Goal: Task Accomplishment & Management: Use online tool/utility

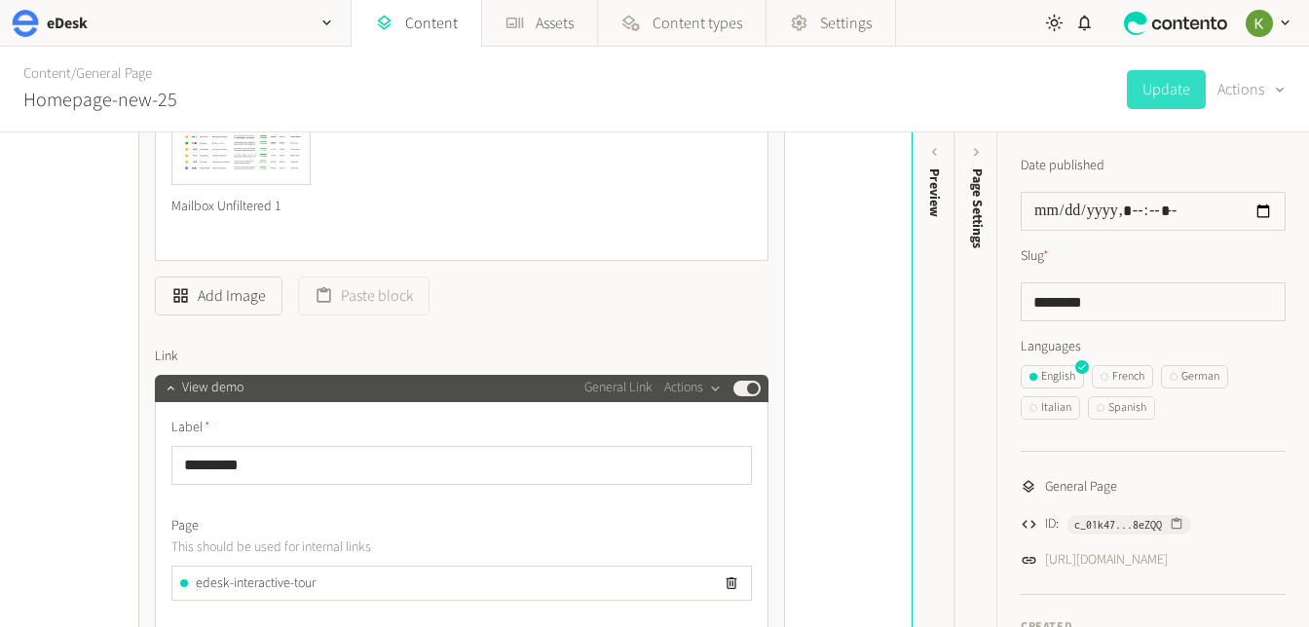
scroll to position [996, 0]
click at [57, 78] on link "Content" at bounding box center [47, 73] width 48 height 20
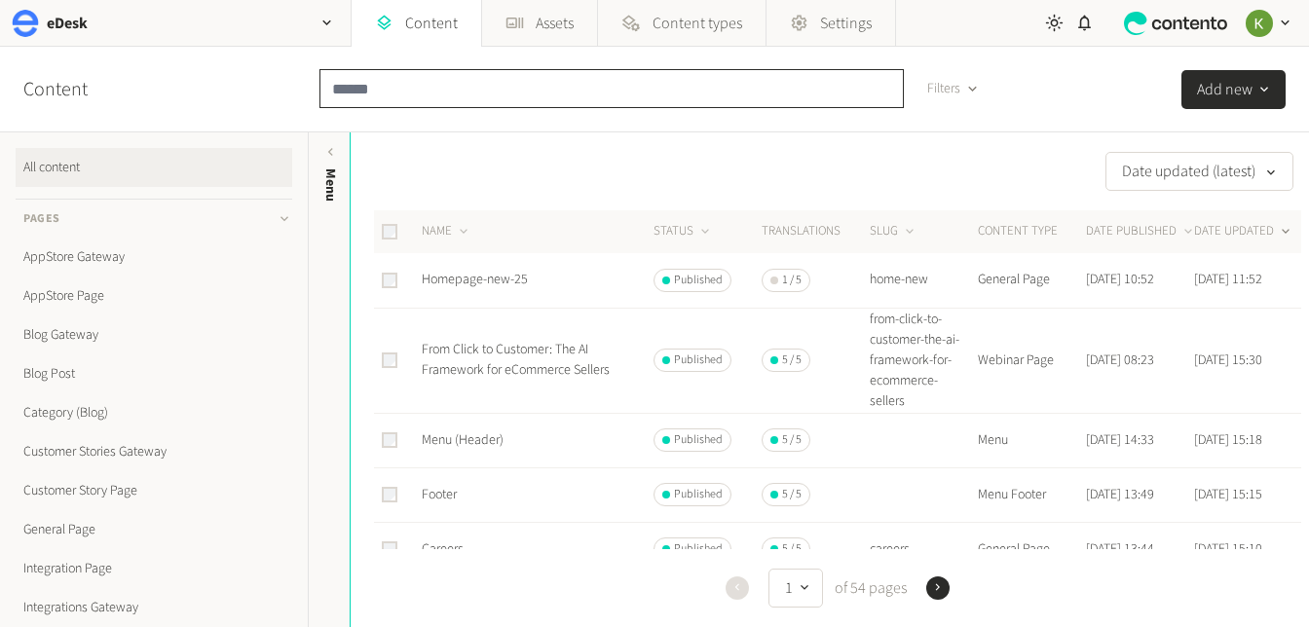
click at [390, 92] on input "text" at bounding box center [611, 88] width 584 height 39
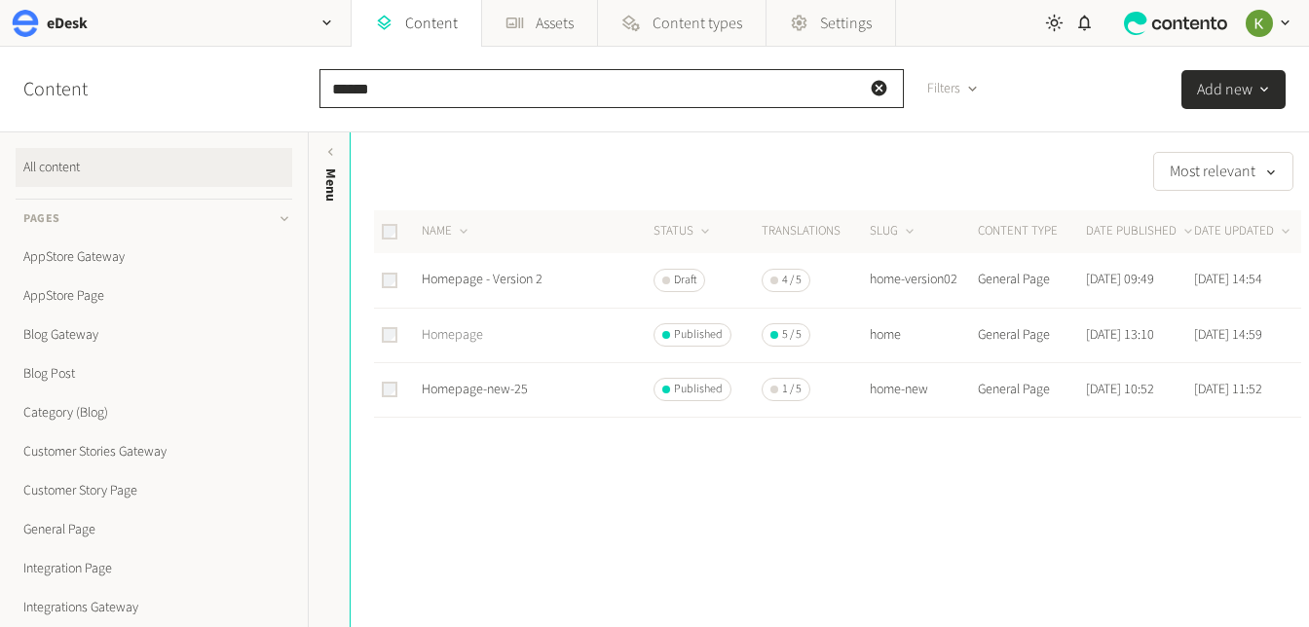
type input "******"
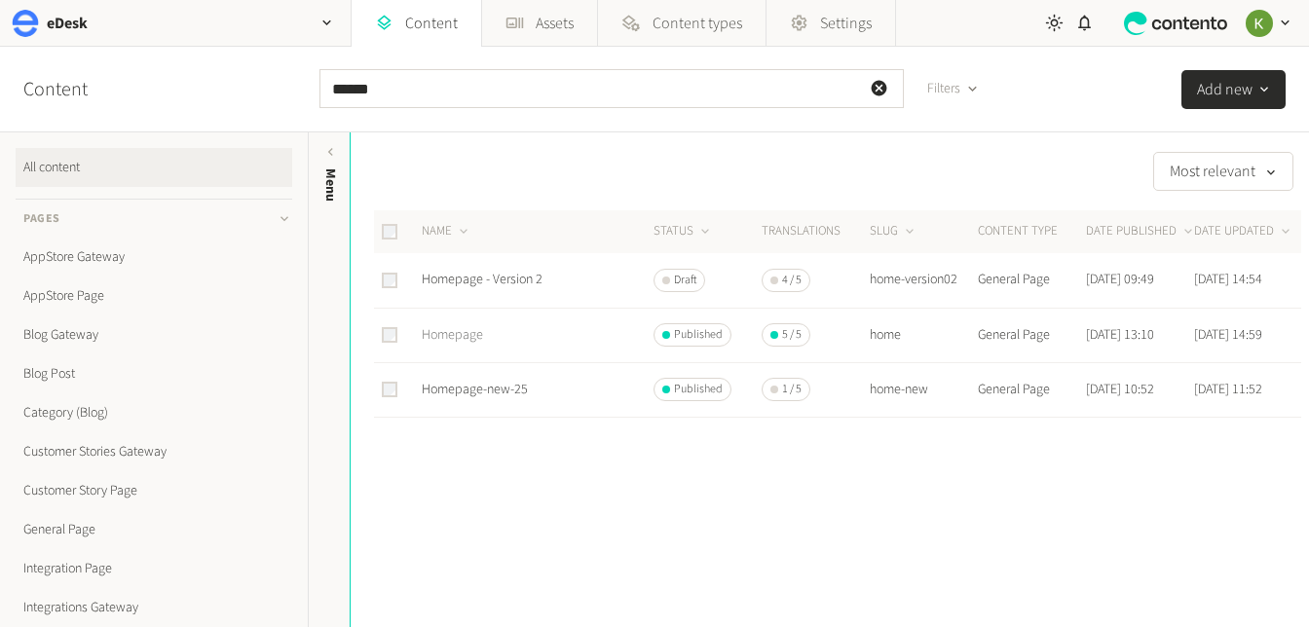
click at [460, 330] on link "Homepage" at bounding box center [452, 334] width 61 height 19
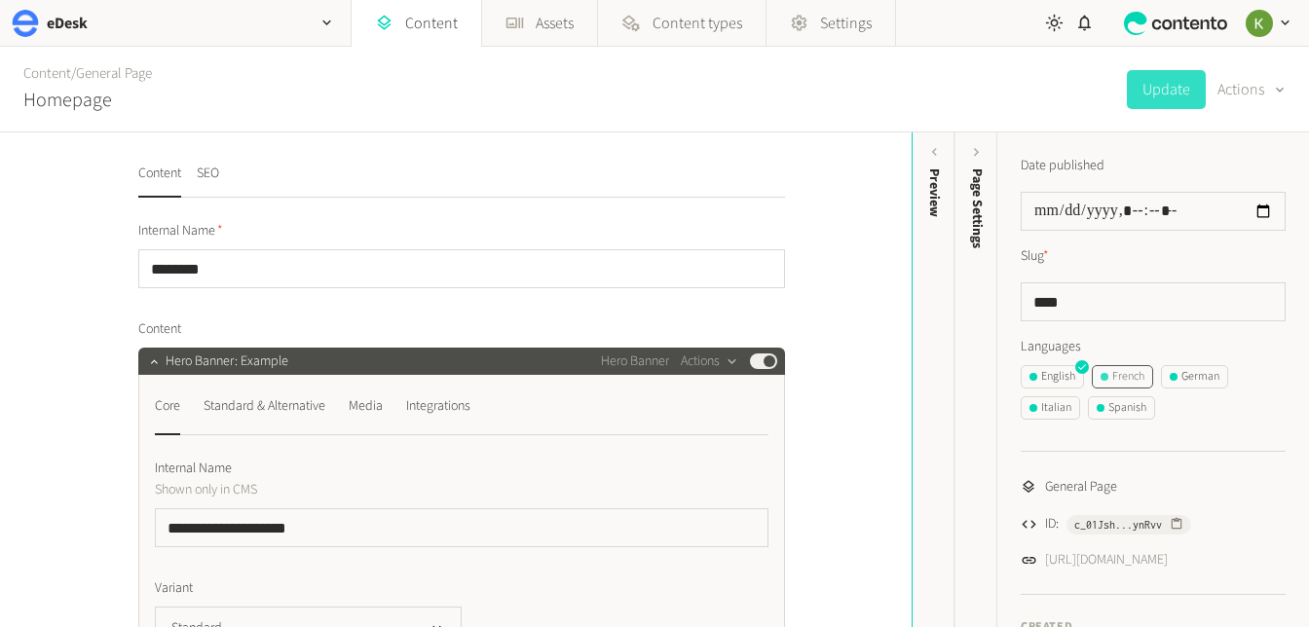
click at [1122, 375] on div "French" at bounding box center [1122, 377] width 44 height 18
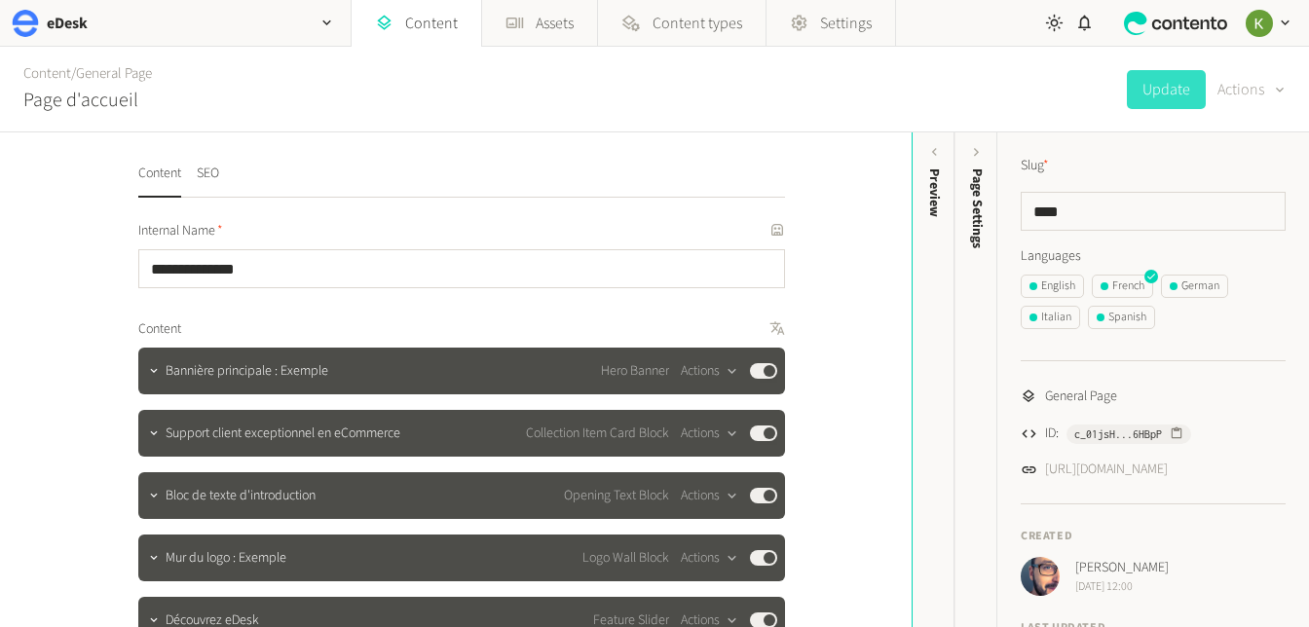
click at [1245, 98] on button "Actions" at bounding box center [1251, 89] width 68 height 39
click at [1218, 199] on button "Translate" at bounding box center [1237, 212] width 92 height 36
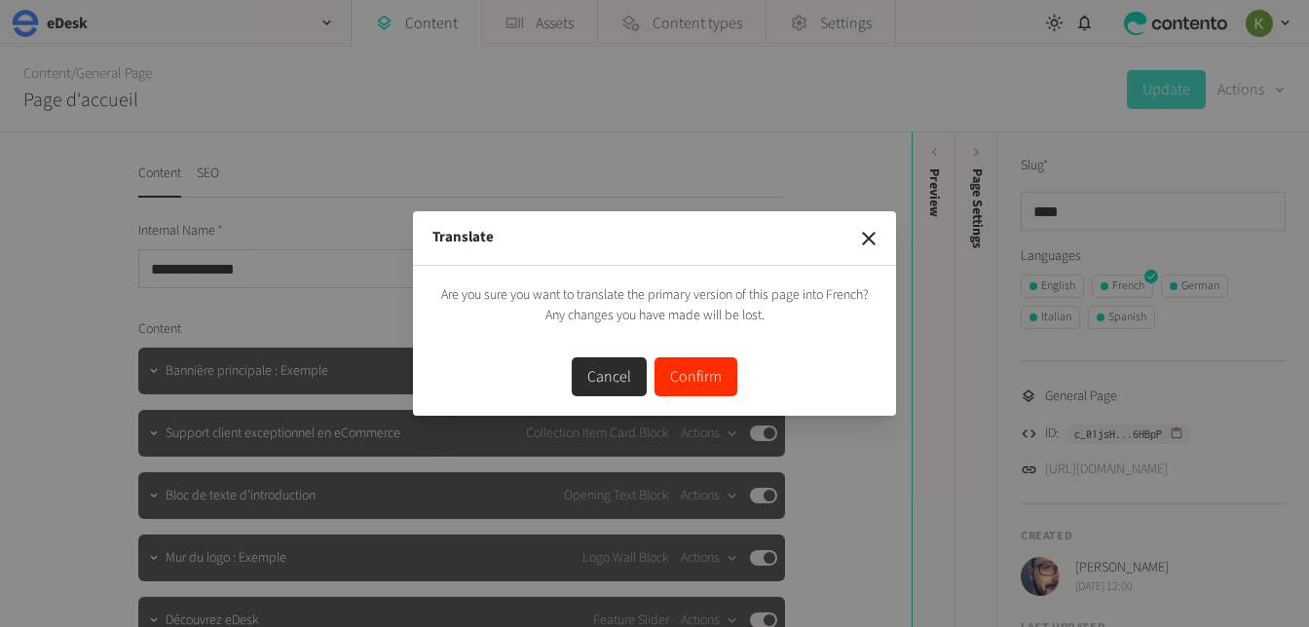
click at [700, 375] on button "Confirm" at bounding box center [695, 376] width 83 height 39
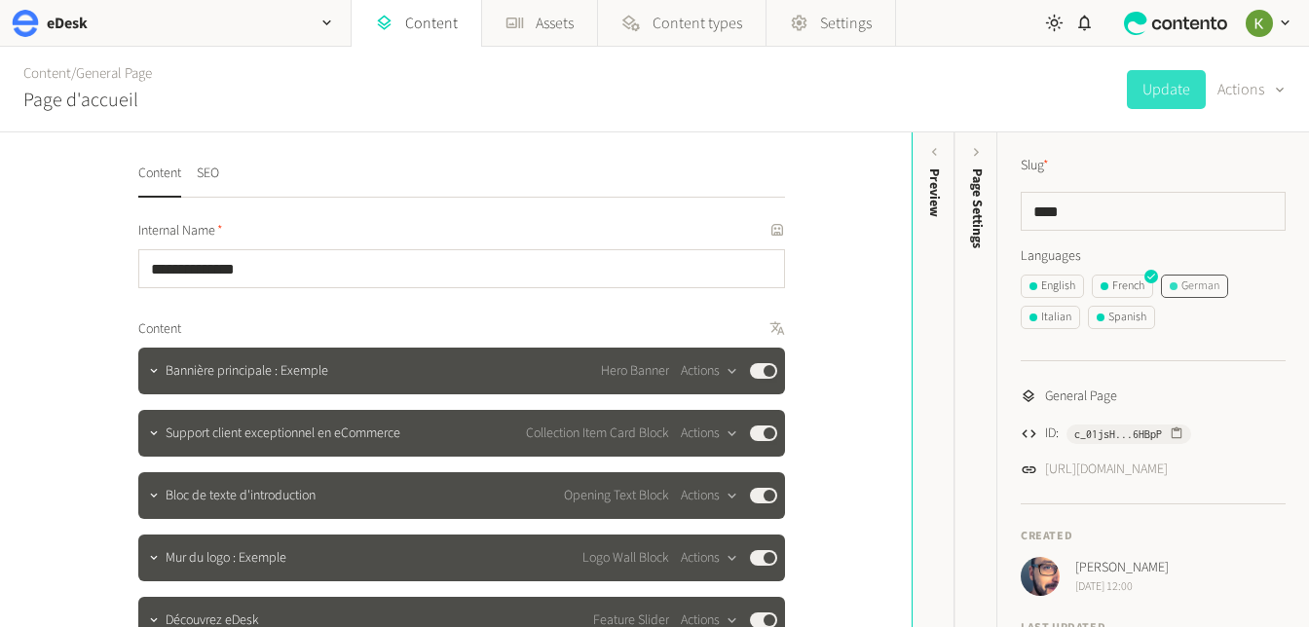
click at [1197, 283] on div "German" at bounding box center [1194, 286] width 50 height 18
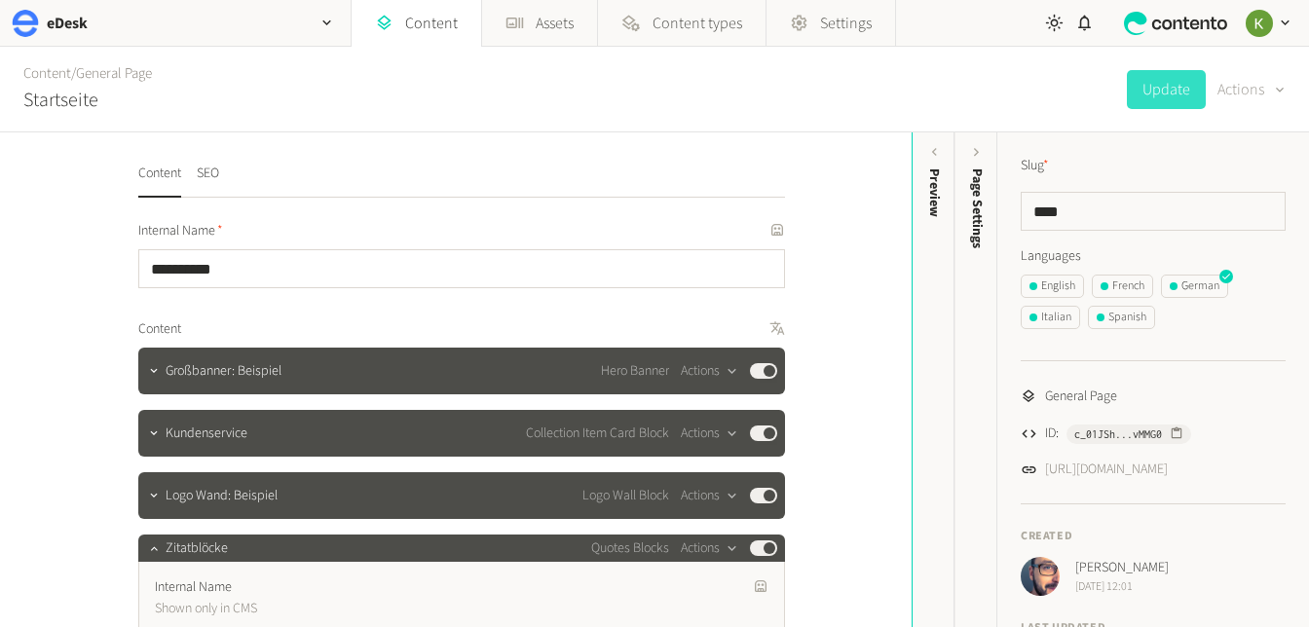
click at [1240, 82] on button "Actions" at bounding box center [1251, 89] width 68 height 39
click at [1228, 206] on button "Translate" at bounding box center [1237, 212] width 92 height 36
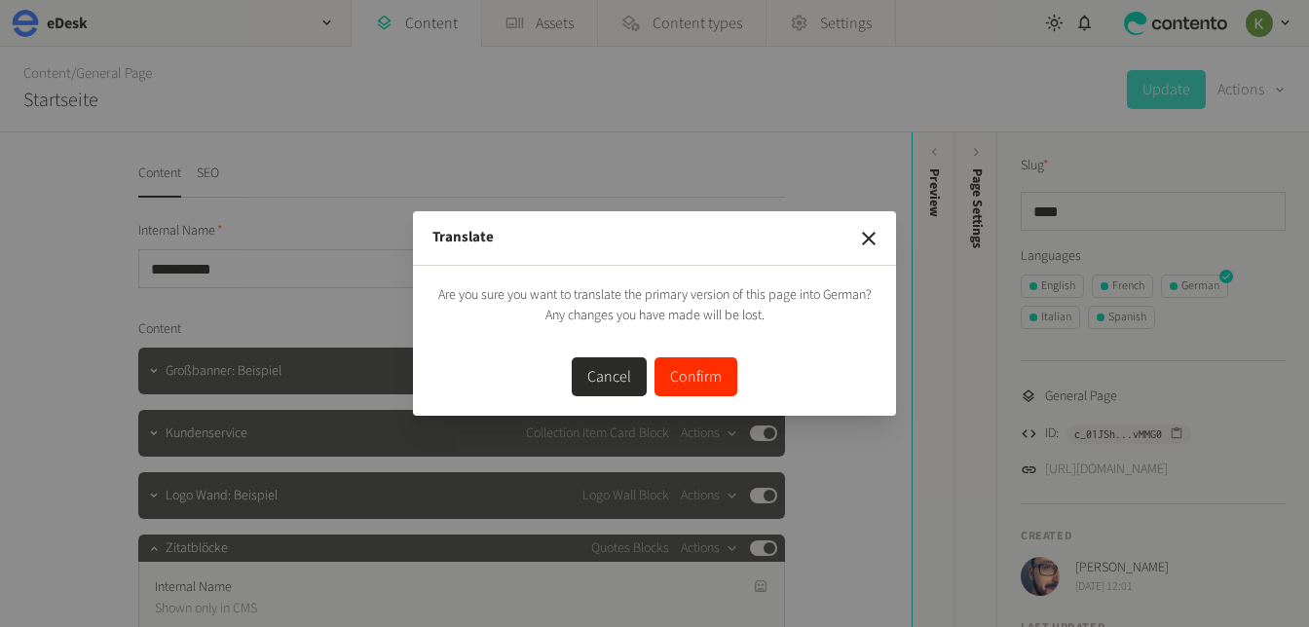
click at [698, 371] on button "Confirm" at bounding box center [695, 376] width 83 height 39
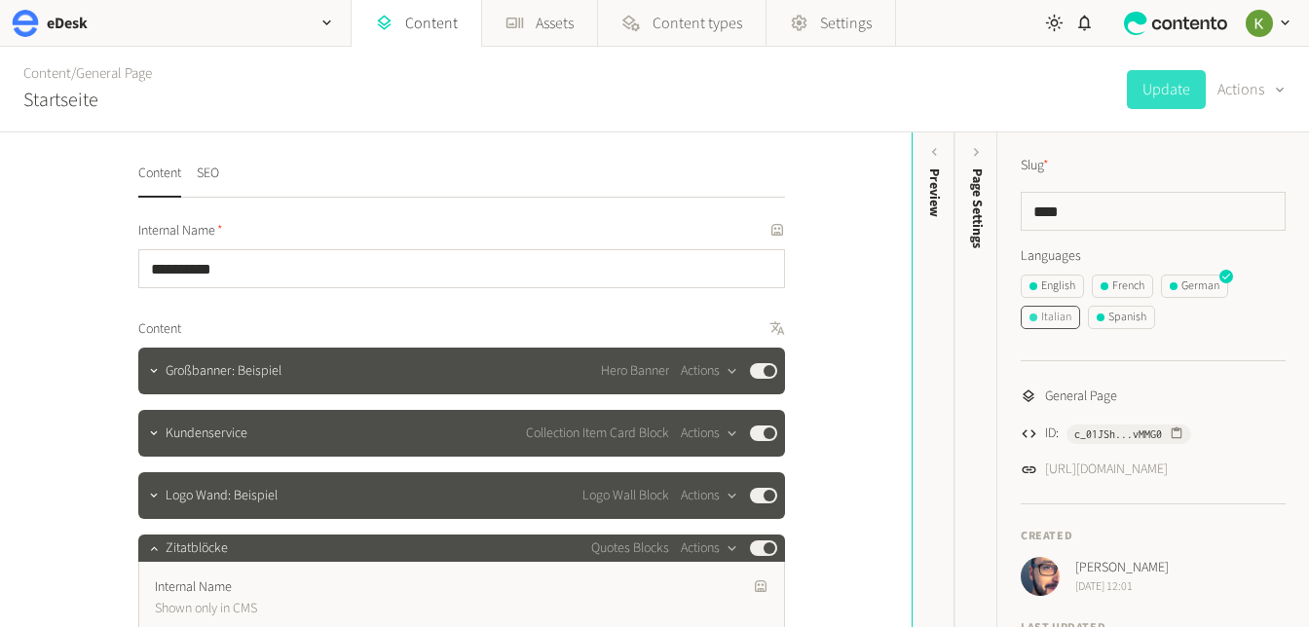
click at [1060, 317] on div "Italian" at bounding box center [1050, 318] width 42 height 18
click at [1185, 277] on div "German" at bounding box center [1194, 286] width 50 height 18
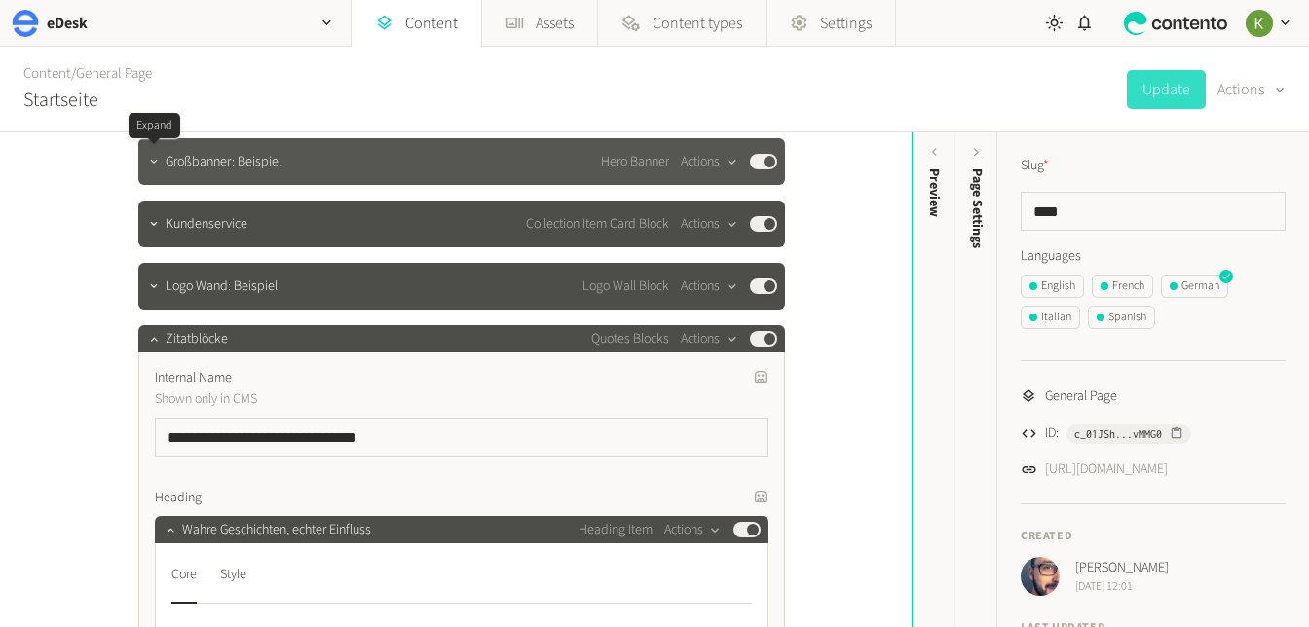
click at [152, 164] on icon "button" at bounding box center [154, 162] width 14 height 14
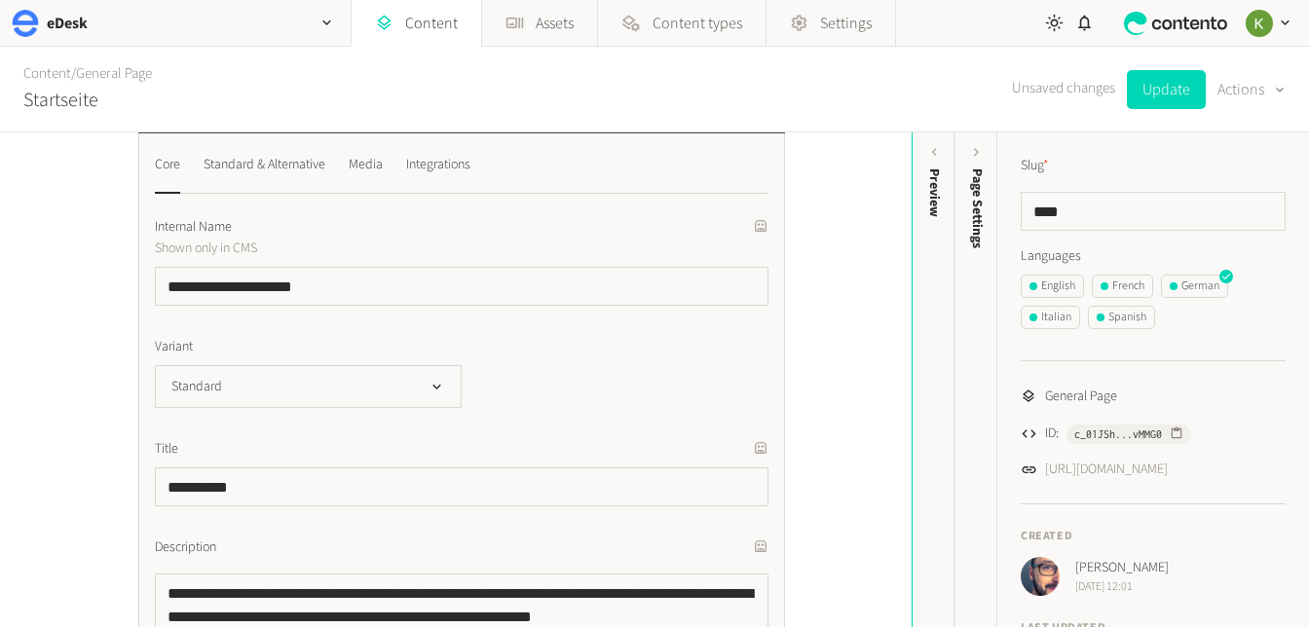
scroll to position [0, 0]
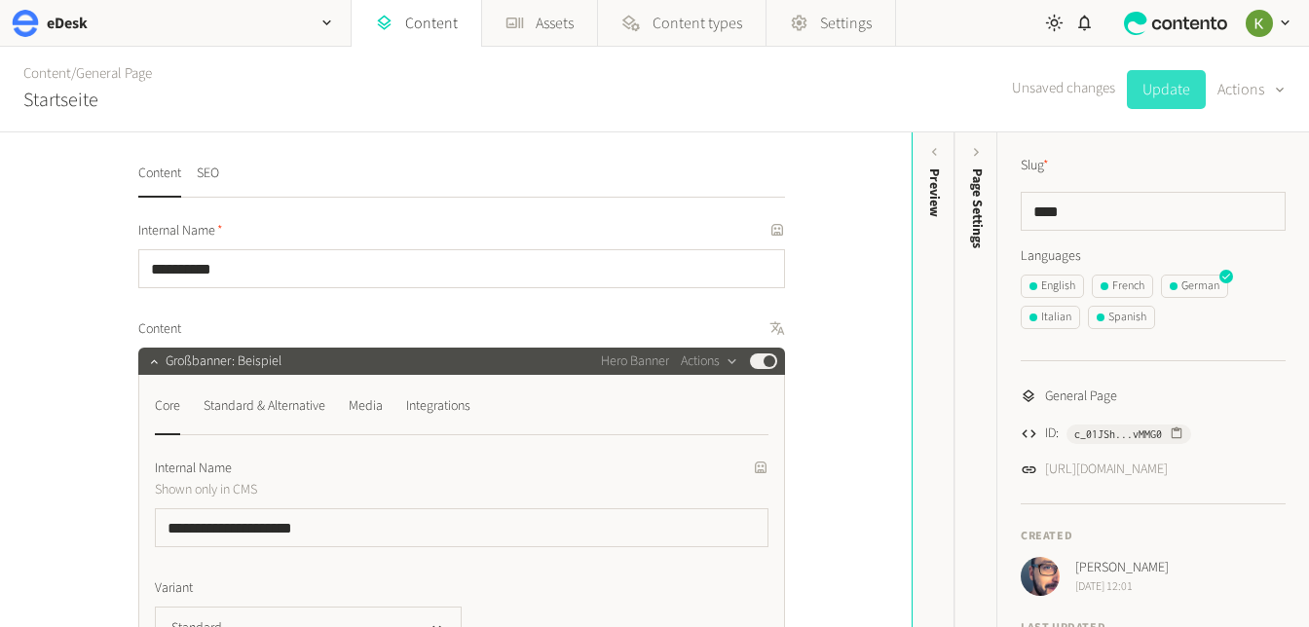
click at [1172, 92] on button "Update" at bounding box center [1166, 89] width 79 height 39
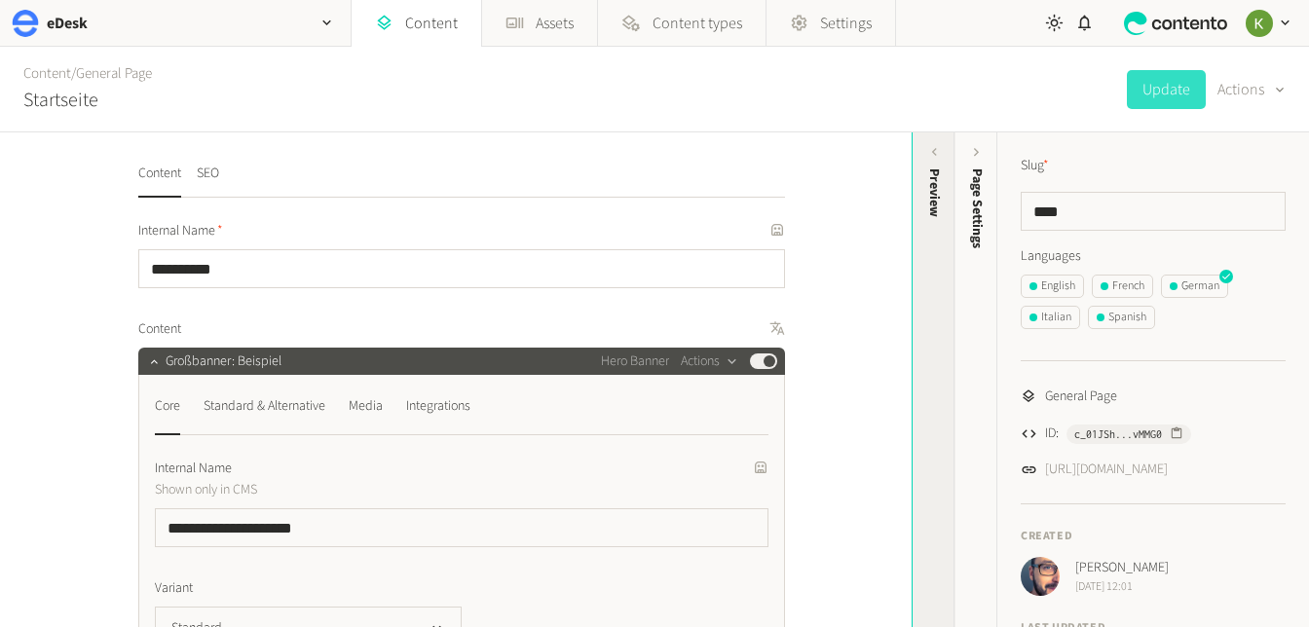
click at [929, 203] on div "Preview" at bounding box center [934, 192] width 20 height 49
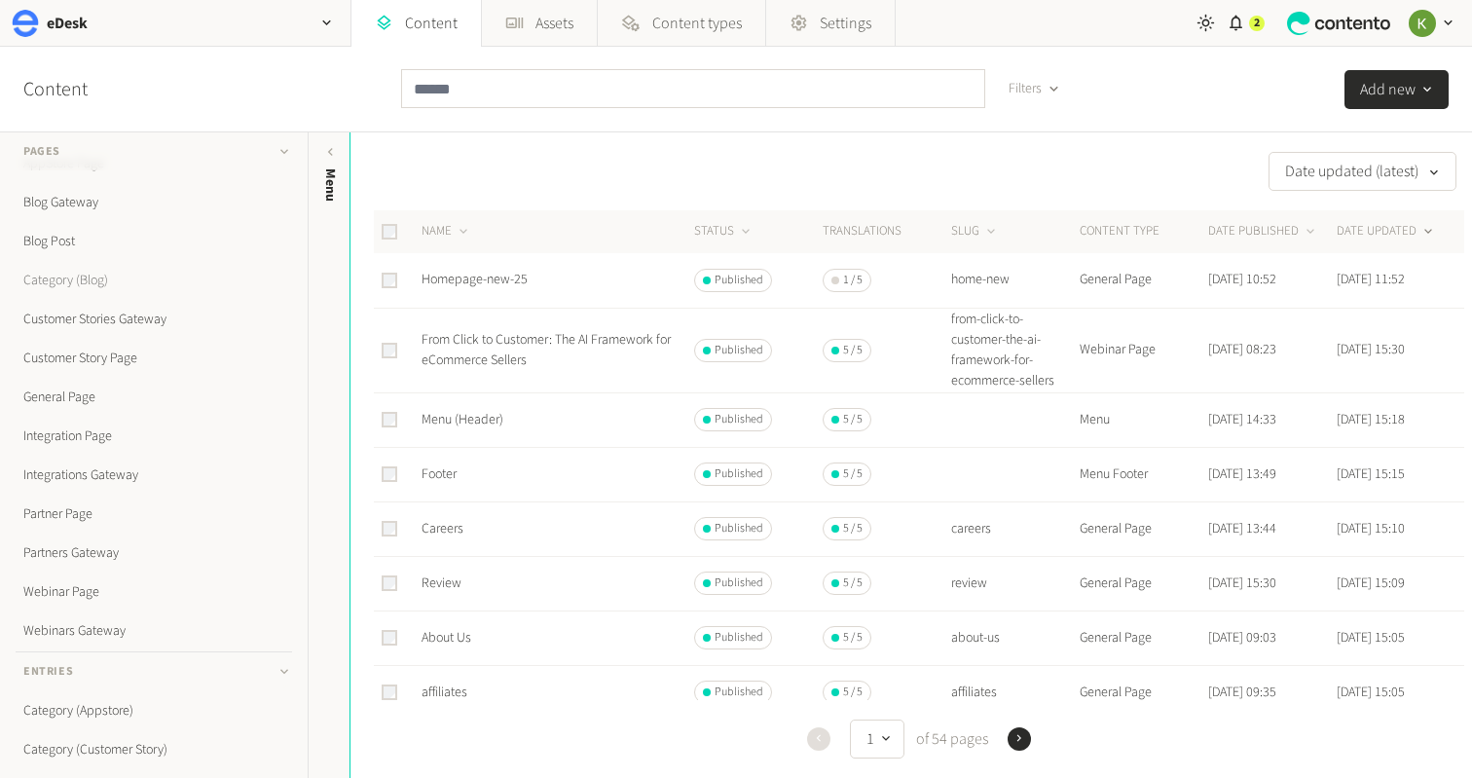
scroll to position [163, 0]
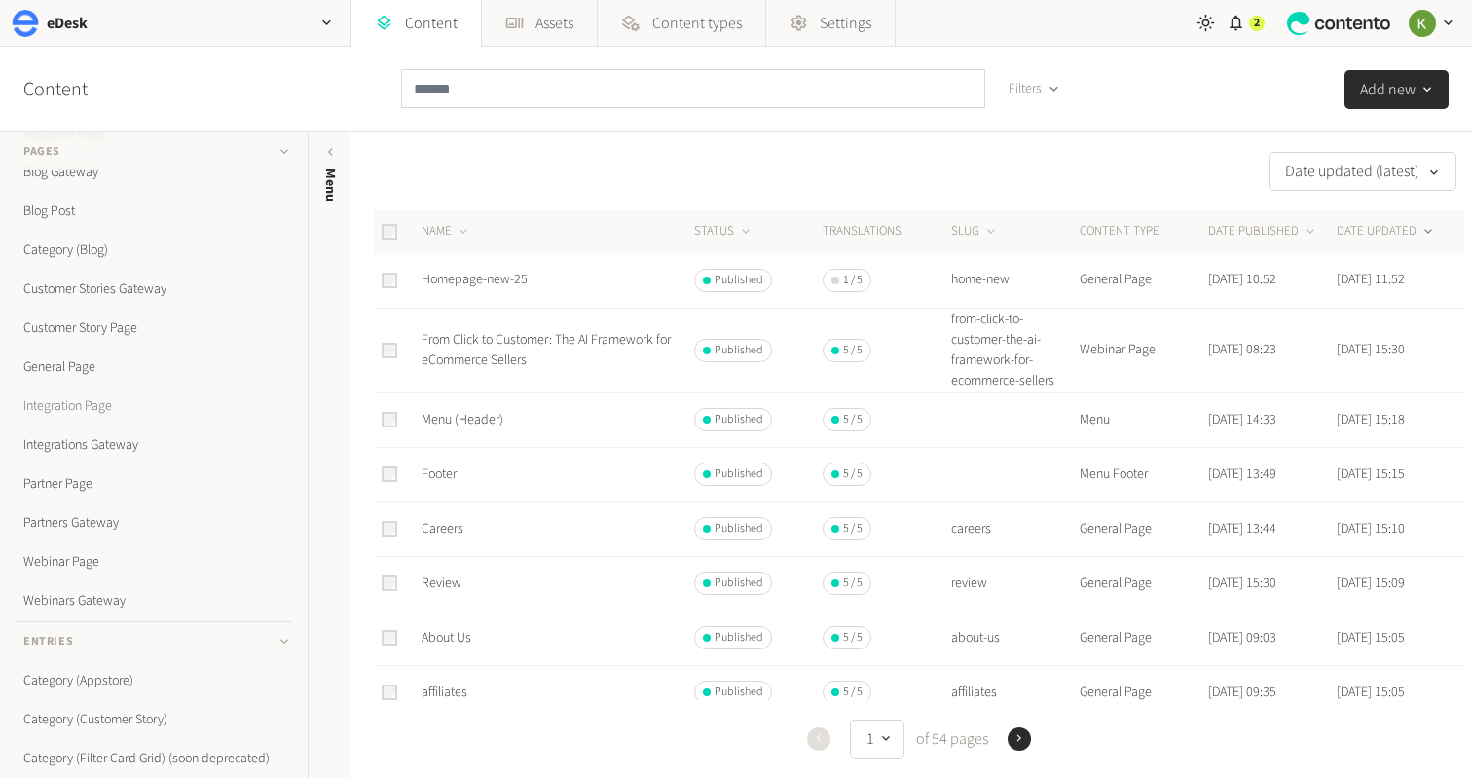
click at [86, 403] on link "Integration Page" at bounding box center [154, 406] width 277 height 39
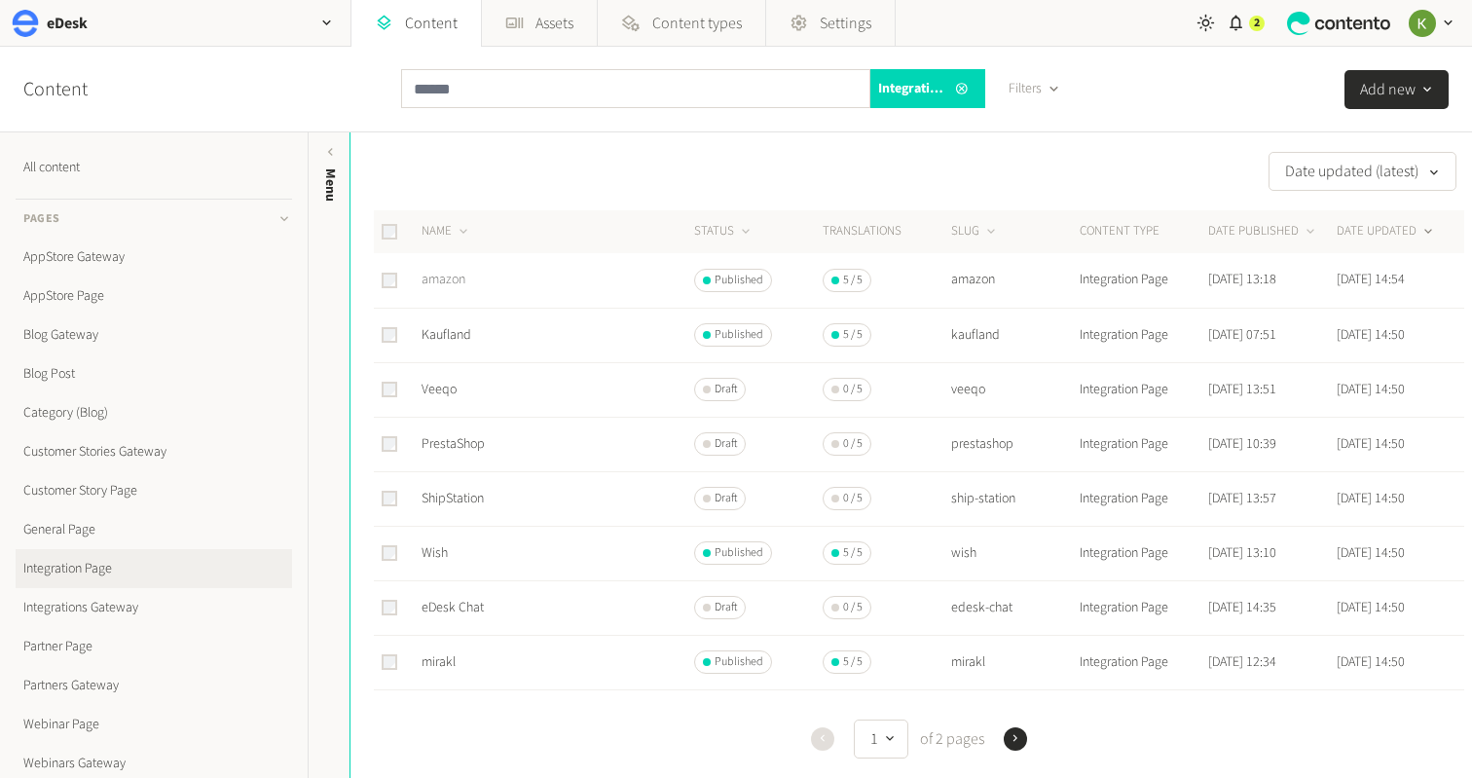
click at [451, 286] on link "amazon" at bounding box center [444, 279] width 44 height 19
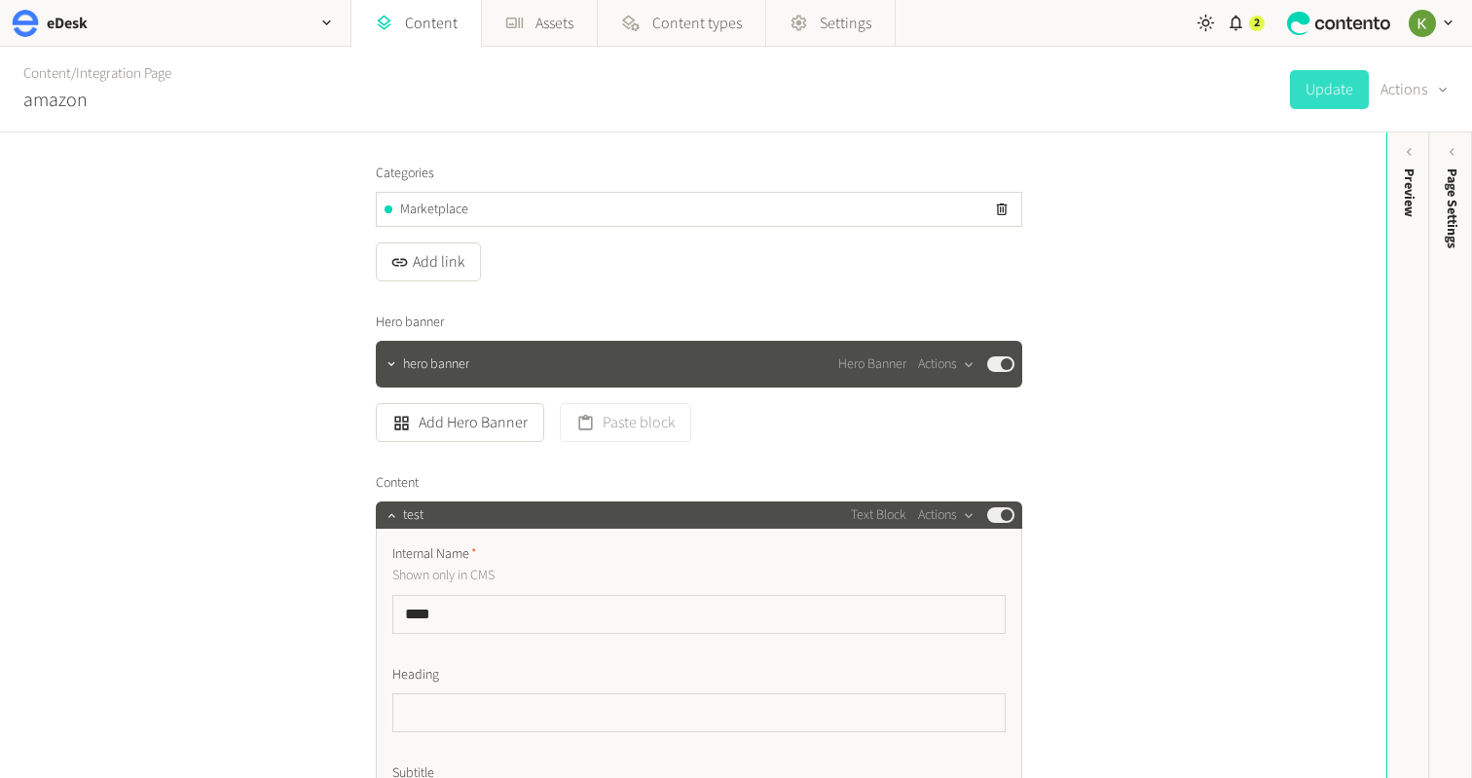
scroll to position [484, 0]
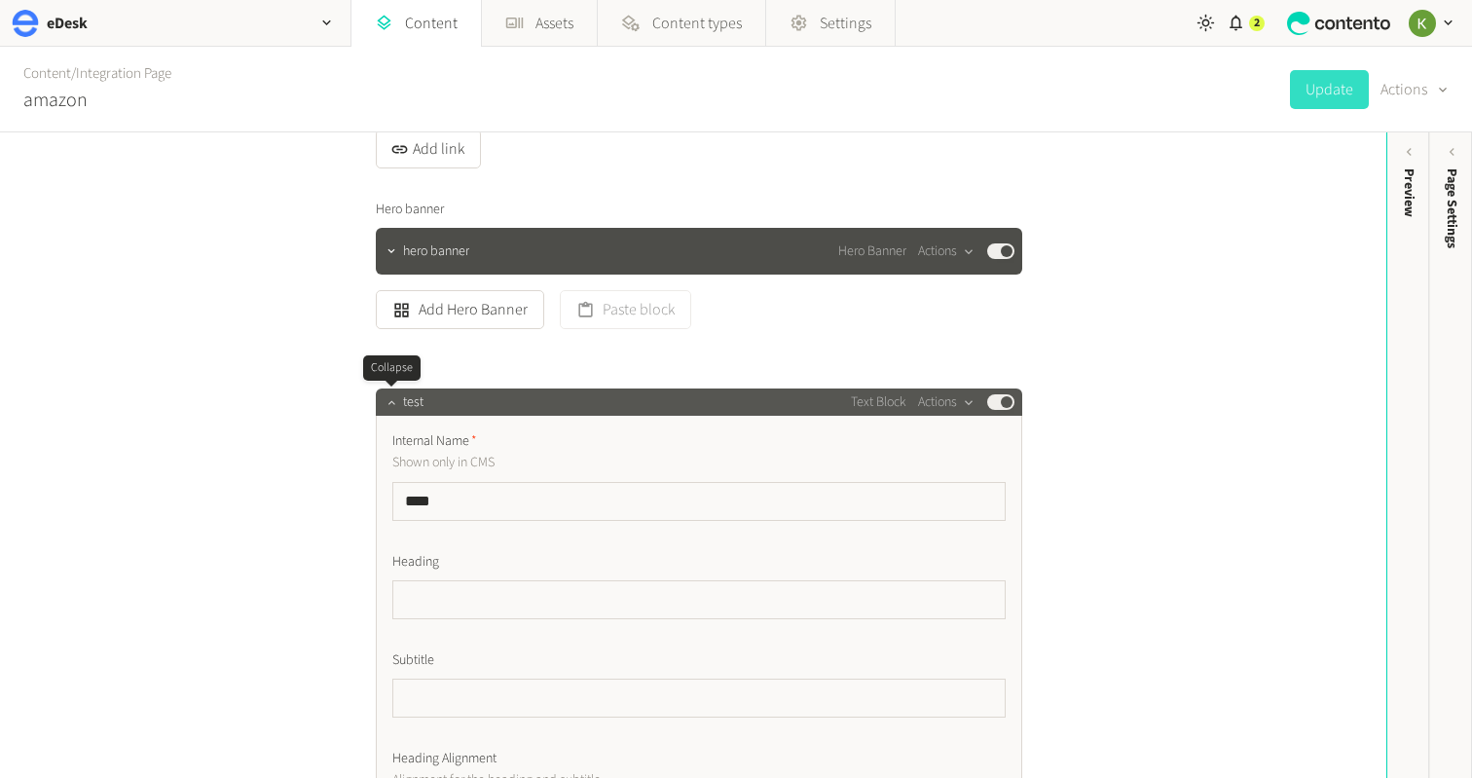
click at [388, 396] on icon "button" at bounding box center [392, 402] width 14 height 14
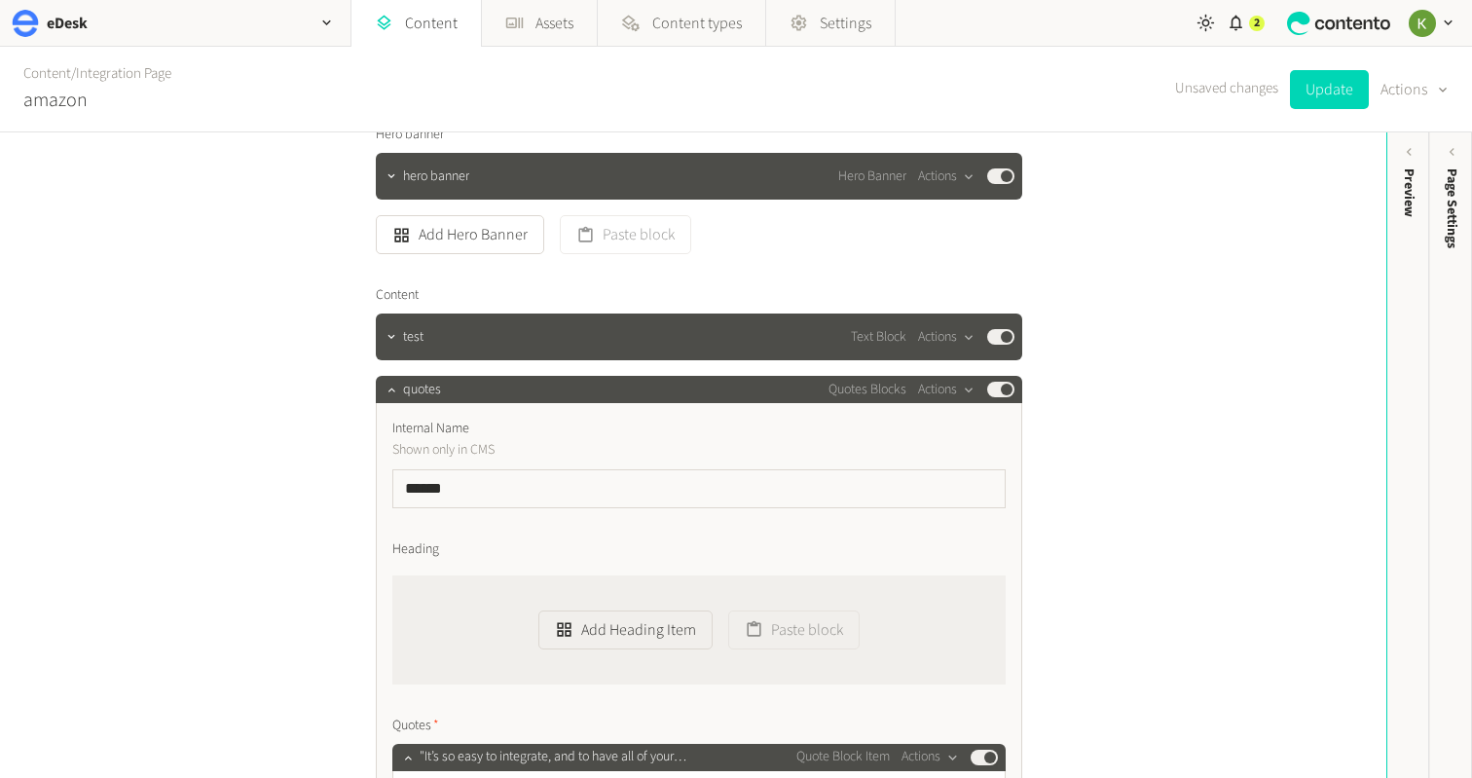
scroll to position [582, 0]
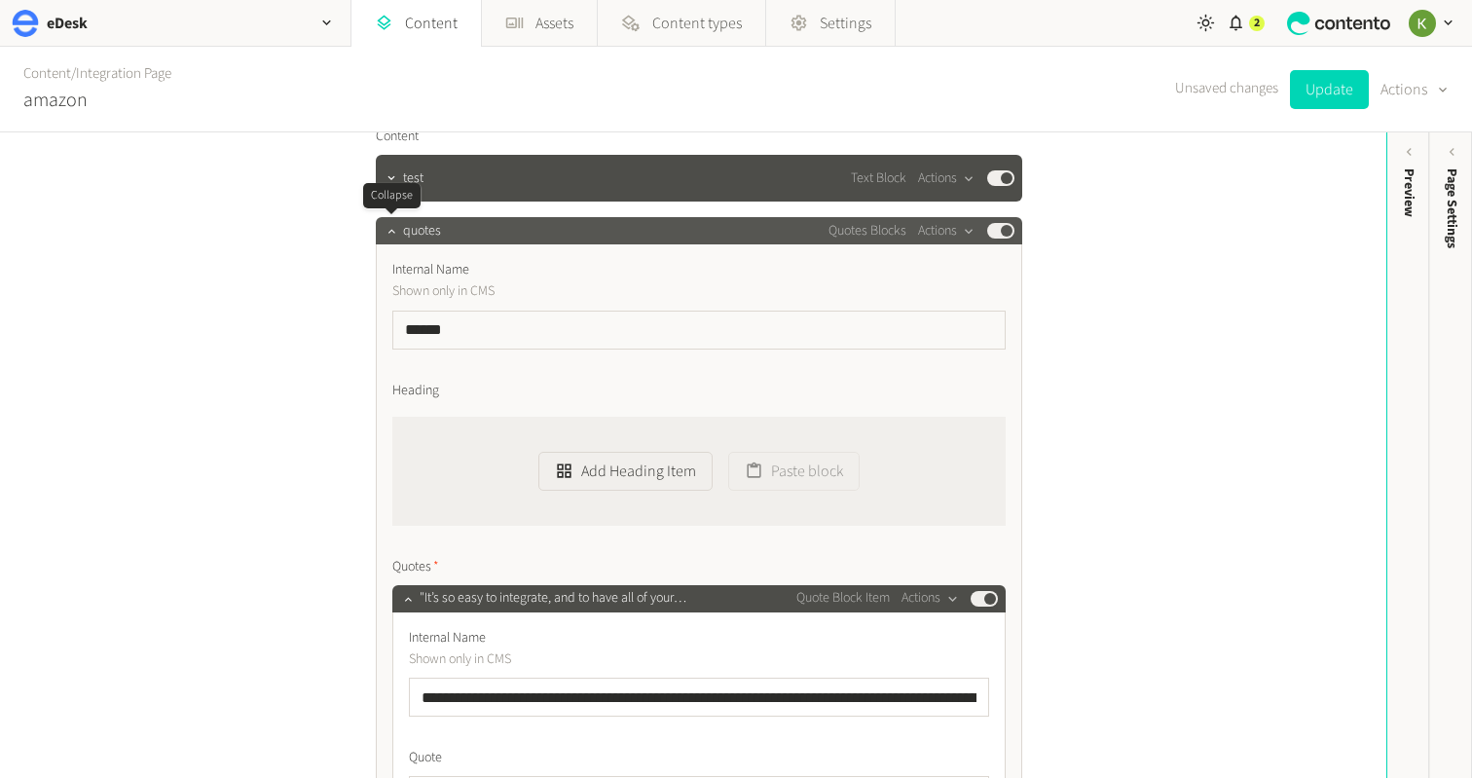
click at [397, 230] on icon "button" at bounding box center [392, 231] width 14 height 14
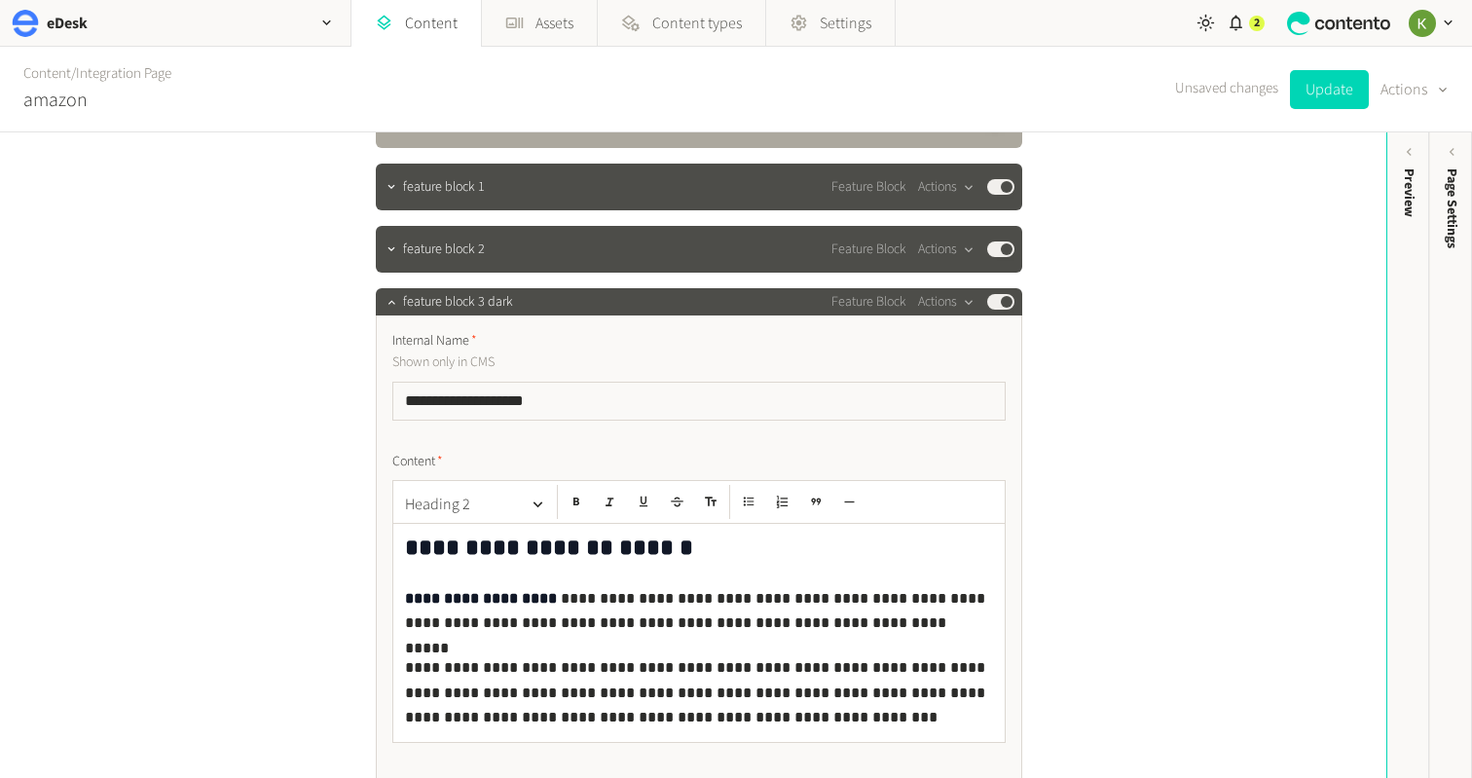
scroll to position [741, 0]
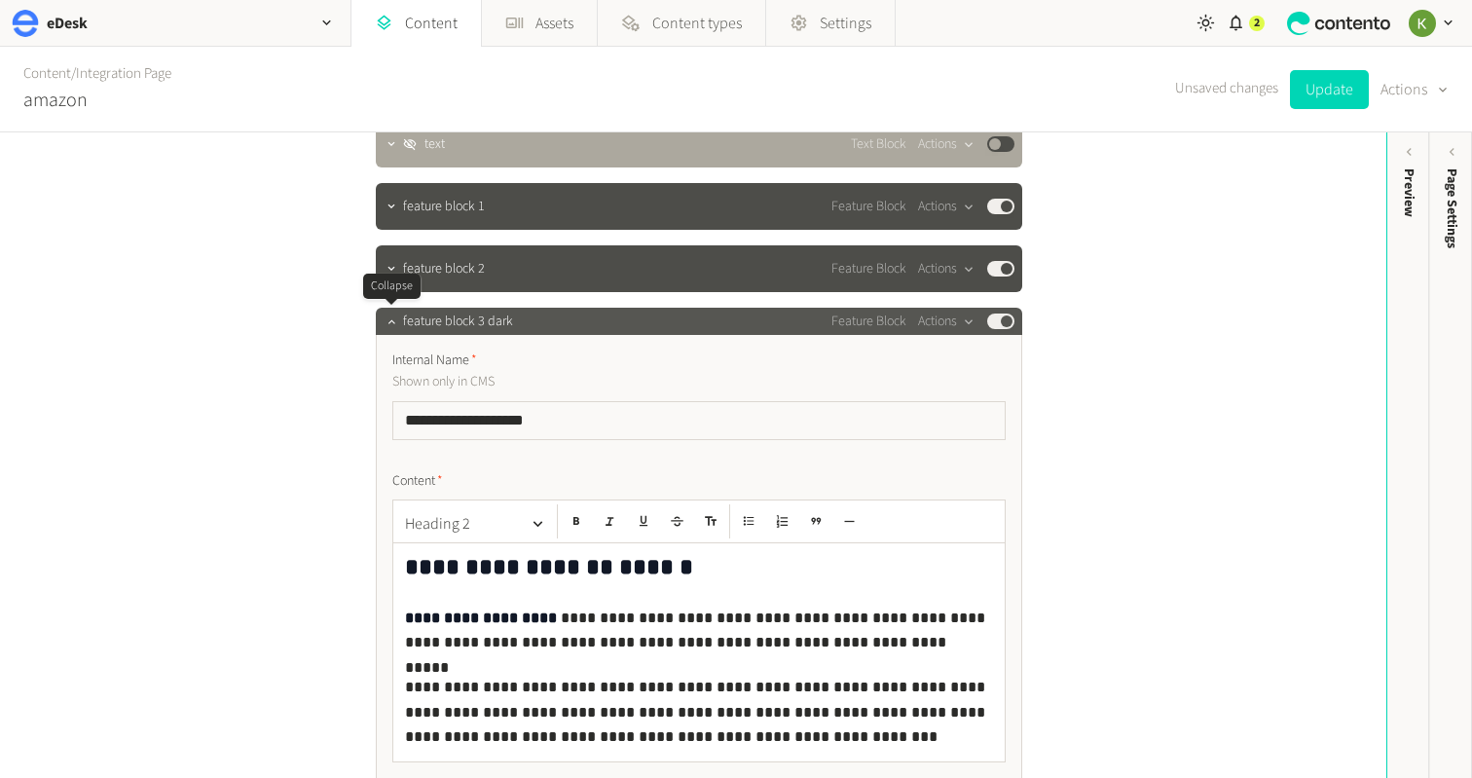
drag, startPoint x: 384, startPoint y: 319, endPoint x: 400, endPoint y: 314, distance: 17.3
click at [385, 319] on icon "button" at bounding box center [392, 321] width 14 height 14
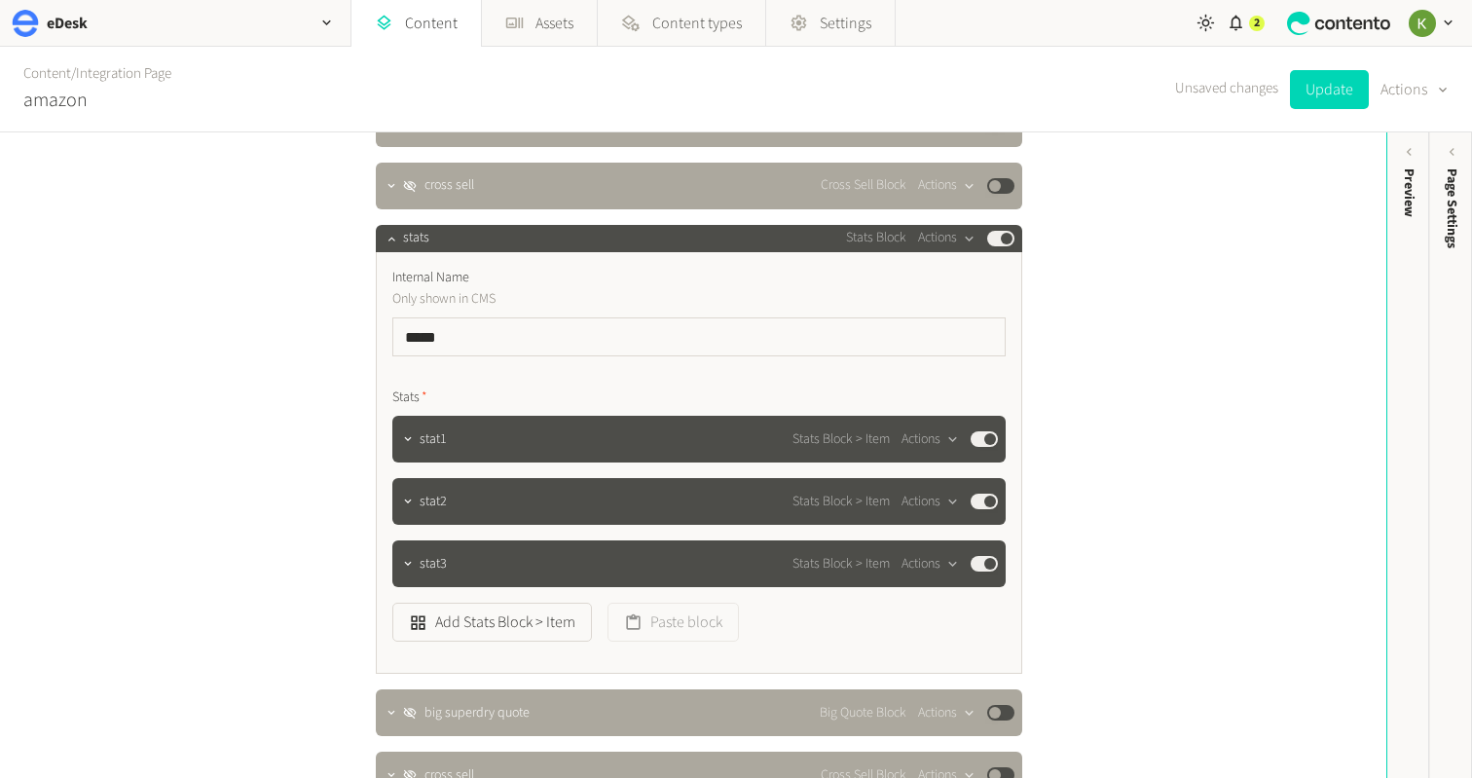
scroll to position [2284, 0]
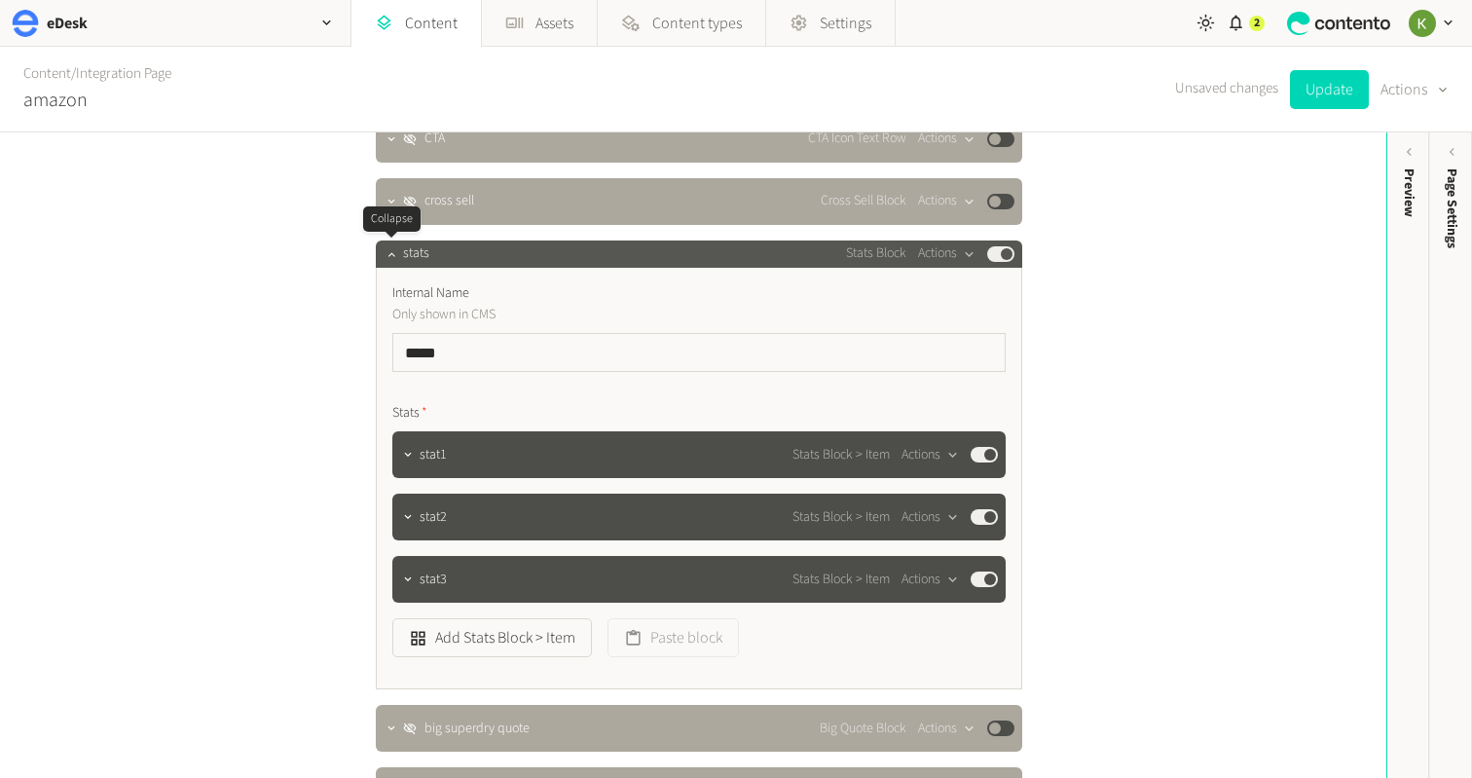
drag, startPoint x: 393, startPoint y: 257, endPoint x: 462, endPoint y: 255, distance: 68.2
click at [393, 257] on icon "button" at bounding box center [392, 254] width 14 height 14
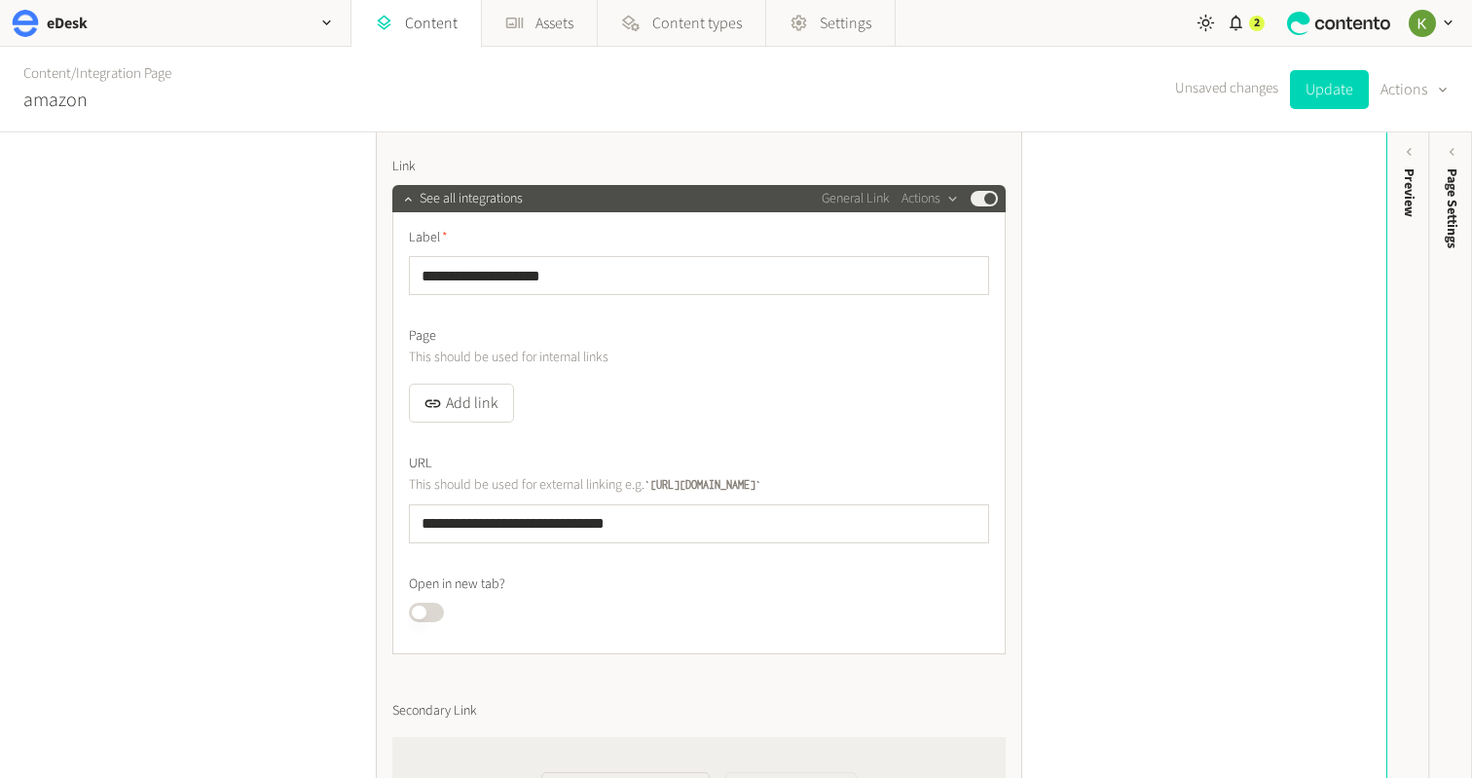
scroll to position [5549, 0]
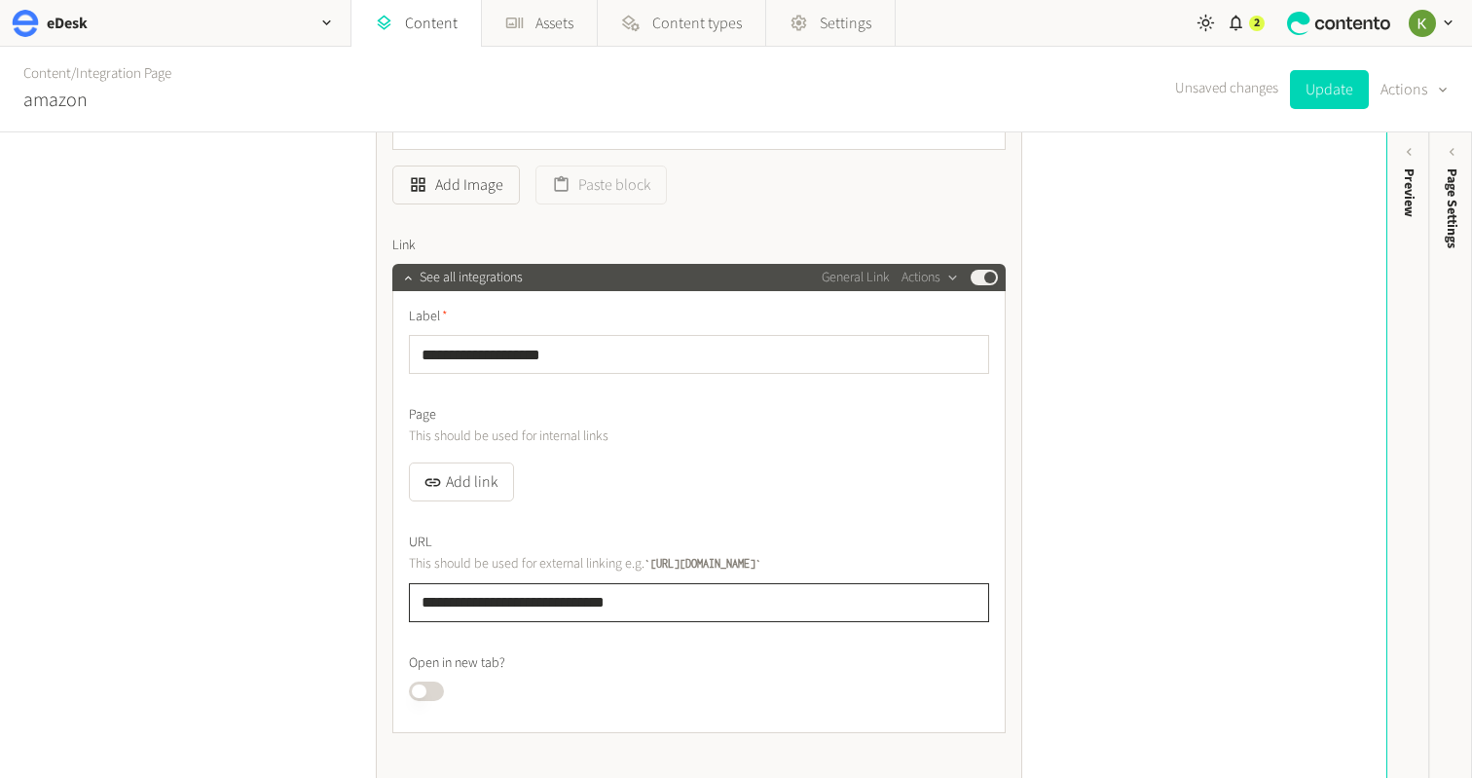
drag, startPoint x: 701, startPoint y: 603, endPoint x: 375, endPoint y: 603, distance: 326.2
click at [472, 481] on button "Add link" at bounding box center [461, 482] width 105 height 39
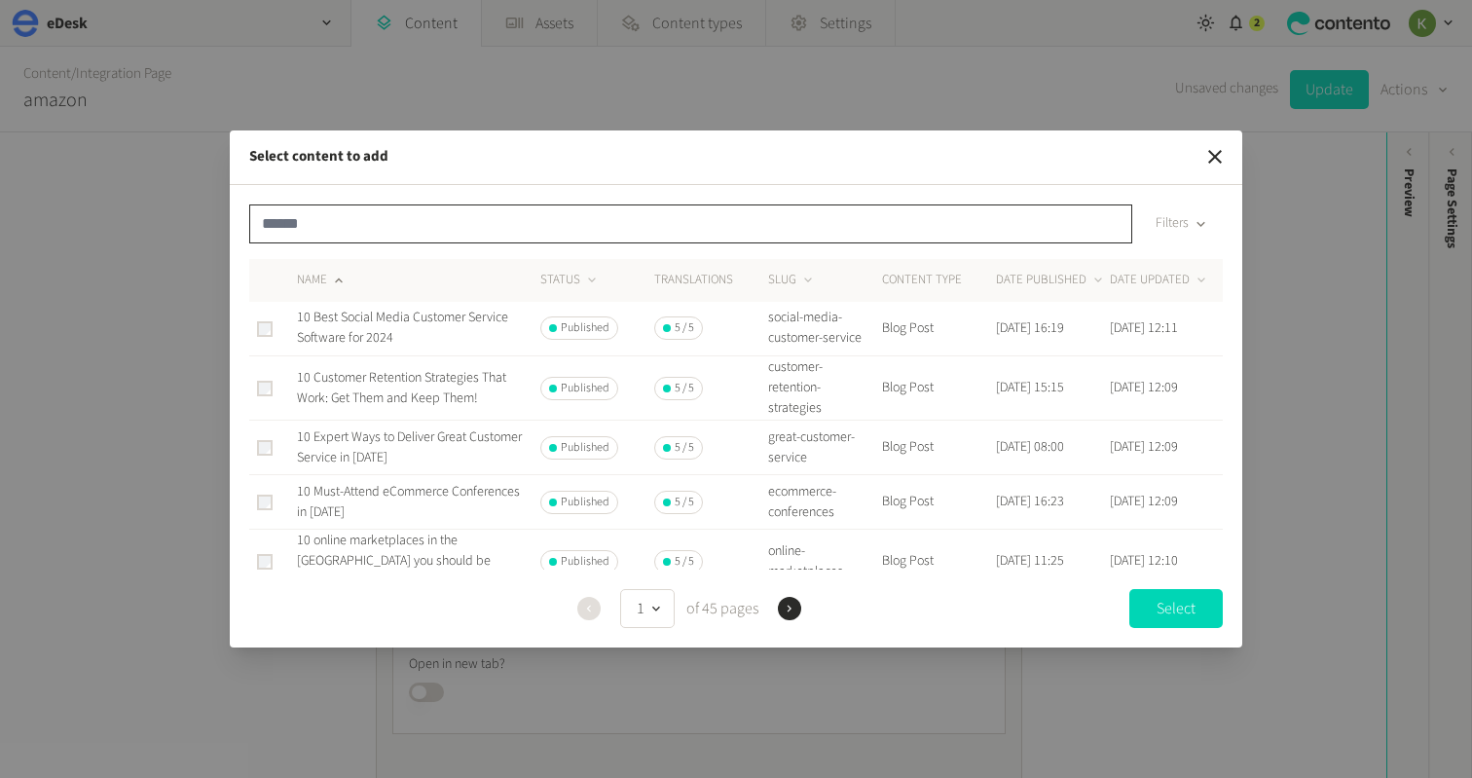
click at [580, 230] on input "text" at bounding box center [690, 223] width 883 height 39
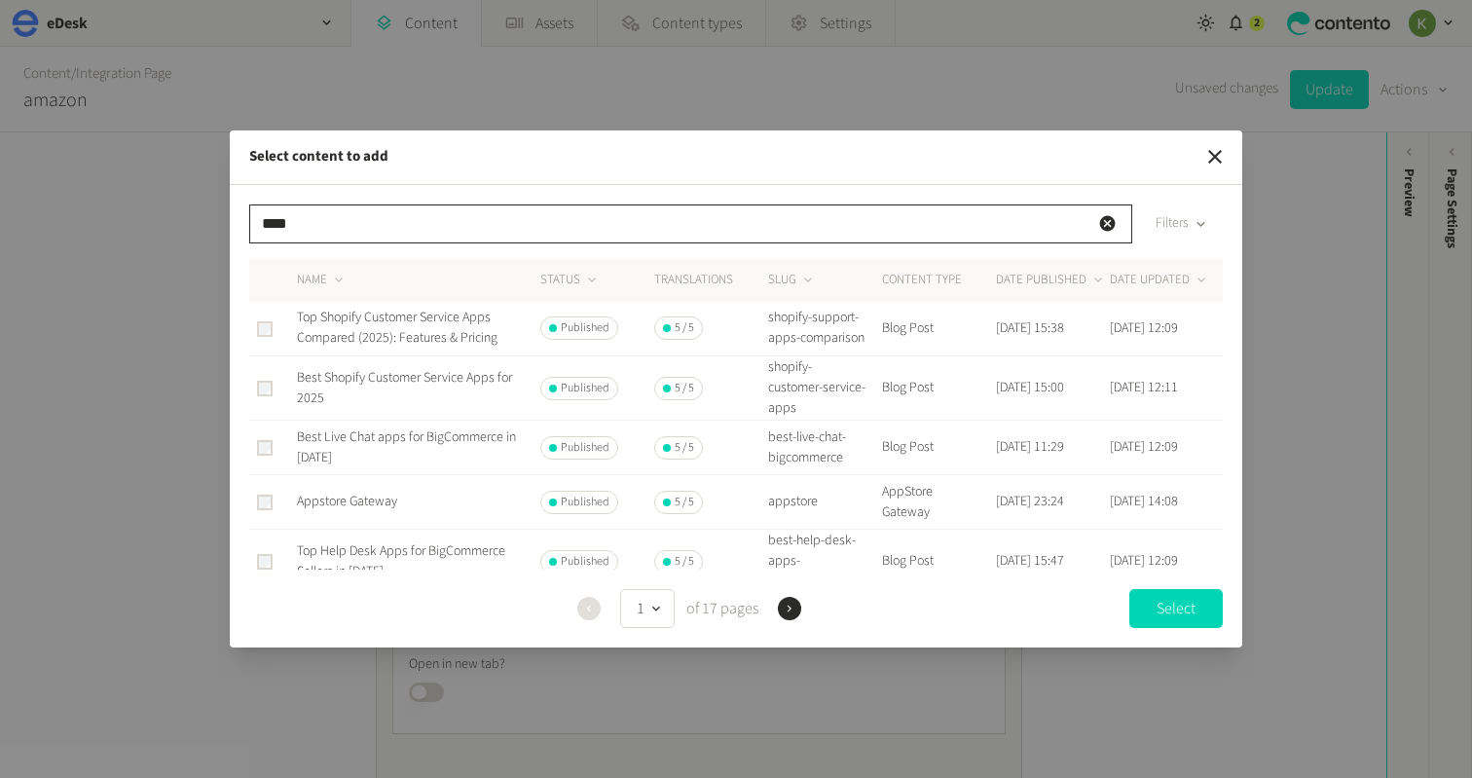
type input "****"
click at [373, 511] on span "Appstore Gateway" at bounding box center [347, 501] width 100 height 19
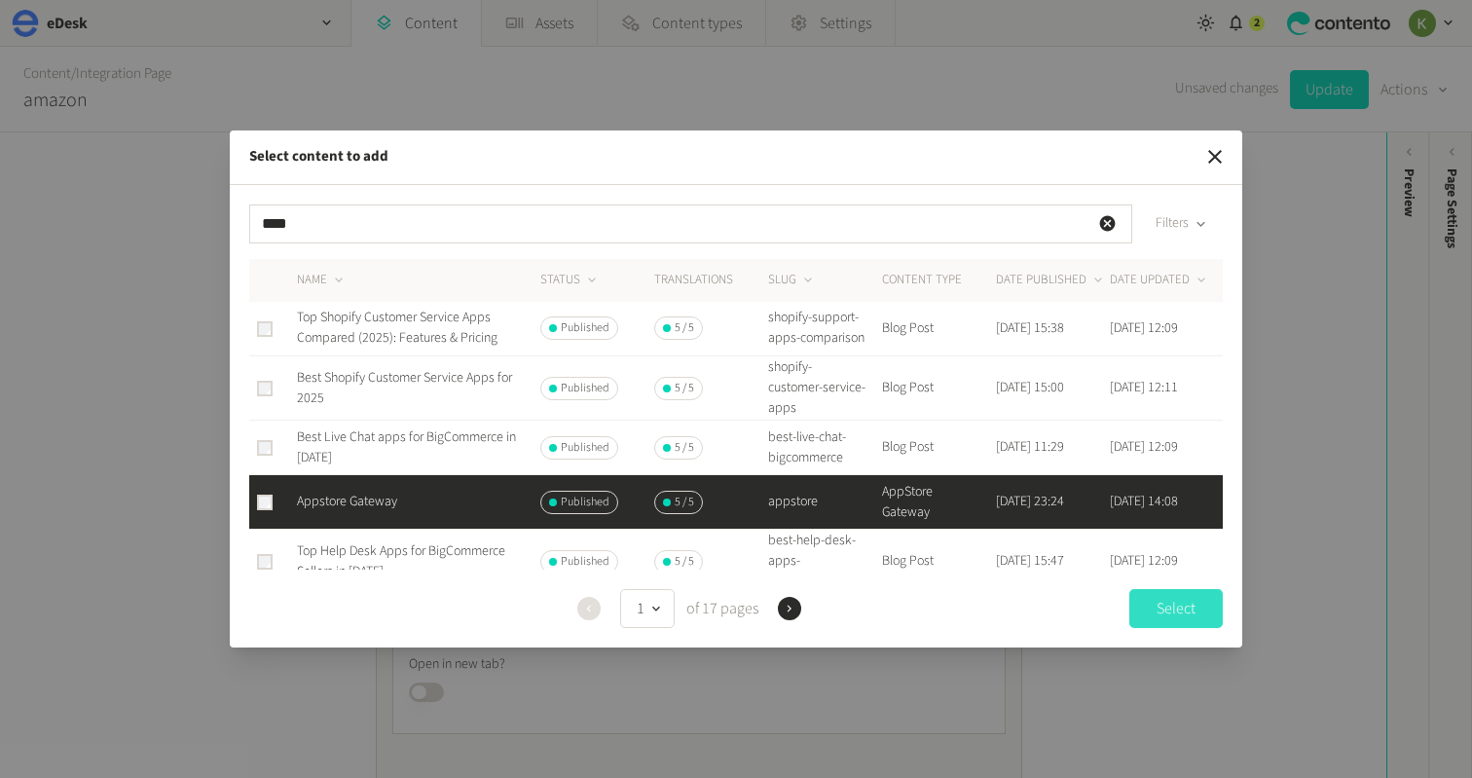
click at [1182, 614] on button "Select" at bounding box center [1175, 608] width 93 height 39
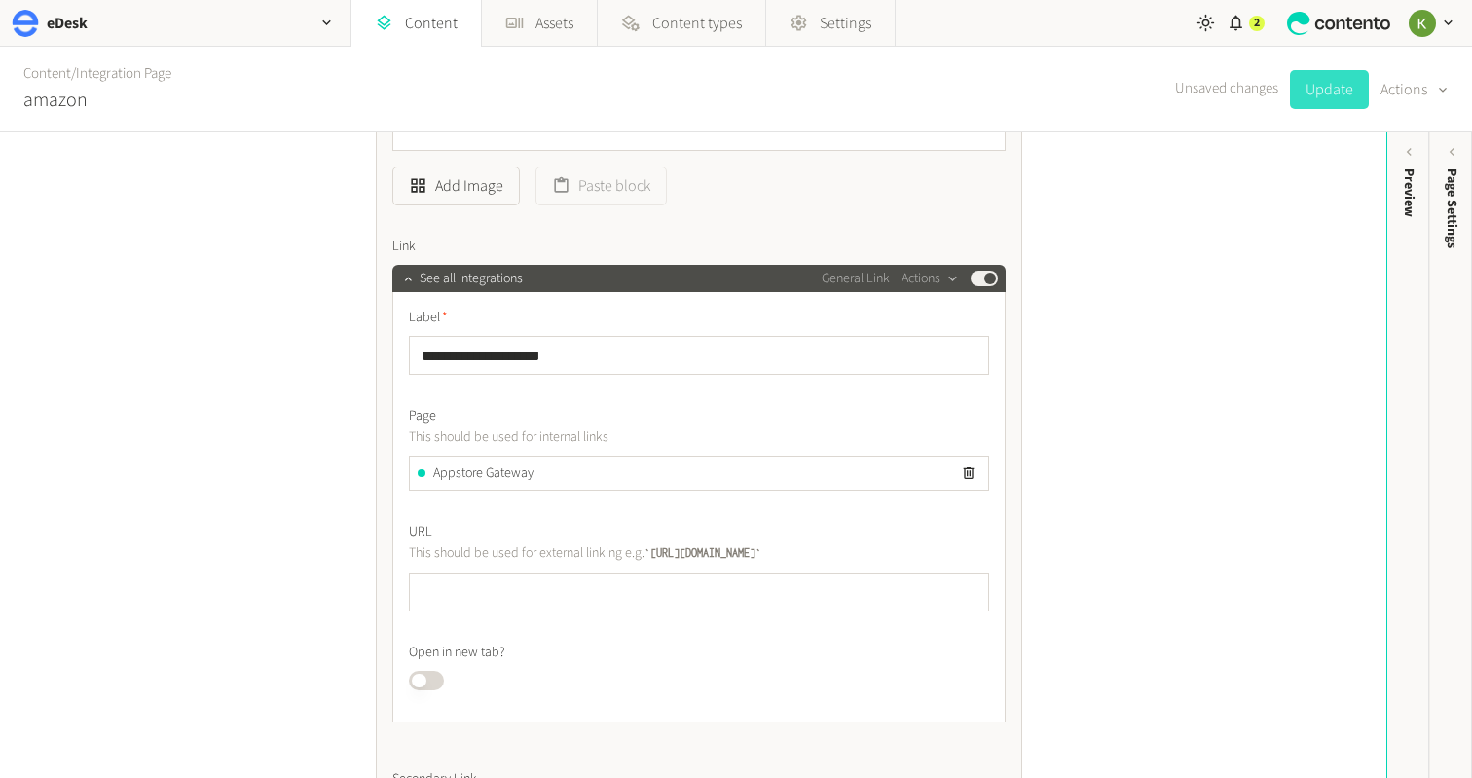
click at [1336, 99] on button "Update" at bounding box center [1329, 89] width 79 height 39
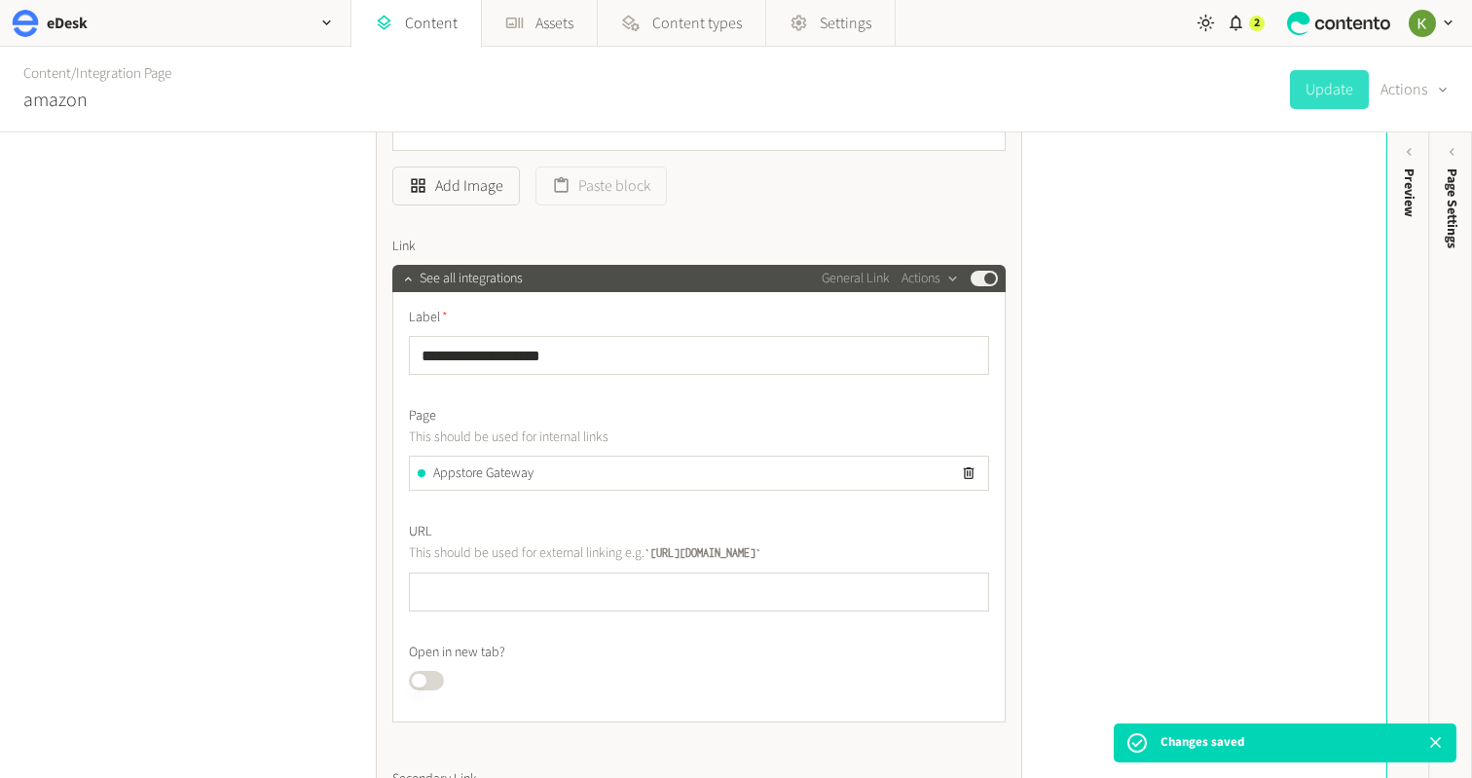
click at [511, 480] on span "Appstore Gateway" at bounding box center [483, 473] width 100 height 20
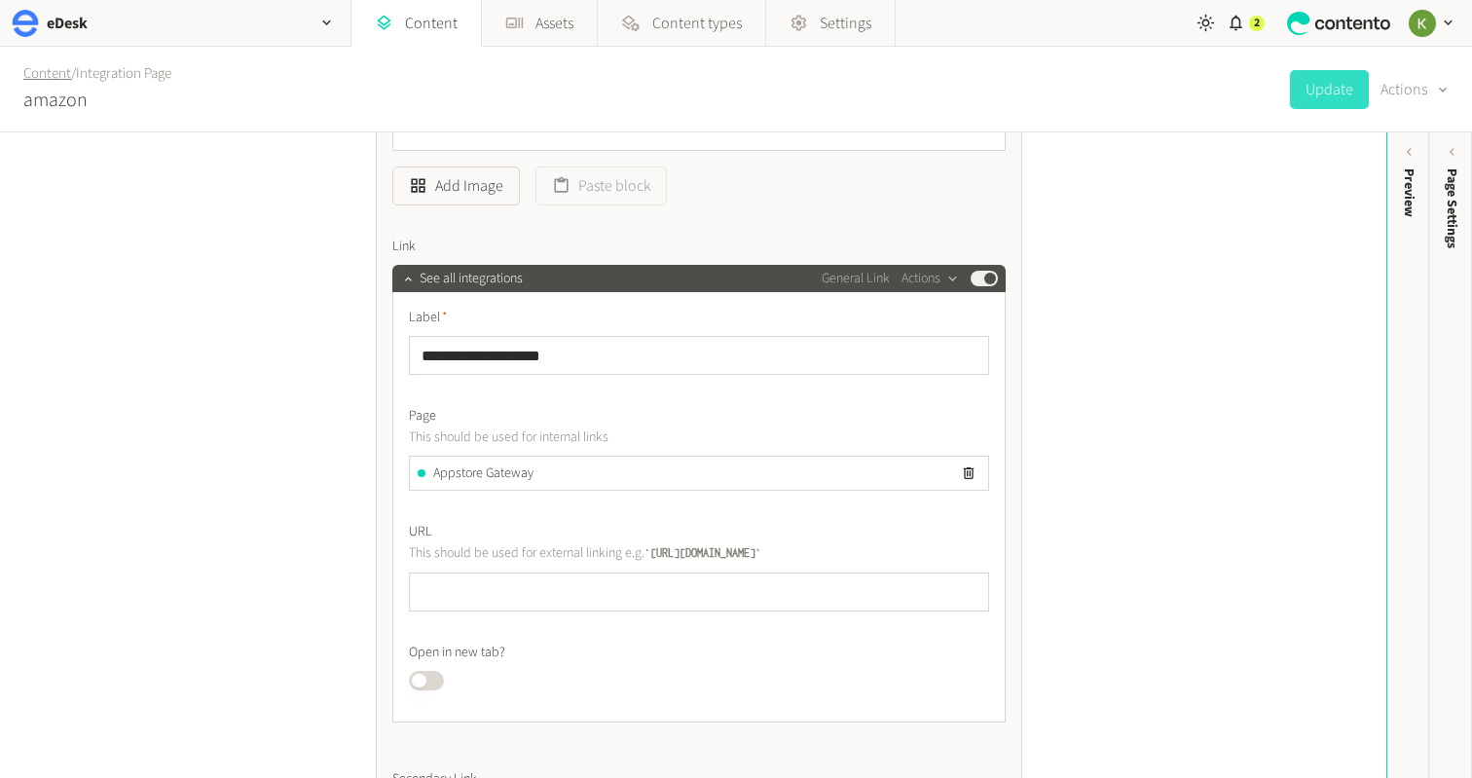
click at [55, 69] on link "Content" at bounding box center [47, 73] width 48 height 20
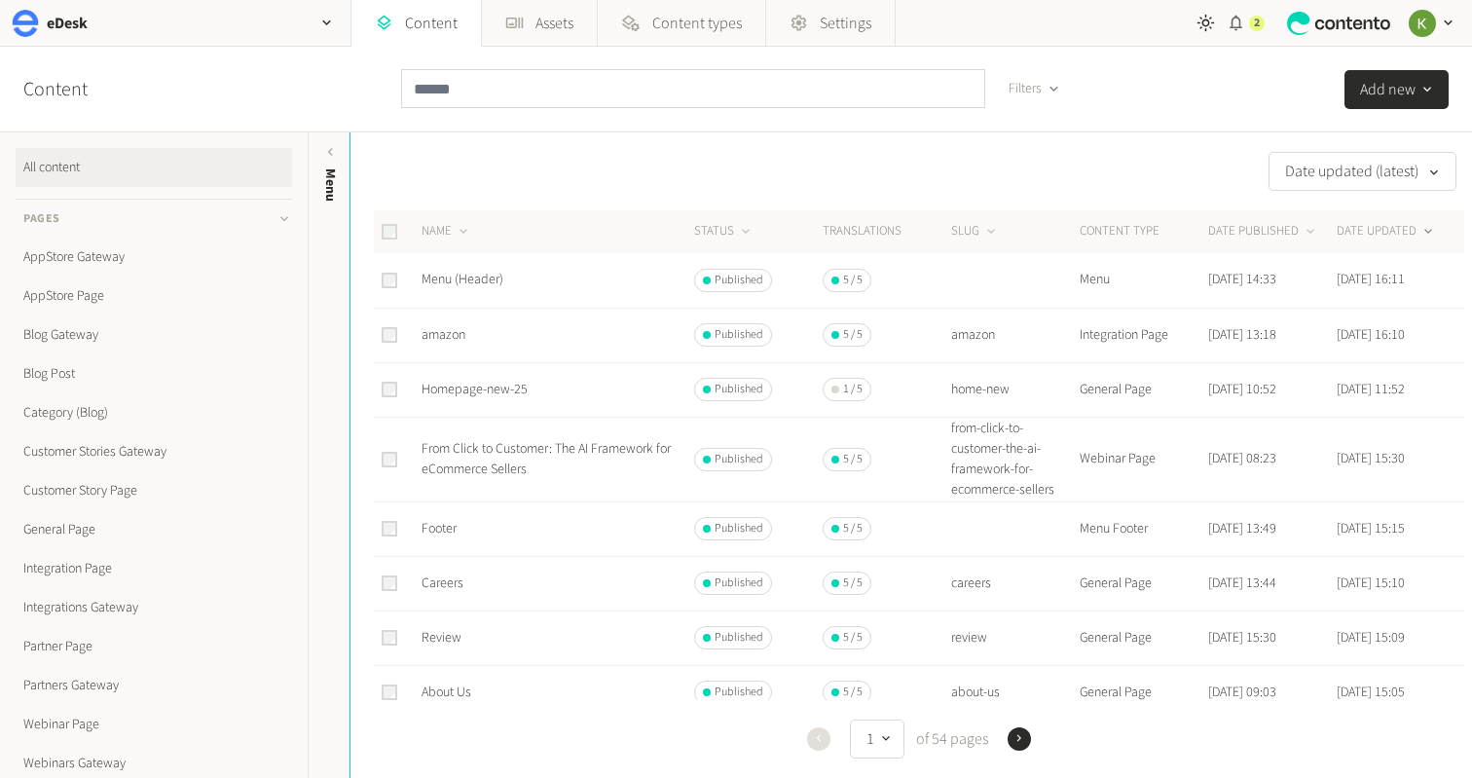
click at [1238, 22] on icon "button" at bounding box center [1236, 23] width 18 height 18
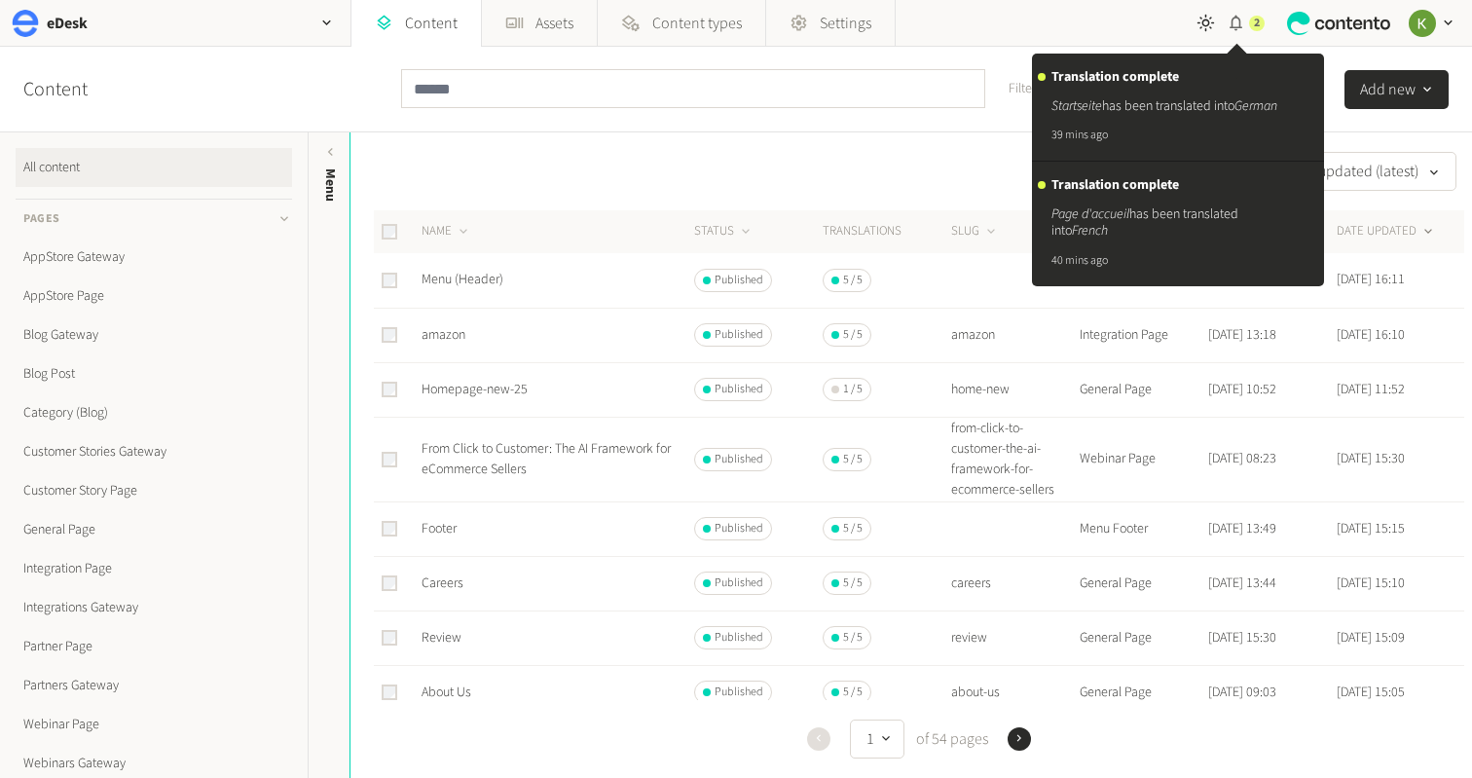
click at [1238, 22] on icon "button" at bounding box center [1236, 23] width 18 height 18
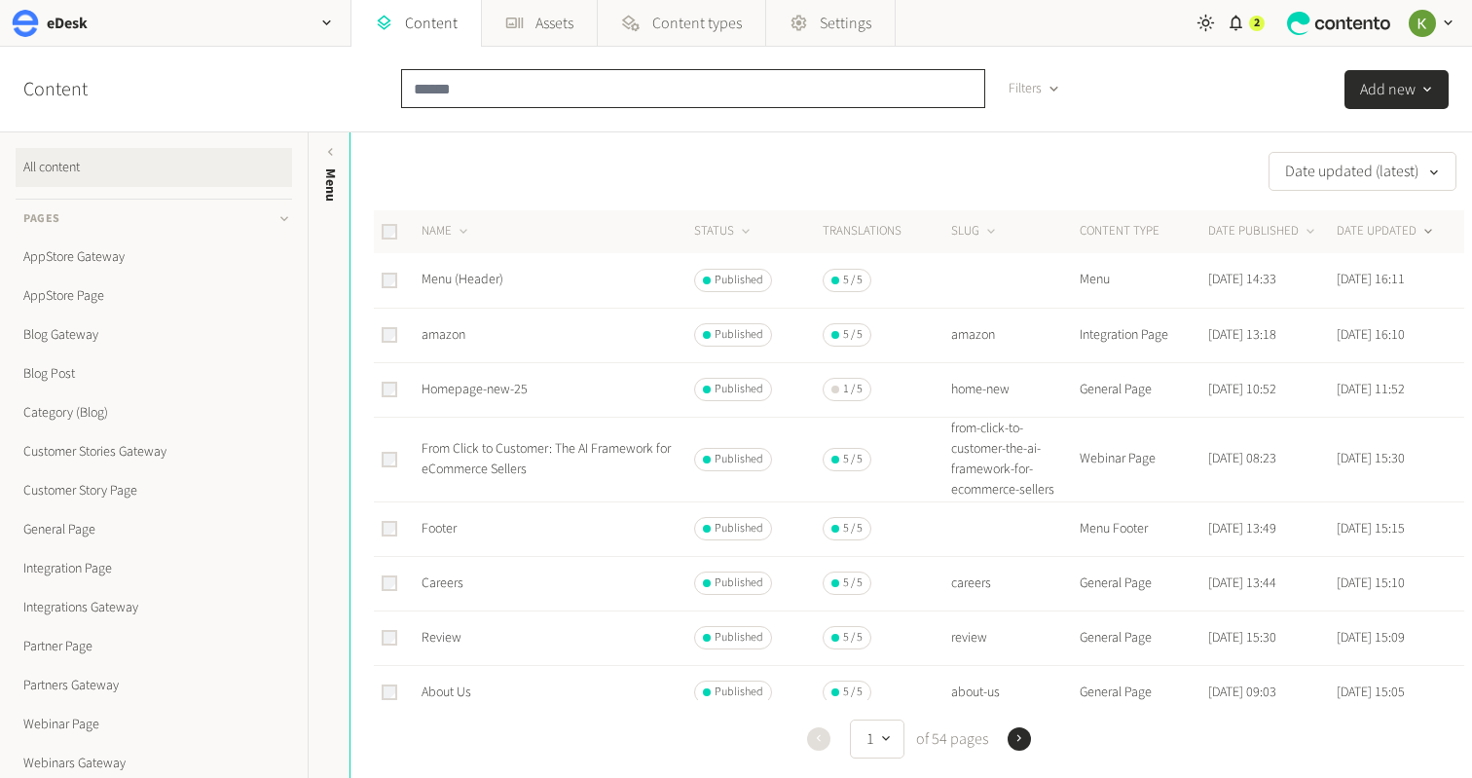
click at [531, 95] on input "text" at bounding box center [693, 88] width 584 height 39
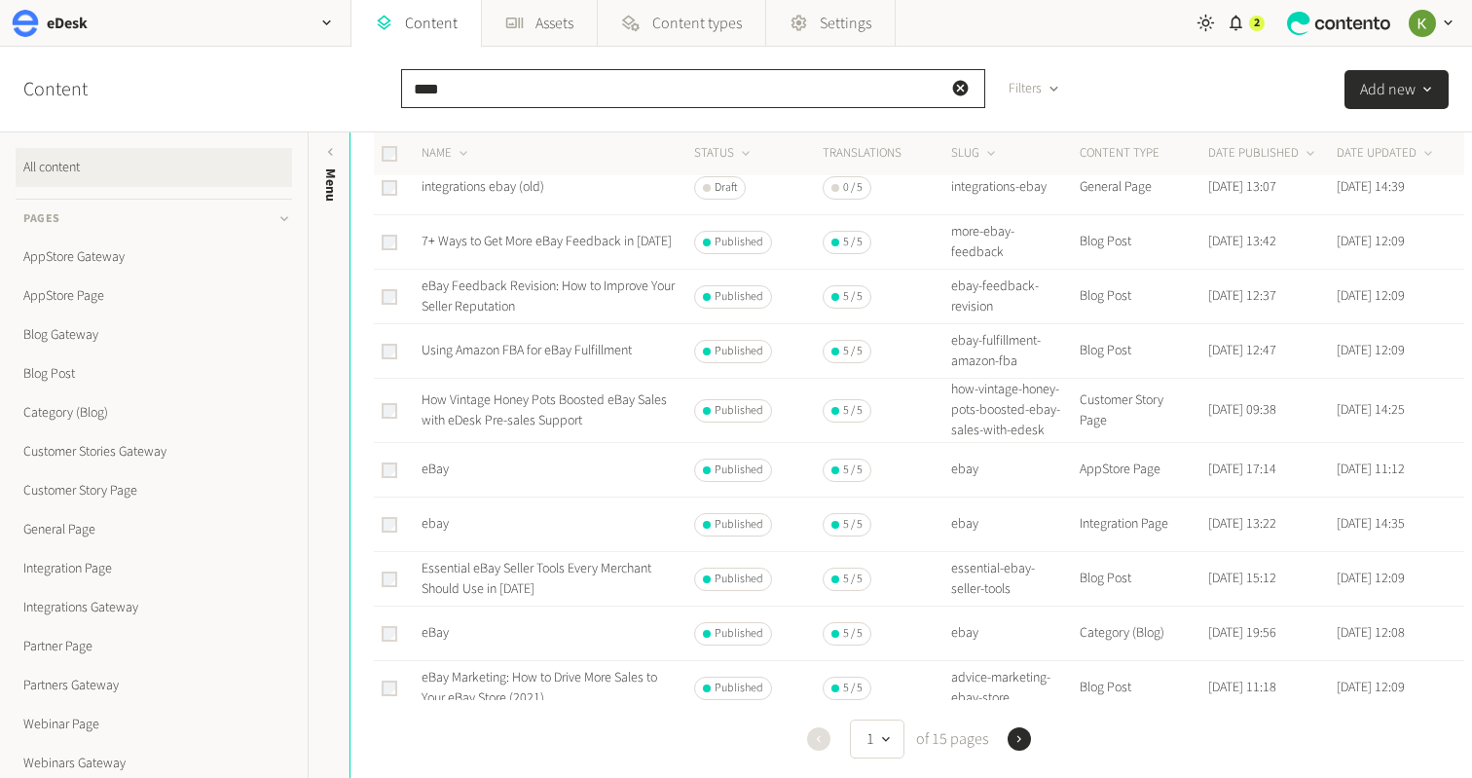
scroll to position [335, 0]
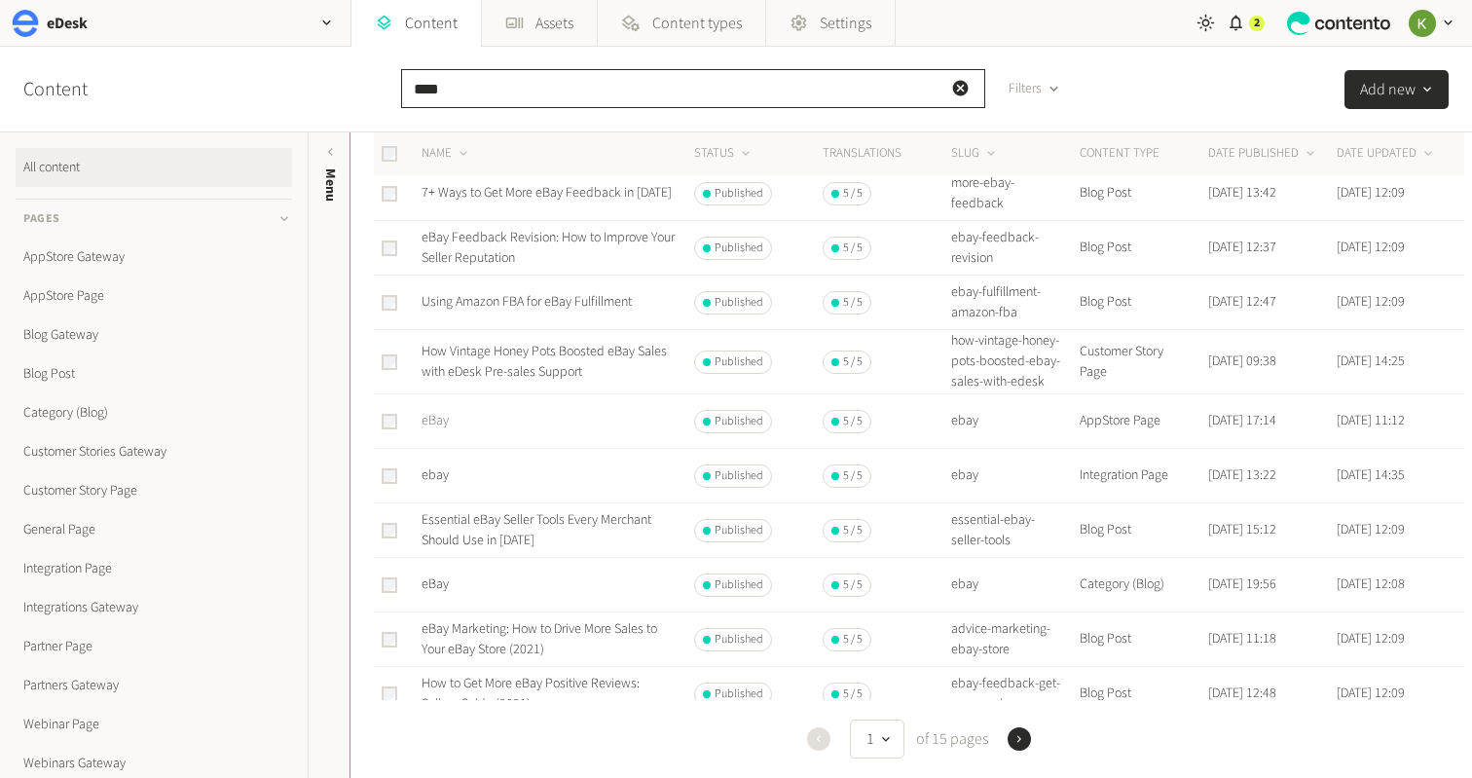
type input "****"
click at [448, 430] on link "eBay" at bounding box center [435, 420] width 27 height 19
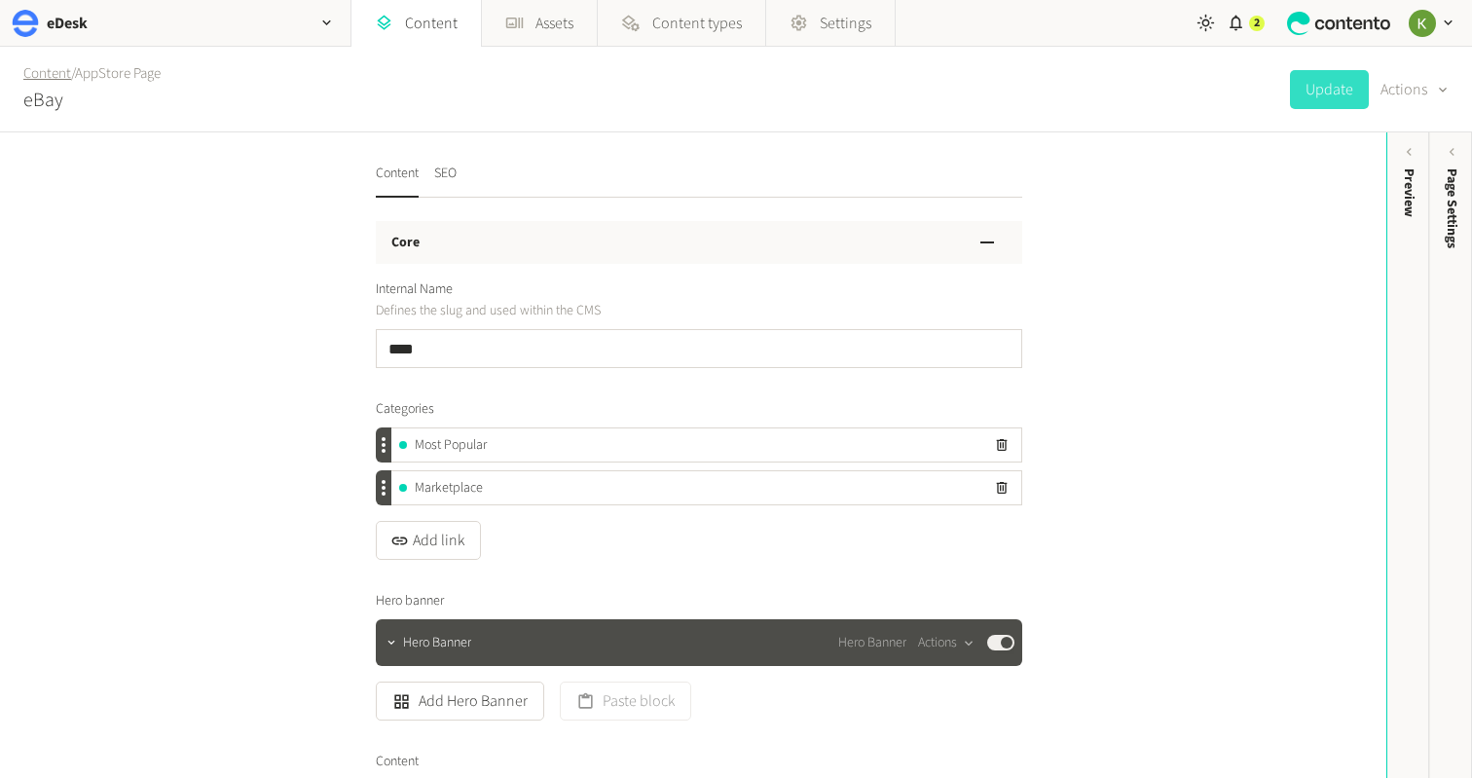
click at [52, 78] on link "Content" at bounding box center [47, 73] width 48 height 20
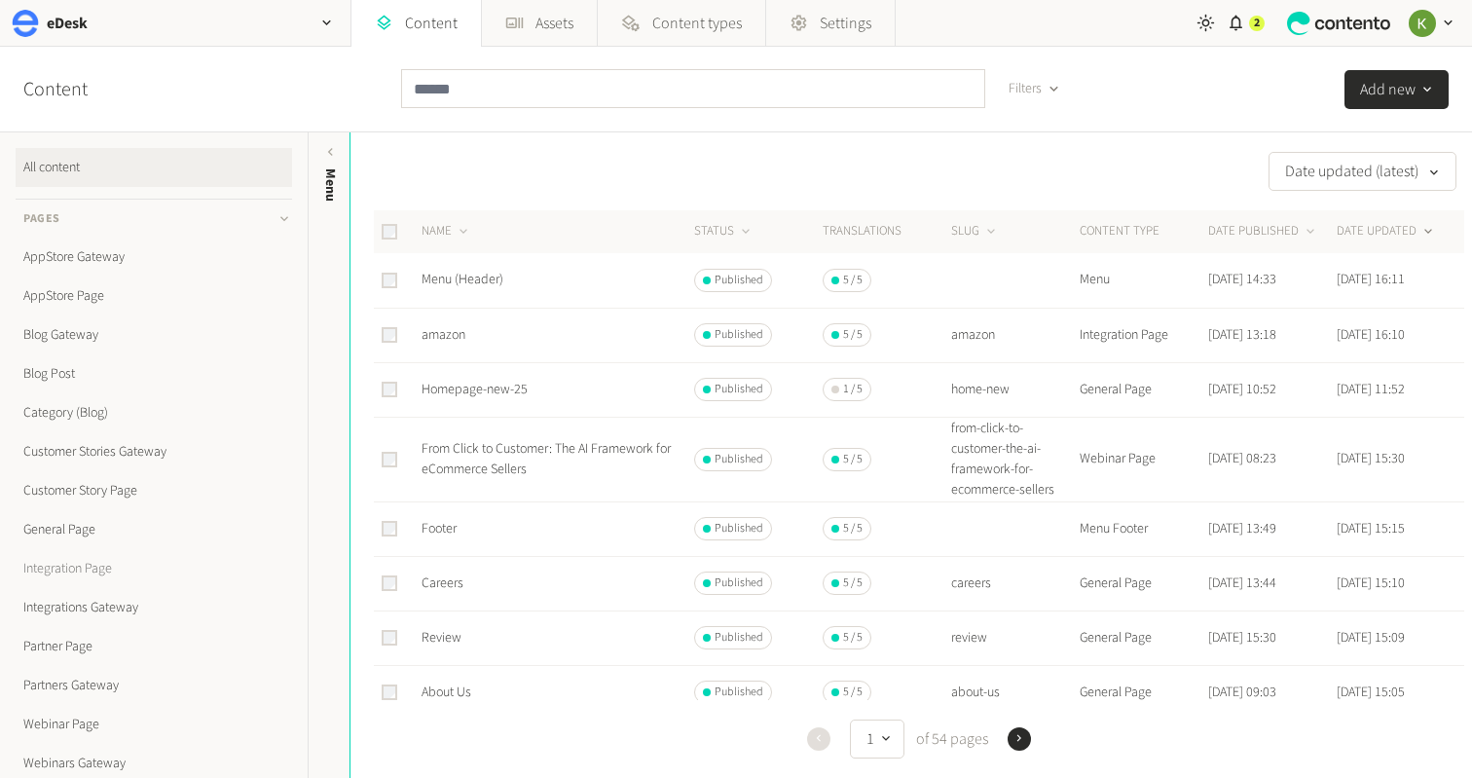
click at [73, 568] on link "Integration Page" at bounding box center [154, 568] width 277 height 39
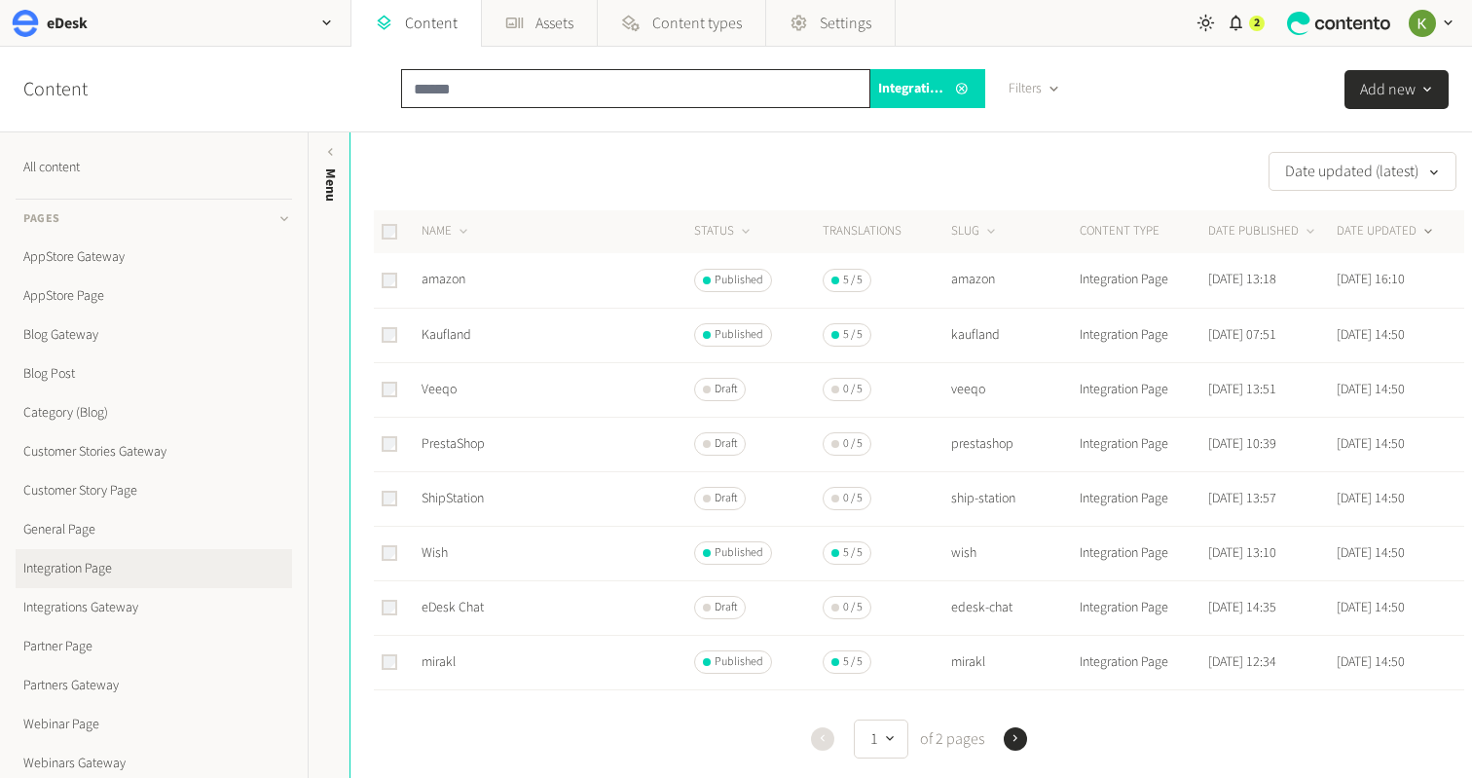
click at [492, 93] on input "text" at bounding box center [635, 88] width 469 height 39
type input "****"
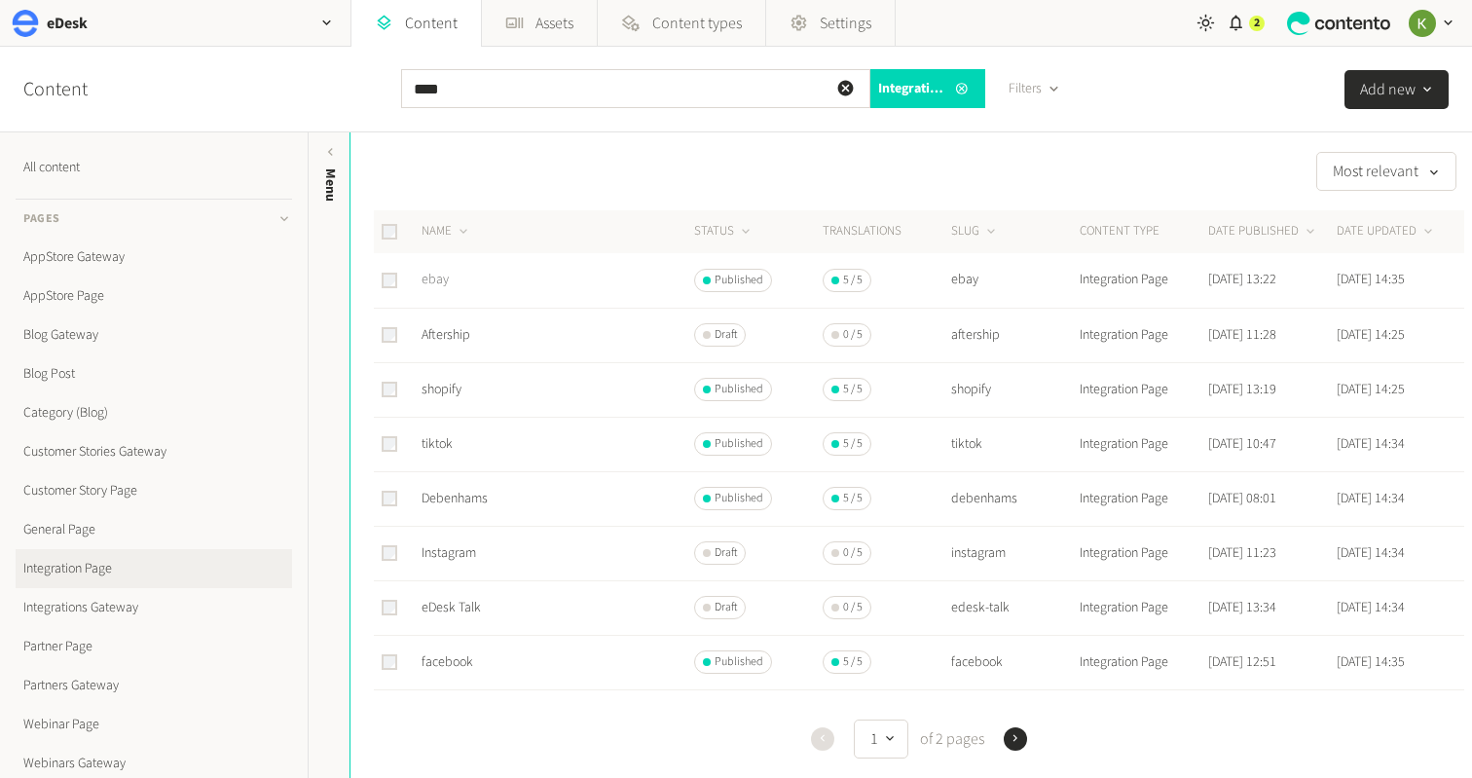
click at [442, 277] on link "ebay" at bounding box center [435, 279] width 27 height 19
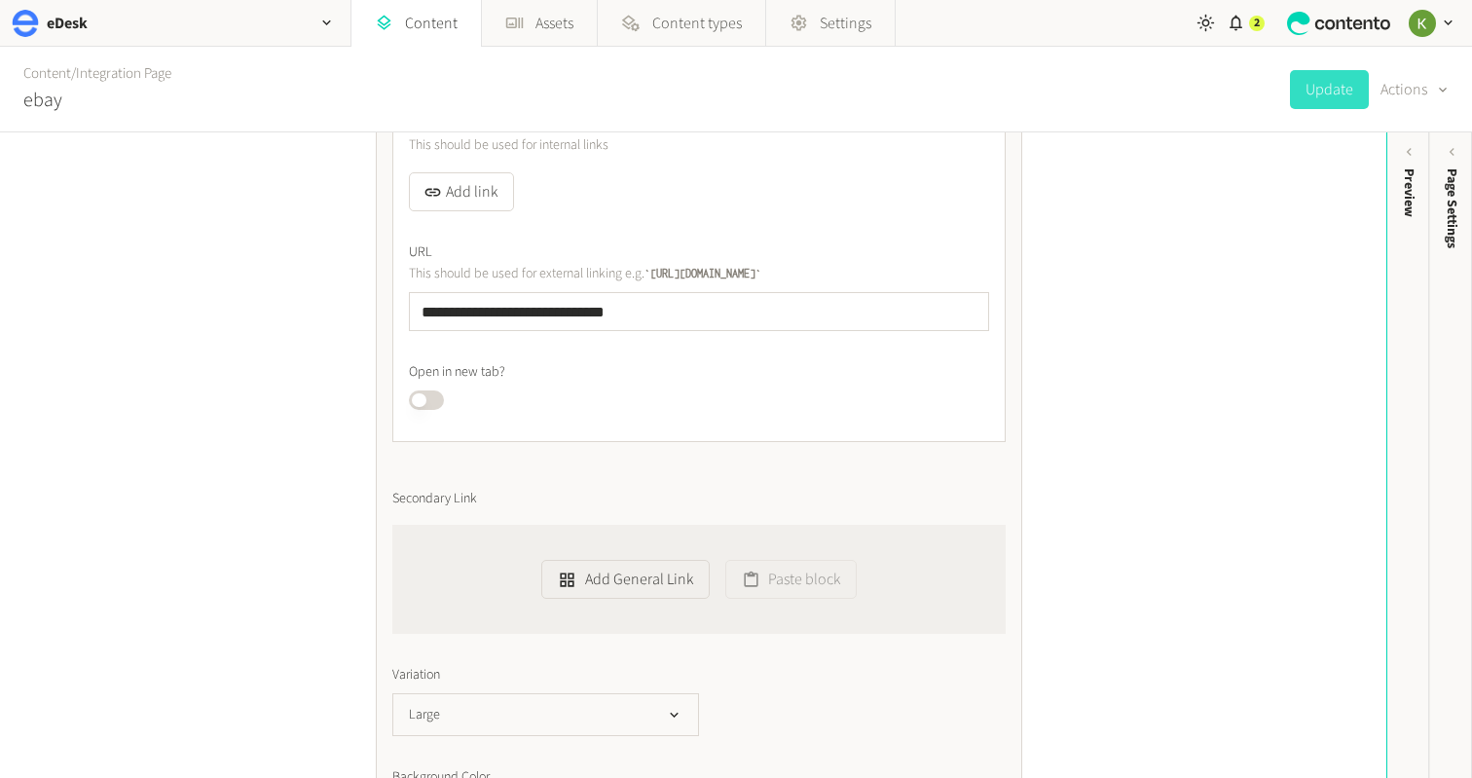
scroll to position [9490, 0]
drag, startPoint x: 705, startPoint y: 320, endPoint x: 348, endPoint y: 307, distance: 357.6
click at [348, 307] on div "**********" at bounding box center [693, 455] width 1386 height 646
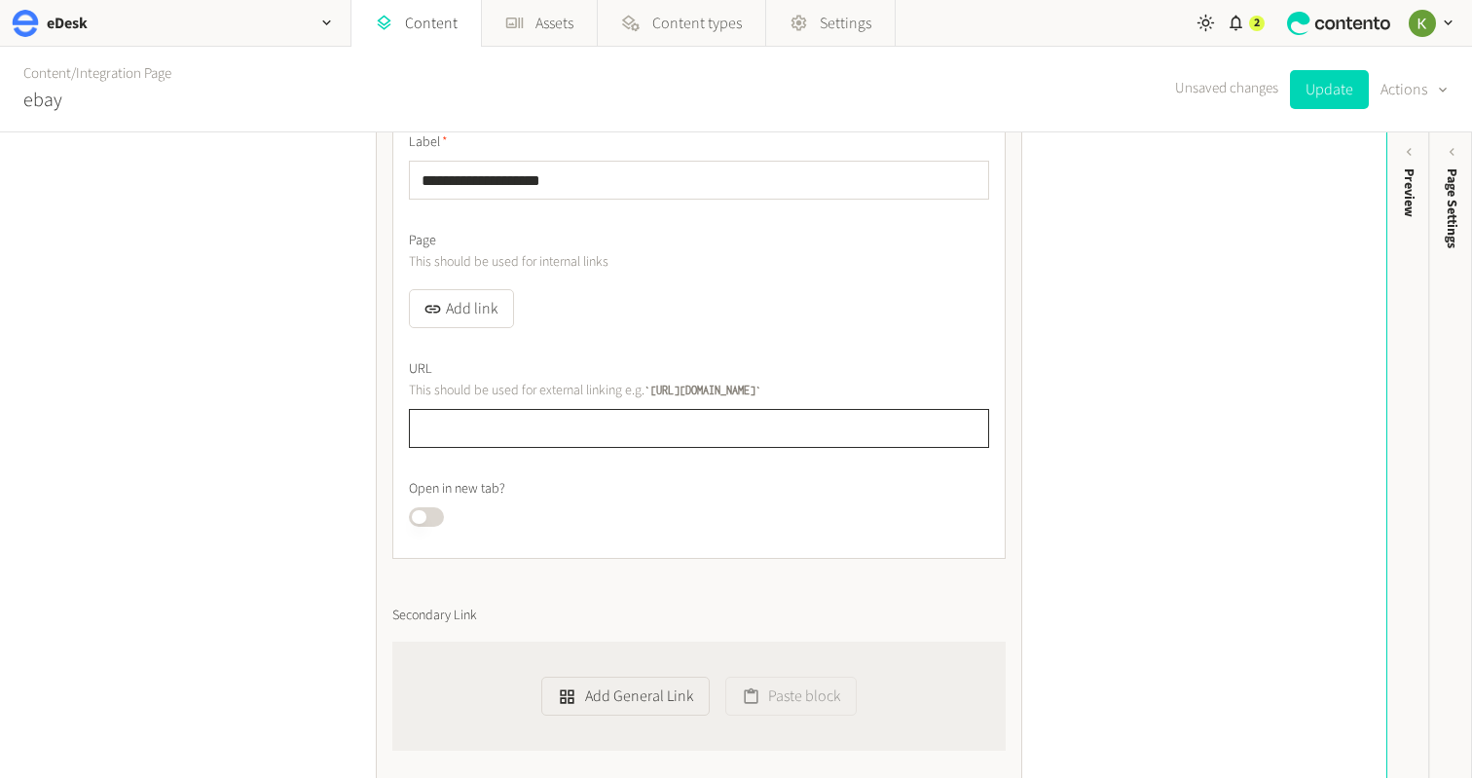
scroll to position [9342, 0]
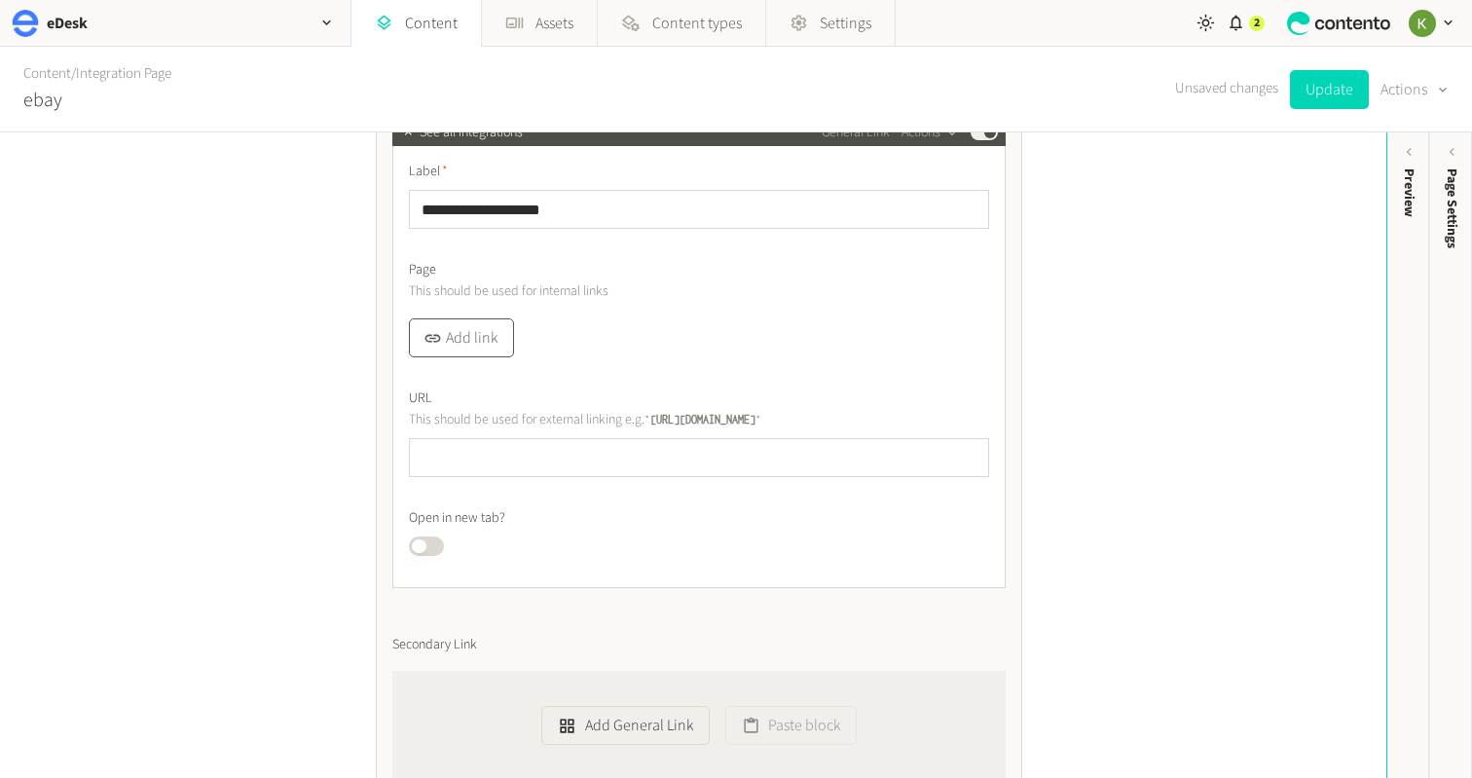
click at [458, 330] on button "Add link" at bounding box center [461, 337] width 105 height 39
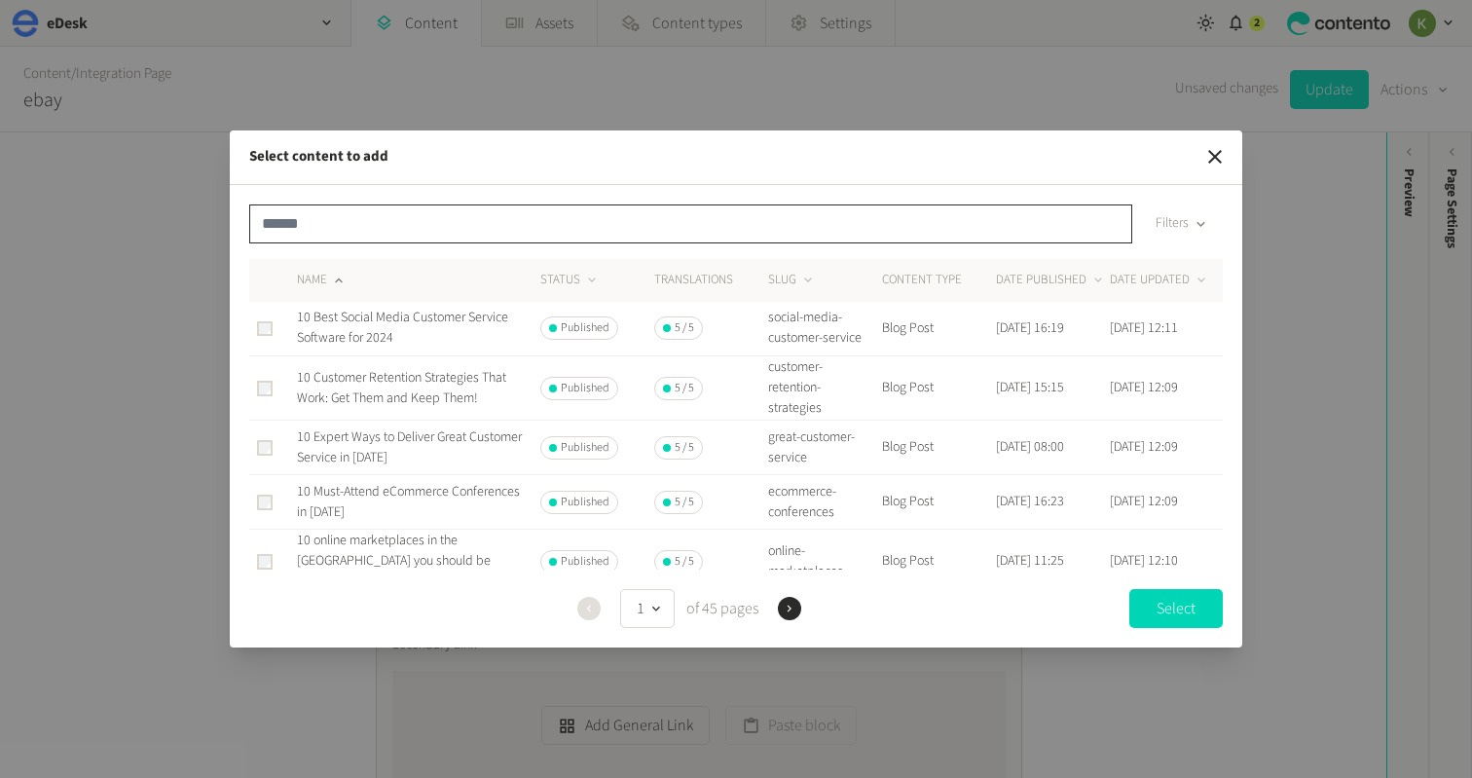
click at [514, 232] on input "text" at bounding box center [690, 223] width 883 height 39
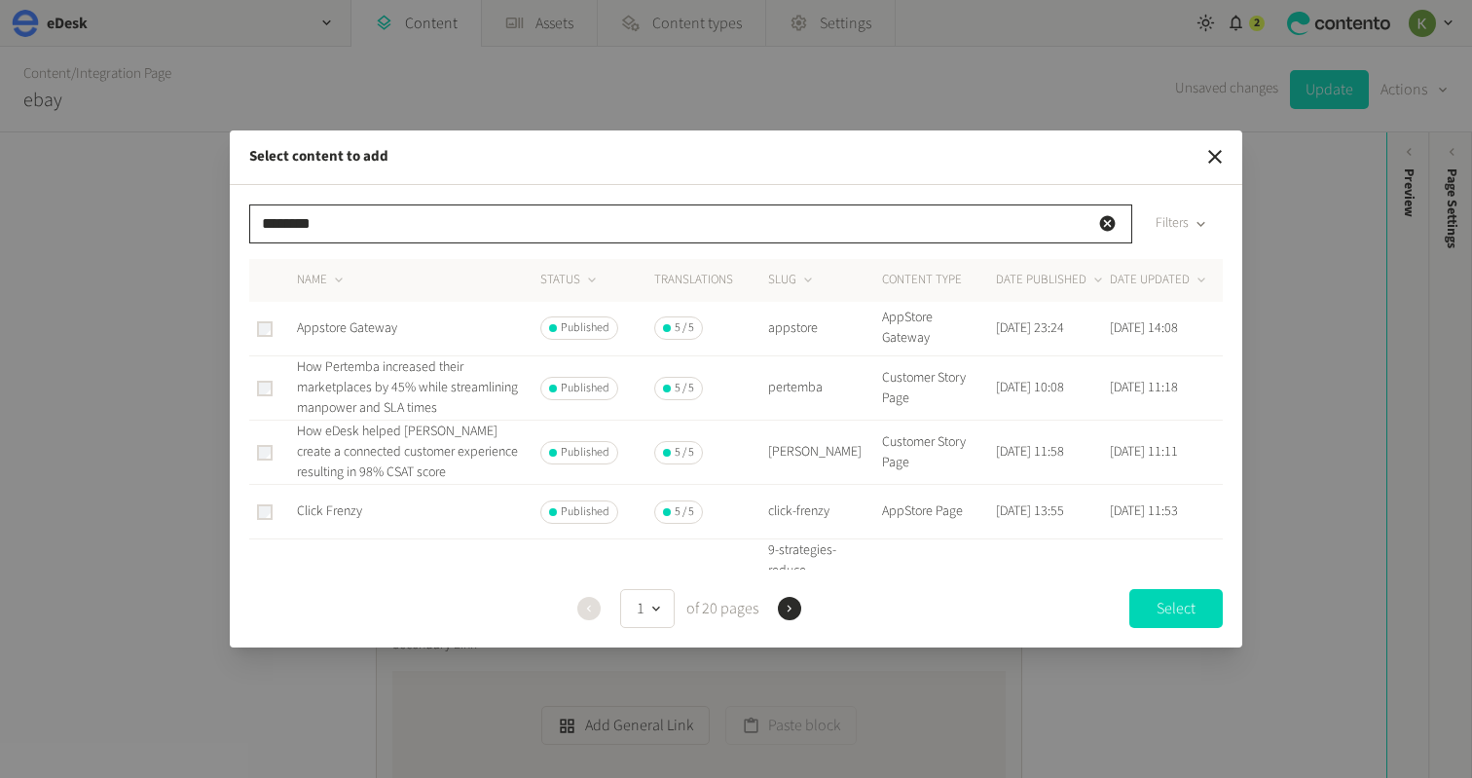
type input "********"
click at [352, 329] on span "Appstore Gateway" at bounding box center [347, 327] width 100 height 19
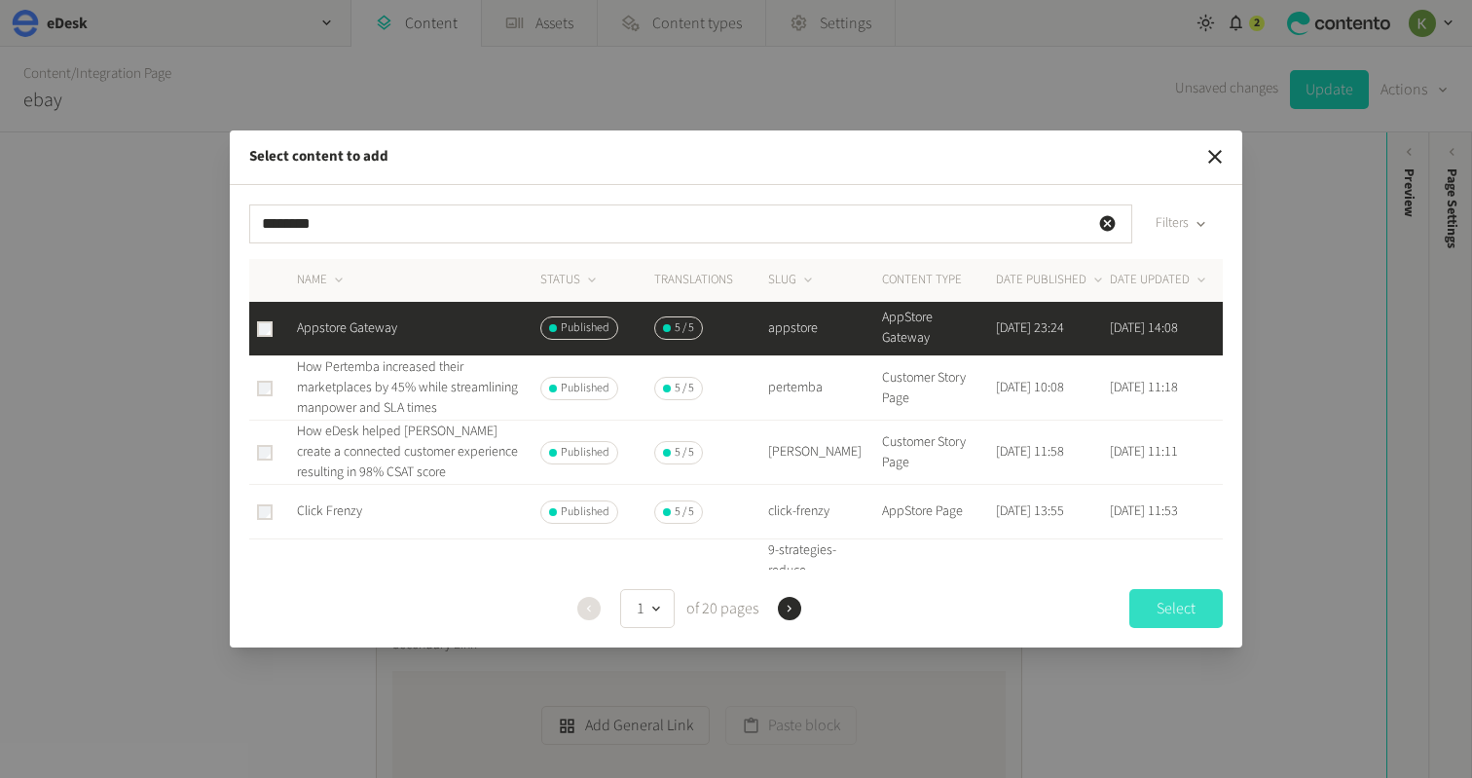
click at [1181, 610] on button "Select" at bounding box center [1175, 608] width 93 height 39
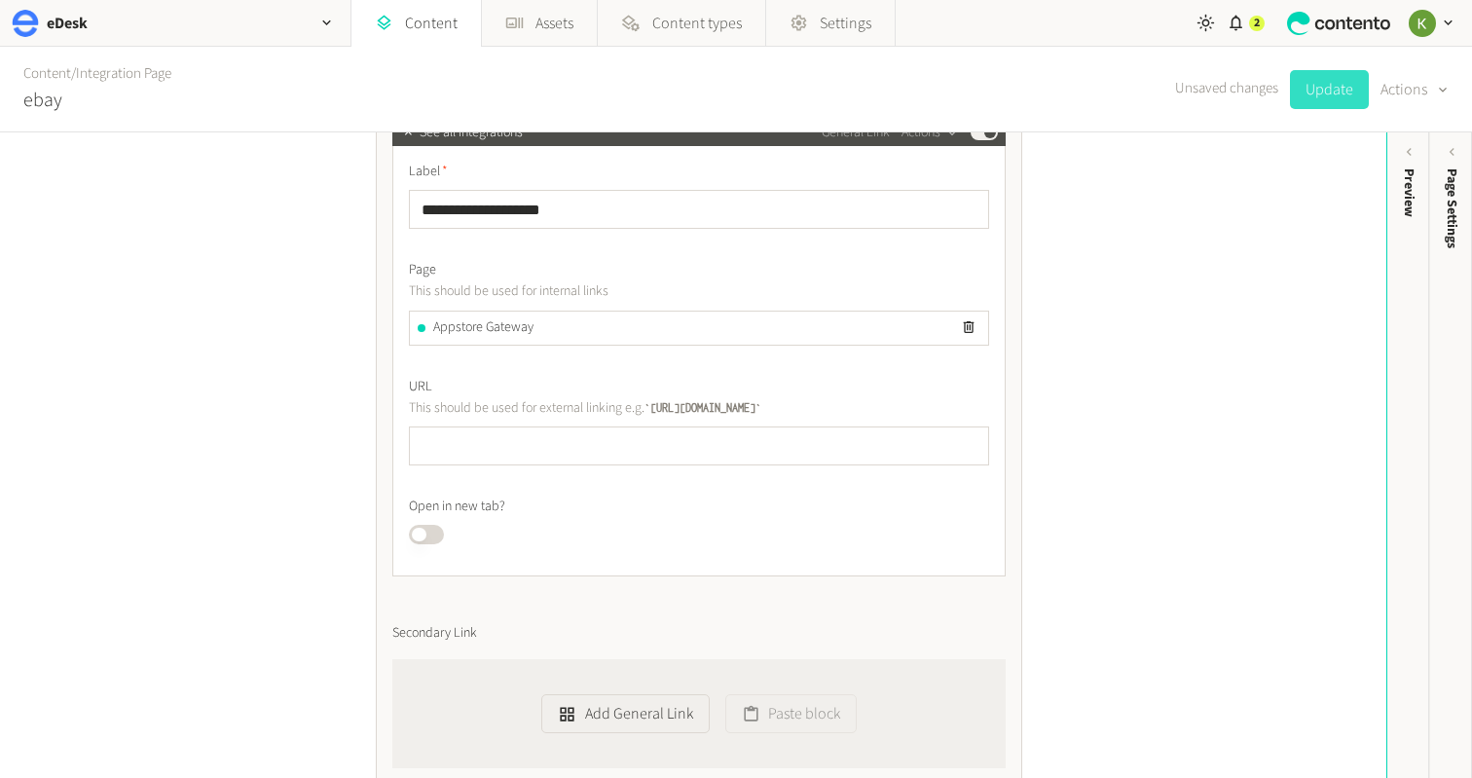
click at [1325, 89] on button "Update" at bounding box center [1329, 89] width 79 height 39
click at [55, 77] on link "Content" at bounding box center [47, 73] width 48 height 20
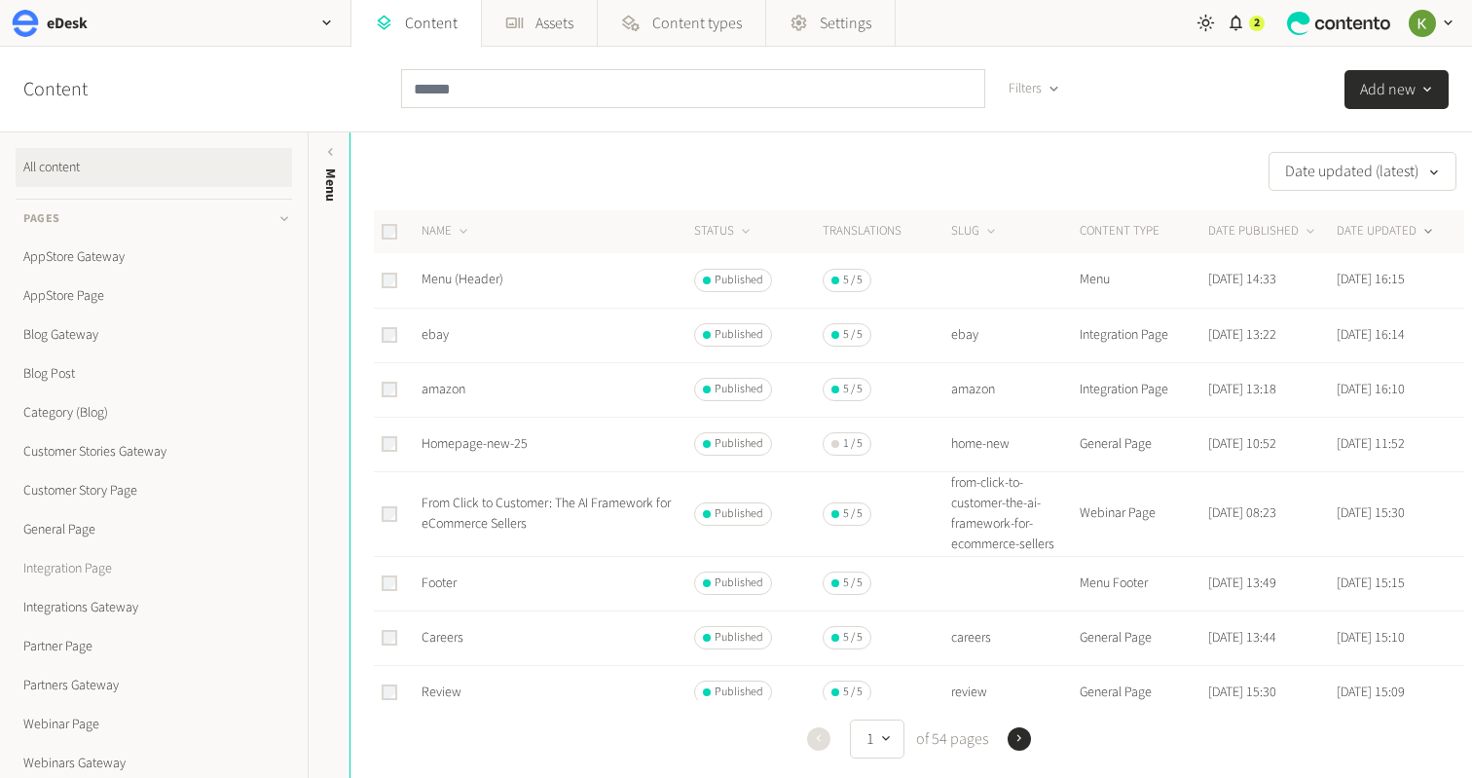
click at [80, 572] on link "Integration Page" at bounding box center [154, 568] width 277 height 39
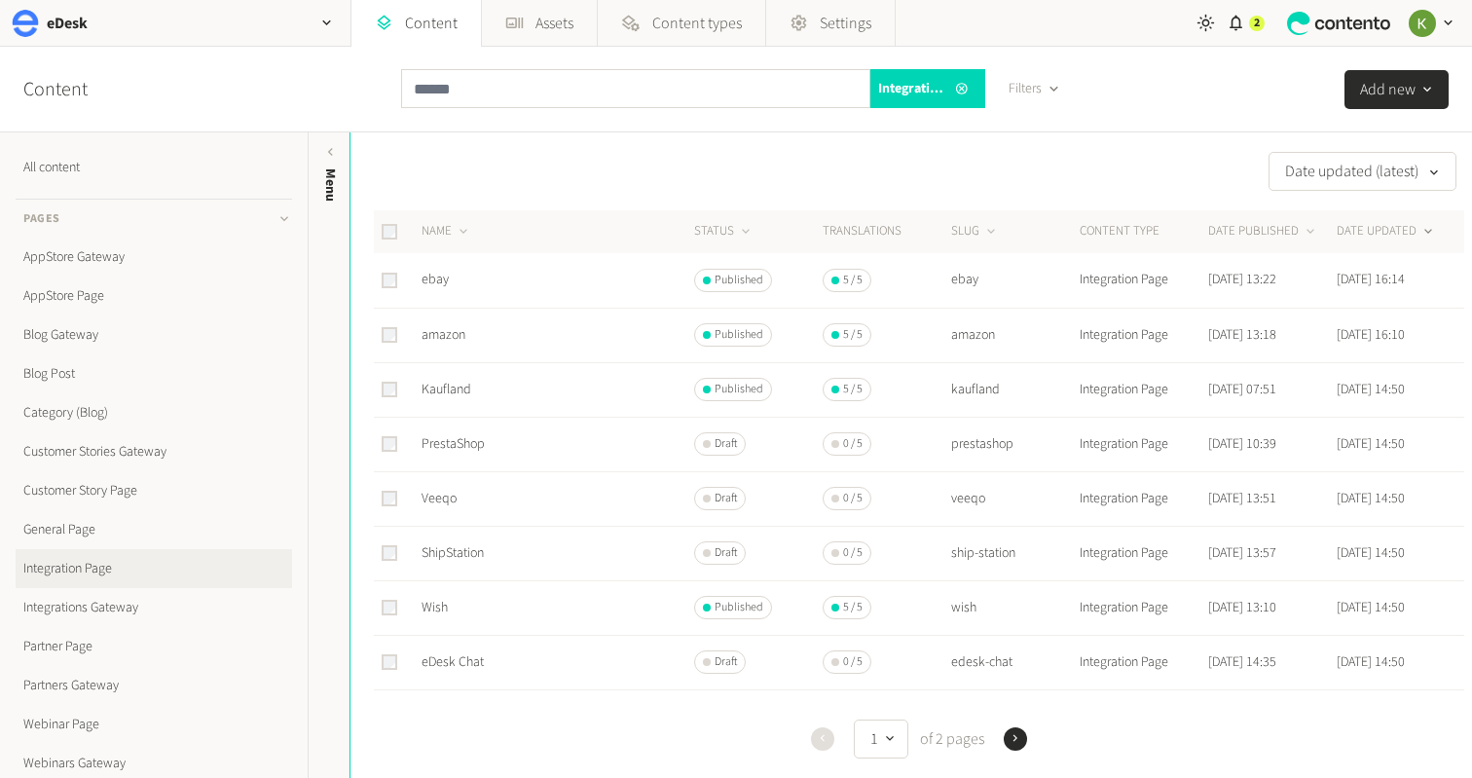
click at [1391, 225] on button "DATE UPDATED" at bounding box center [1386, 231] width 99 height 19
click at [1055, 90] on icon "button" at bounding box center [1054, 89] width 8 height 5
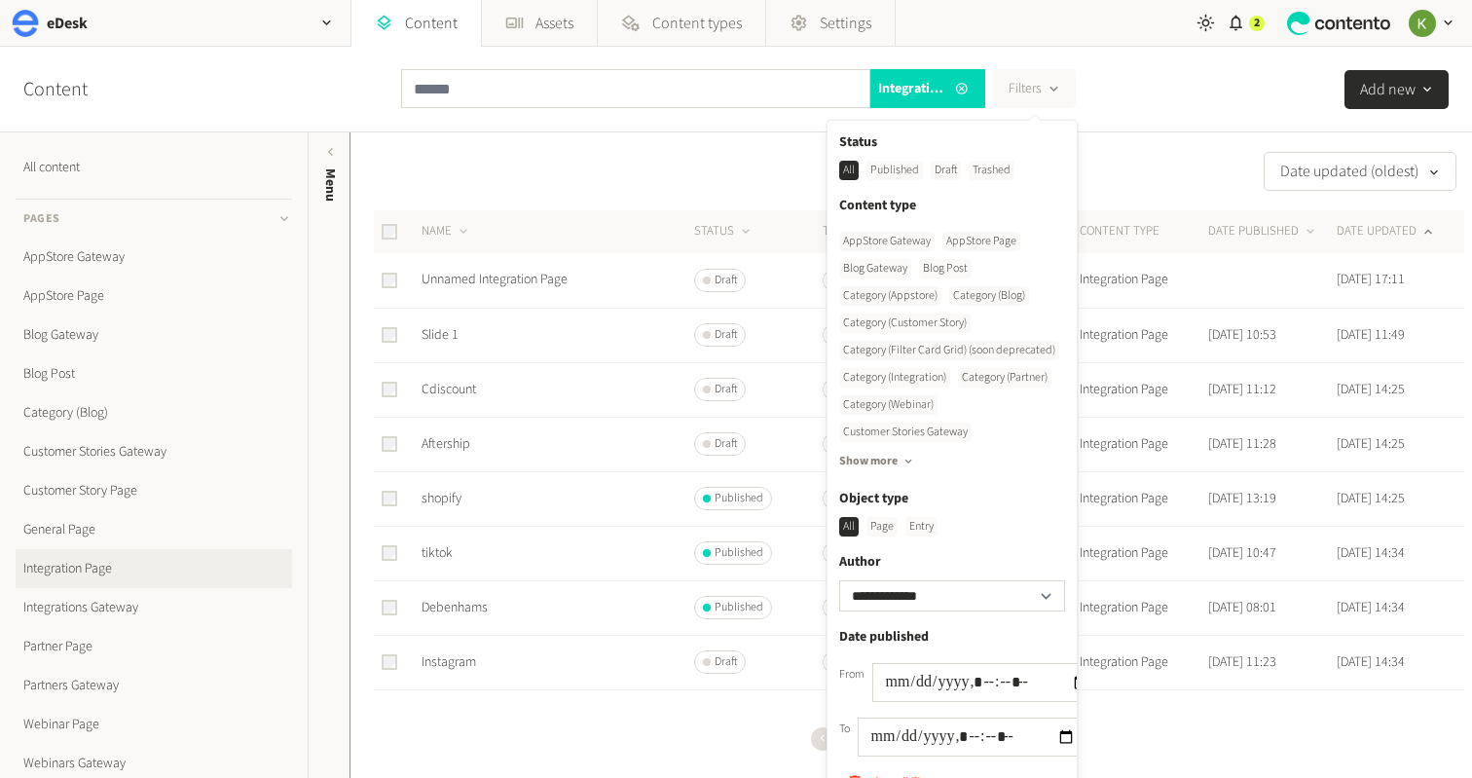
click at [900, 163] on div "Published" at bounding box center [895, 170] width 56 height 19
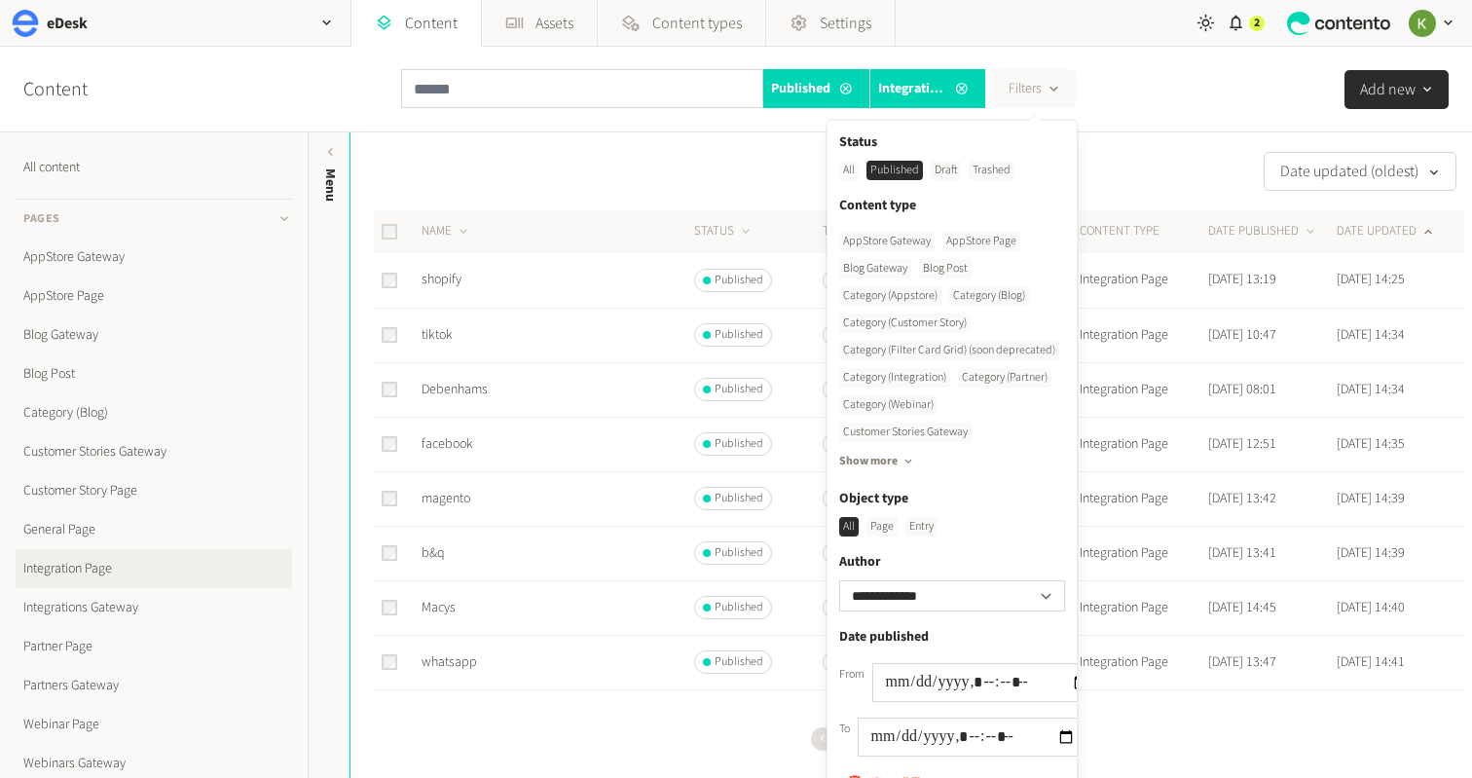
click at [1141, 183] on div "Date updated (oldest)" at bounding box center [908, 171] width 1114 height 39
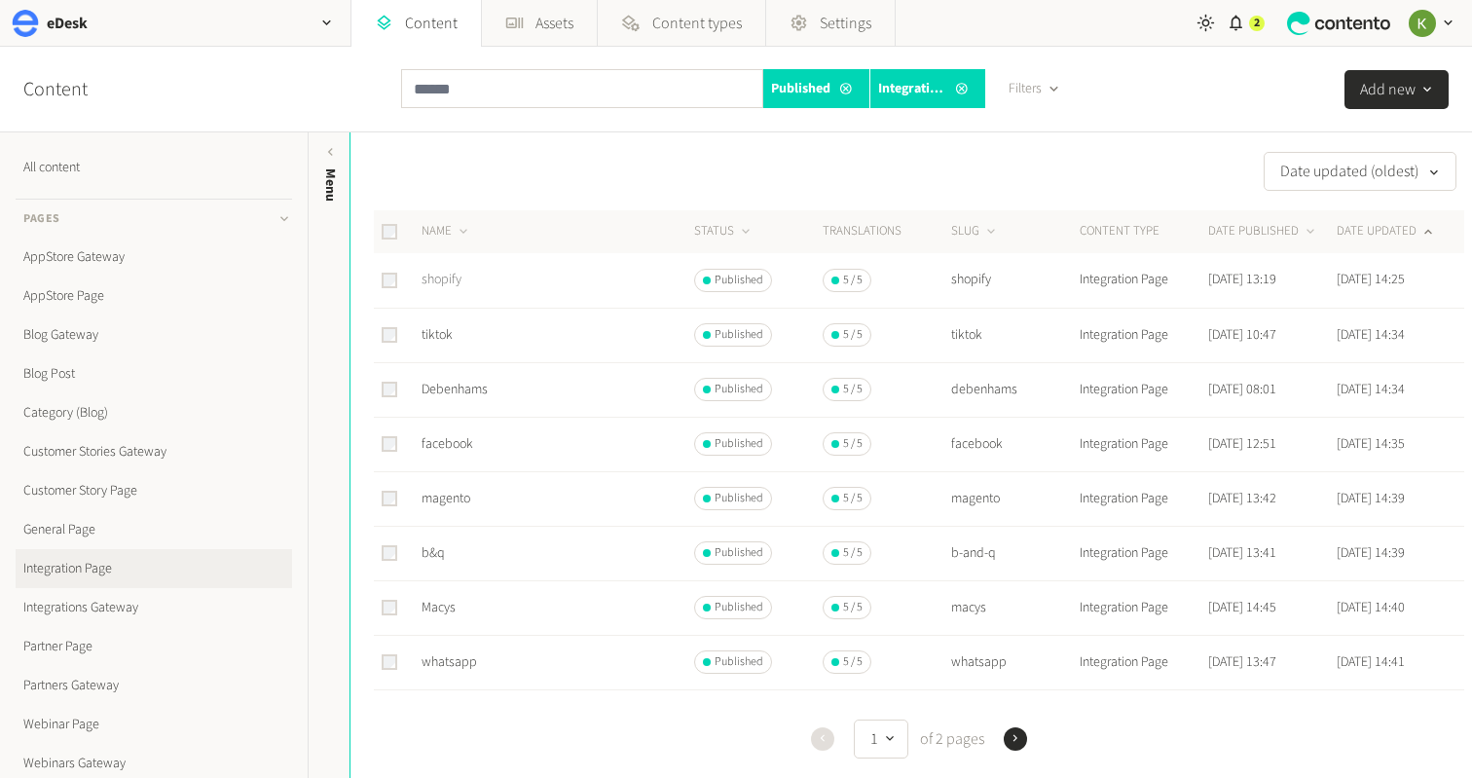
click at [436, 278] on link "shopify" at bounding box center [442, 279] width 40 height 19
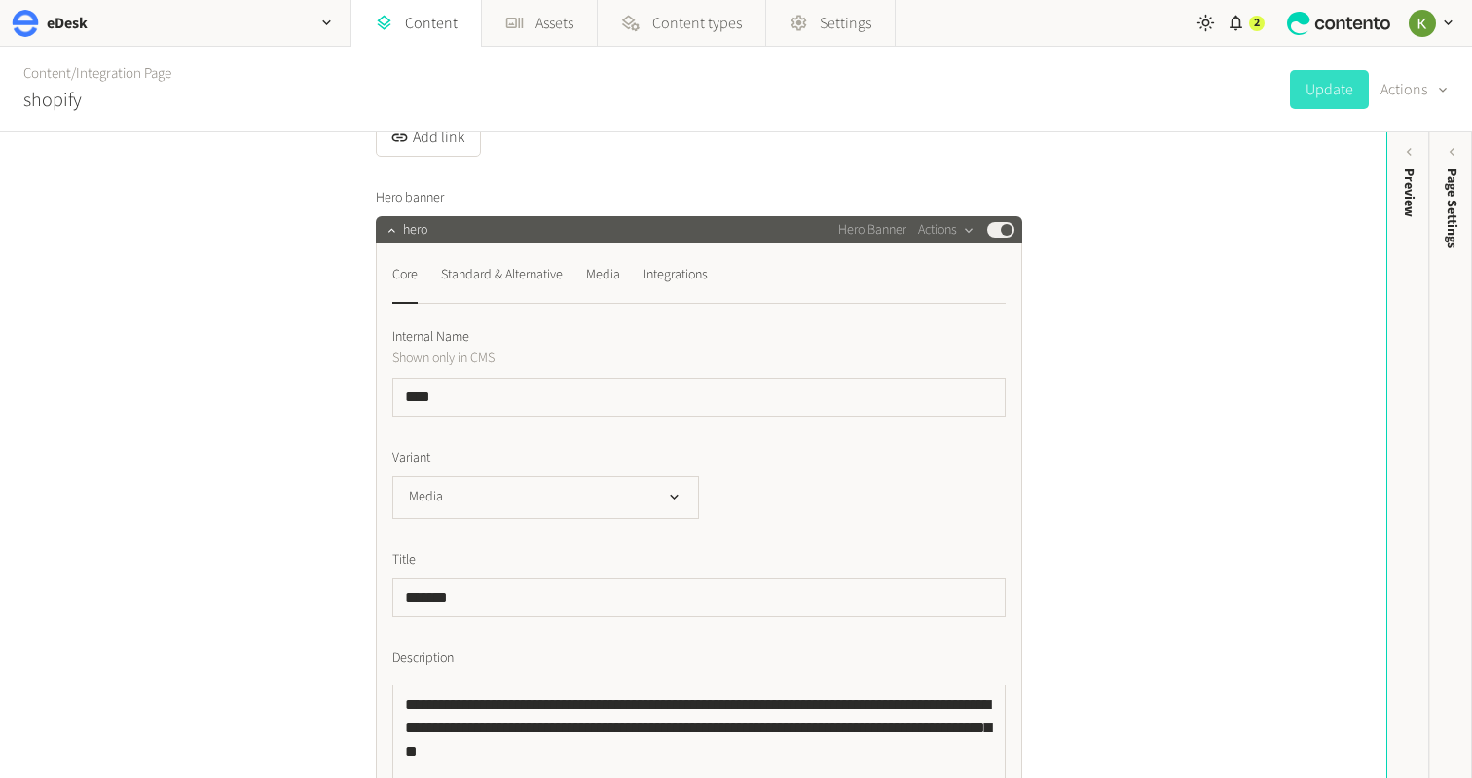
scroll to position [342, 0]
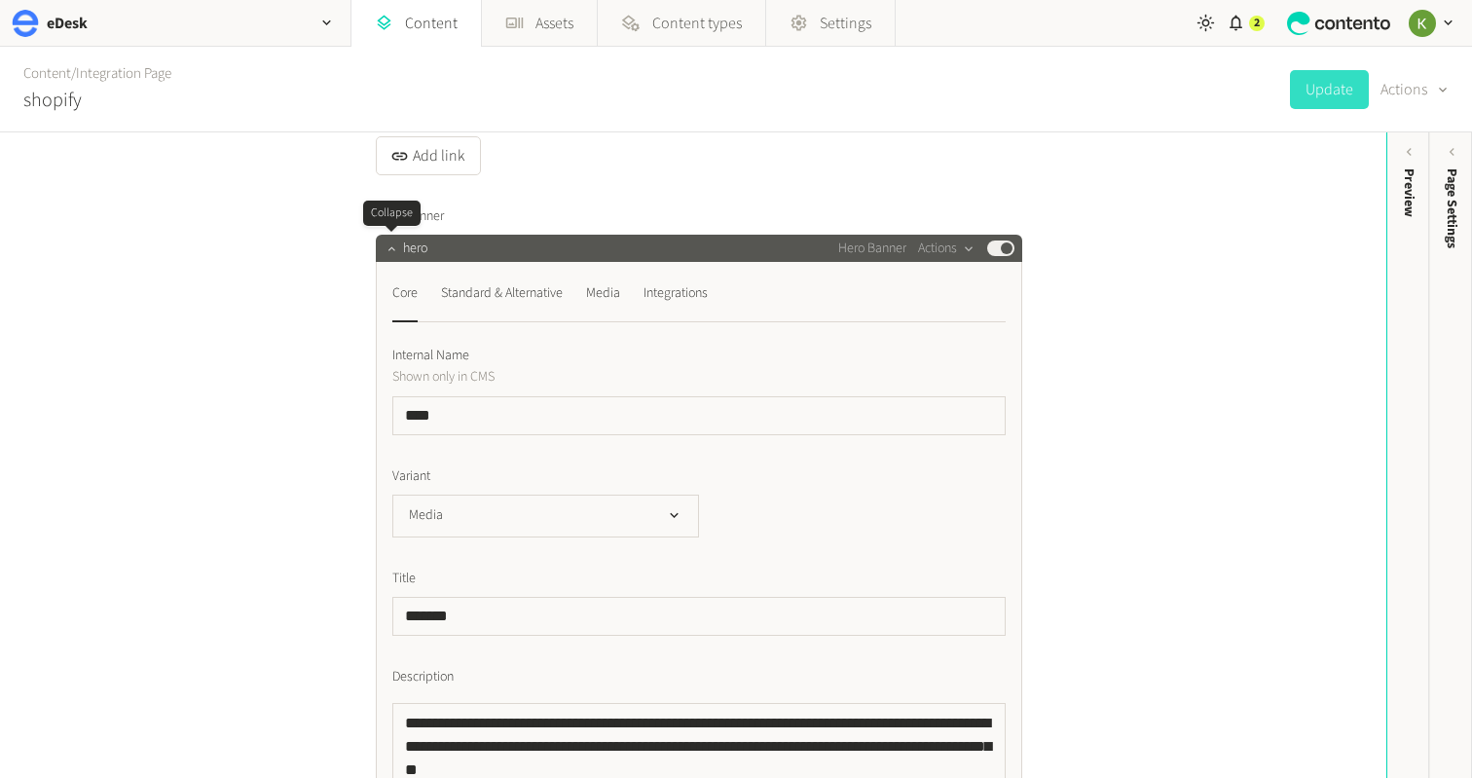
click at [389, 248] on icon "button" at bounding box center [391, 248] width 7 height 4
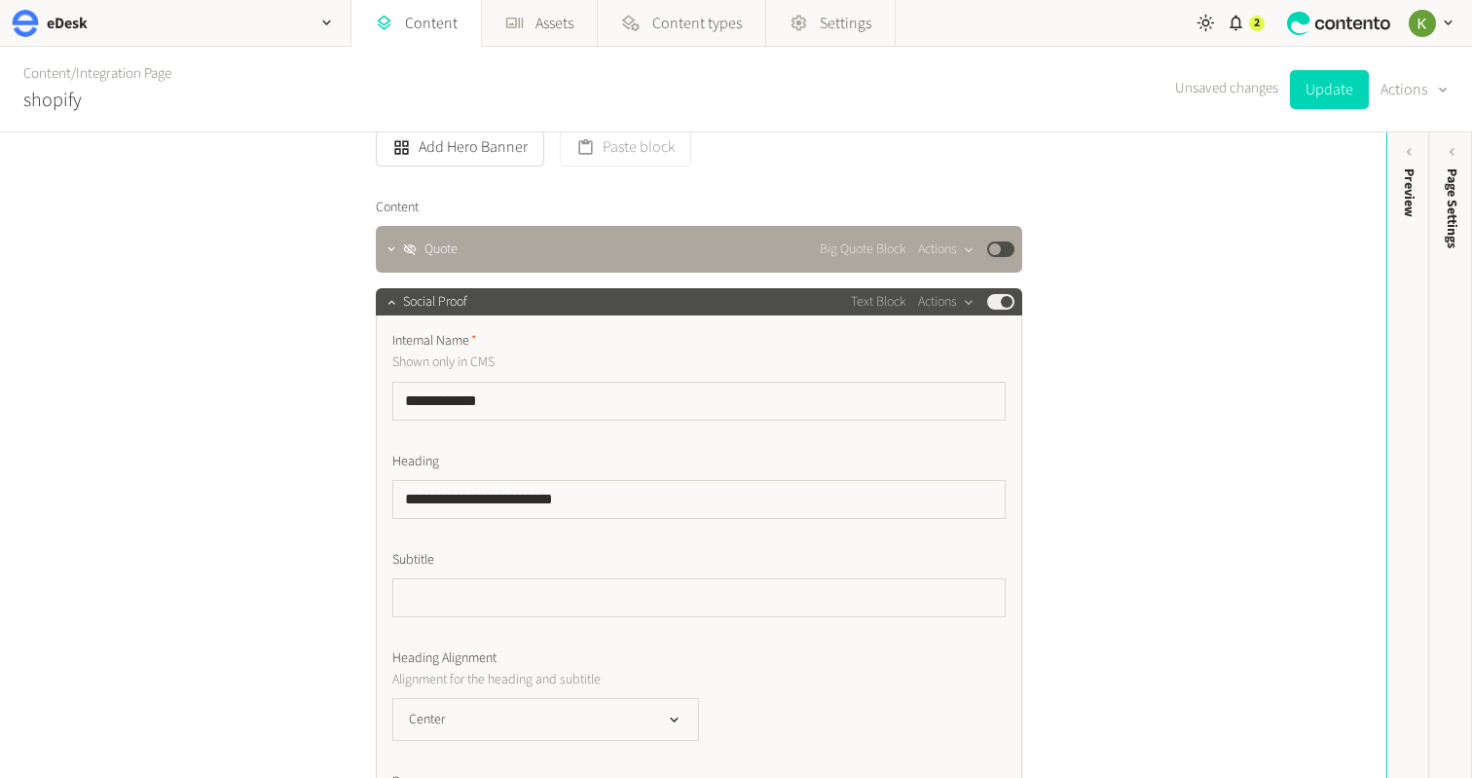
scroll to position [563, 0]
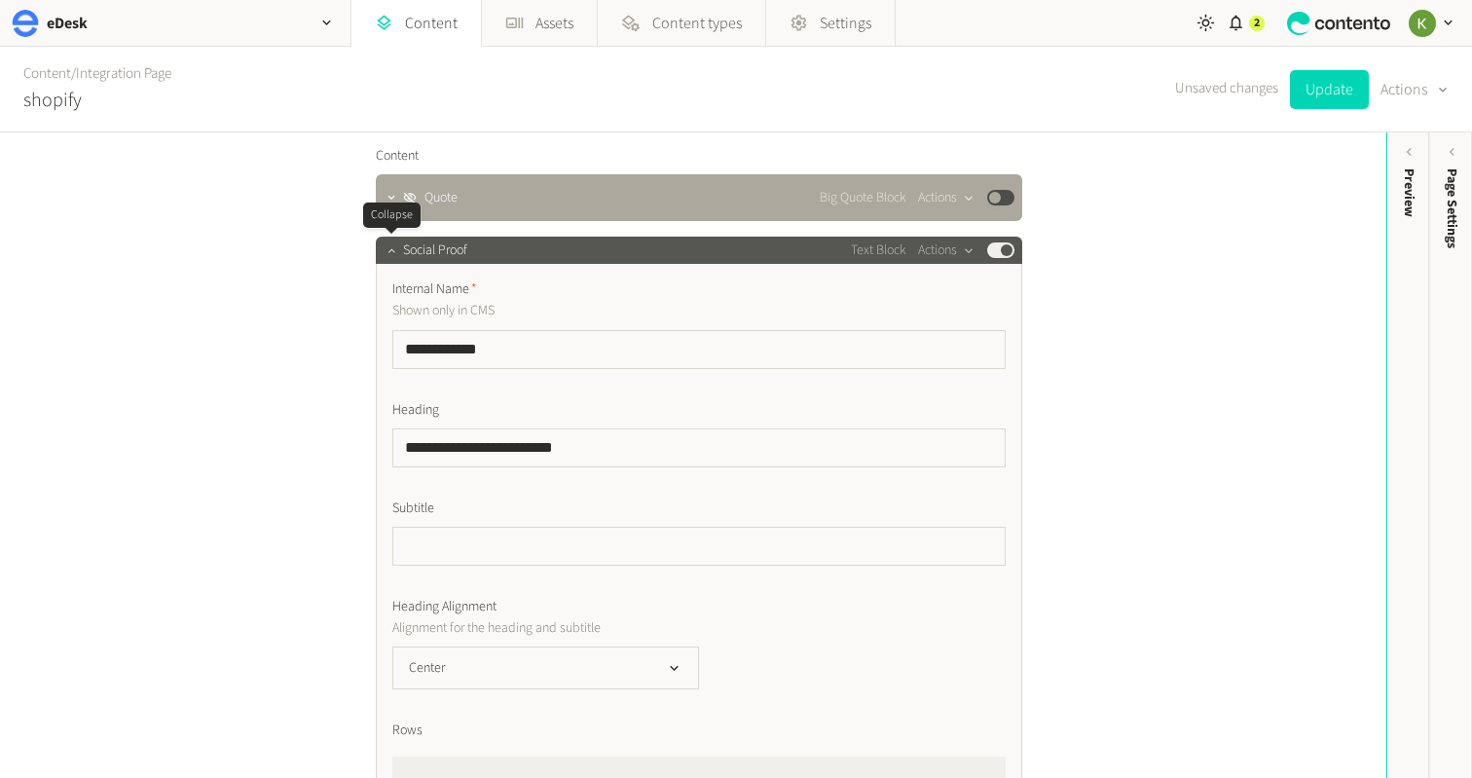
click at [394, 252] on icon "button" at bounding box center [391, 250] width 7 height 4
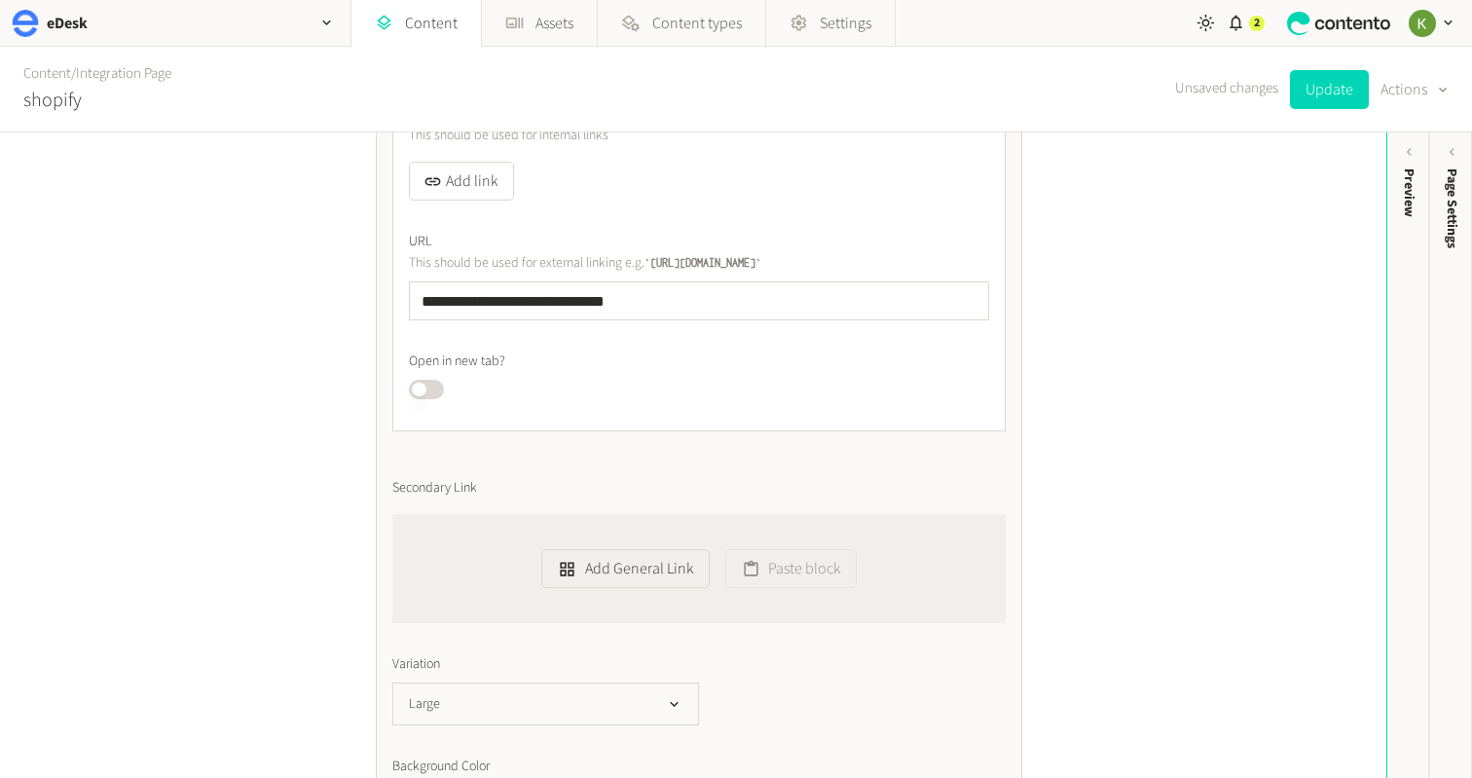
scroll to position [4486, 0]
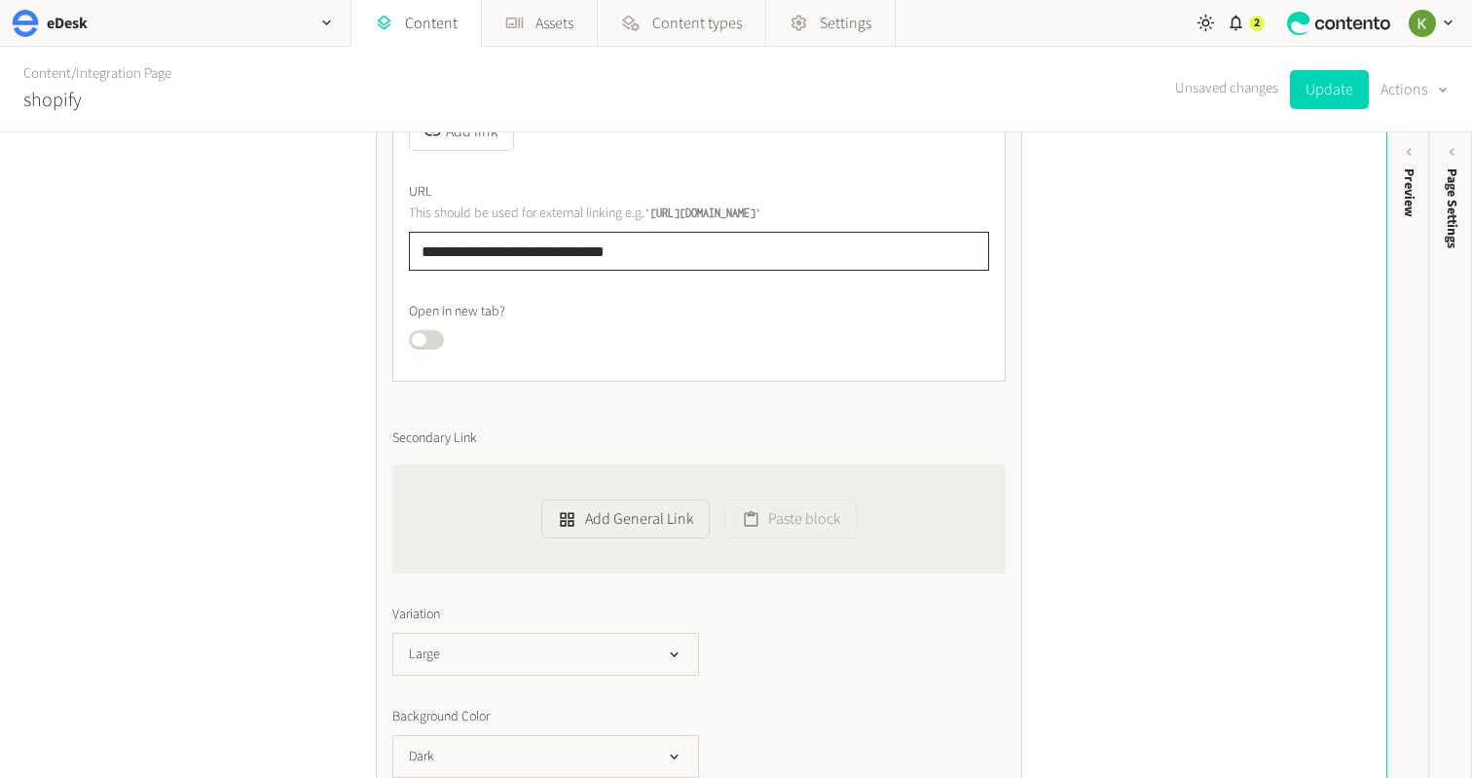
drag, startPoint x: 493, startPoint y: 256, endPoint x: 351, endPoint y: 255, distance: 142.2
click at [317, 255] on div "**********" at bounding box center [693, 455] width 1386 height 646
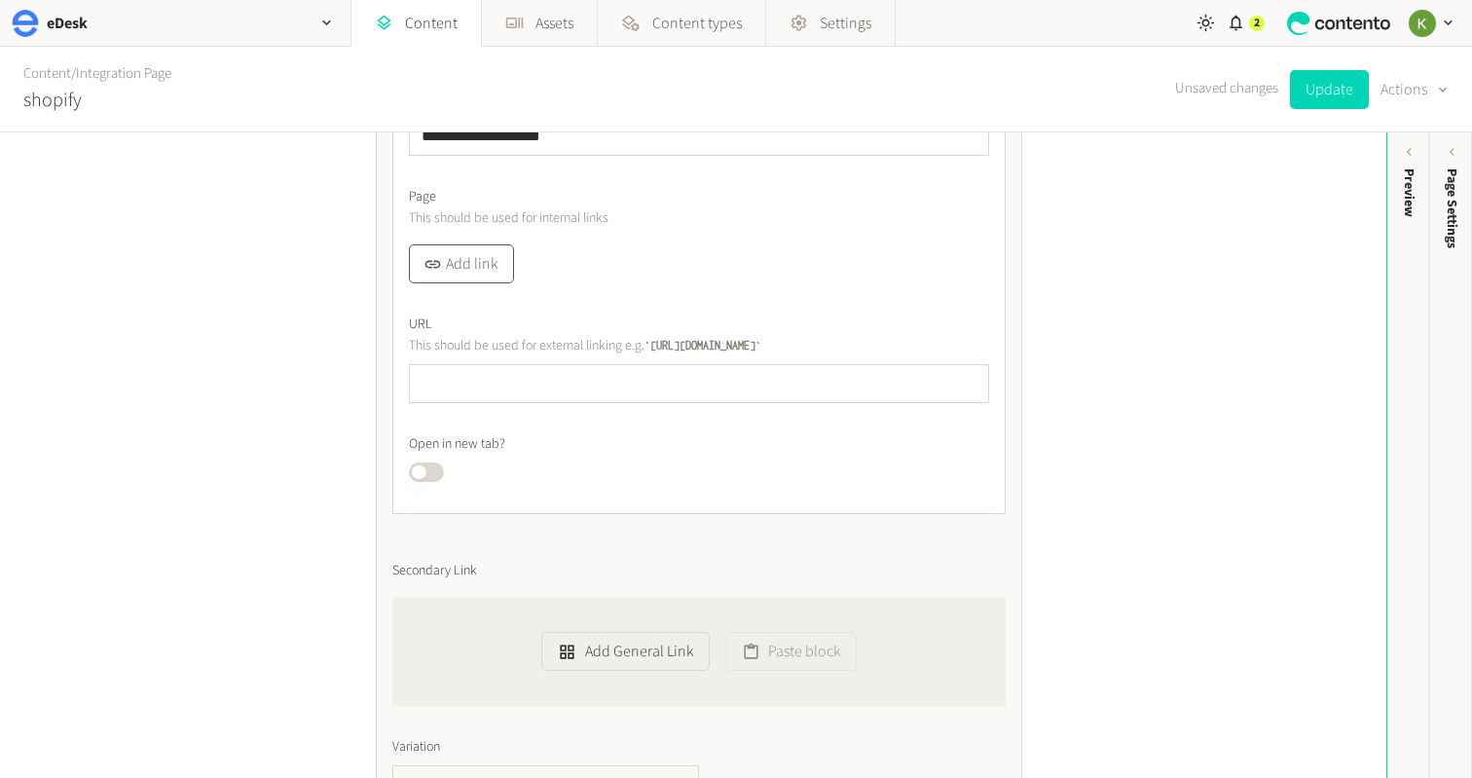
click at [476, 272] on button "Add link" at bounding box center [461, 263] width 105 height 39
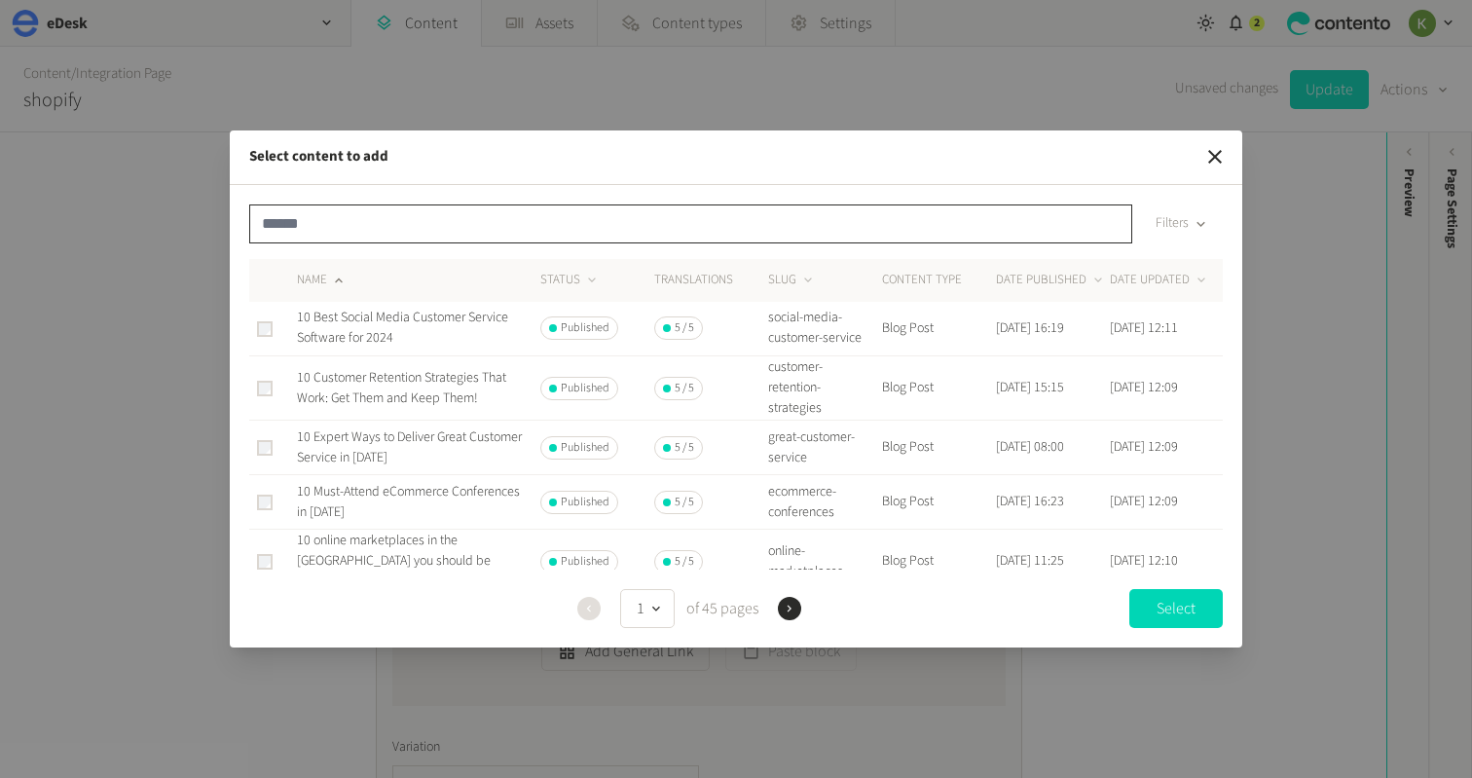
click at [557, 226] on input "text" at bounding box center [690, 223] width 883 height 39
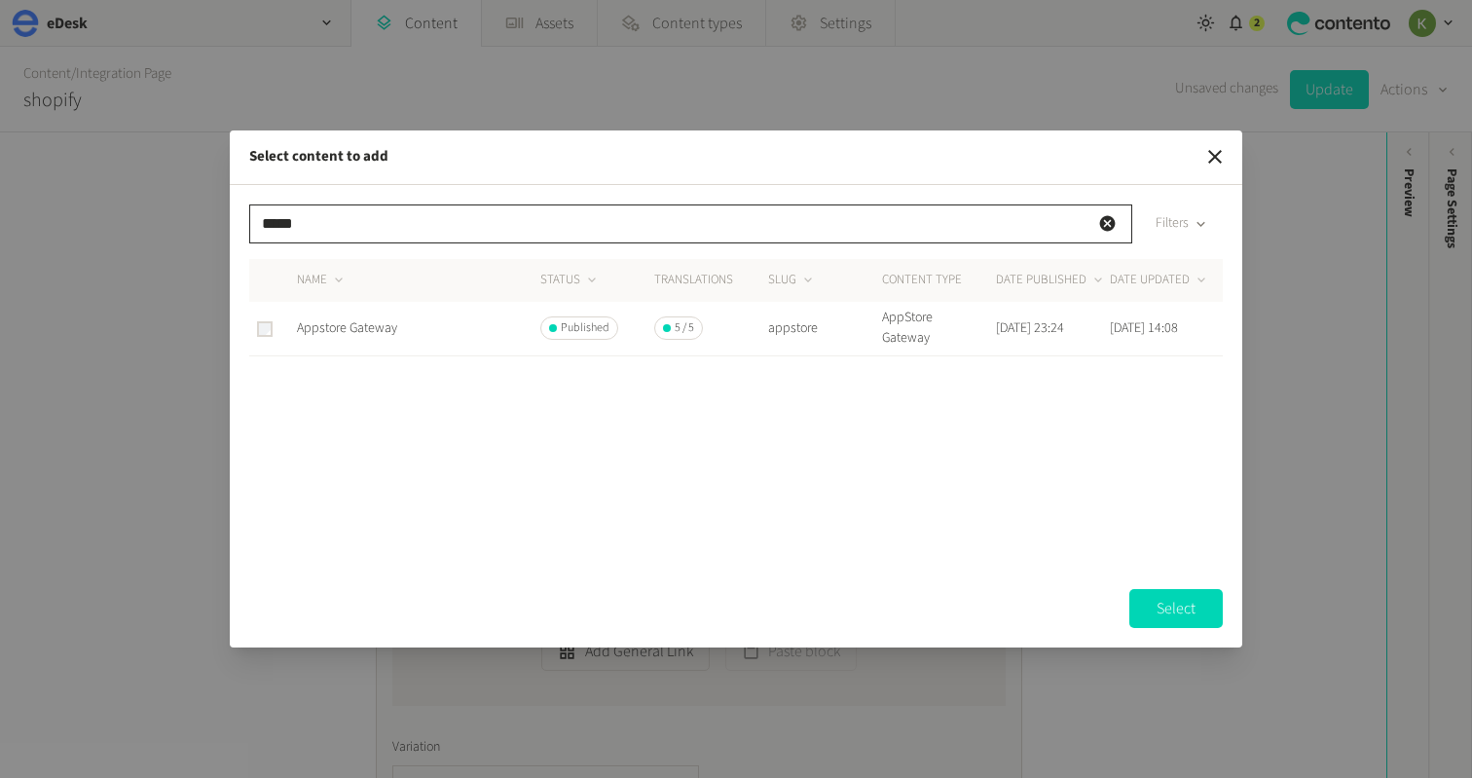
type input "*****"
click at [320, 329] on span "Appstore Gateway" at bounding box center [347, 327] width 100 height 19
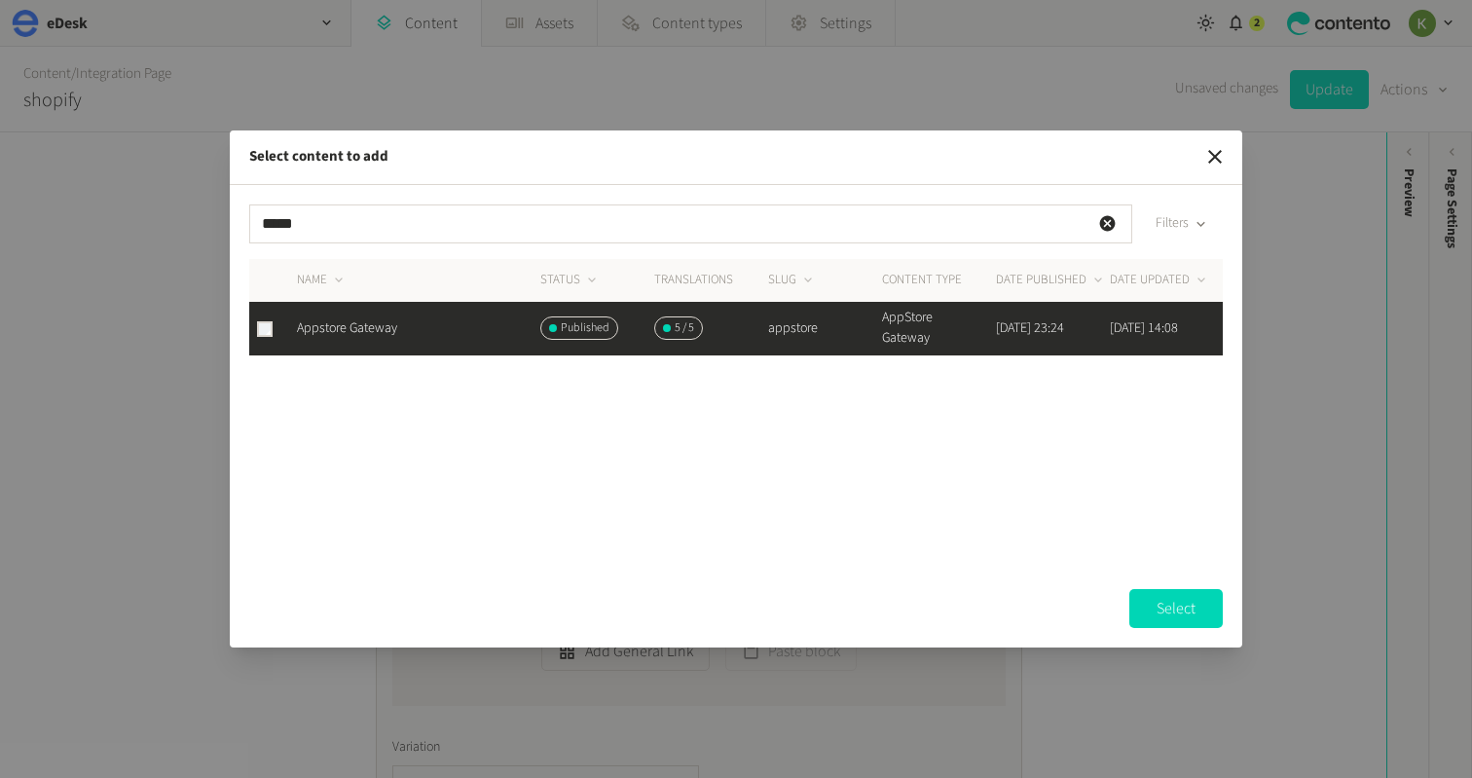
click at [1160, 610] on button "Select" at bounding box center [1175, 608] width 93 height 39
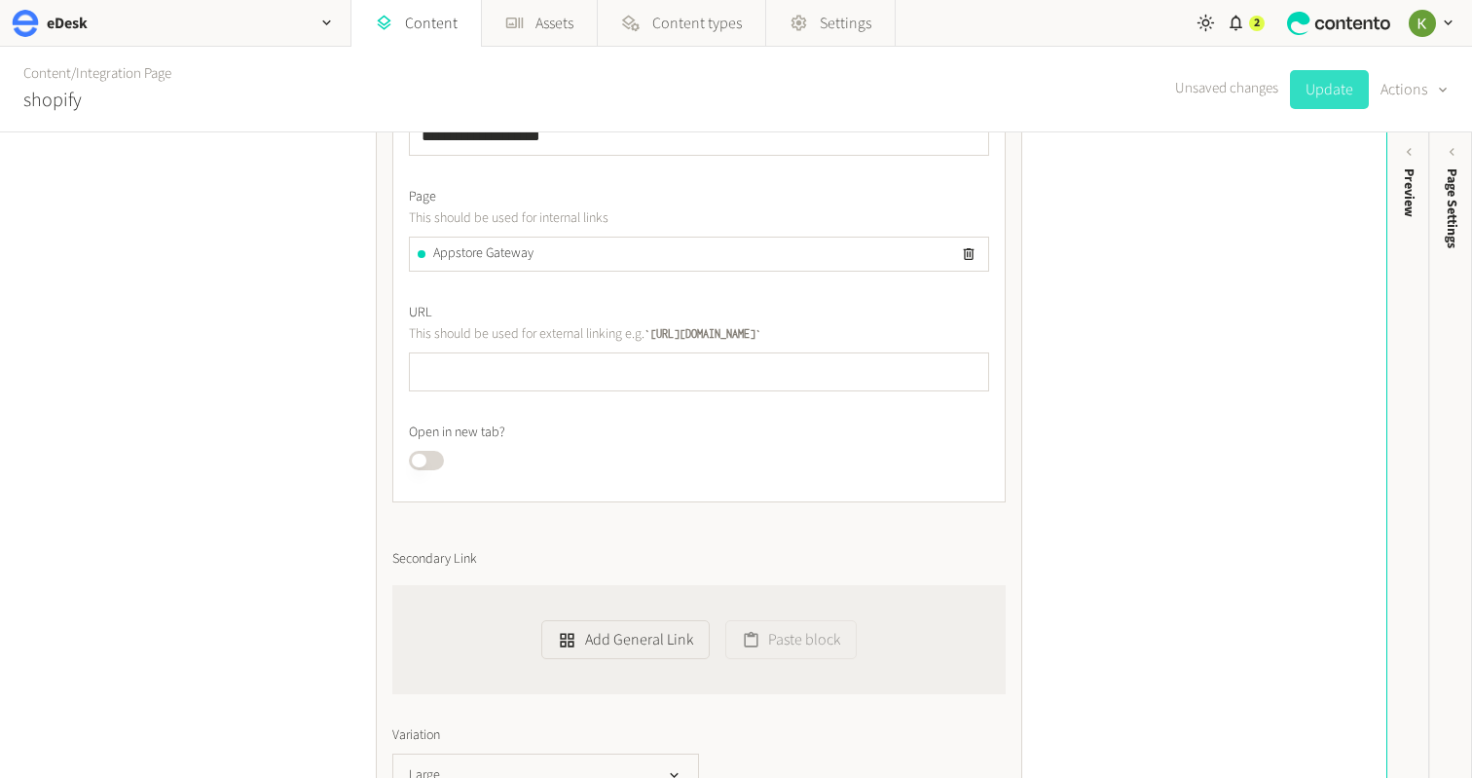
click at [1319, 89] on button "Update" at bounding box center [1329, 89] width 79 height 39
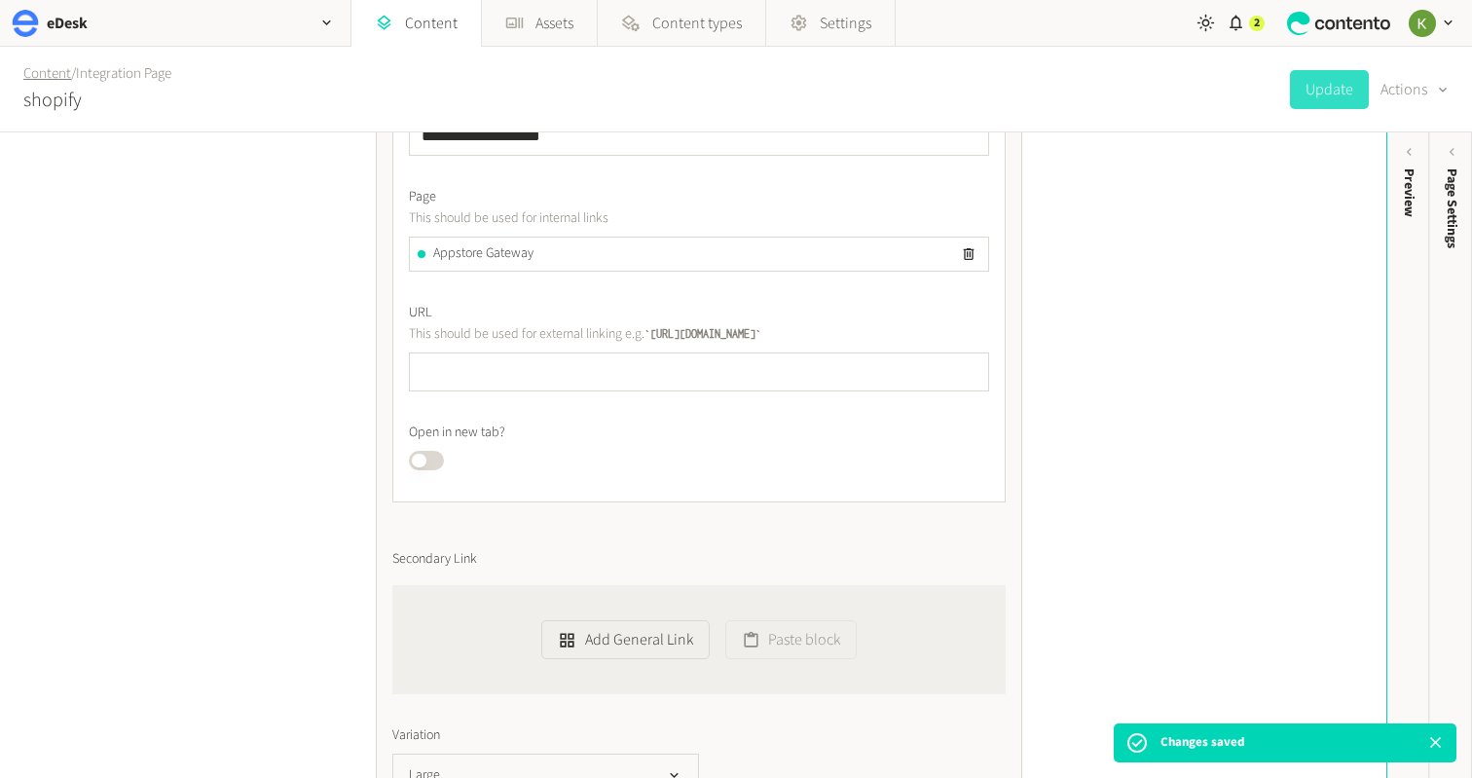
click at [43, 75] on link "Content" at bounding box center [47, 73] width 48 height 20
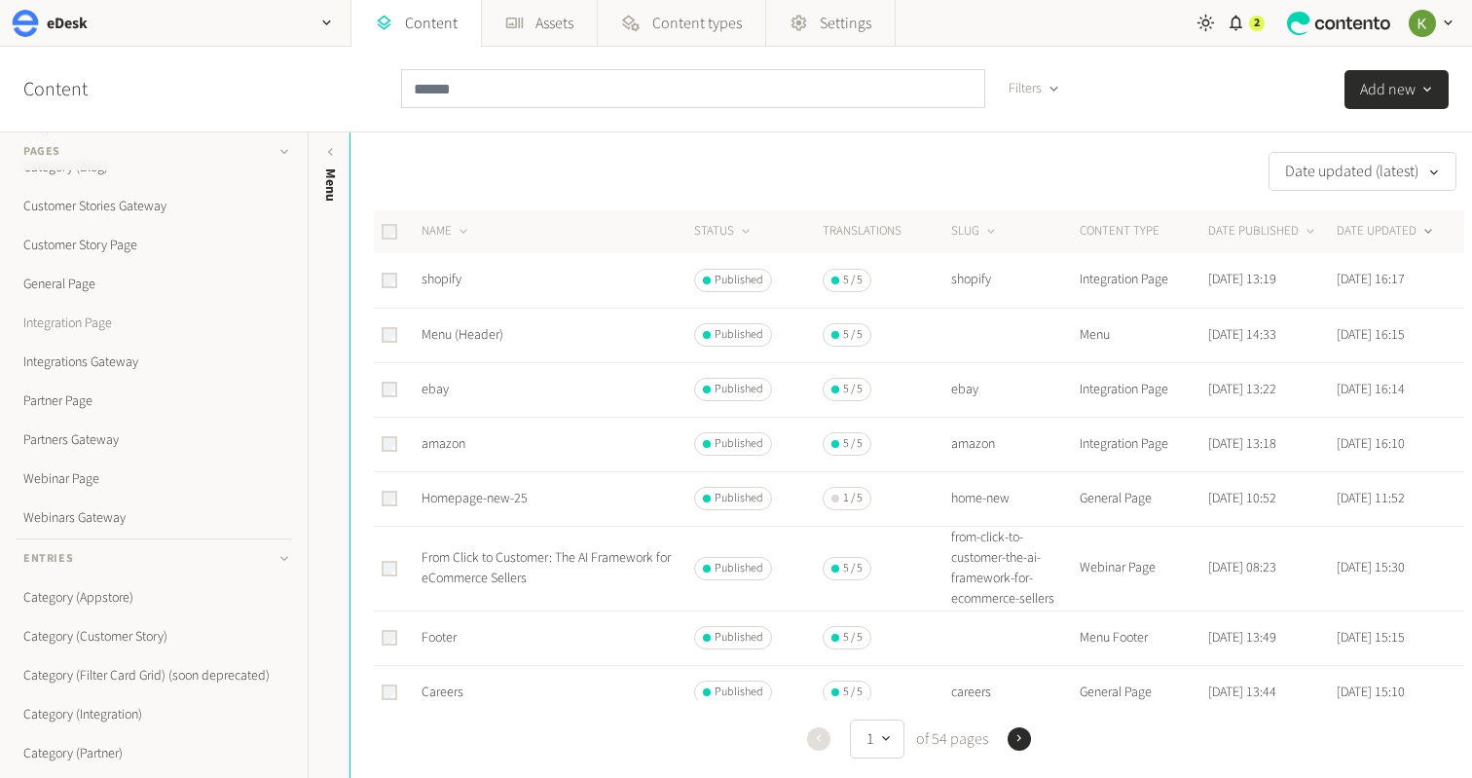
scroll to position [193, 0]
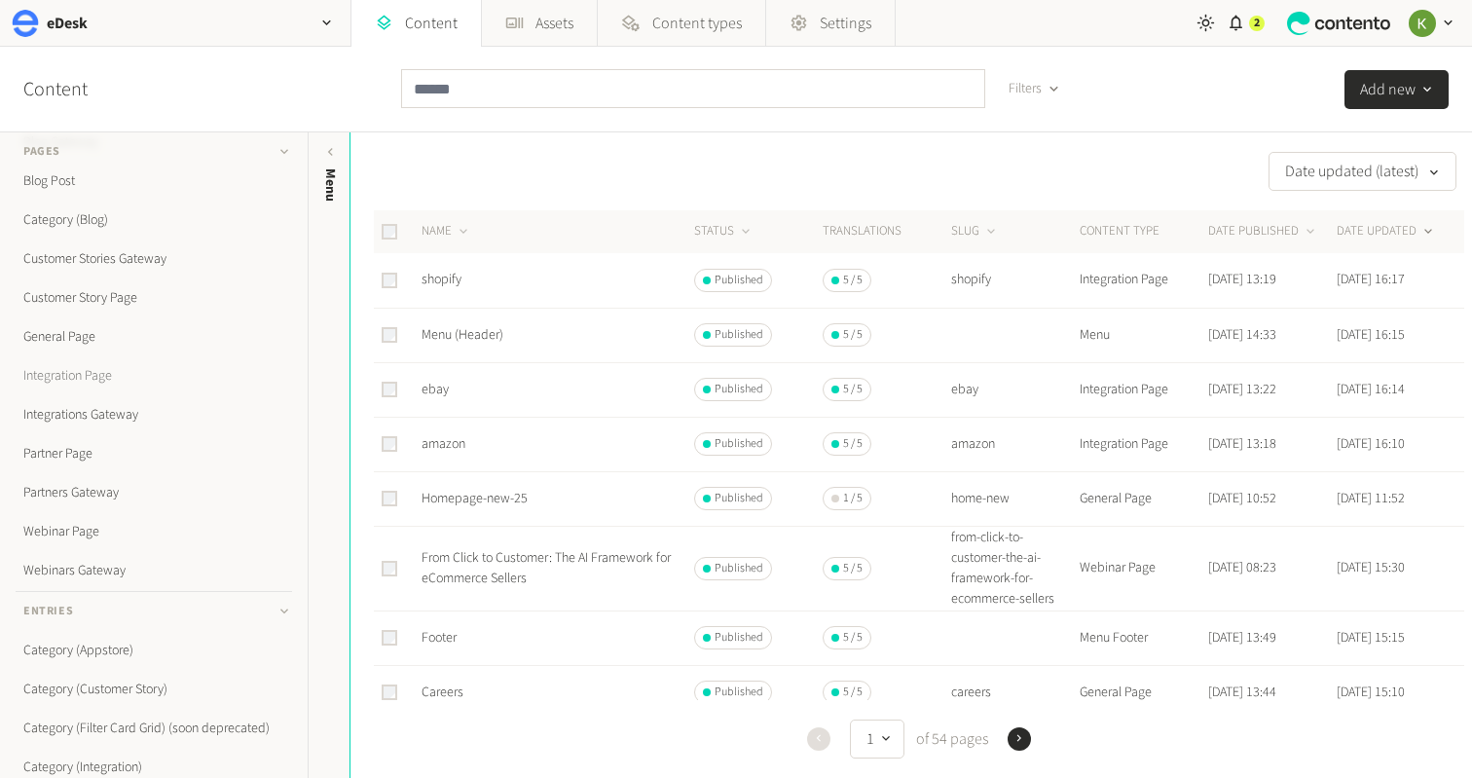
click at [95, 377] on link "Integration Page" at bounding box center [154, 375] width 277 height 39
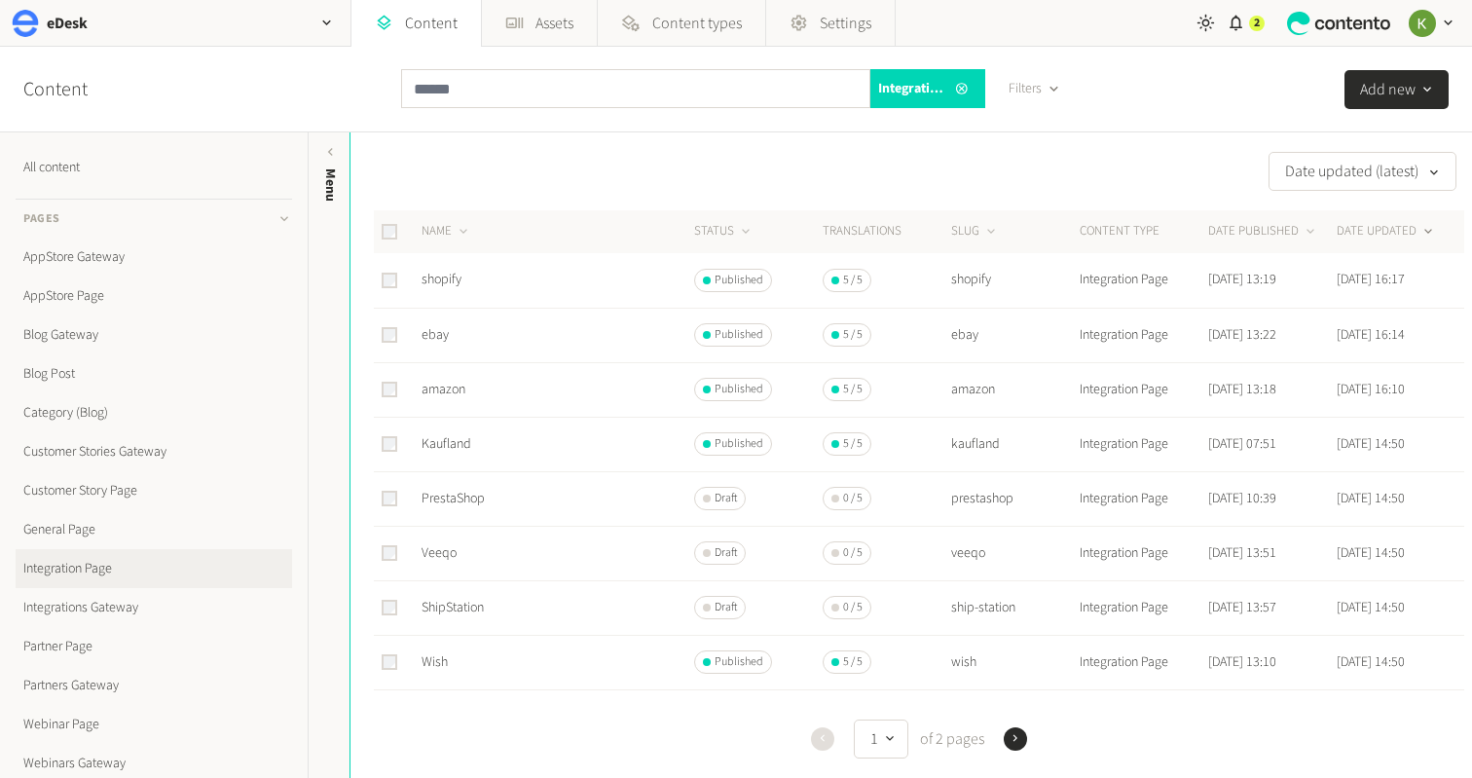
click at [1049, 87] on icon "button" at bounding box center [1054, 89] width 17 height 17
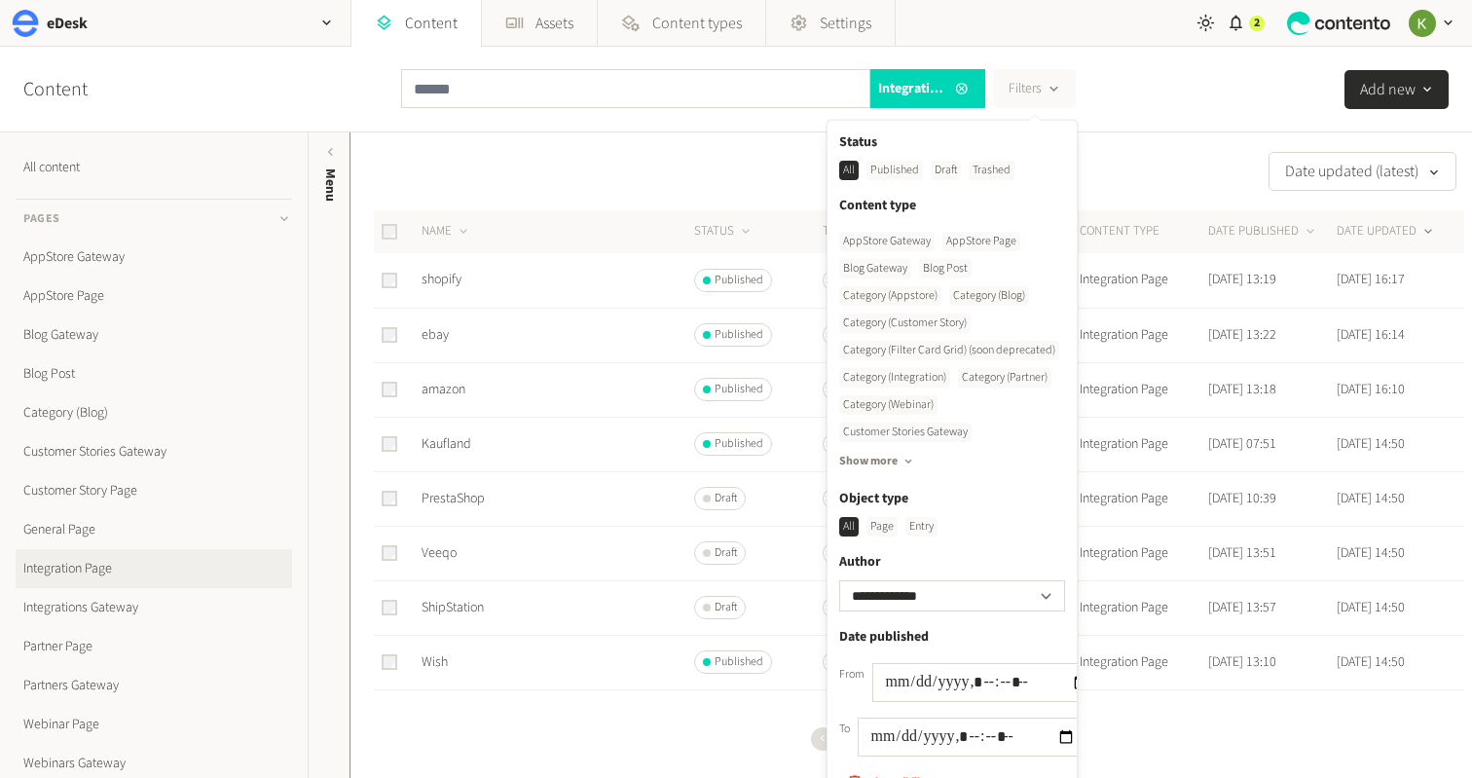
drag, startPoint x: 904, startPoint y: 170, endPoint x: 917, endPoint y: 166, distance: 14.2
click at [904, 170] on div "Published" at bounding box center [895, 170] width 56 height 19
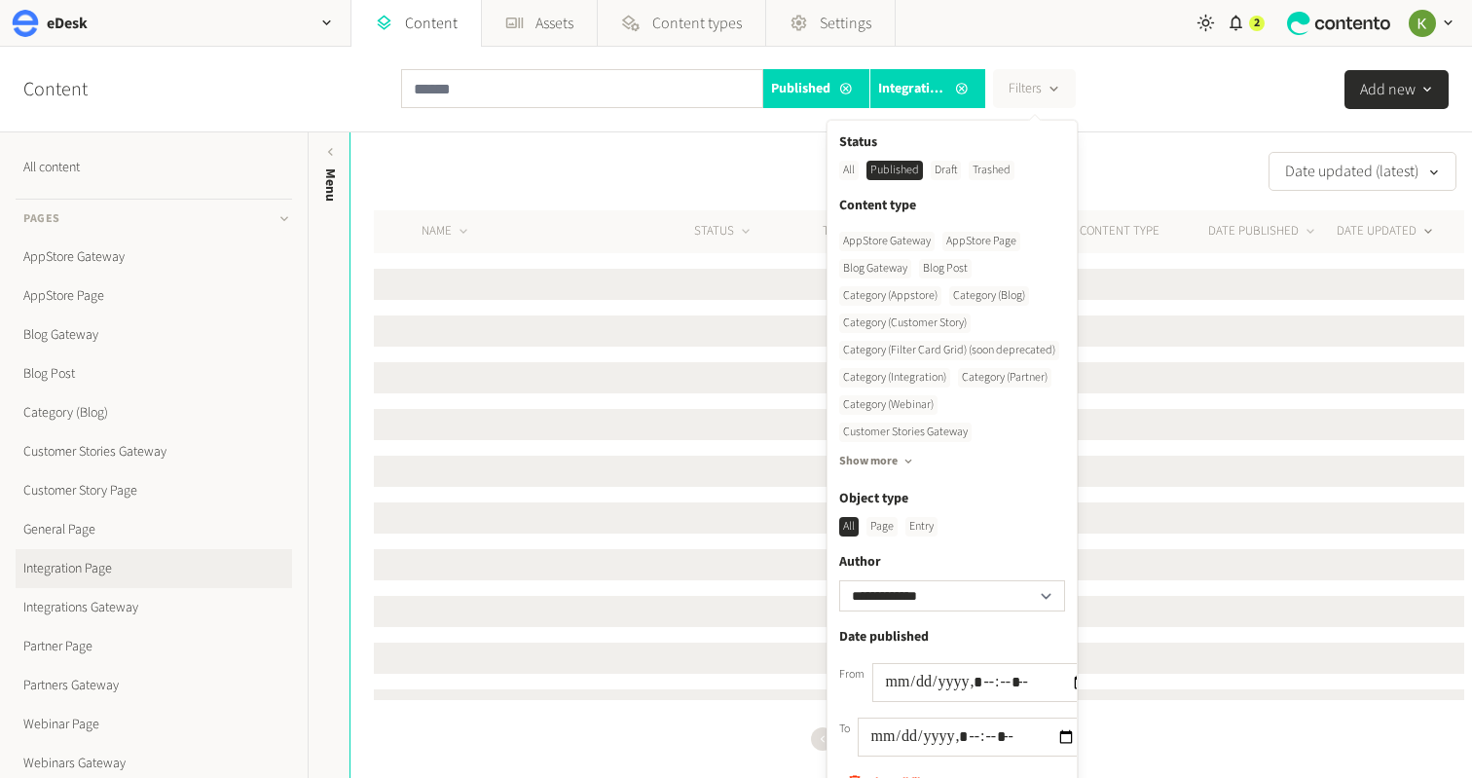
click at [1383, 229] on button "DATE UPDATED" at bounding box center [1386, 231] width 99 height 19
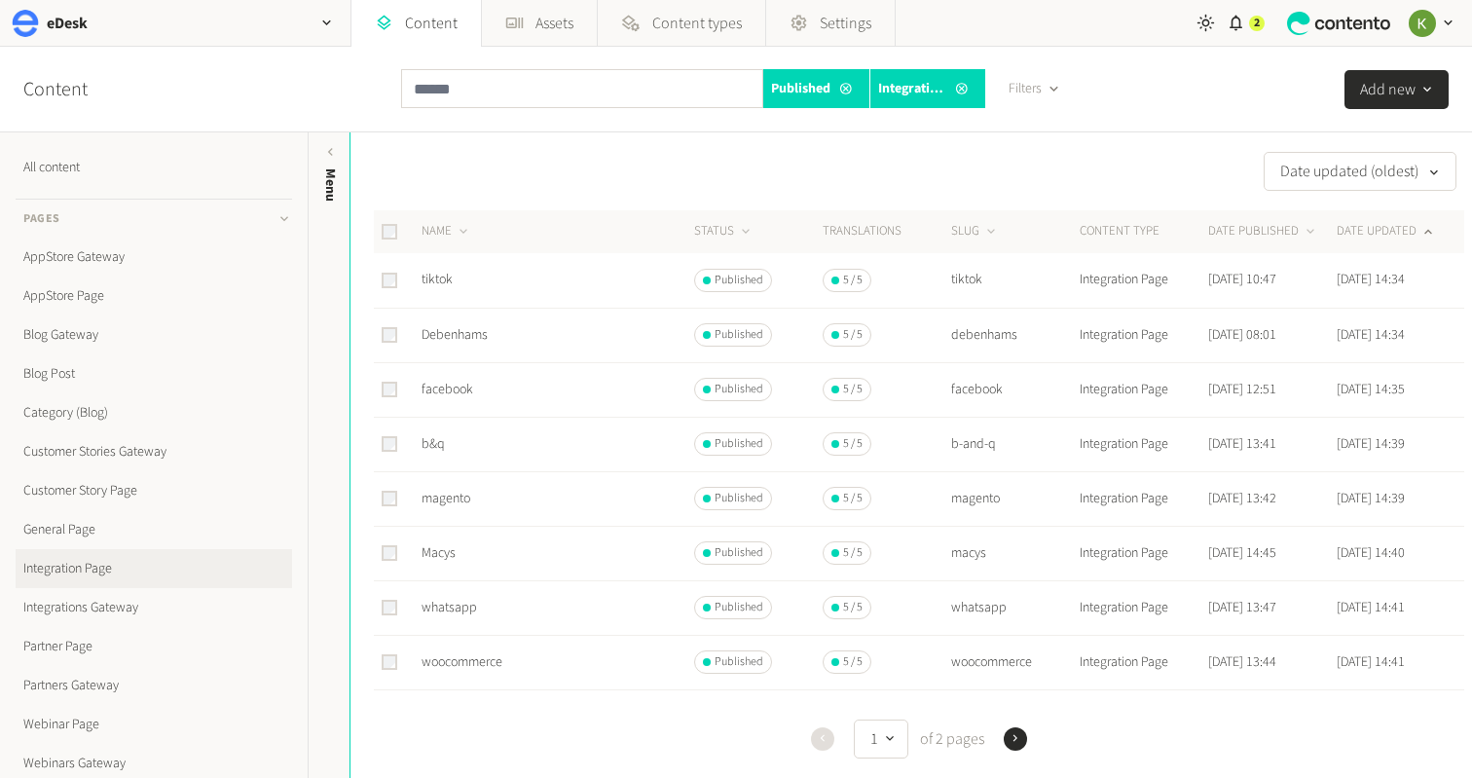
click at [1383, 229] on button "DATE UPDATED" at bounding box center [1386, 231] width 99 height 19
click at [435, 279] on link "tiktok" at bounding box center [437, 279] width 31 height 19
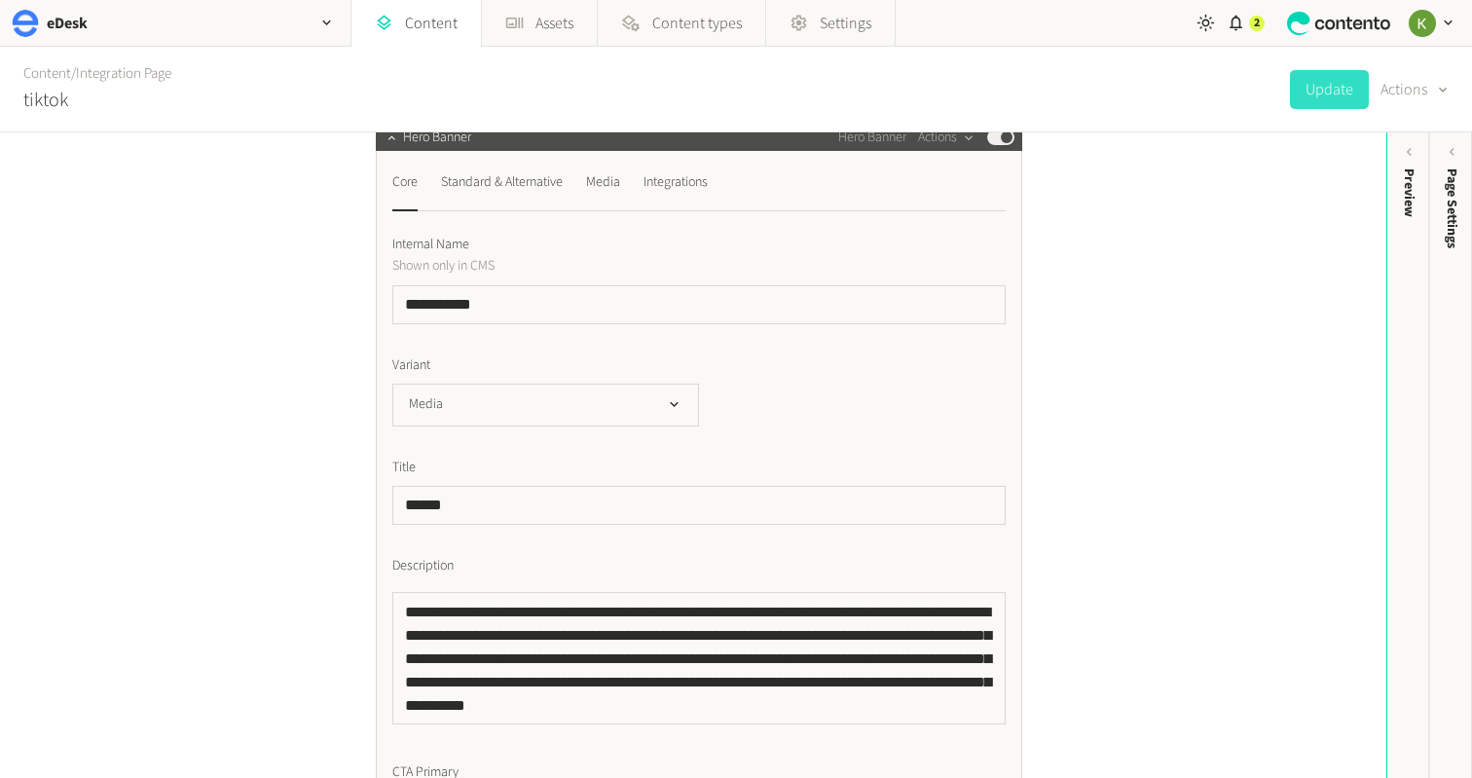
scroll to position [284, 0]
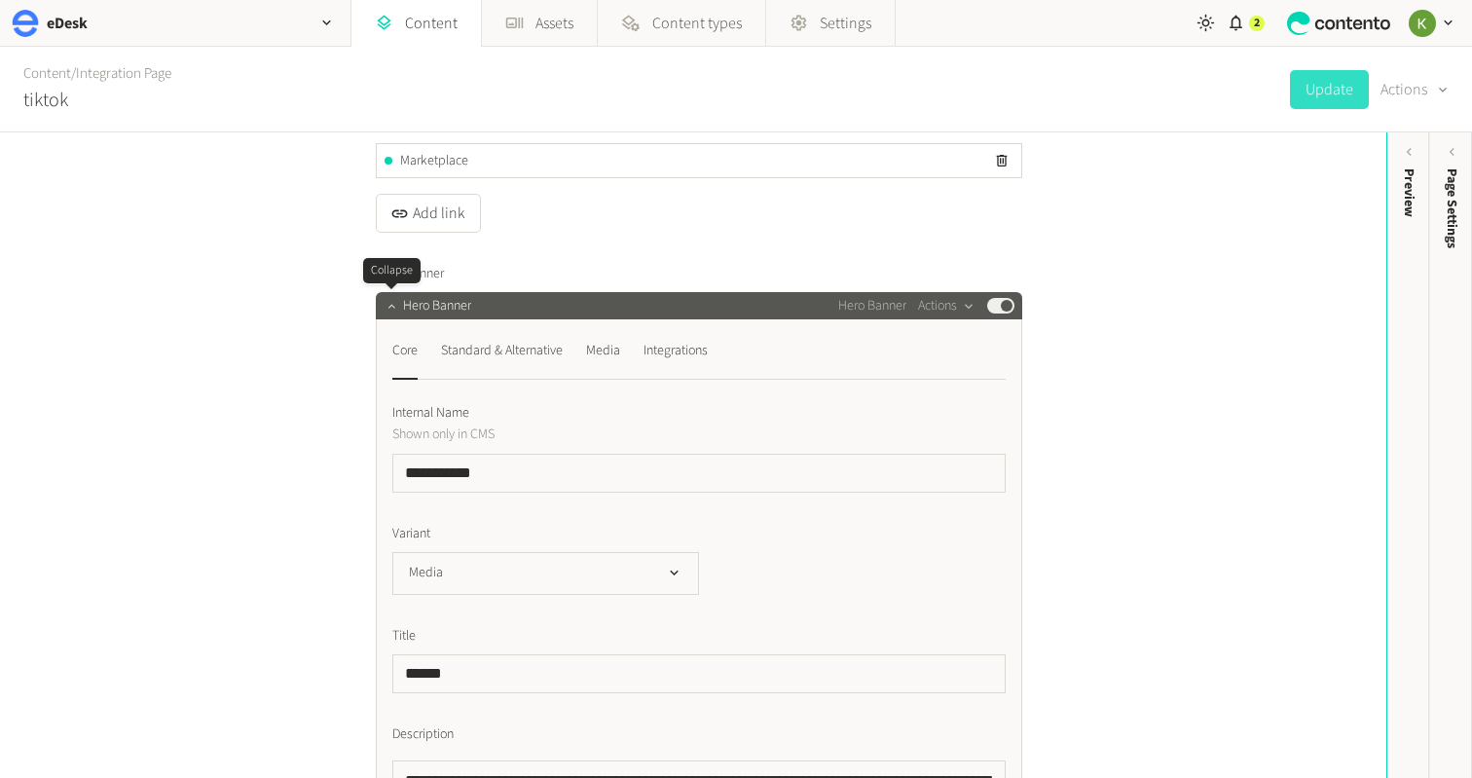
click at [394, 308] on icon "button" at bounding box center [392, 306] width 14 height 14
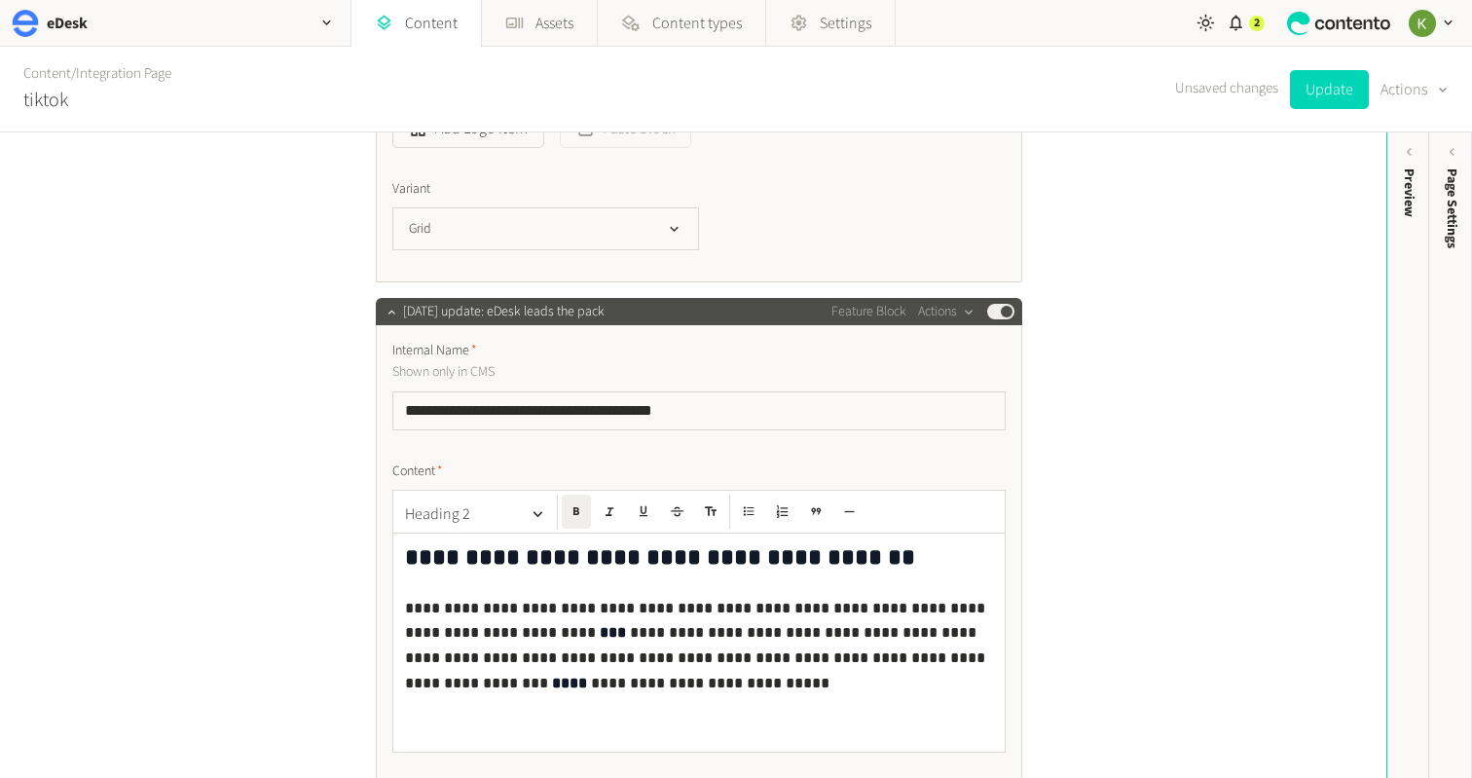
scroll to position [3493, 0]
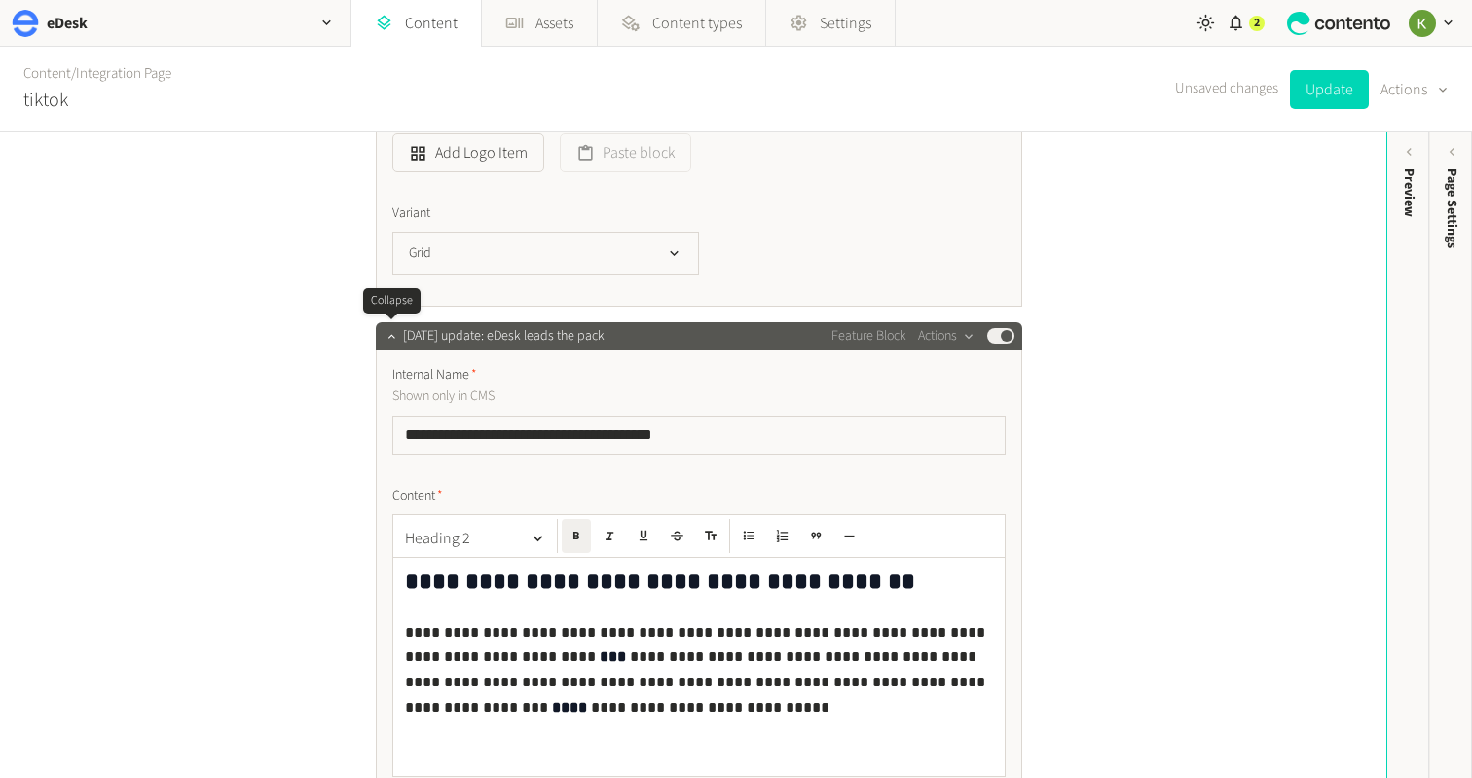
click at [393, 332] on icon "button" at bounding box center [392, 336] width 14 height 14
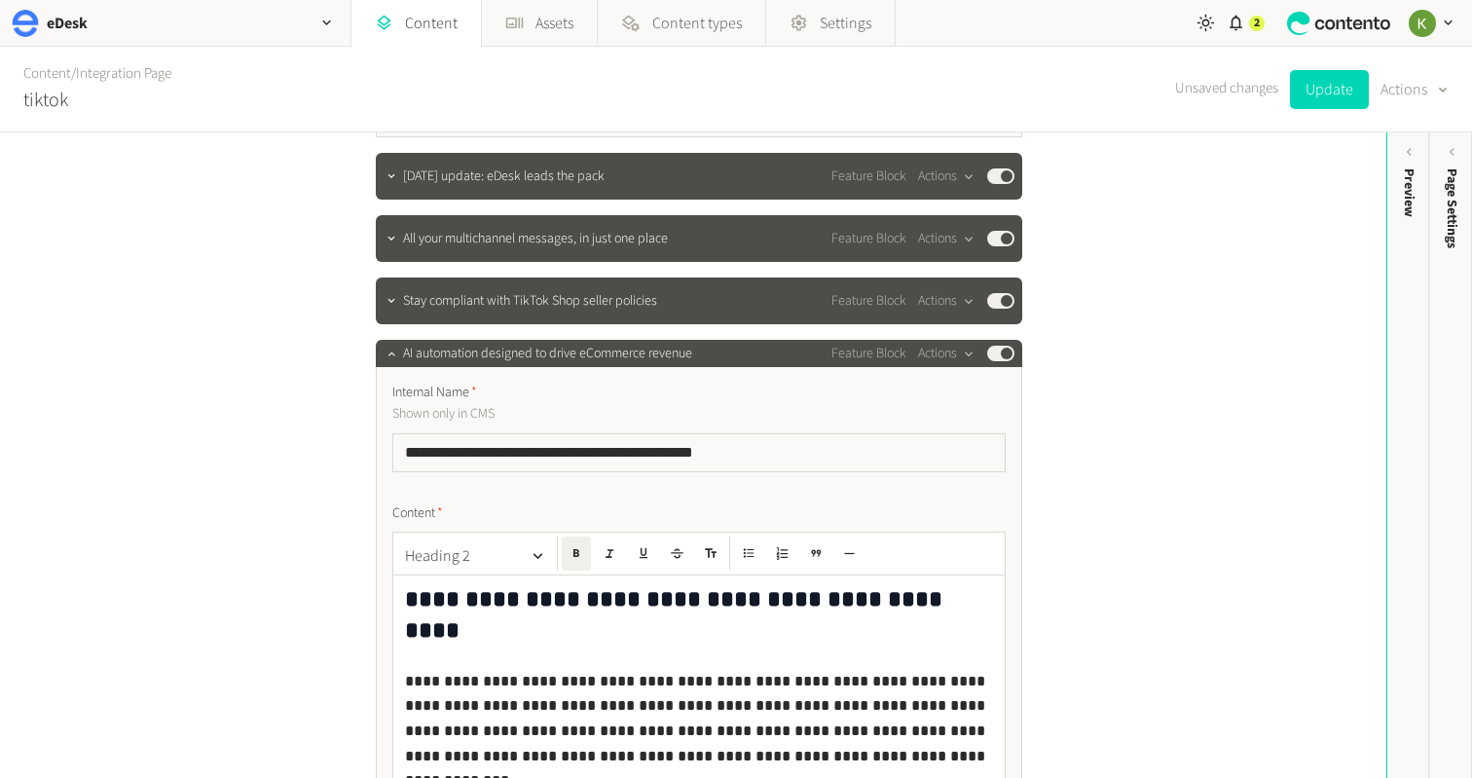
scroll to position [3719, 0]
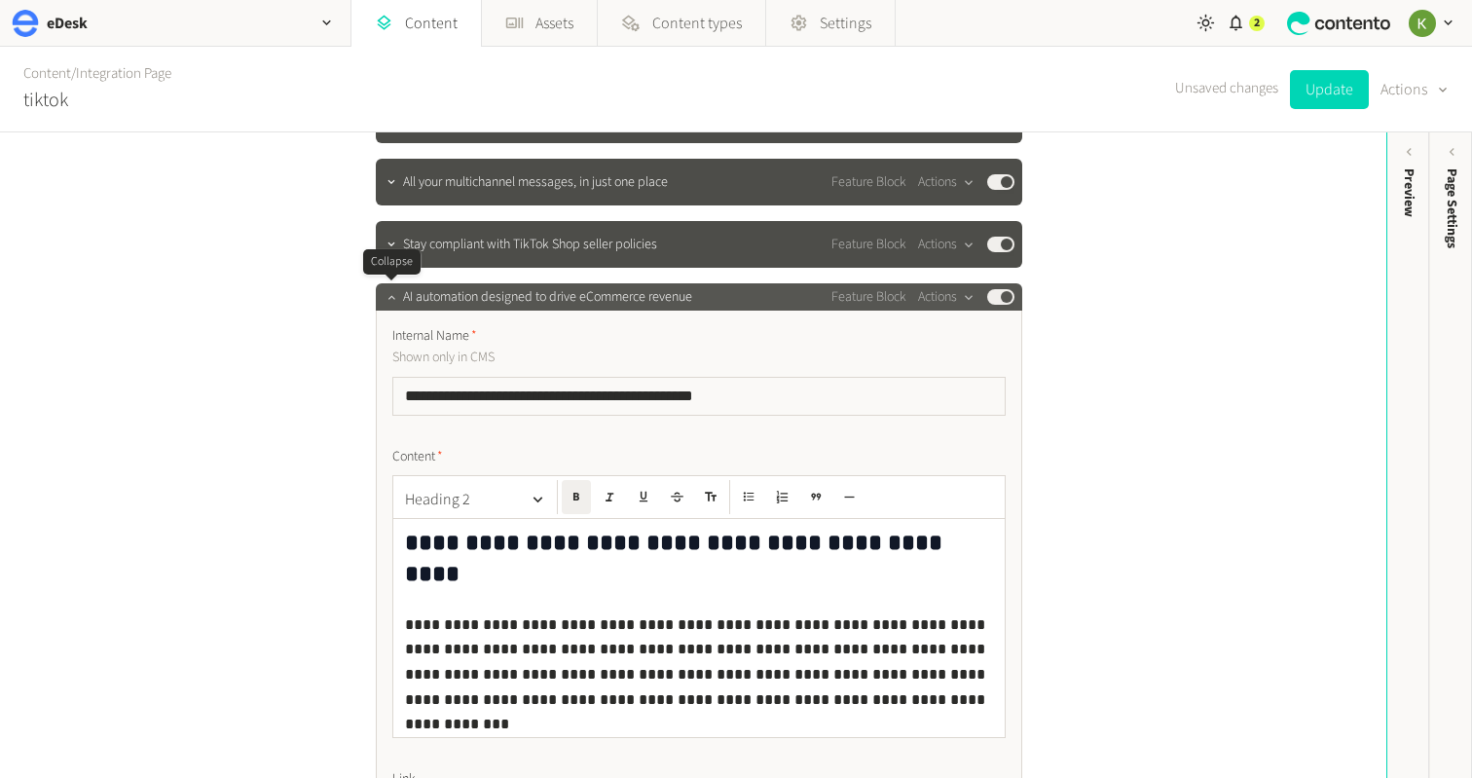
click at [387, 299] on icon "button" at bounding box center [392, 297] width 14 height 14
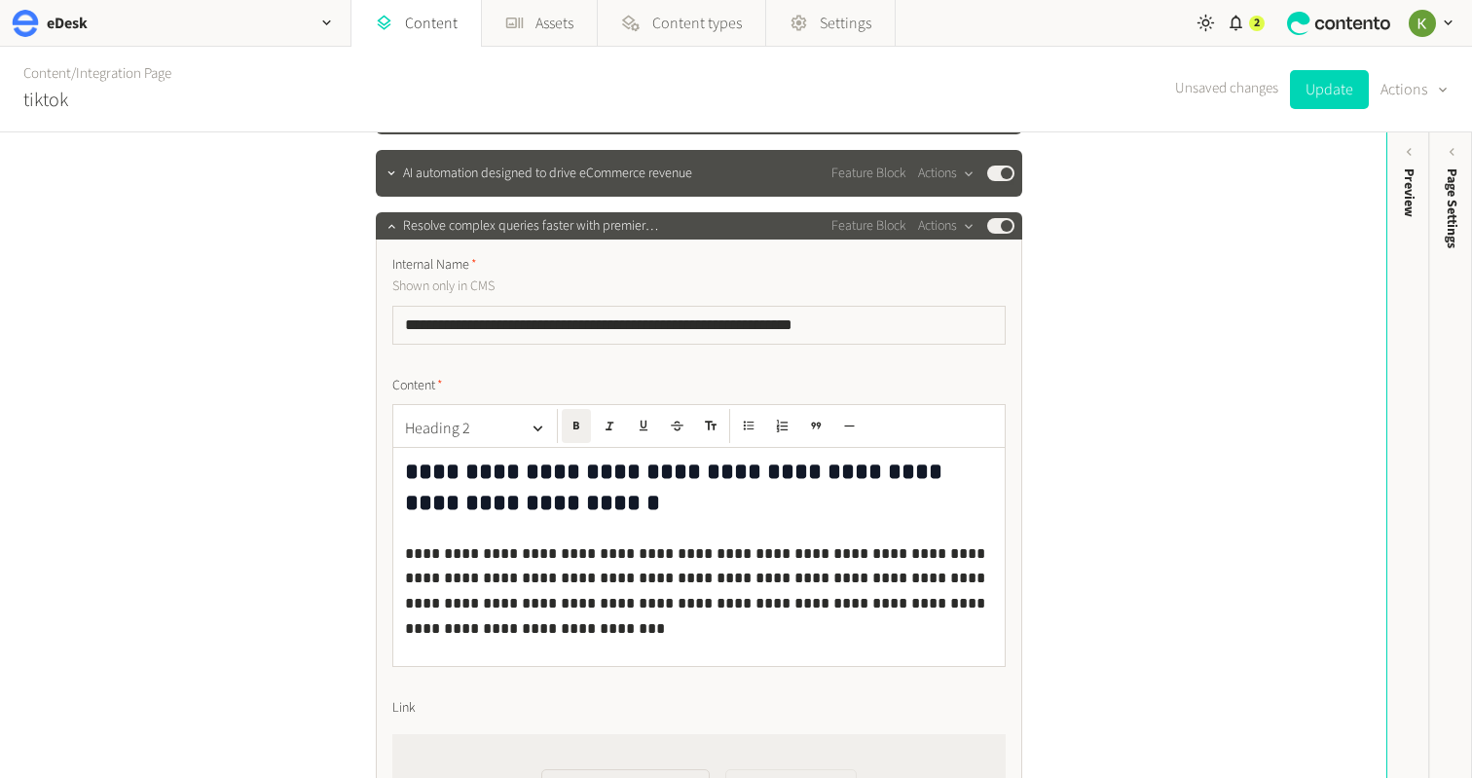
scroll to position [3929, 0]
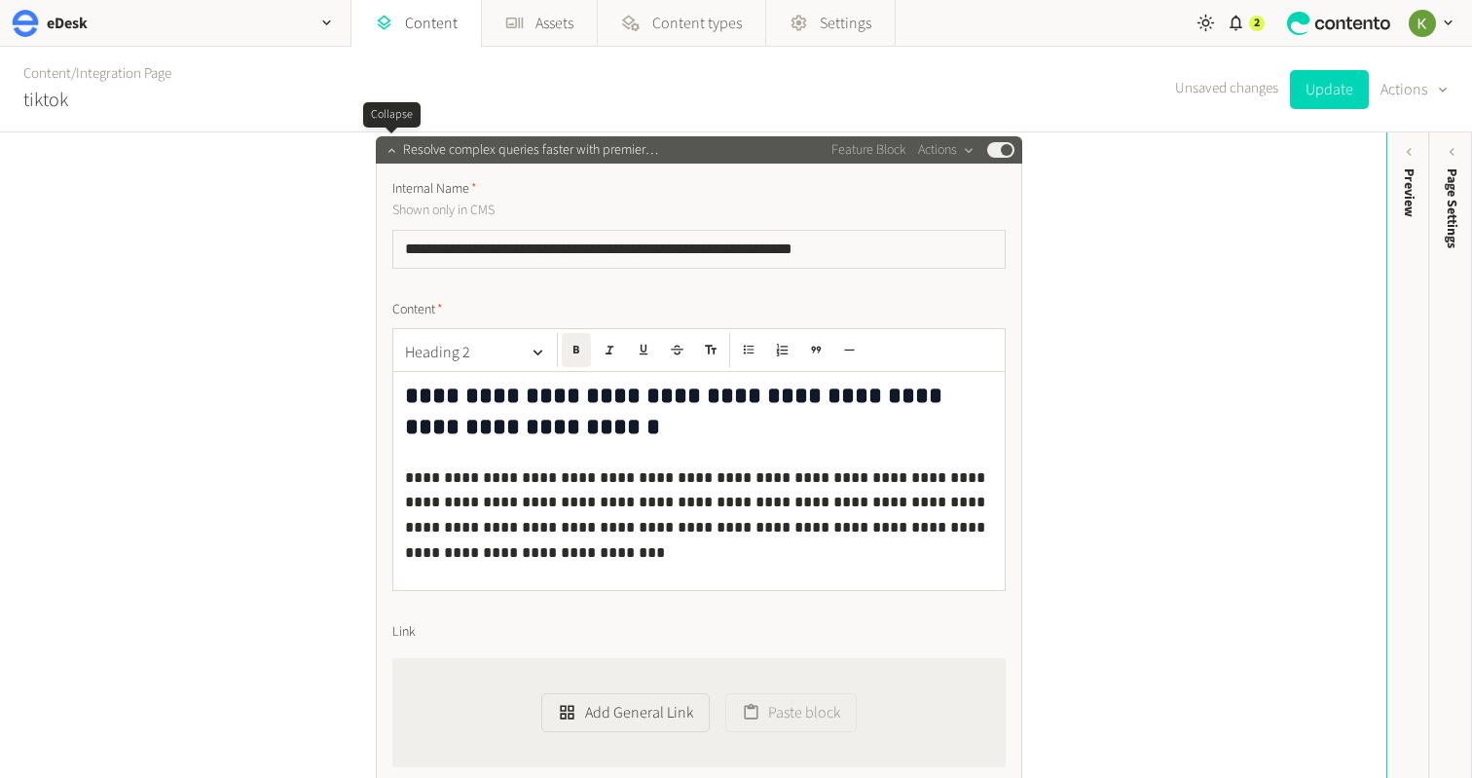
click at [389, 151] on icon "button" at bounding box center [392, 150] width 14 height 14
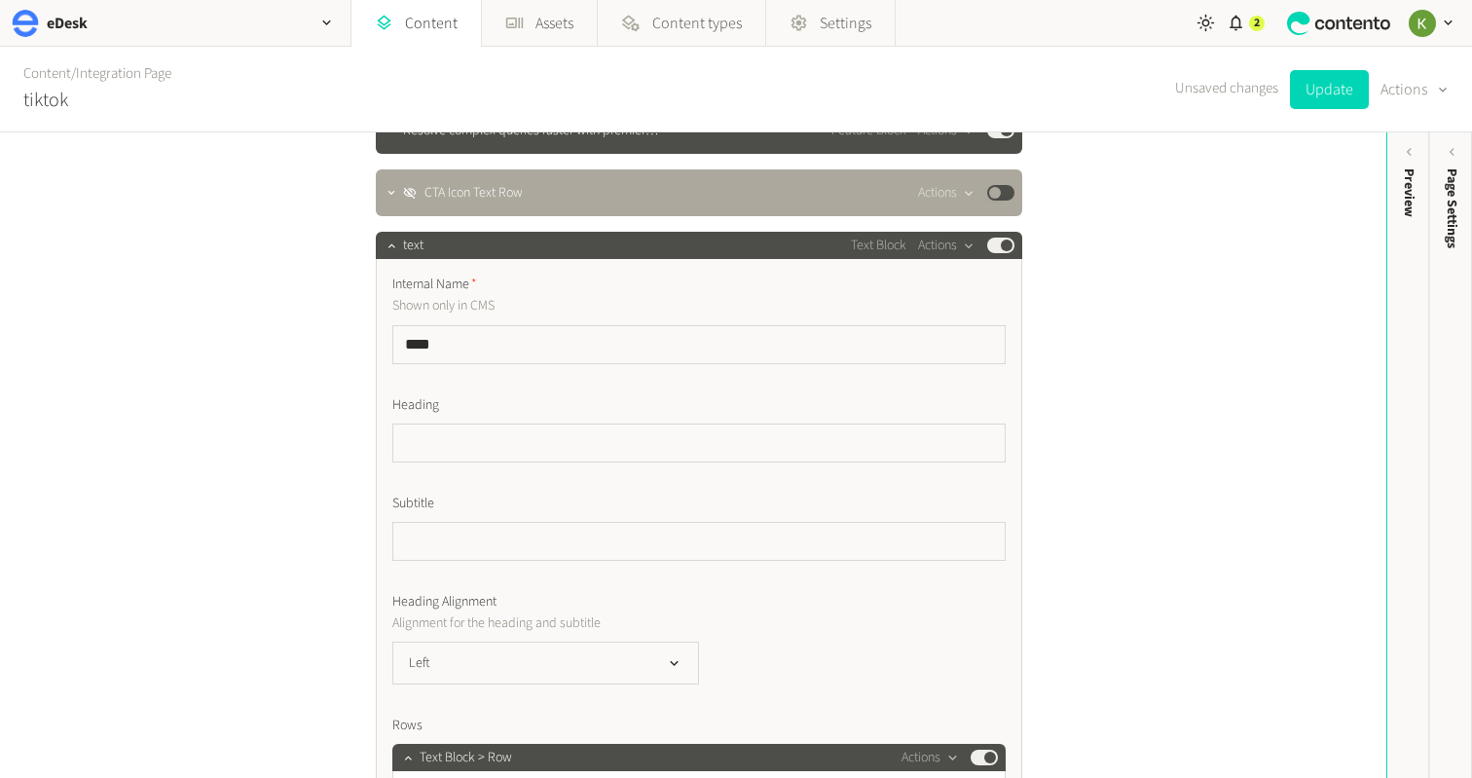
scroll to position [3948, 0]
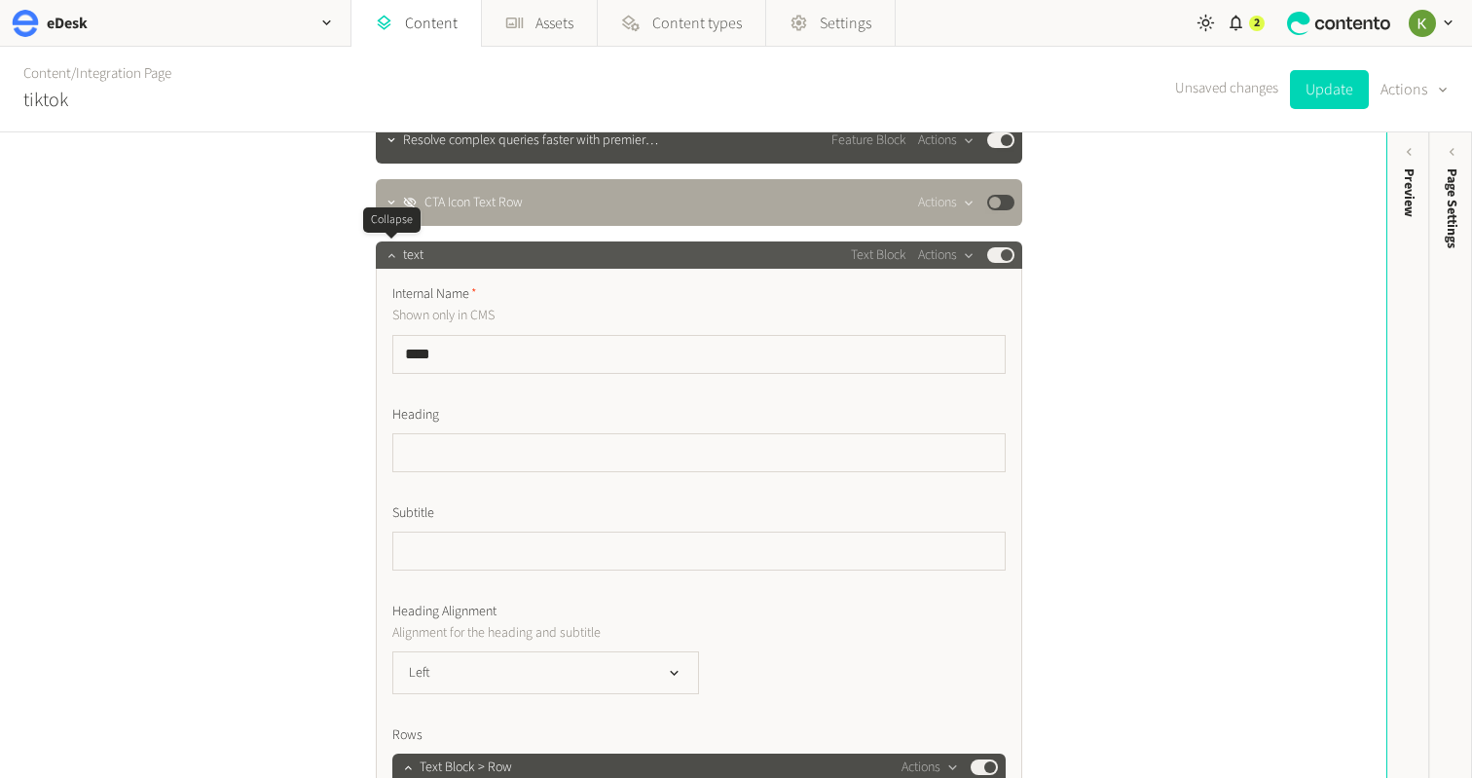
click at [390, 259] on icon "button" at bounding box center [392, 255] width 14 height 14
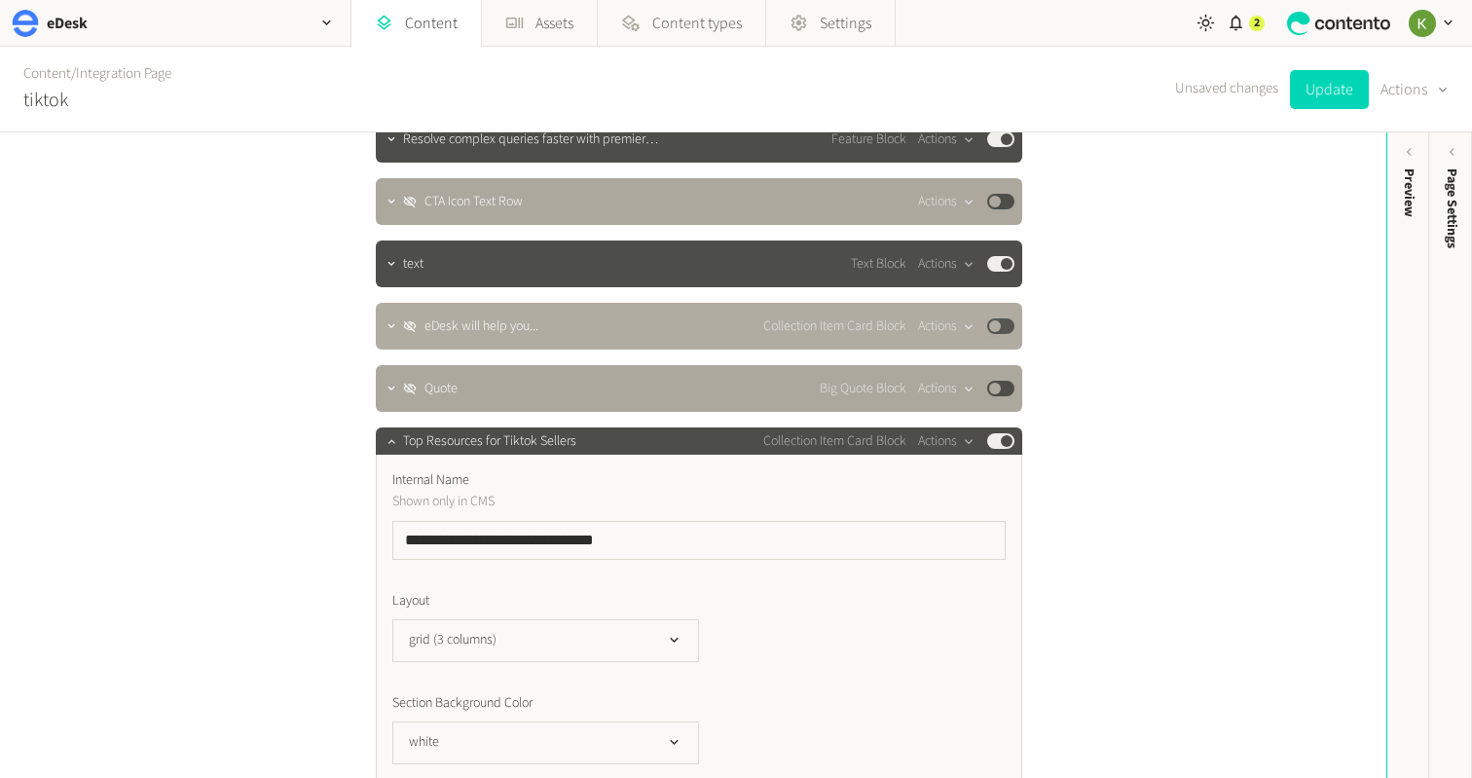
scroll to position [3947, 0]
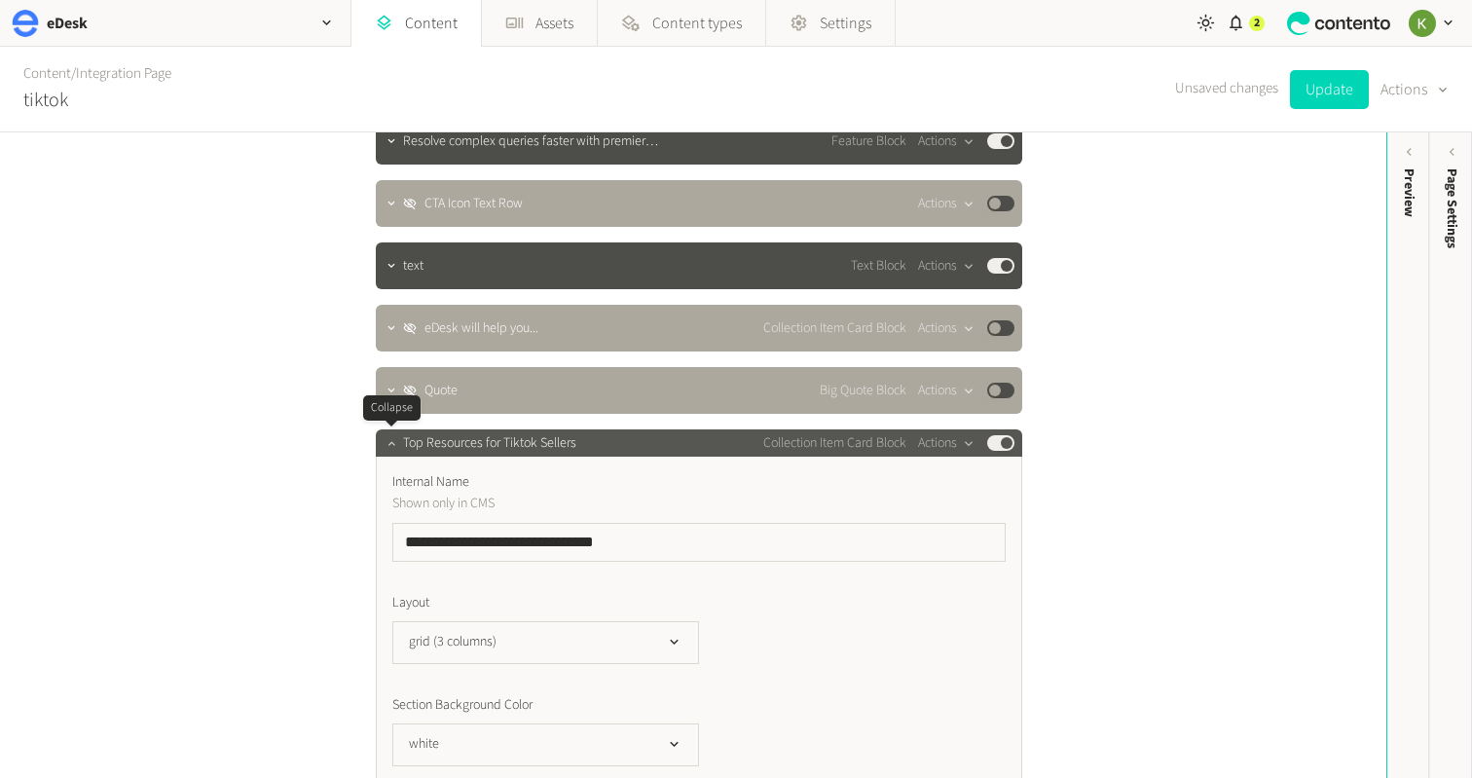
click at [385, 446] on icon "button" at bounding box center [392, 443] width 14 height 14
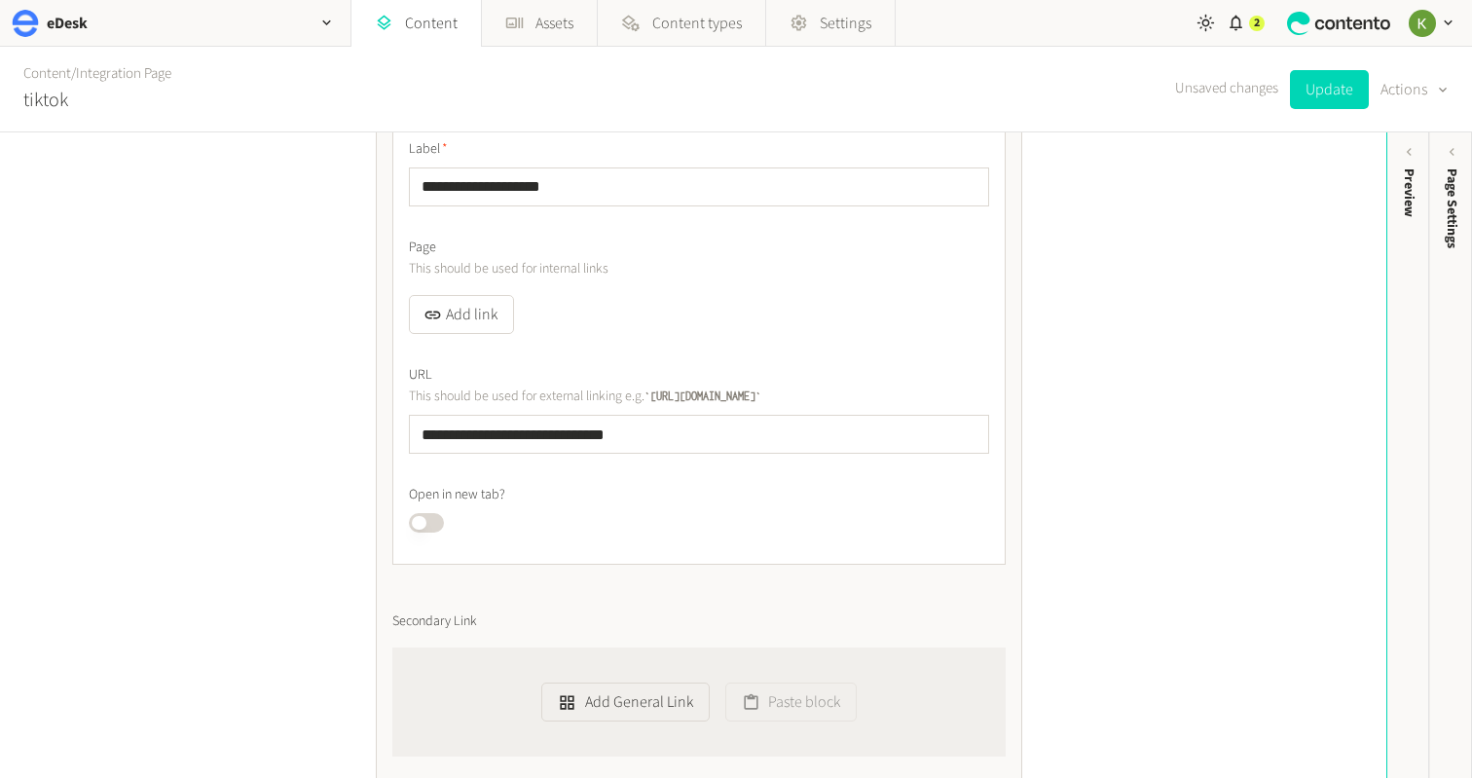
scroll to position [7495, 0]
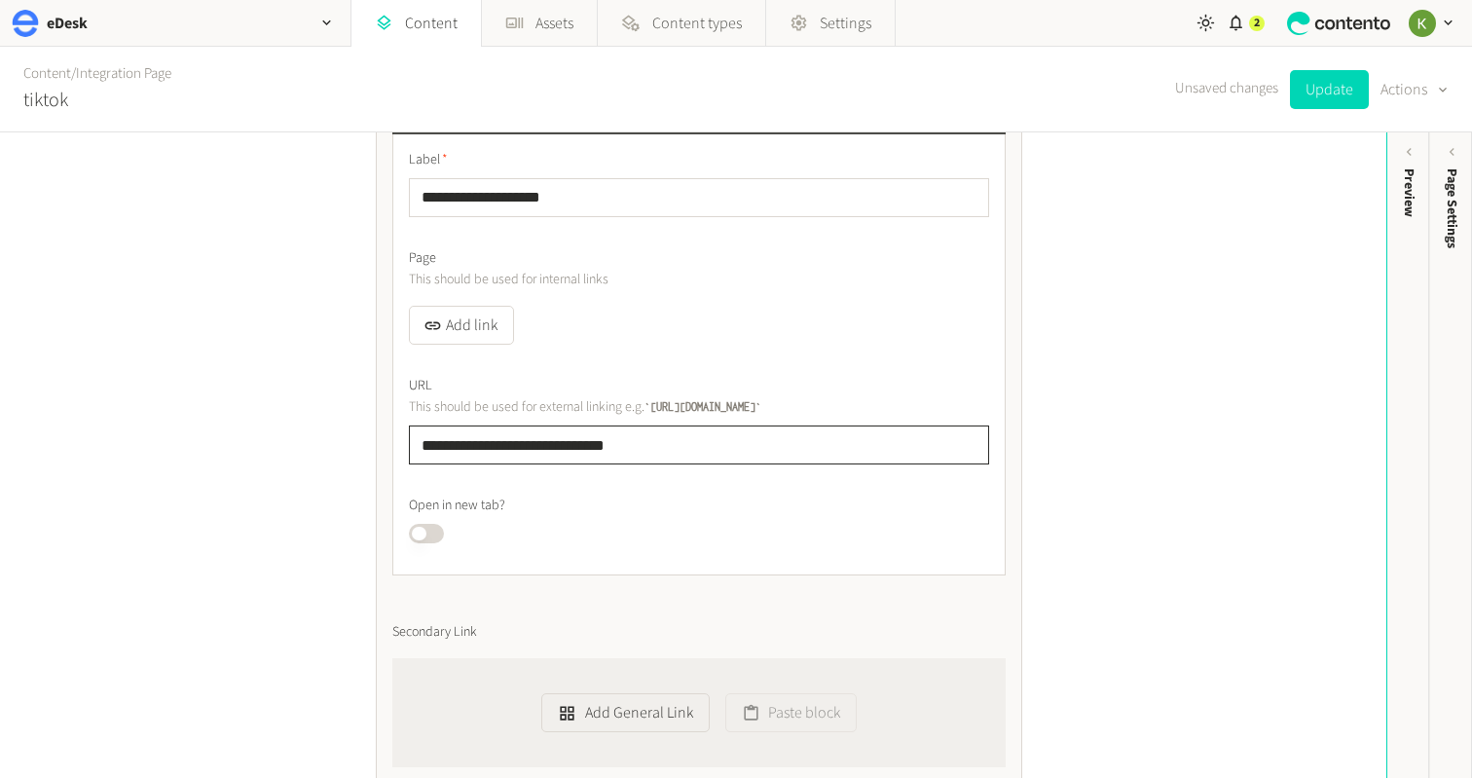
drag, startPoint x: 543, startPoint y: 434, endPoint x: 335, endPoint y: 437, distance: 208.4
click at [305, 435] on div "**********" at bounding box center [693, 455] width 1386 height 646
click at [470, 316] on button "Add link" at bounding box center [461, 325] width 105 height 39
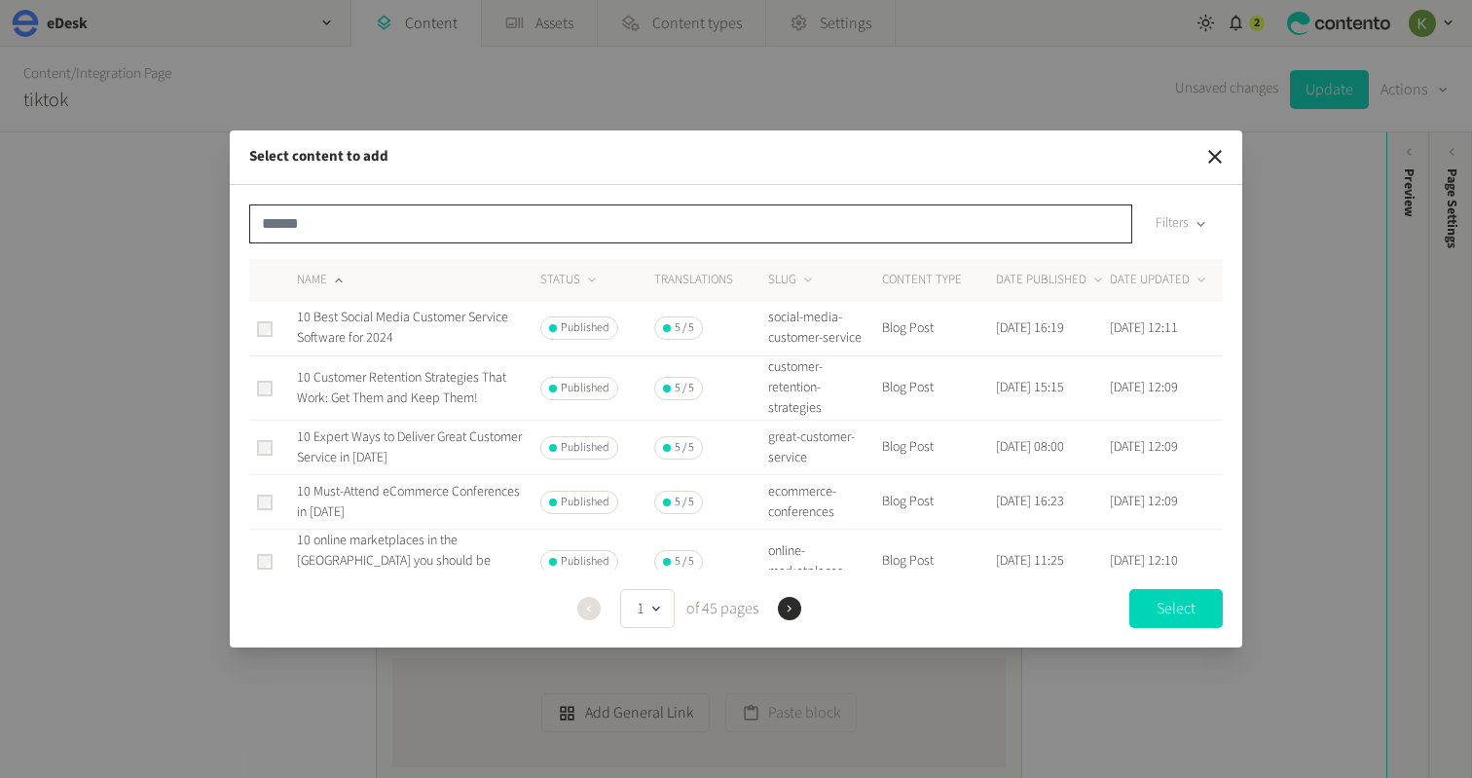
click at [397, 226] on input "text" at bounding box center [690, 223] width 883 height 39
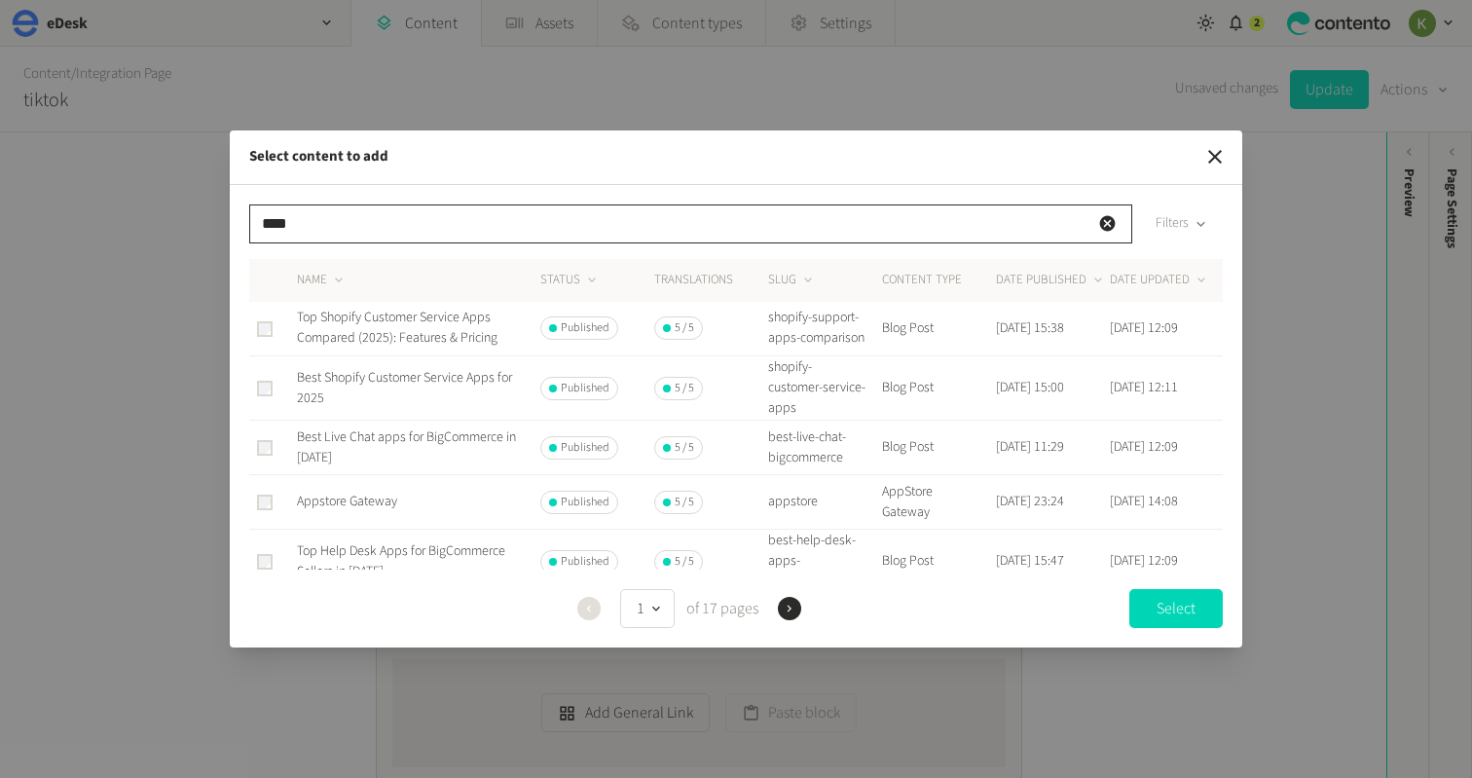
type input "****"
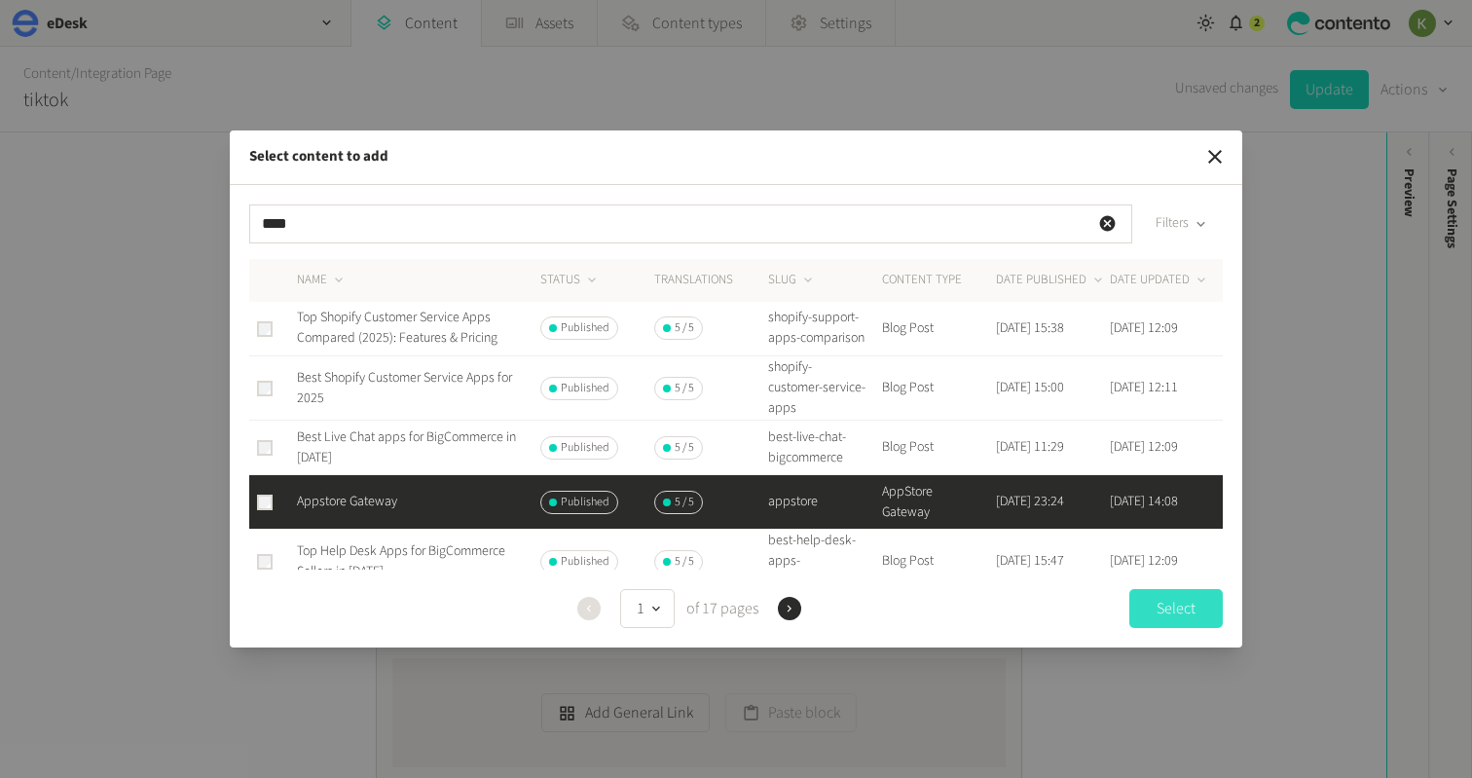
click at [1165, 610] on button "Select" at bounding box center [1175, 608] width 93 height 39
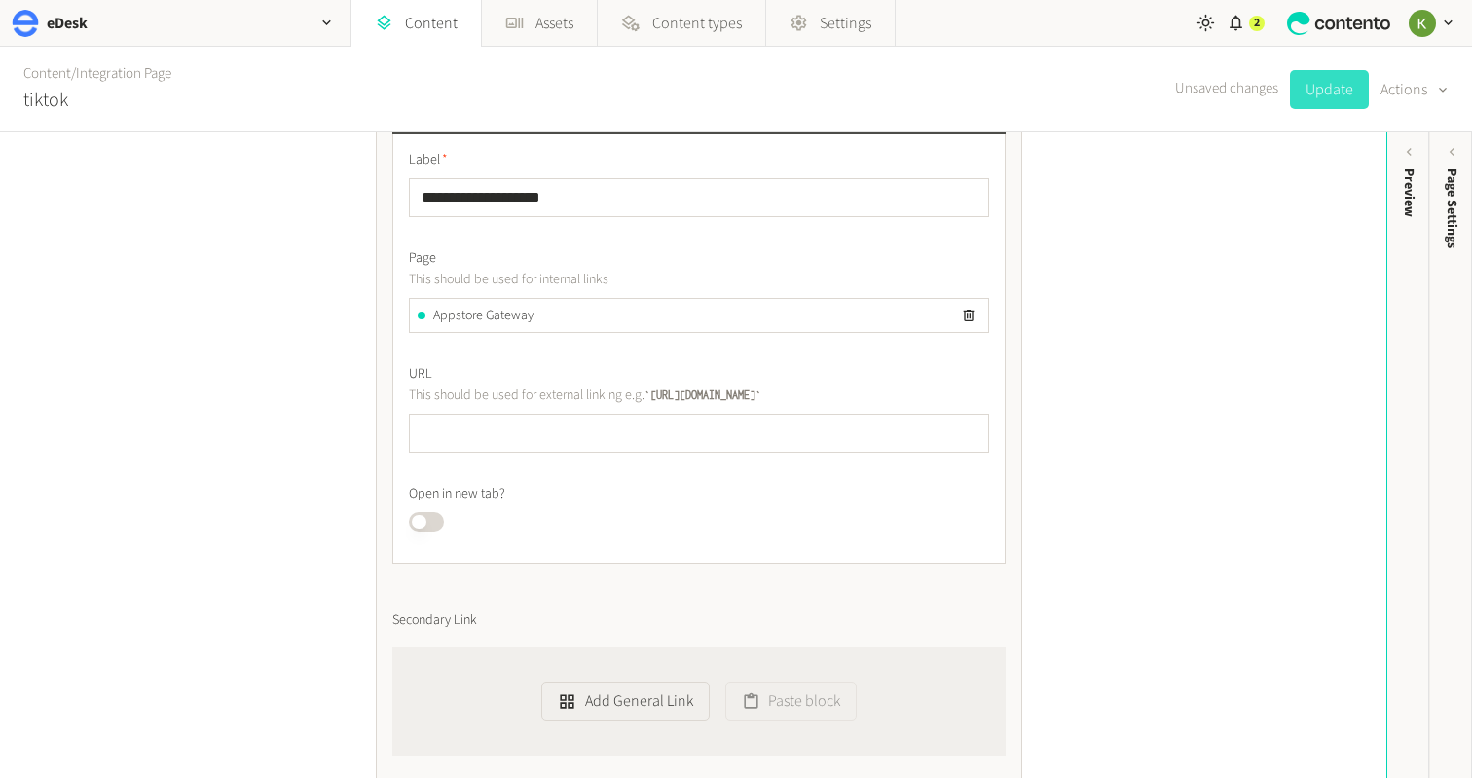
click at [1325, 89] on button "Update" at bounding box center [1329, 89] width 79 height 39
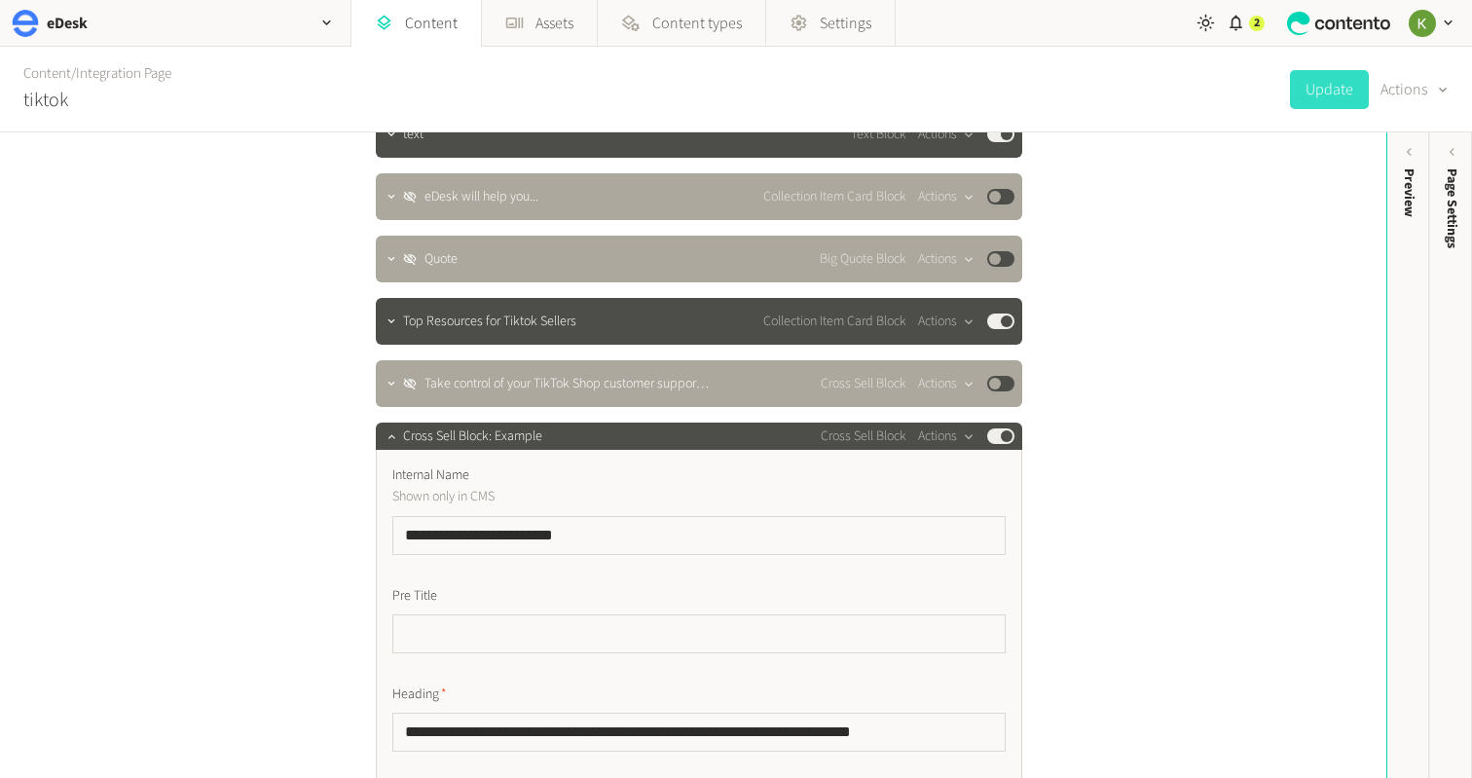
scroll to position [4141, 0]
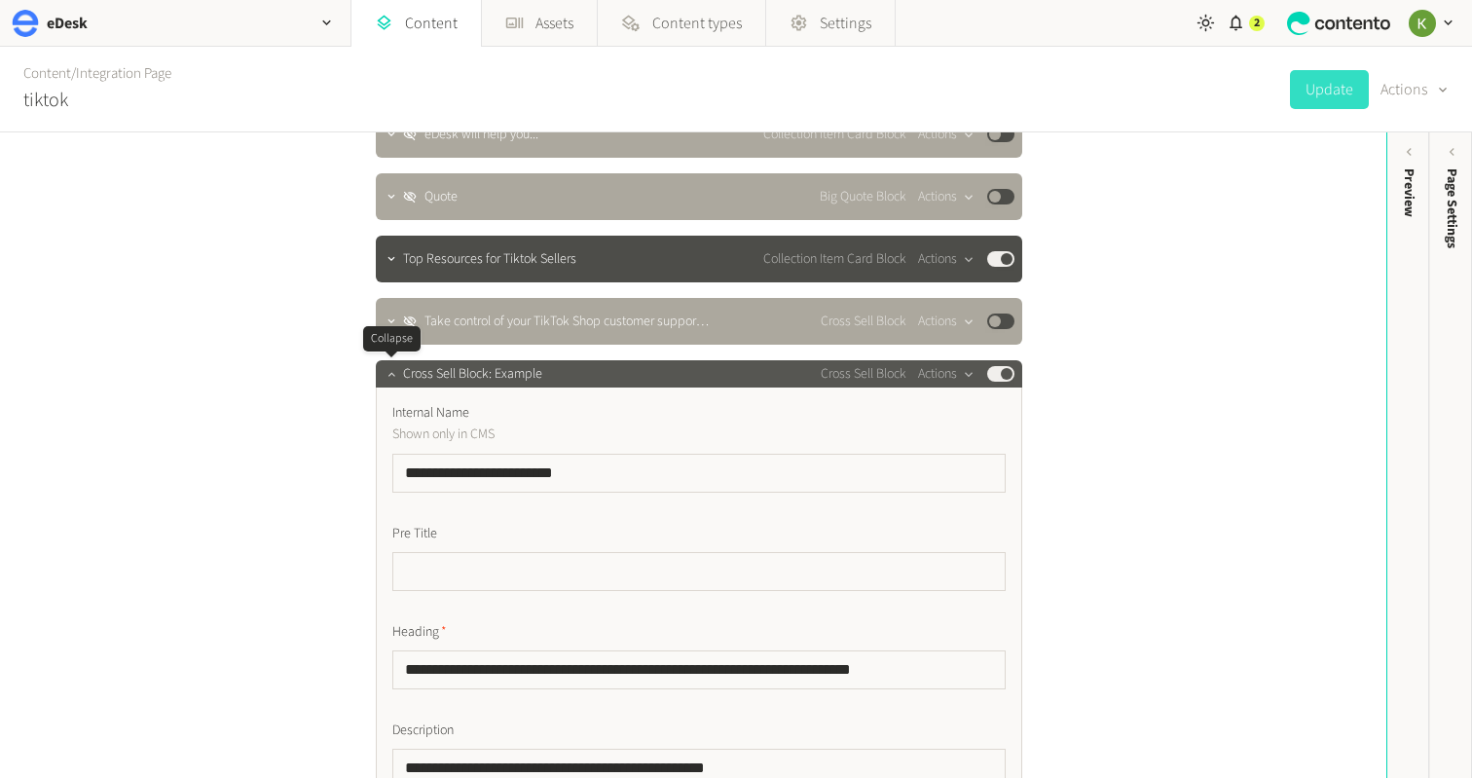
click at [394, 373] on icon "button" at bounding box center [392, 374] width 14 height 14
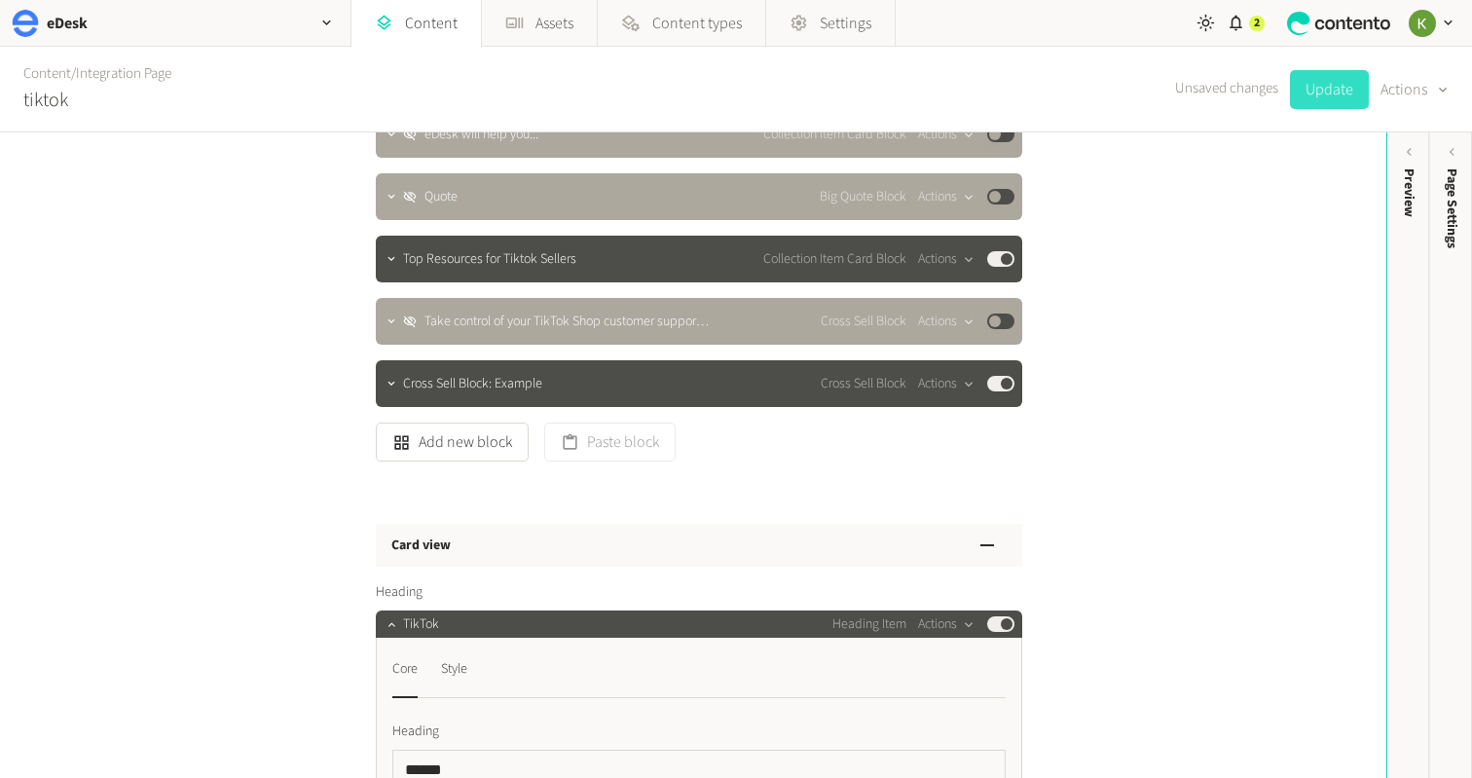
click at [1334, 94] on button "Update" at bounding box center [1329, 89] width 79 height 39
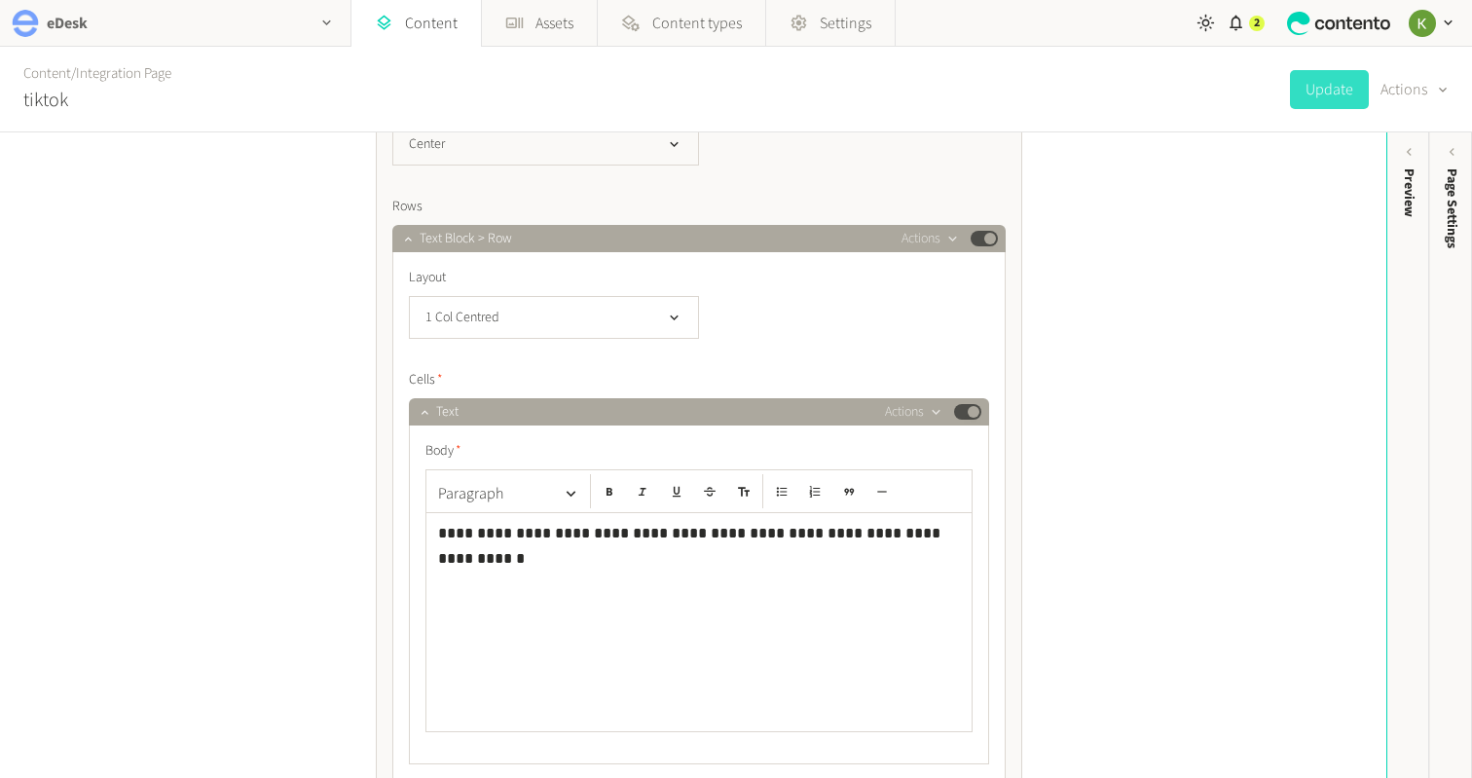
scroll to position [1072, 0]
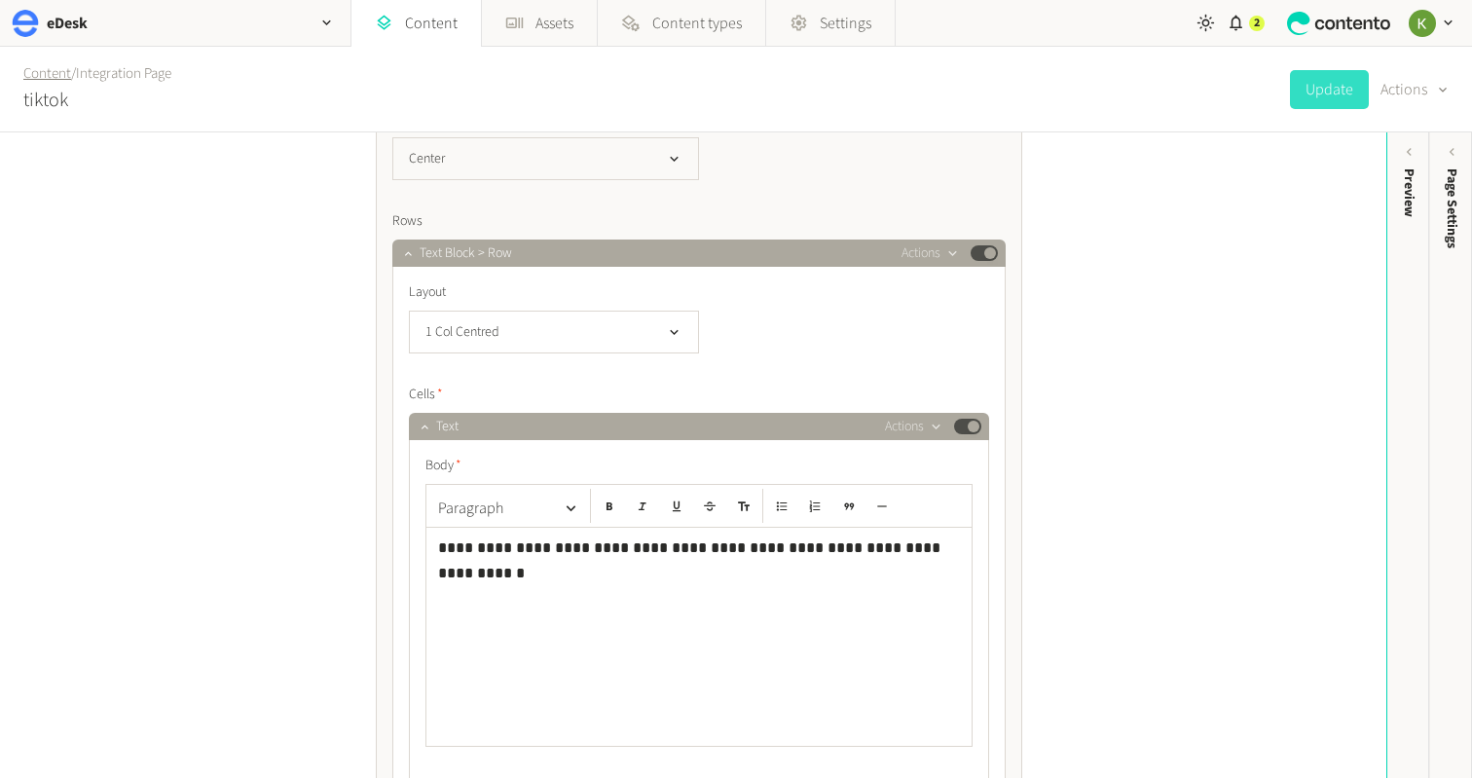
click at [56, 67] on link "Content" at bounding box center [47, 73] width 48 height 20
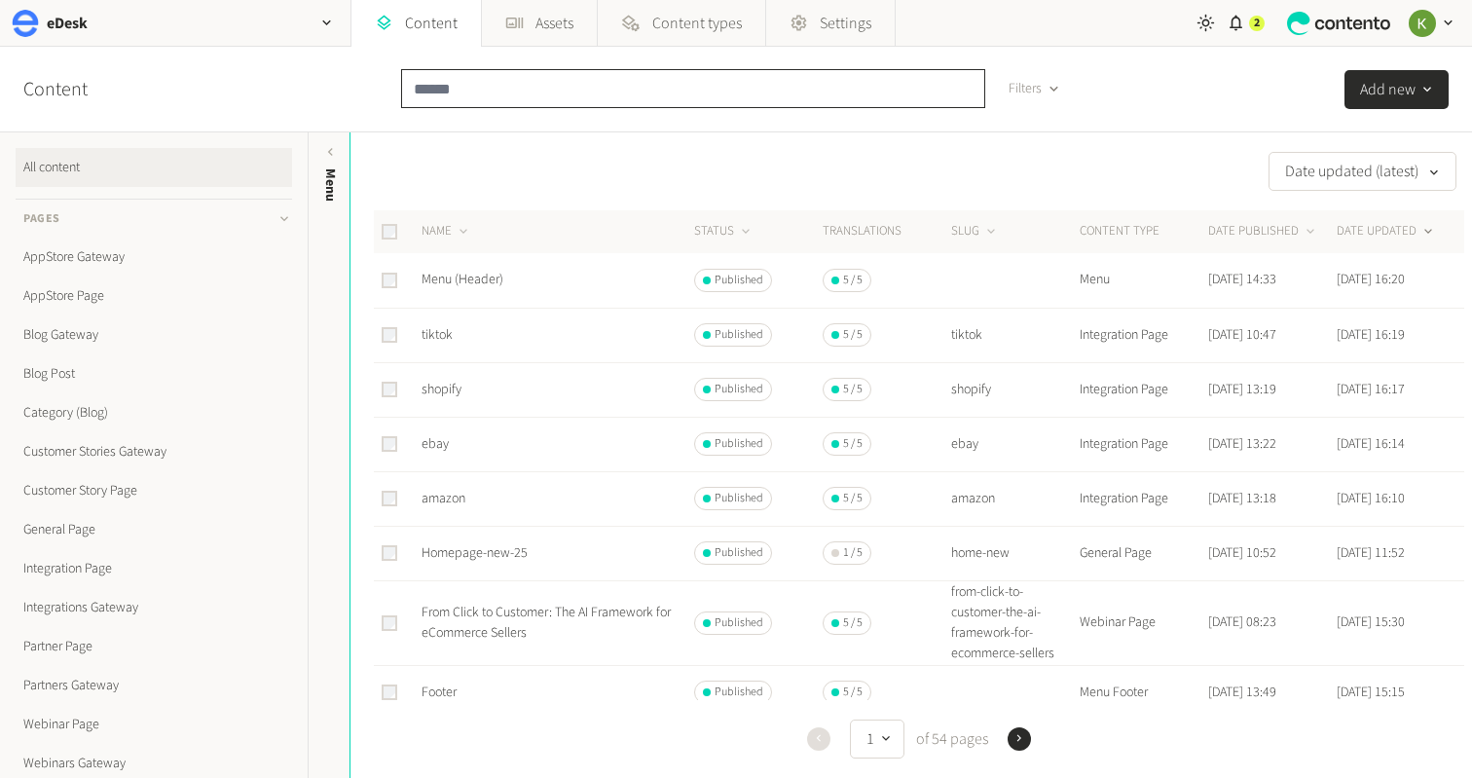
click at [593, 86] on input "text" at bounding box center [693, 88] width 584 height 39
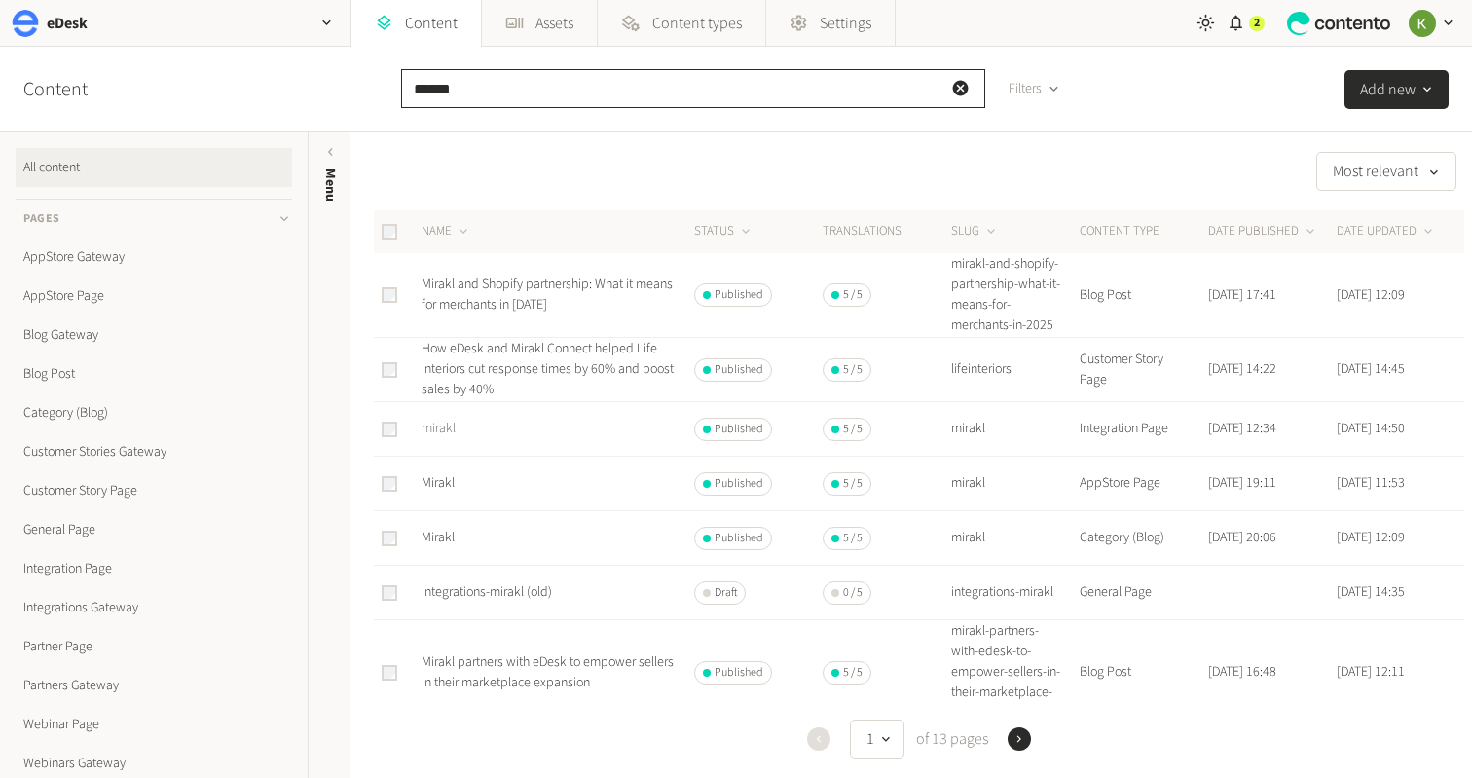
type input "******"
click at [440, 425] on link "mirakl" at bounding box center [439, 428] width 34 height 19
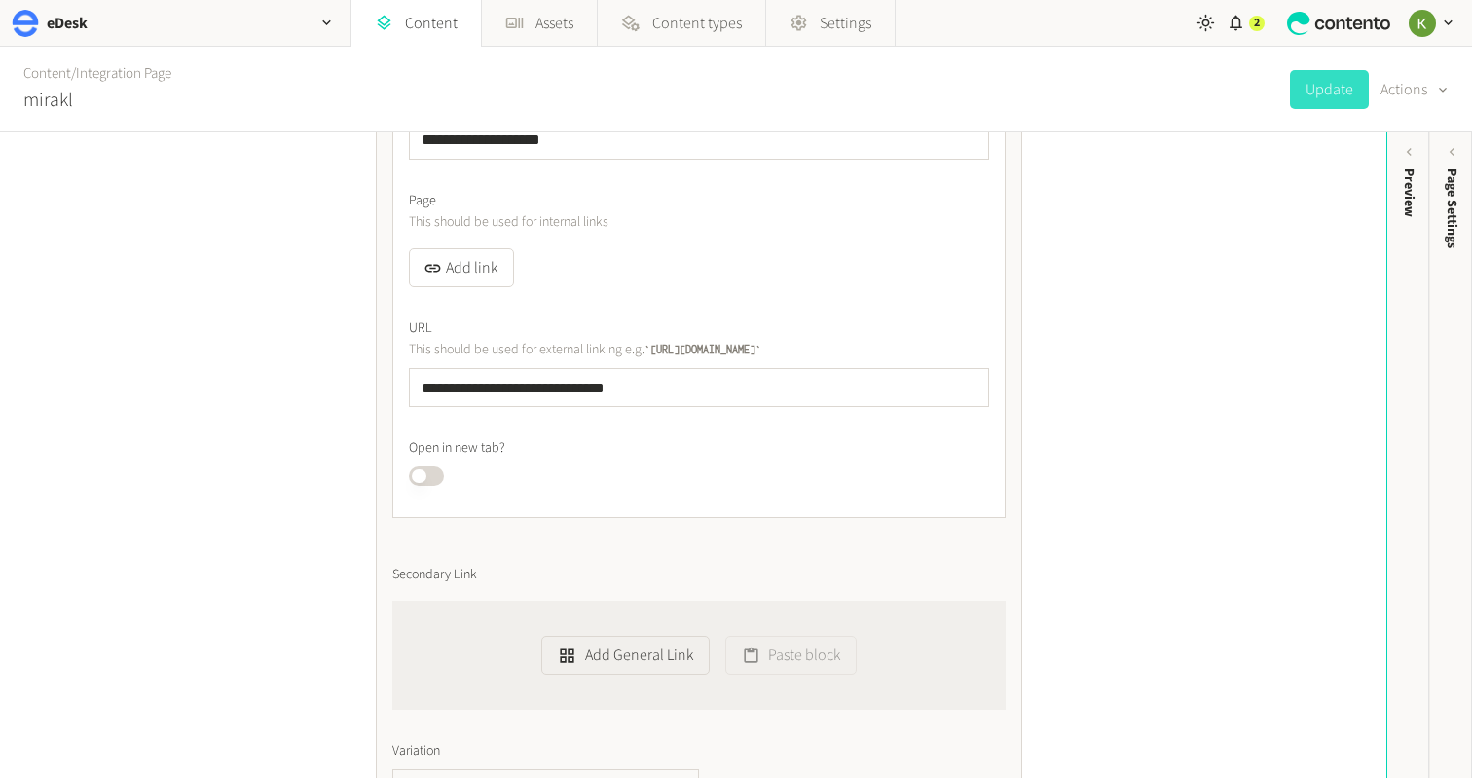
scroll to position [8102, 0]
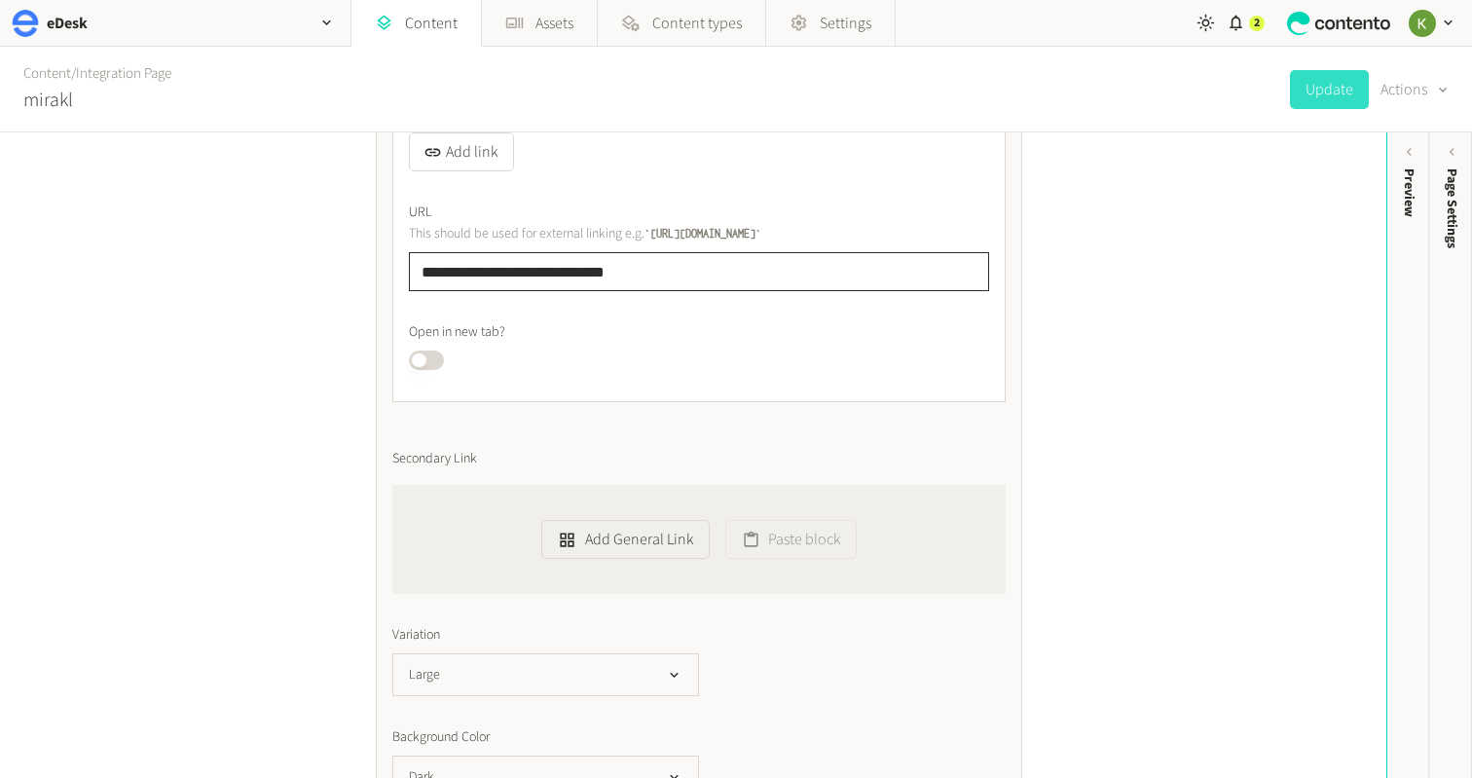
drag, startPoint x: 681, startPoint y: 280, endPoint x: 380, endPoint y: 270, distance: 301.0
click at [496, 160] on button "Add link" at bounding box center [461, 151] width 105 height 39
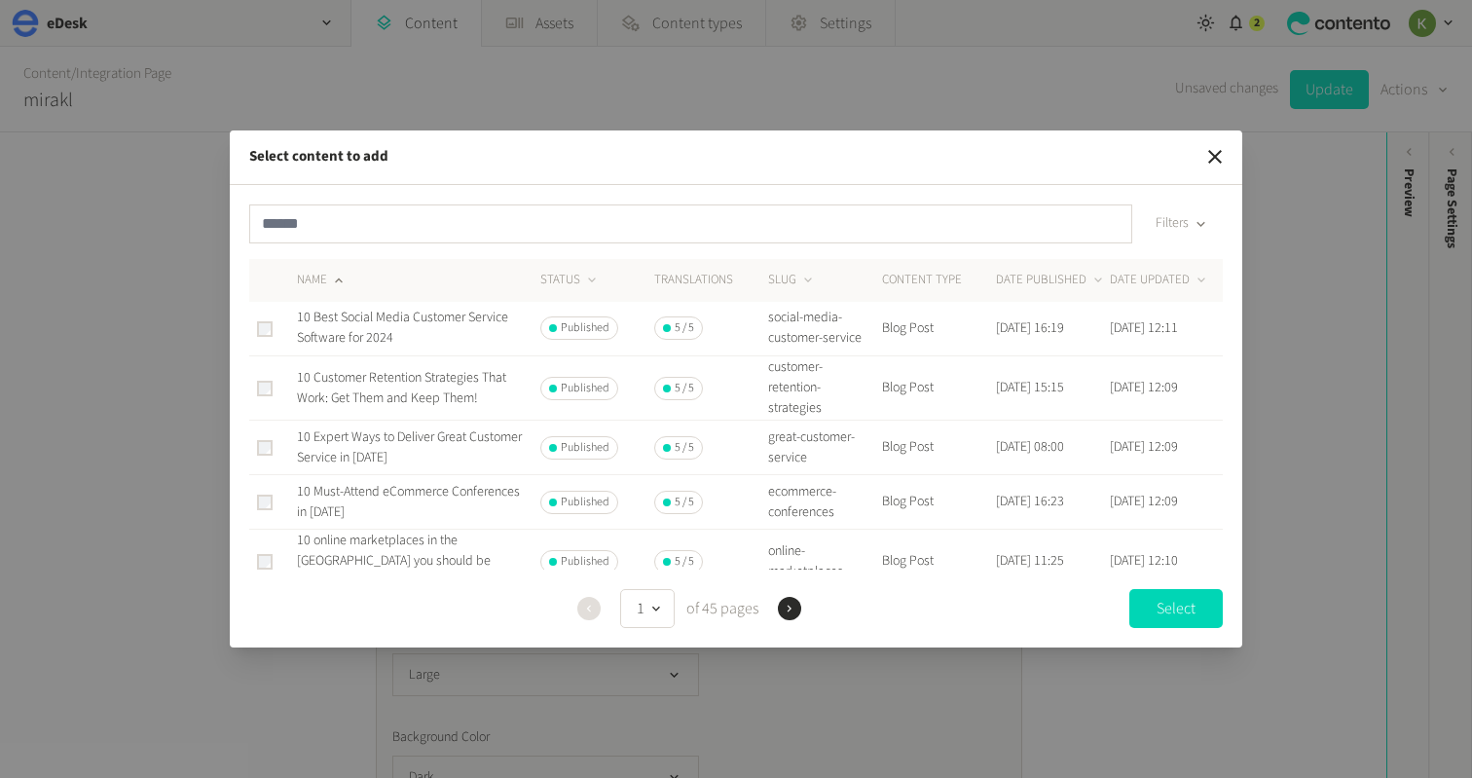
click at [504, 199] on div "Filters NAME STATUS Translations SLUG CONTENT TYPE DATE PUBLISHED DATE UPDATED …" at bounding box center [736, 416] width 1013 height 463
click at [477, 217] on input "text" at bounding box center [690, 223] width 883 height 39
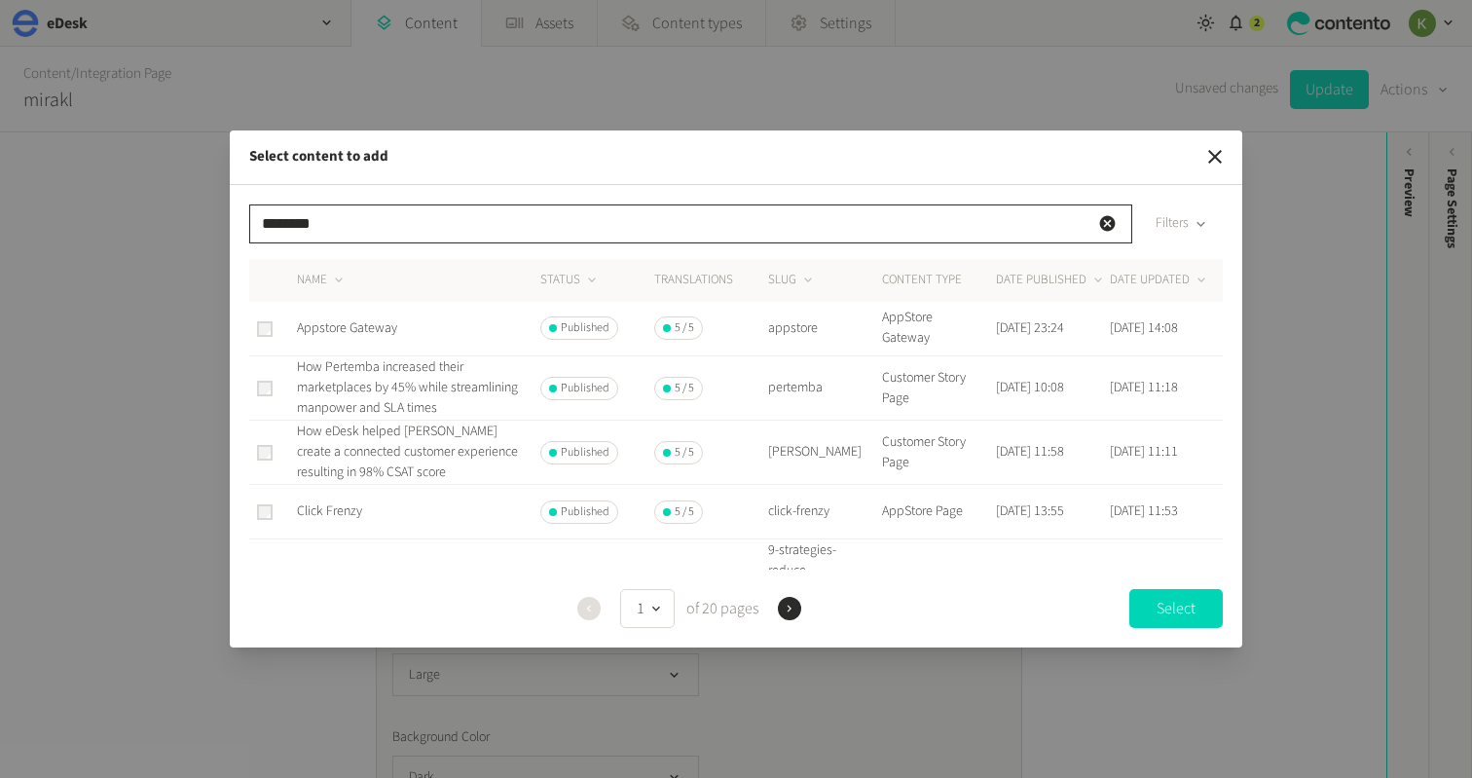
type input "********"
click at [379, 328] on span "Appstore Gateway" at bounding box center [347, 327] width 100 height 19
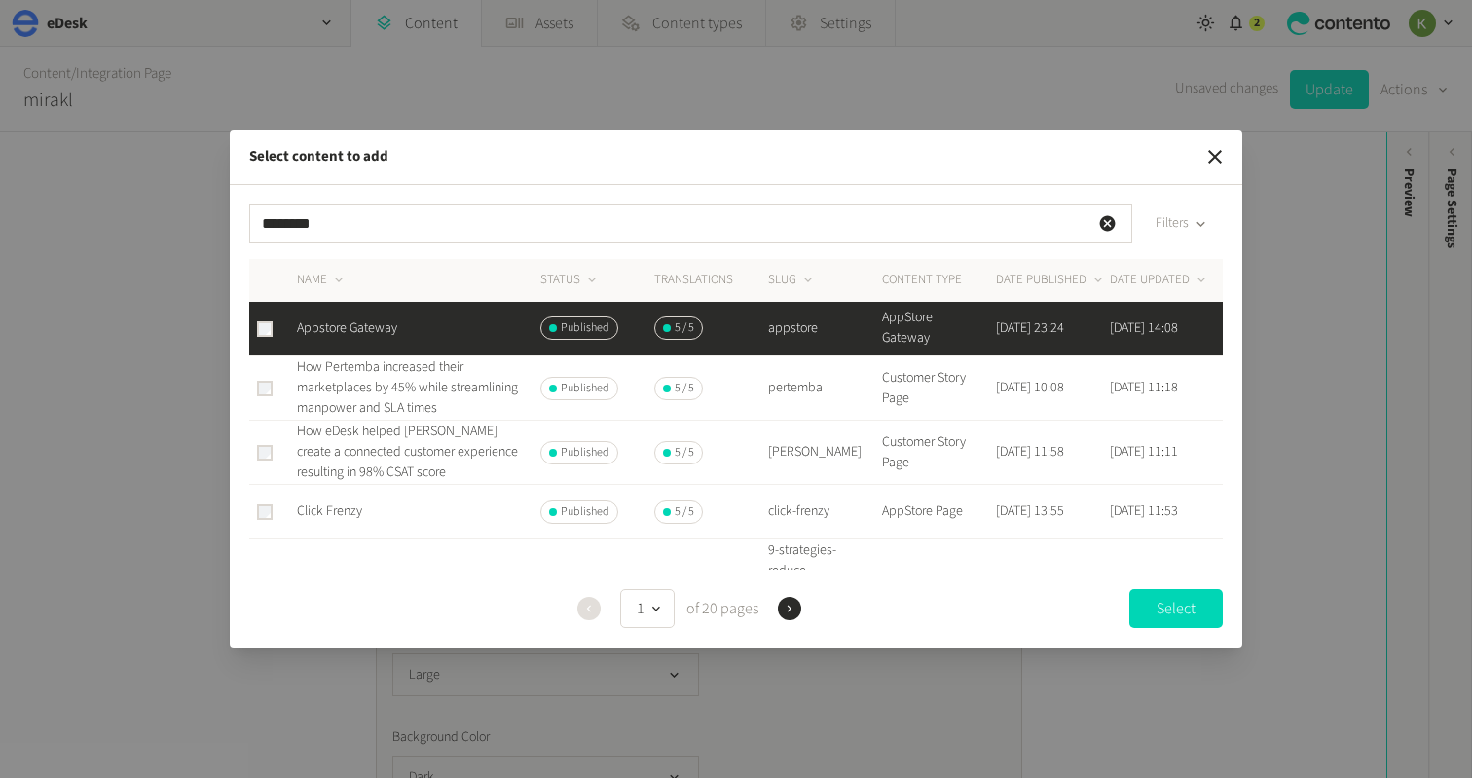
click at [1147, 600] on button "Select" at bounding box center [1175, 608] width 93 height 39
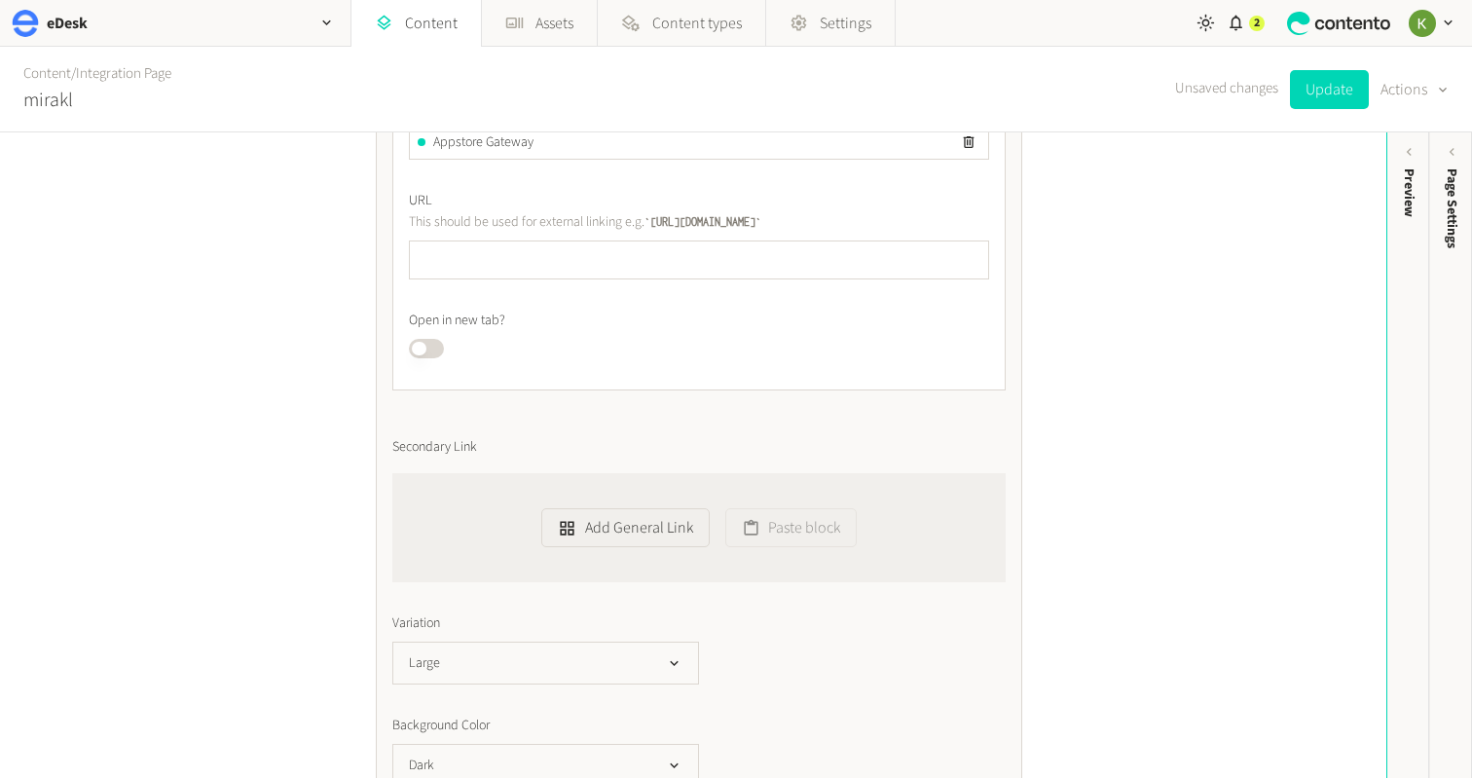
scroll to position [8094, 0]
click at [1306, 92] on button "Update" at bounding box center [1329, 89] width 79 height 39
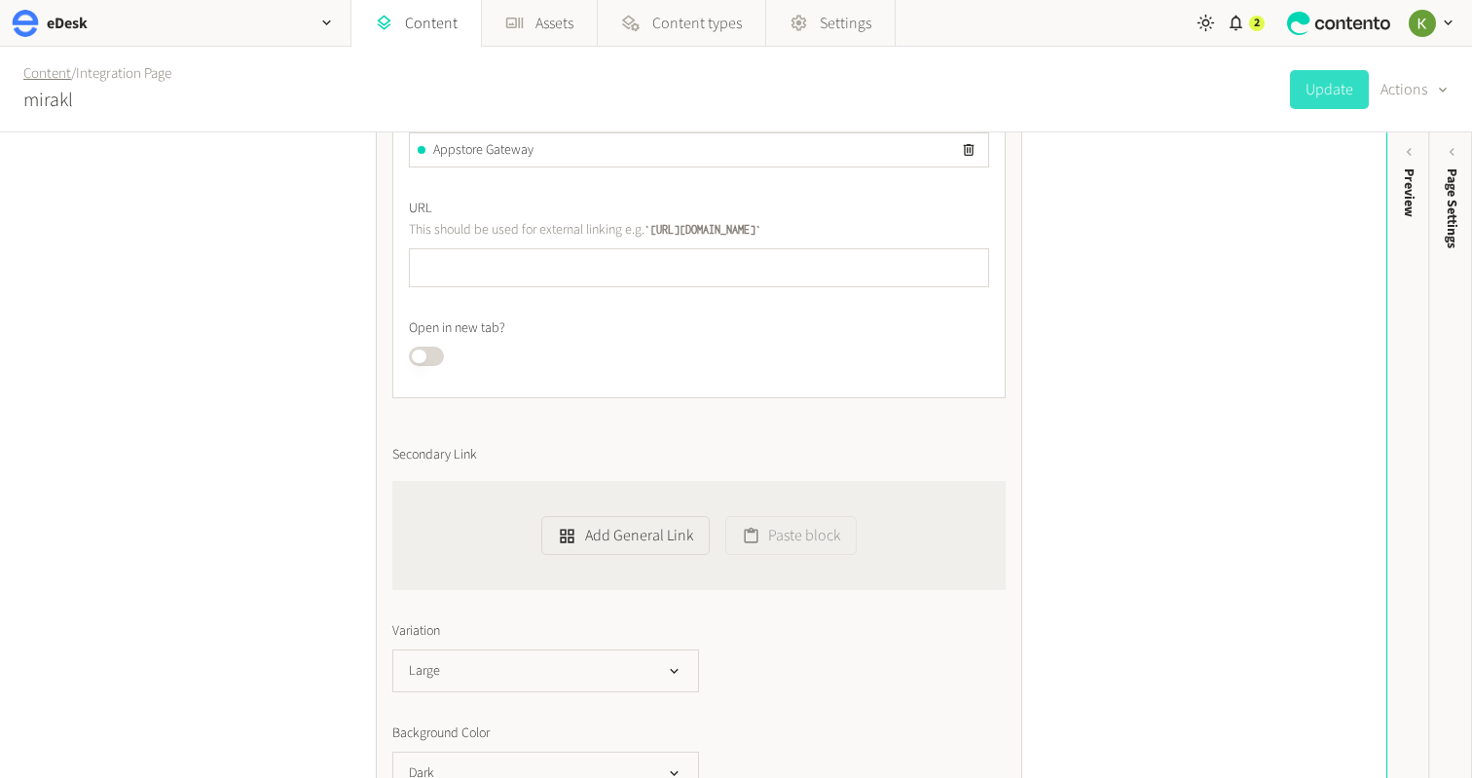
click at [49, 77] on link "Content" at bounding box center [47, 73] width 48 height 20
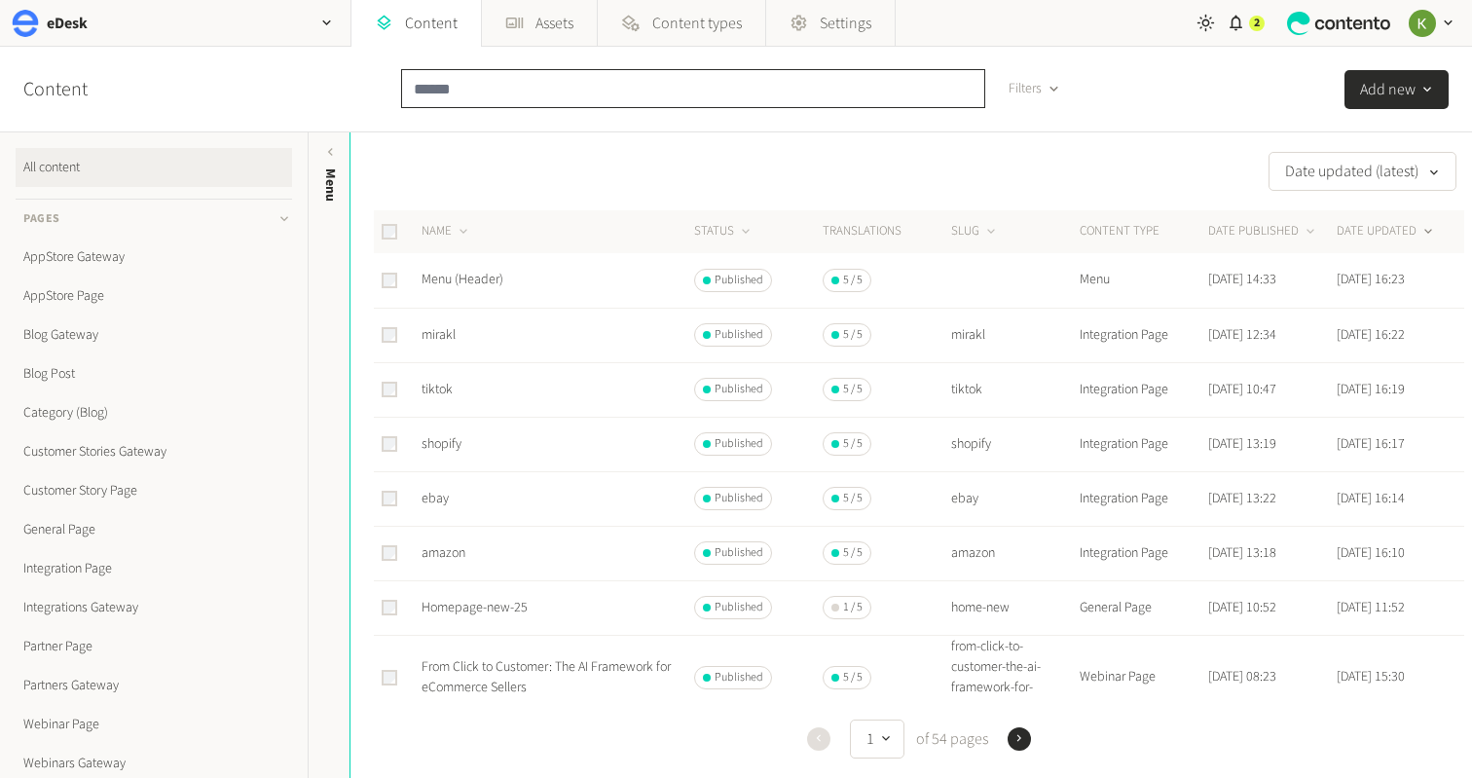
click at [552, 94] on input "text" at bounding box center [693, 88] width 584 height 39
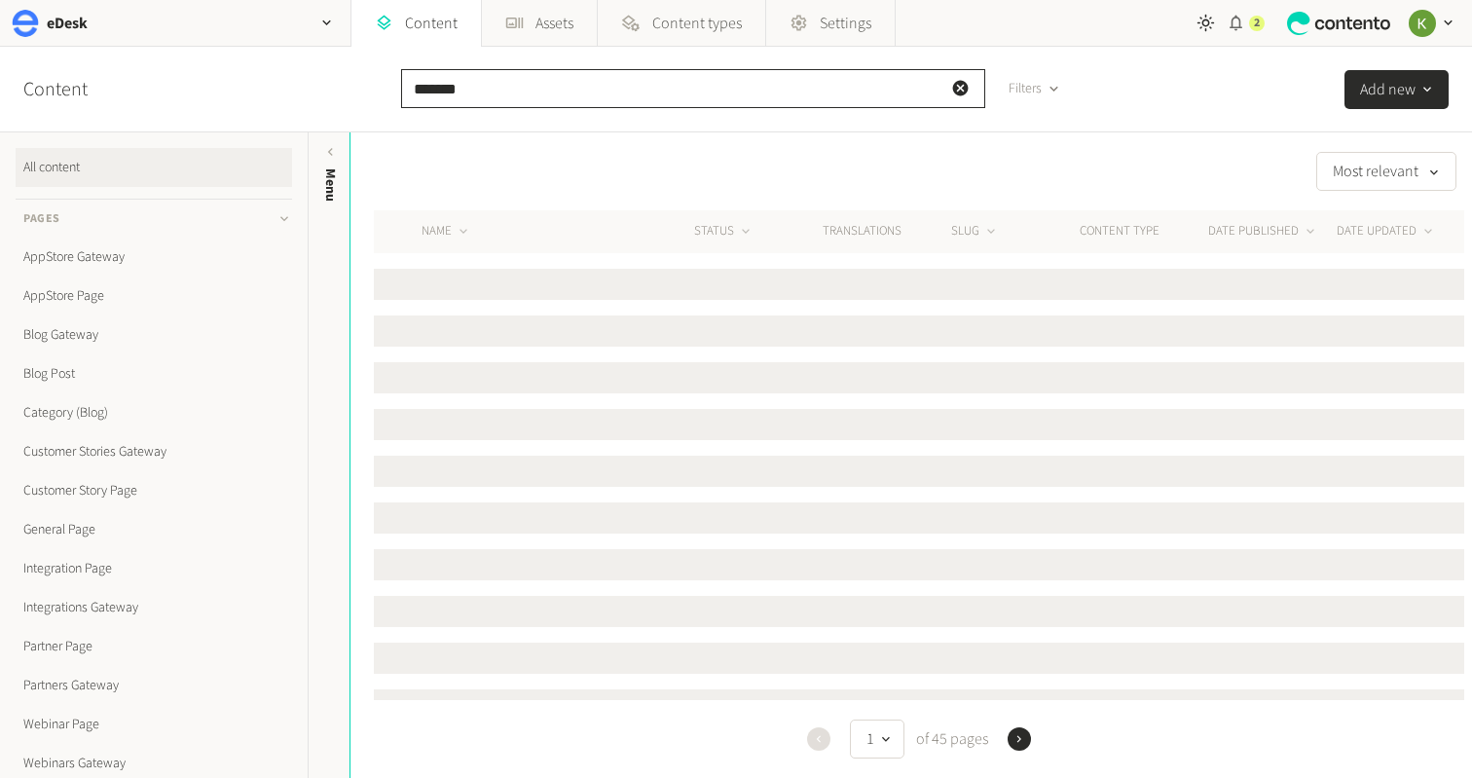
click at [1248, 24] on div "2" at bounding box center [1246, 23] width 38 height 46
type input "*******"
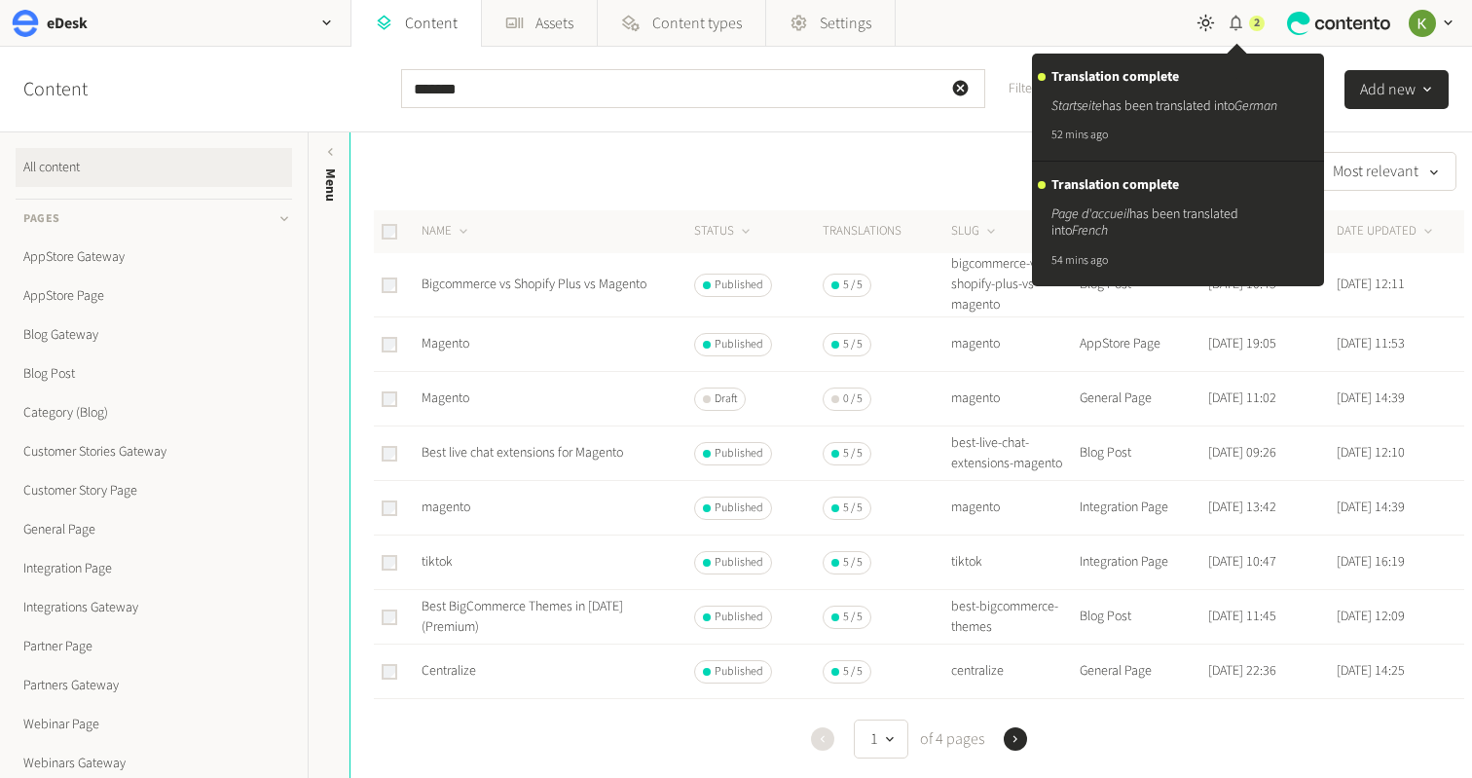
click at [1248, 24] on div "2" at bounding box center [1246, 23] width 38 height 46
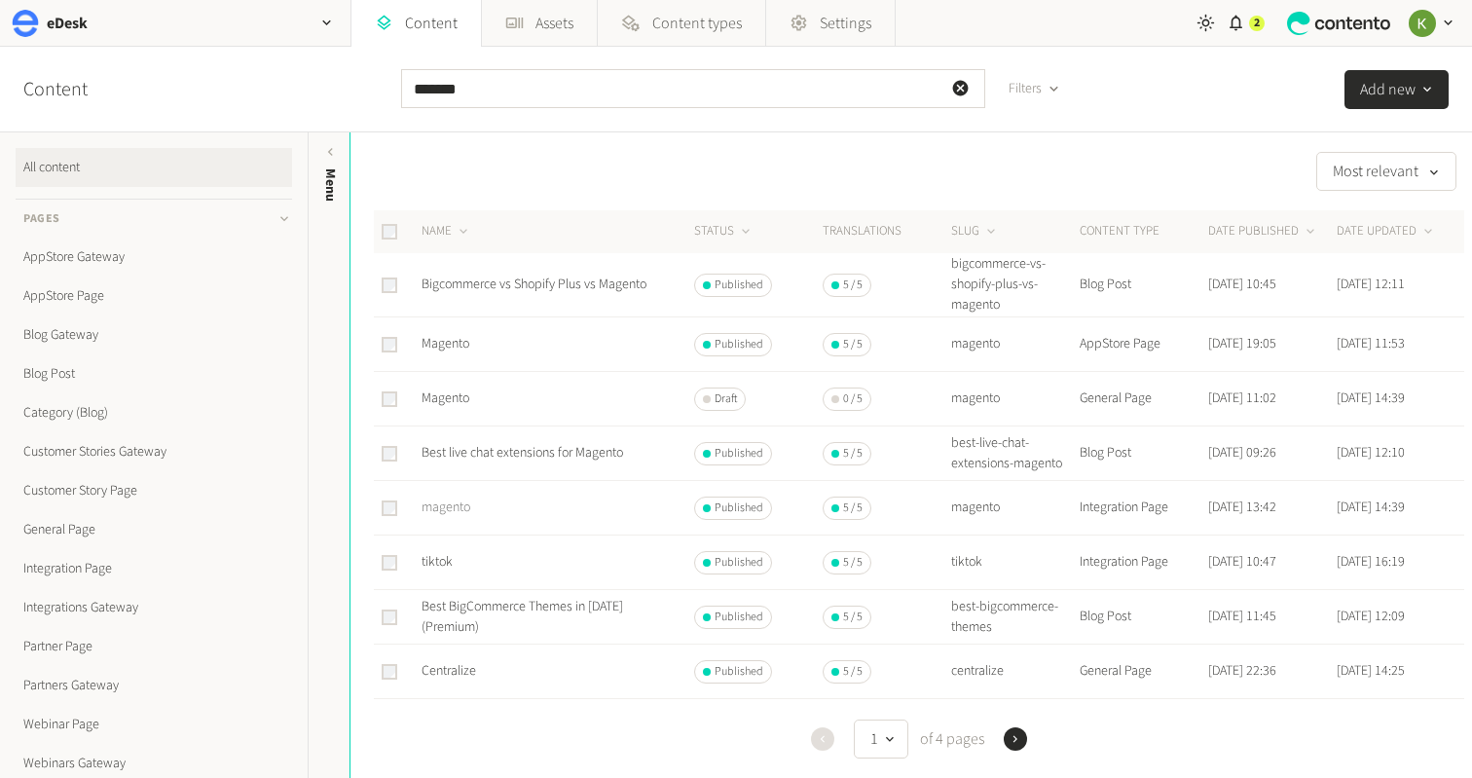
click at [455, 517] on link "magento" at bounding box center [446, 507] width 49 height 19
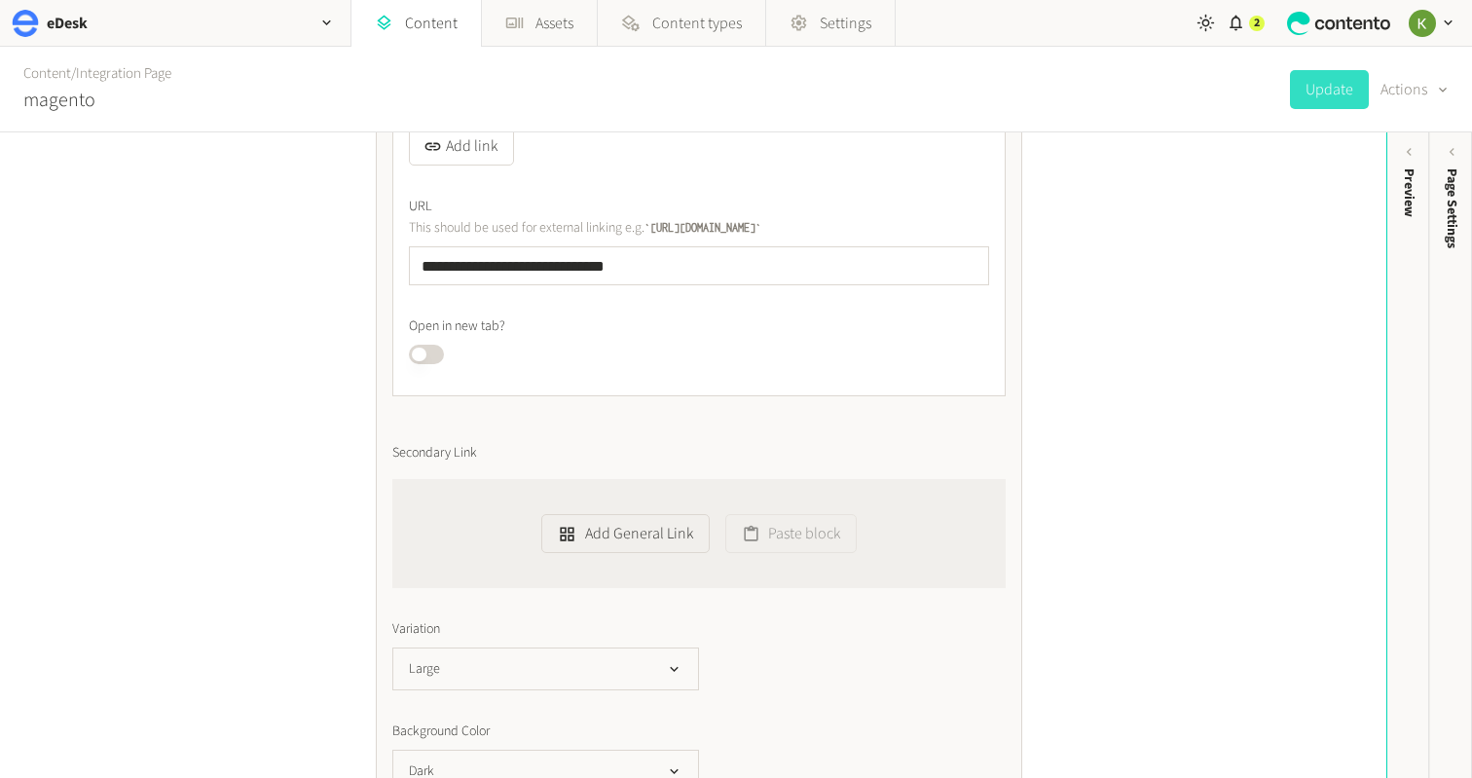
scroll to position [6183, 0]
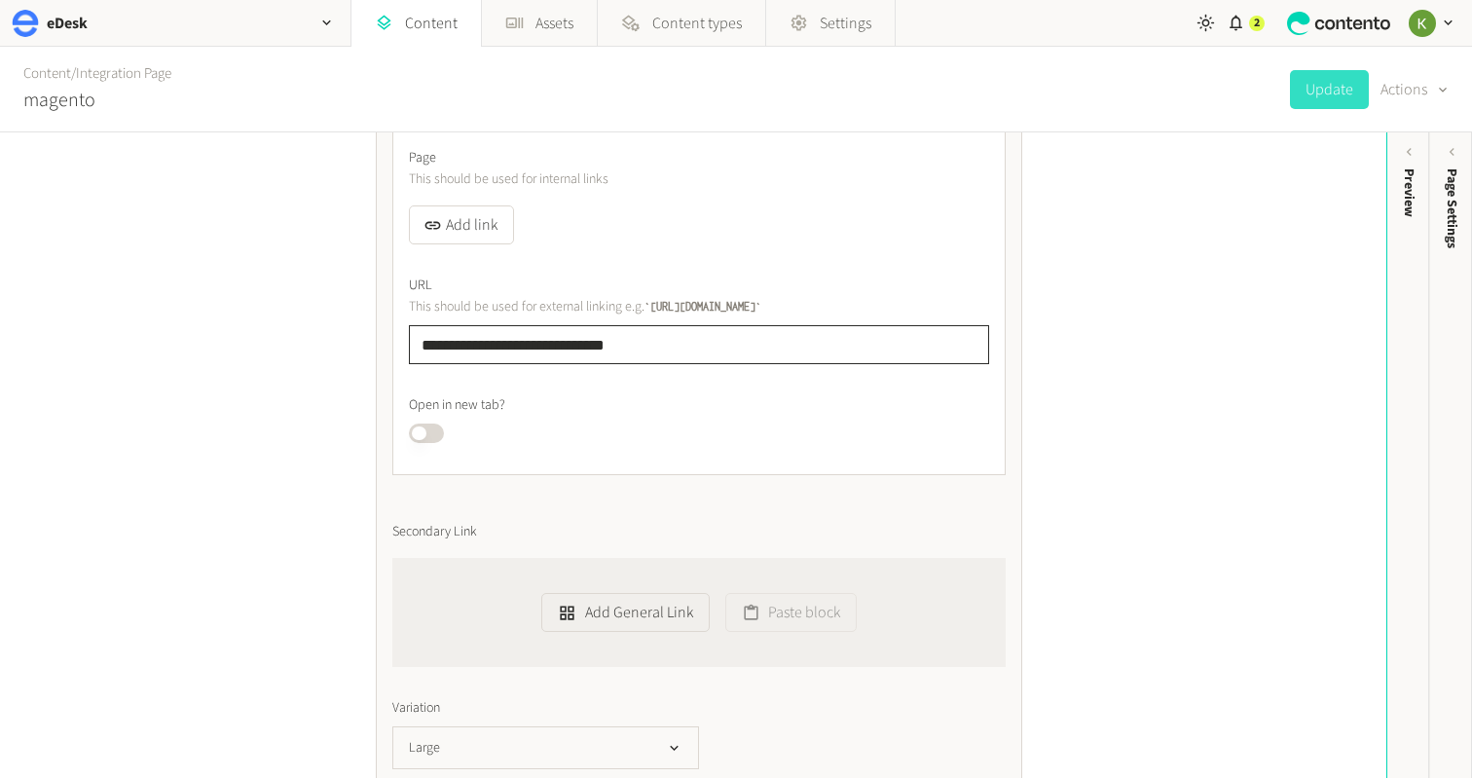
drag, startPoint x: 679, startPoint y: 344, endPoint x: 375, endPoint y: 362, distance: 304.3
drag, startPoint x: 653, startPoint y: 348, endPoint x: 341, endPoint y: 351, distance: 312.6
click at [328, 350] on div "**********" at bounding box center [693, 455] width 1386 height 646
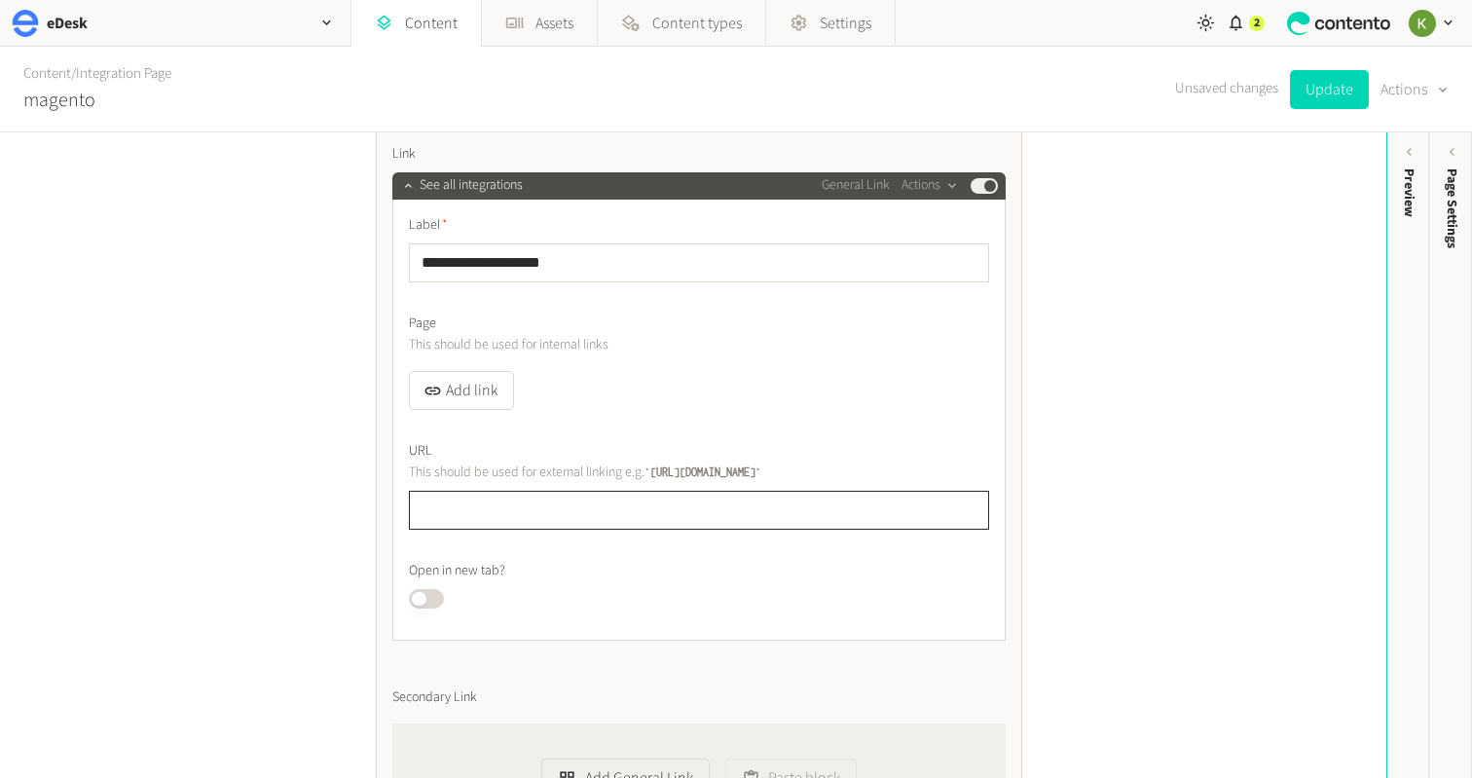
scroll to position [5966, 0]
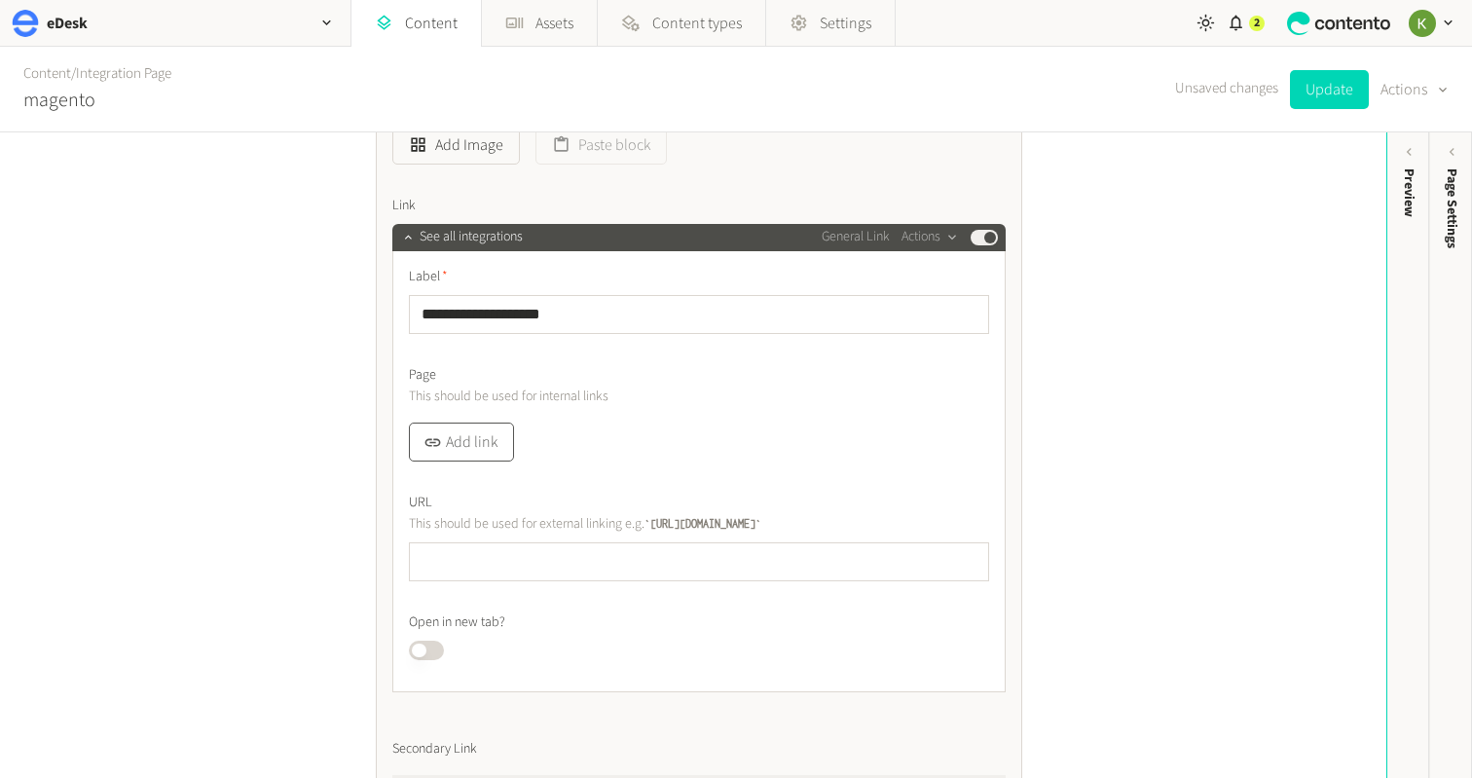
click at [467, 446] on button "Add link" at bounding box center [461, 442] width 105 height 39
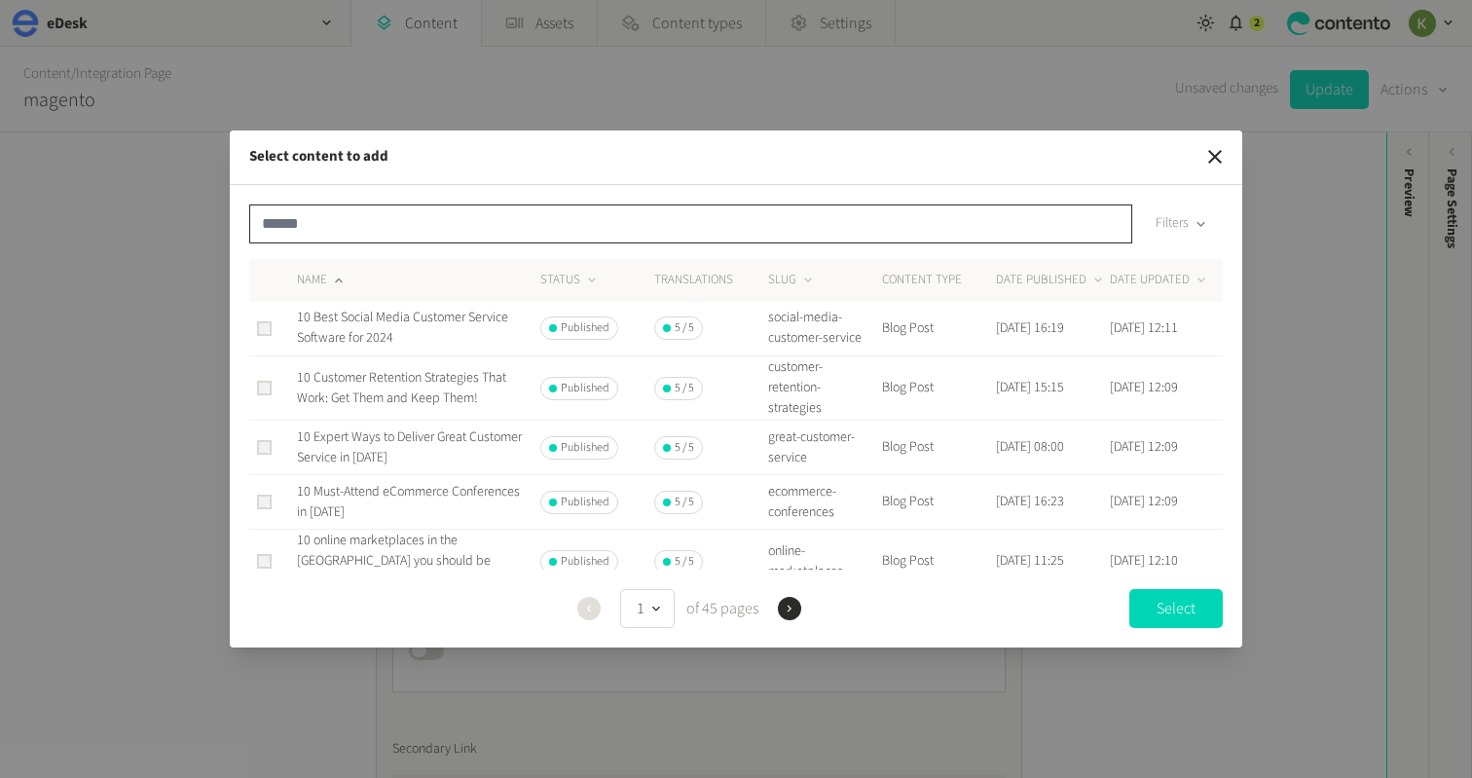
click at [377, 224] on input "text" at bounding box center [690, 223] width 883 height 39
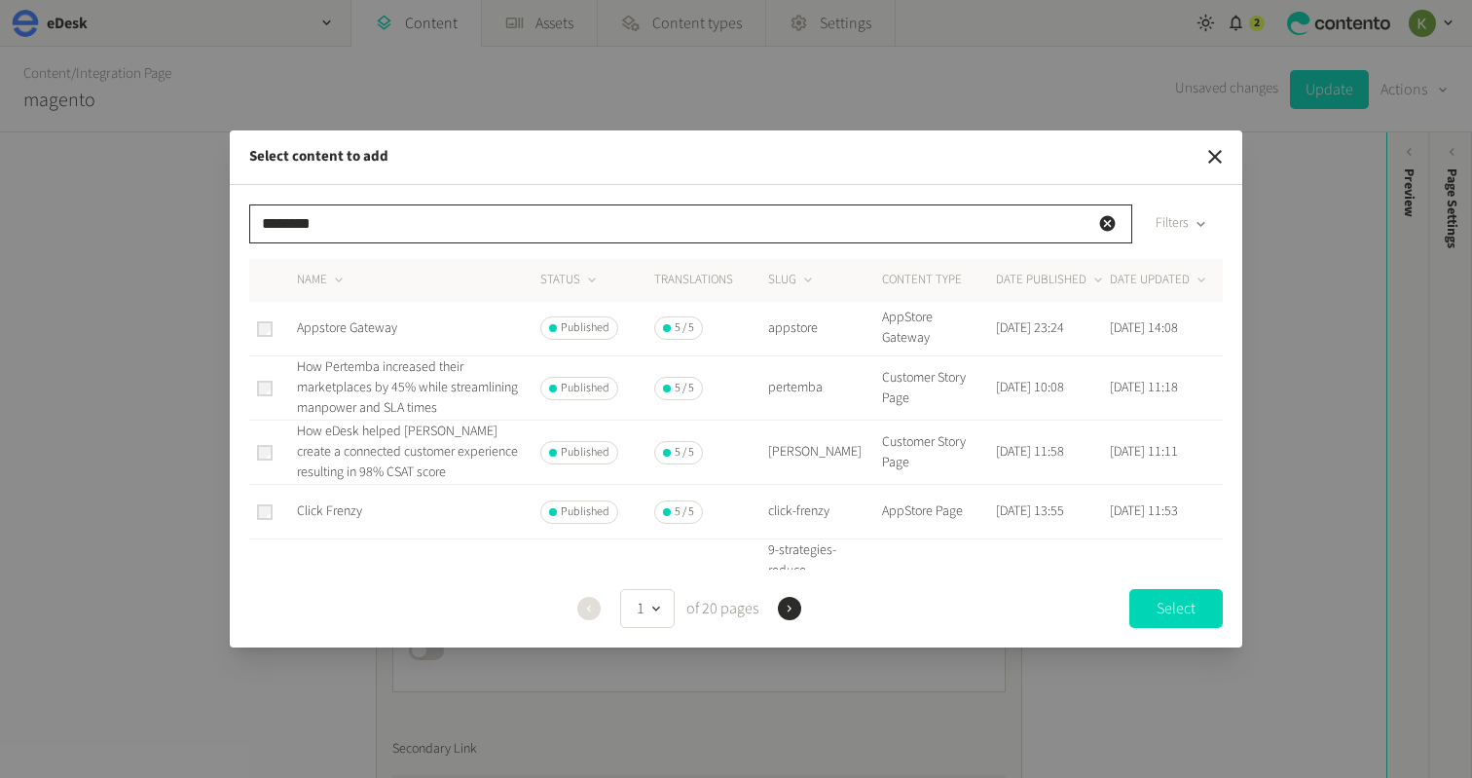
type input "********"
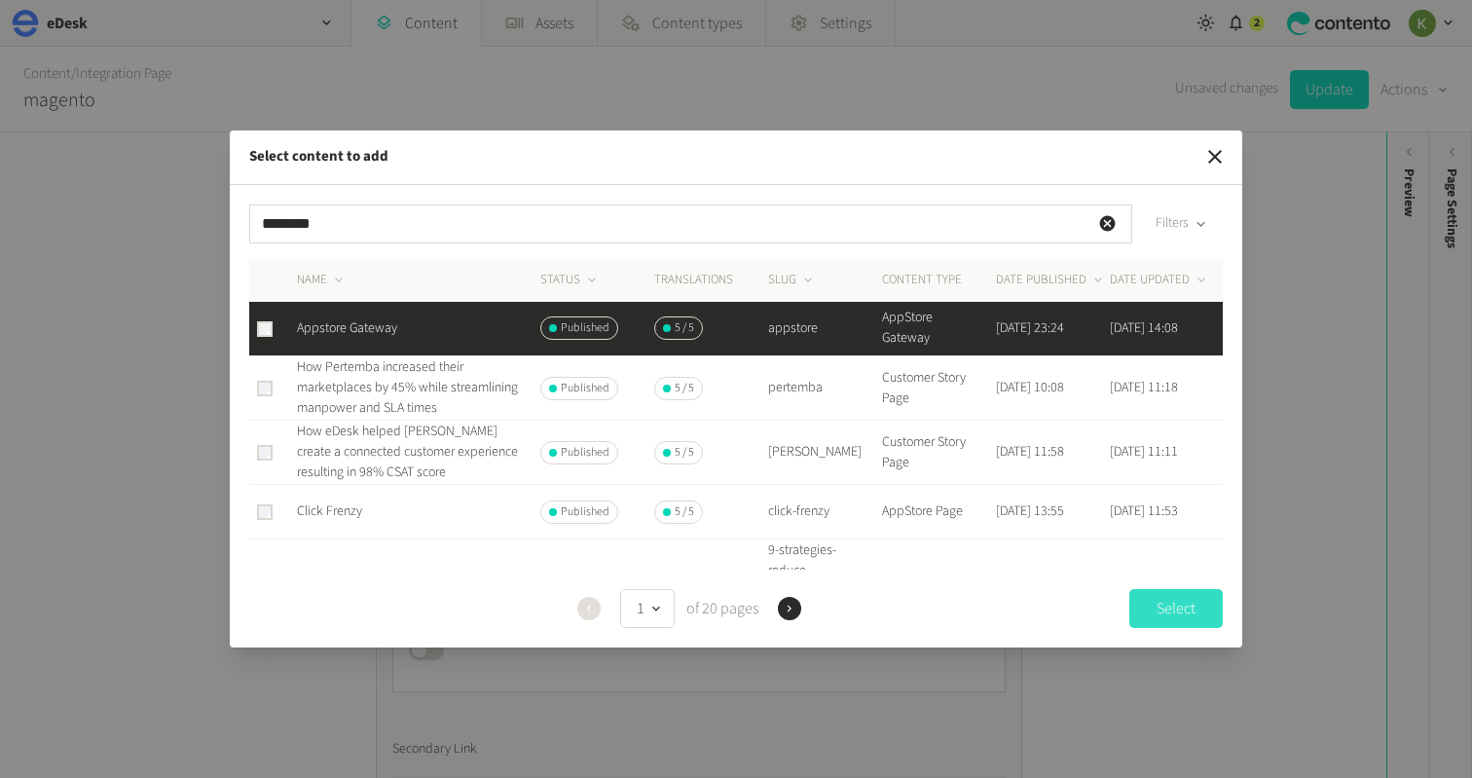
click at [1164, 613] on button "Select" at bounding box center [1175, 608] width 93 height 39
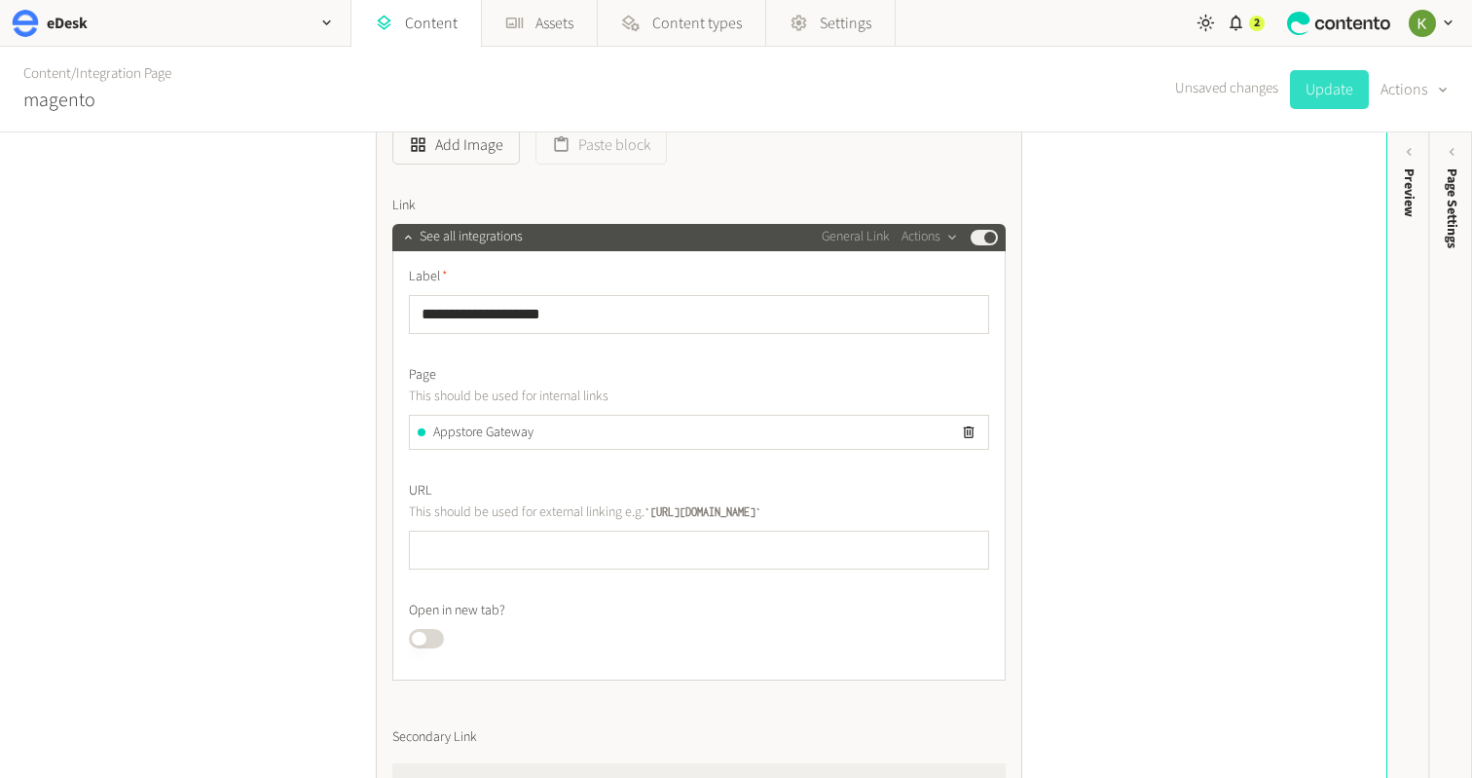
click at [1329, 88] on button "Update" at bounding box center [1329, 89] width 79 height 39
click at [56, 81] on link "Content" at bounding box center [47, 73] width 48 height 20
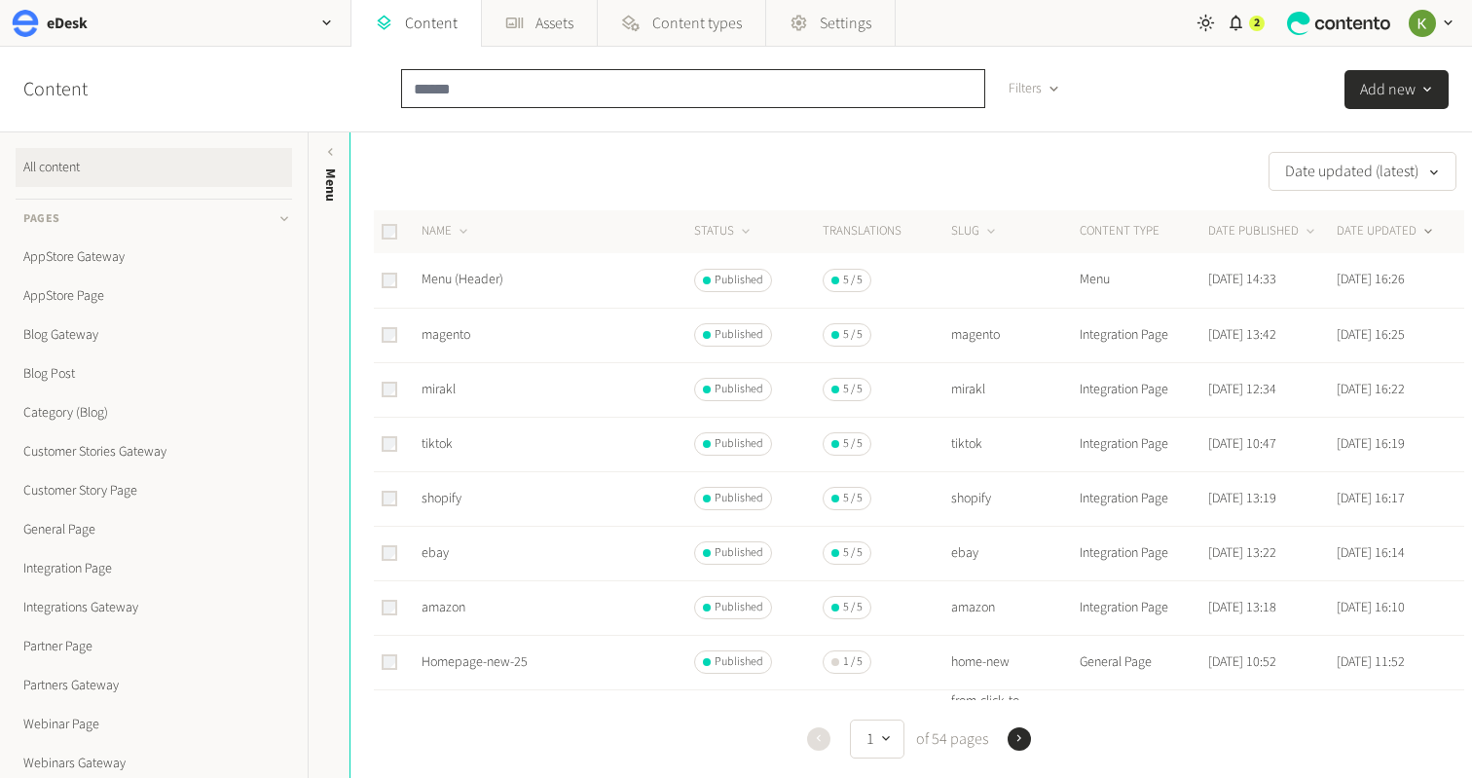
click at [477, 96] on input "text" at bounding box center [693, 88] width 584 height 39
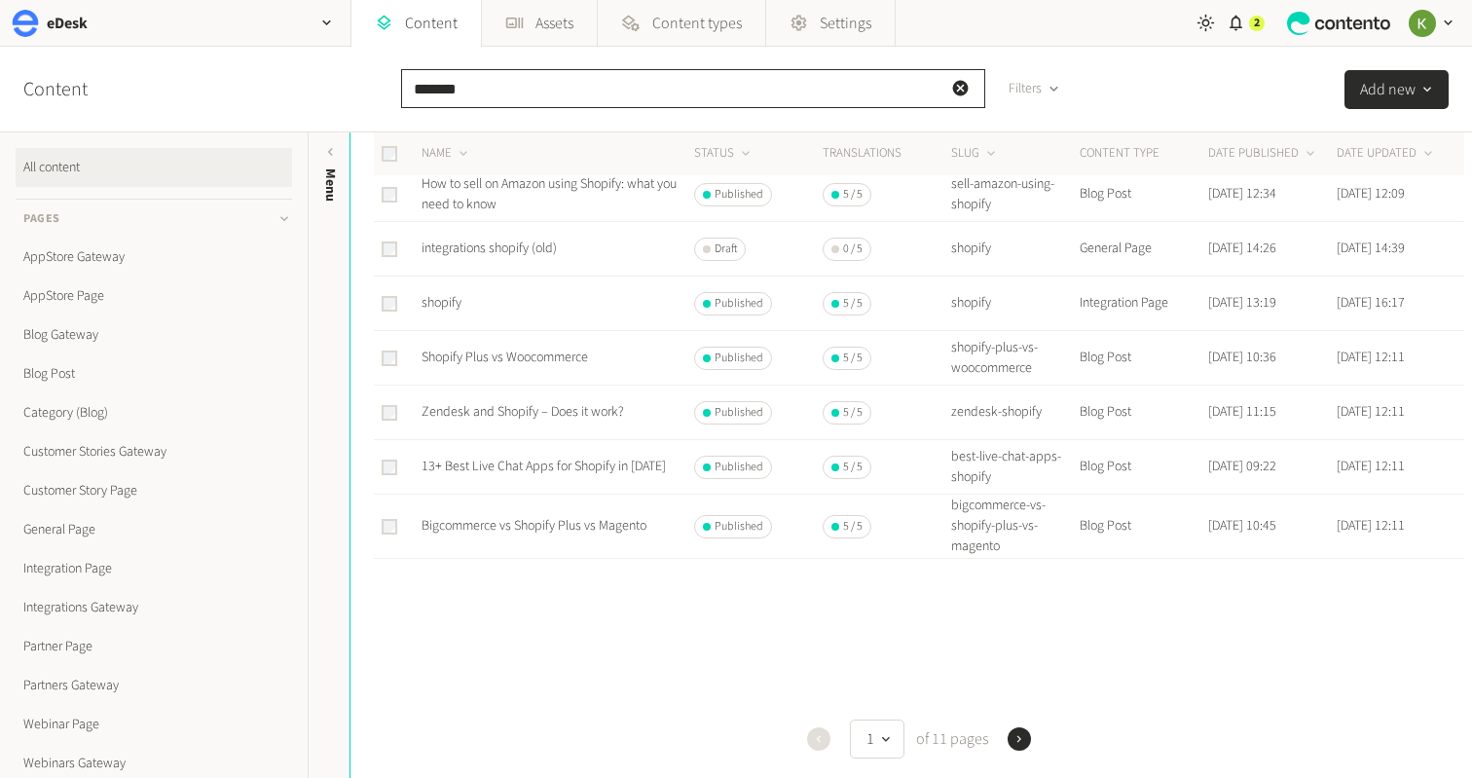
scroll to position [969, 0]
type input "*******"
click at [441, 296] on link "shopify" at bounding box center [442, 299] width 40 height 19
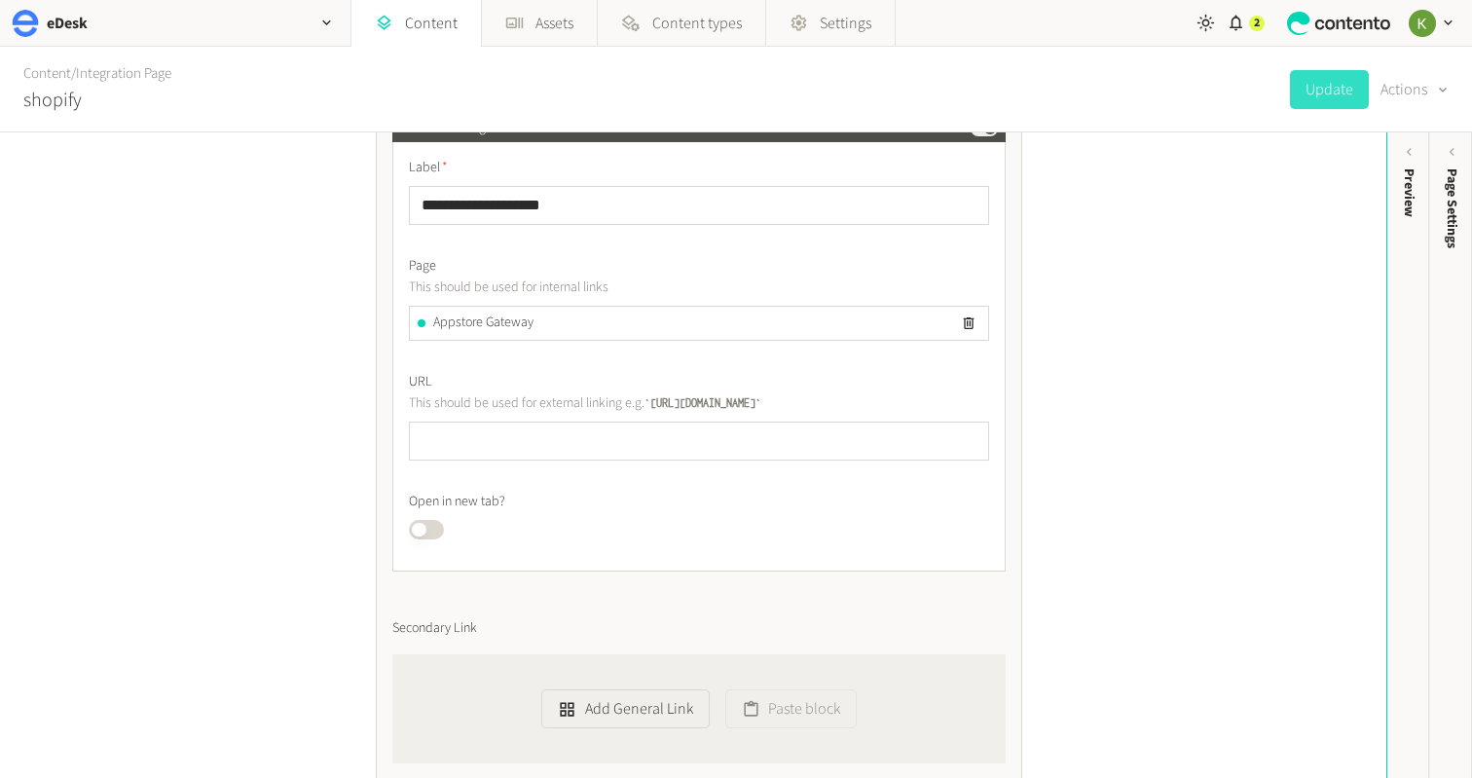
scroll to position [4259, 0]
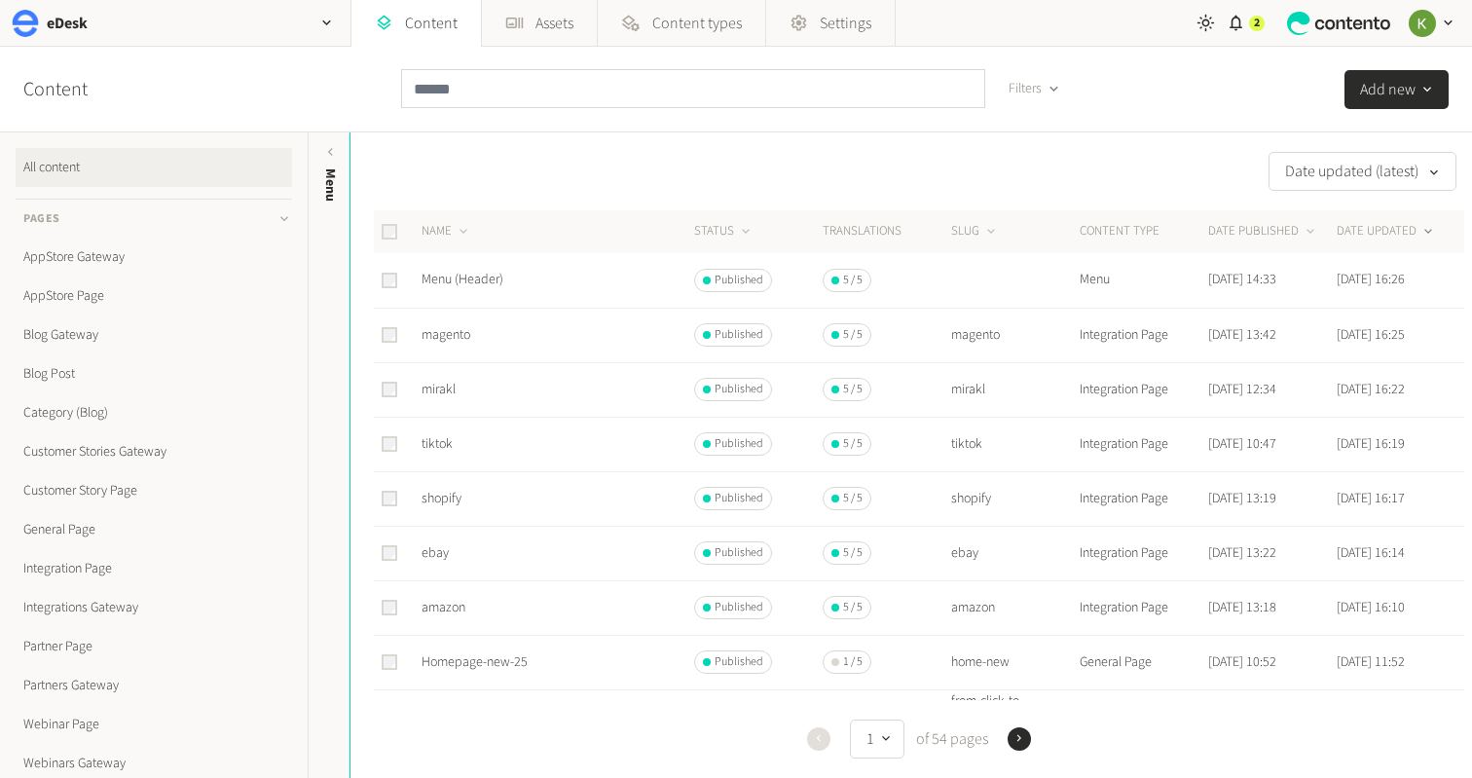
click at [667, 68] on div "Filters" at bounding box center [738, 89] width 675 height 85
click at [664, 81] on input "text" at bounding box center [693, 88] width 584 height 39
paste input "**********"
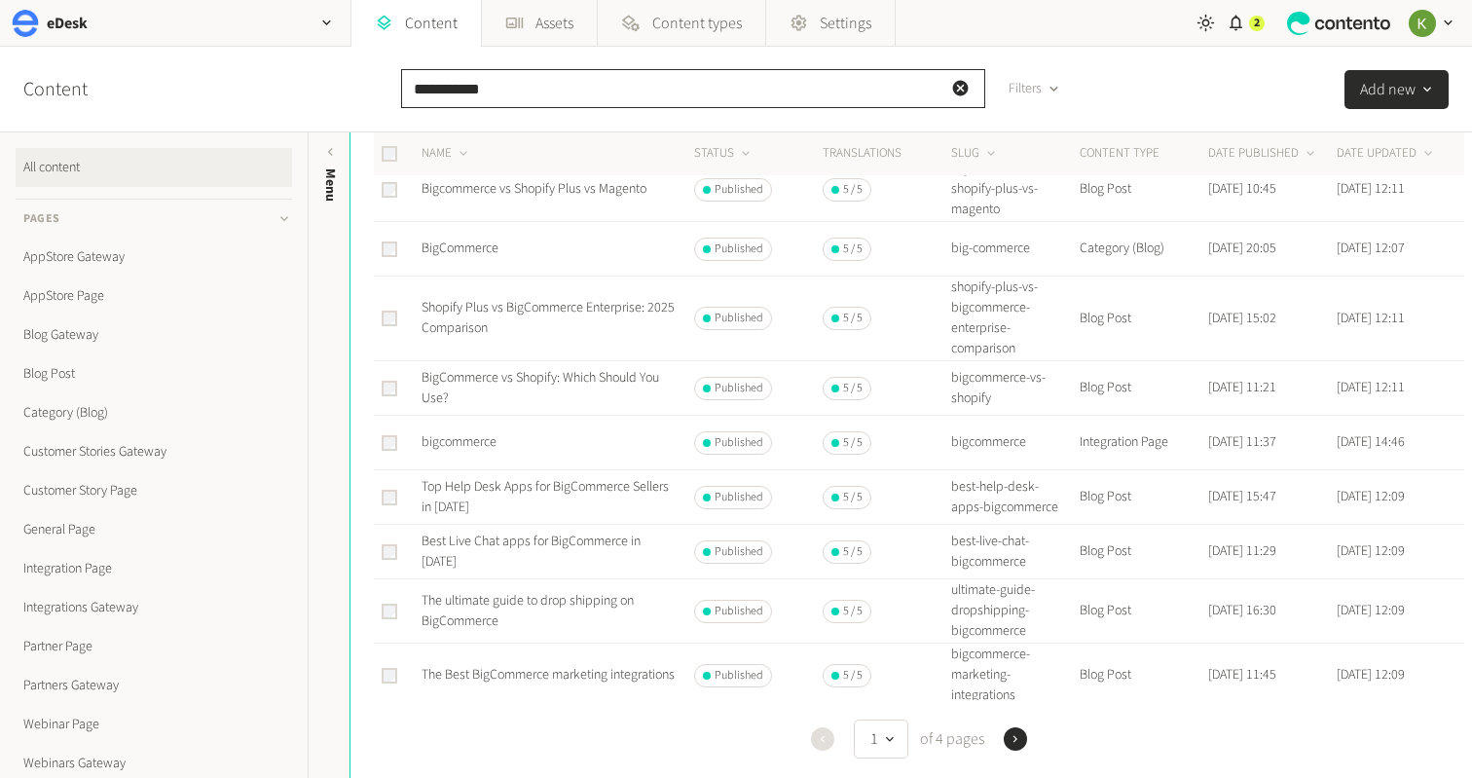
scroll to position [149, 0]
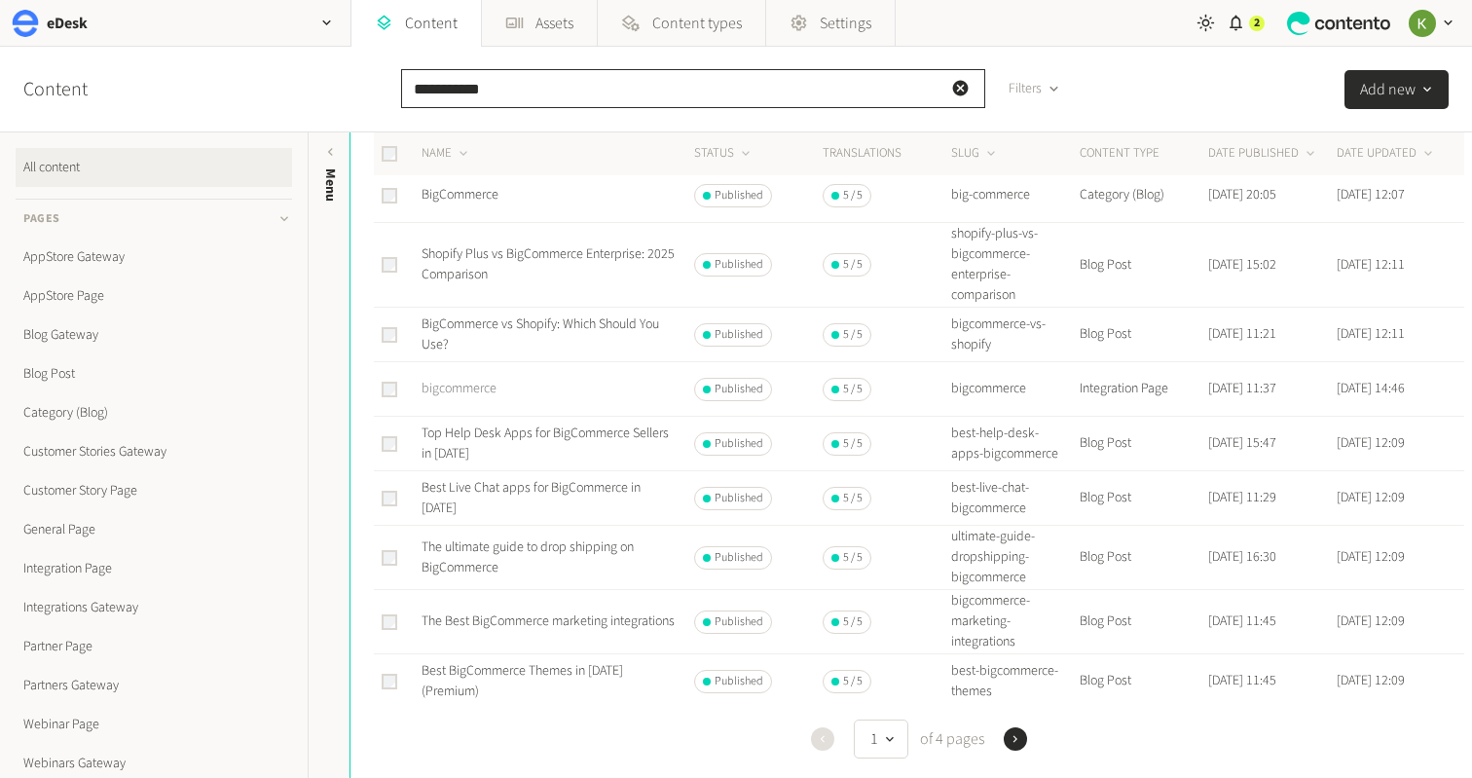
type input "**********"
click at [451, 388] on link "bigcommerce" at bounding box center [459, 388] width 75 height 19
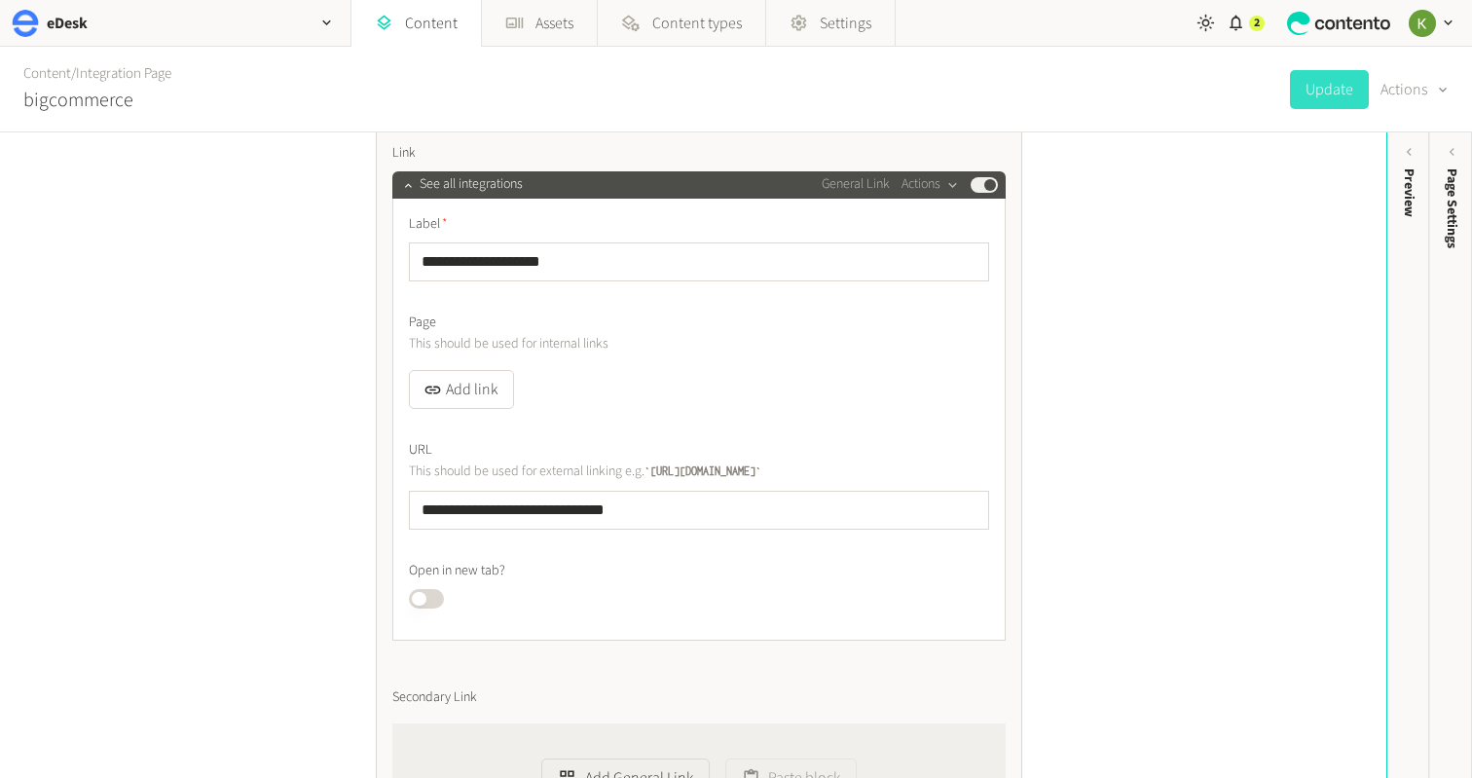
scroll to position [8440, 0]
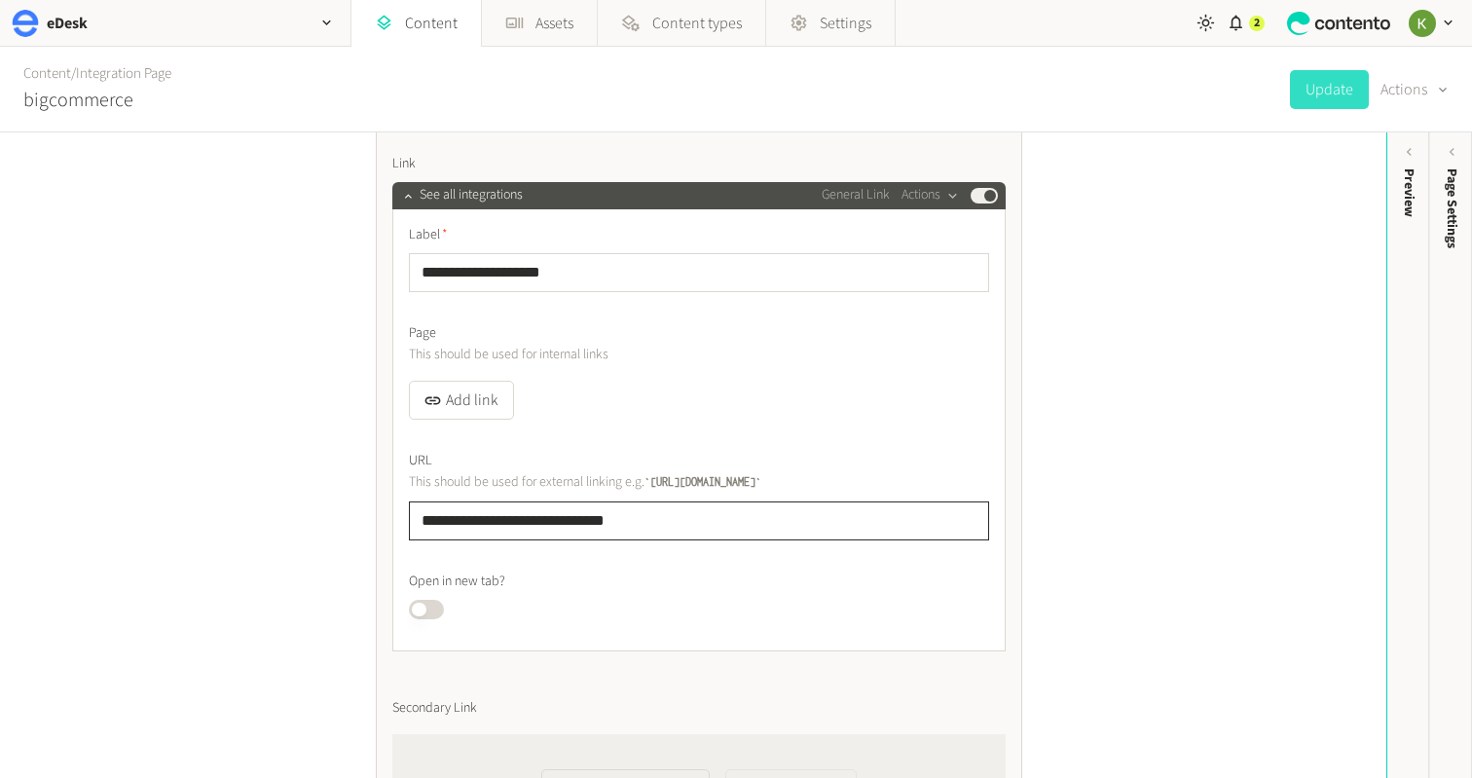
drag, startPoint x: 653, startPoint y: 524, endPoint x: 493, endPoint y: 517, distance: 160.8
click at [403, 523] on div "**********" at bounding box center [698, 430] width 613 height 442
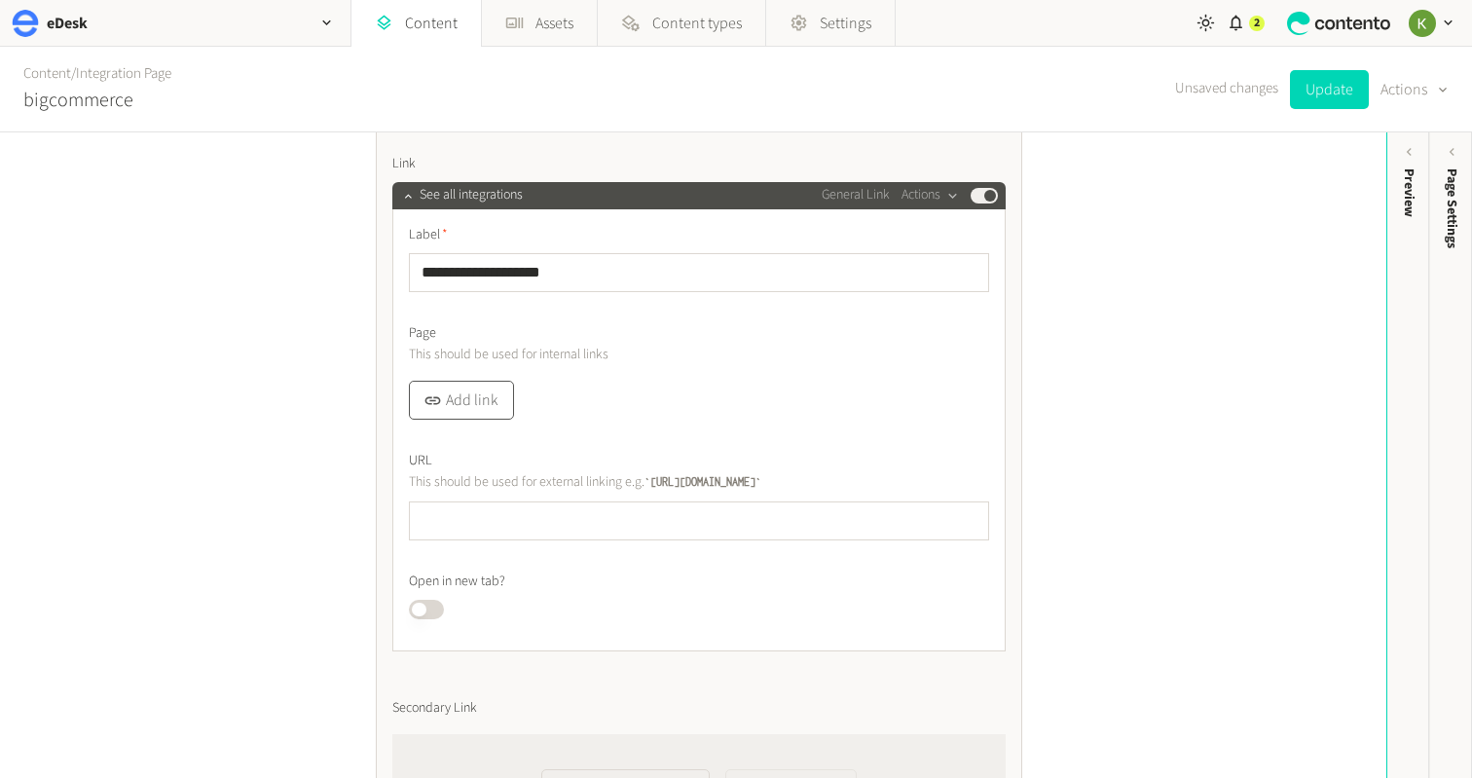
click at [474, 401] on button "Add link" at bounding box center [461, 400] width 105 height 39
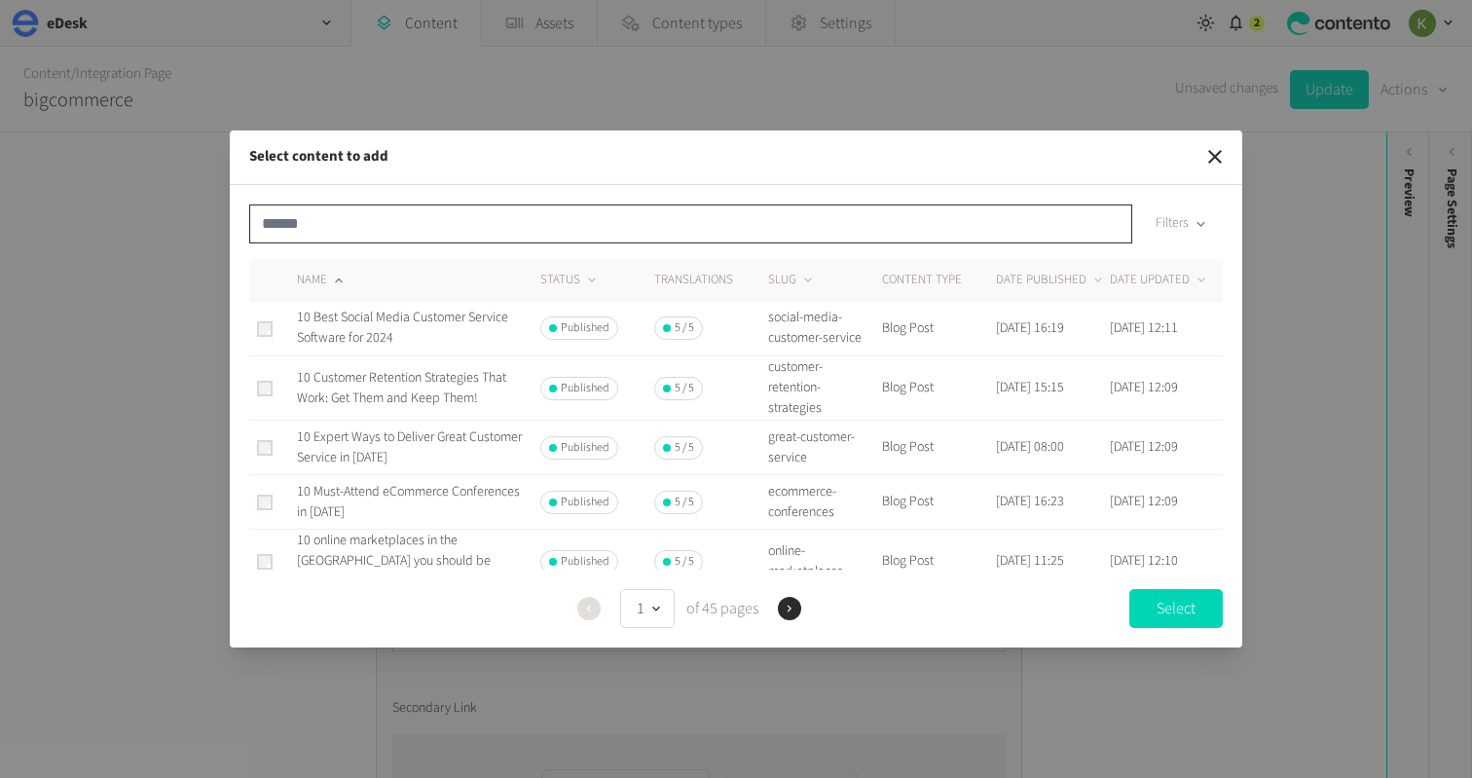
click at [351, 235] on input "text" at bounding box center [690, 223] width 883 height 39
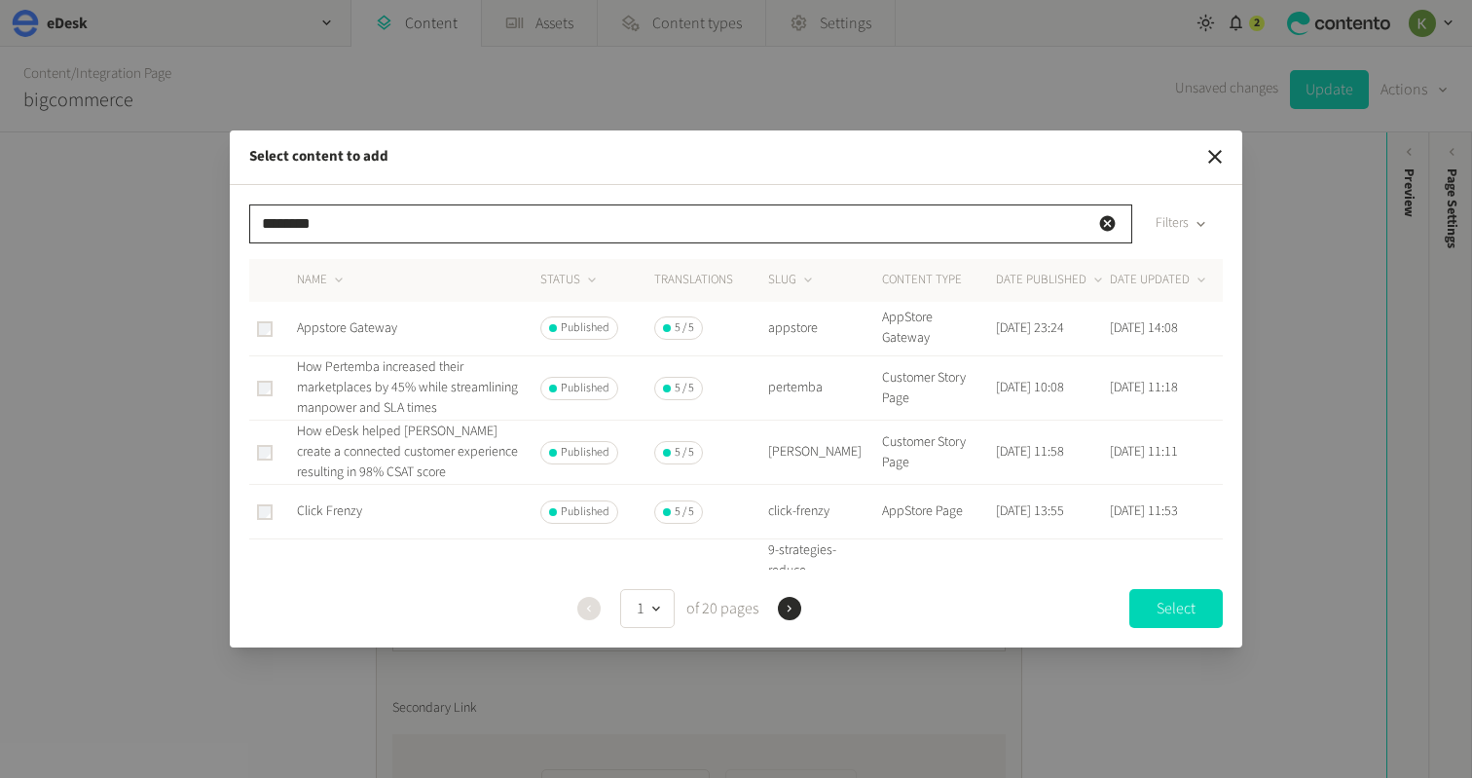
type input "********"
click at [338, 323] on span "Appstore Gateway" at bounding box center [347, 327] width 100 height 19
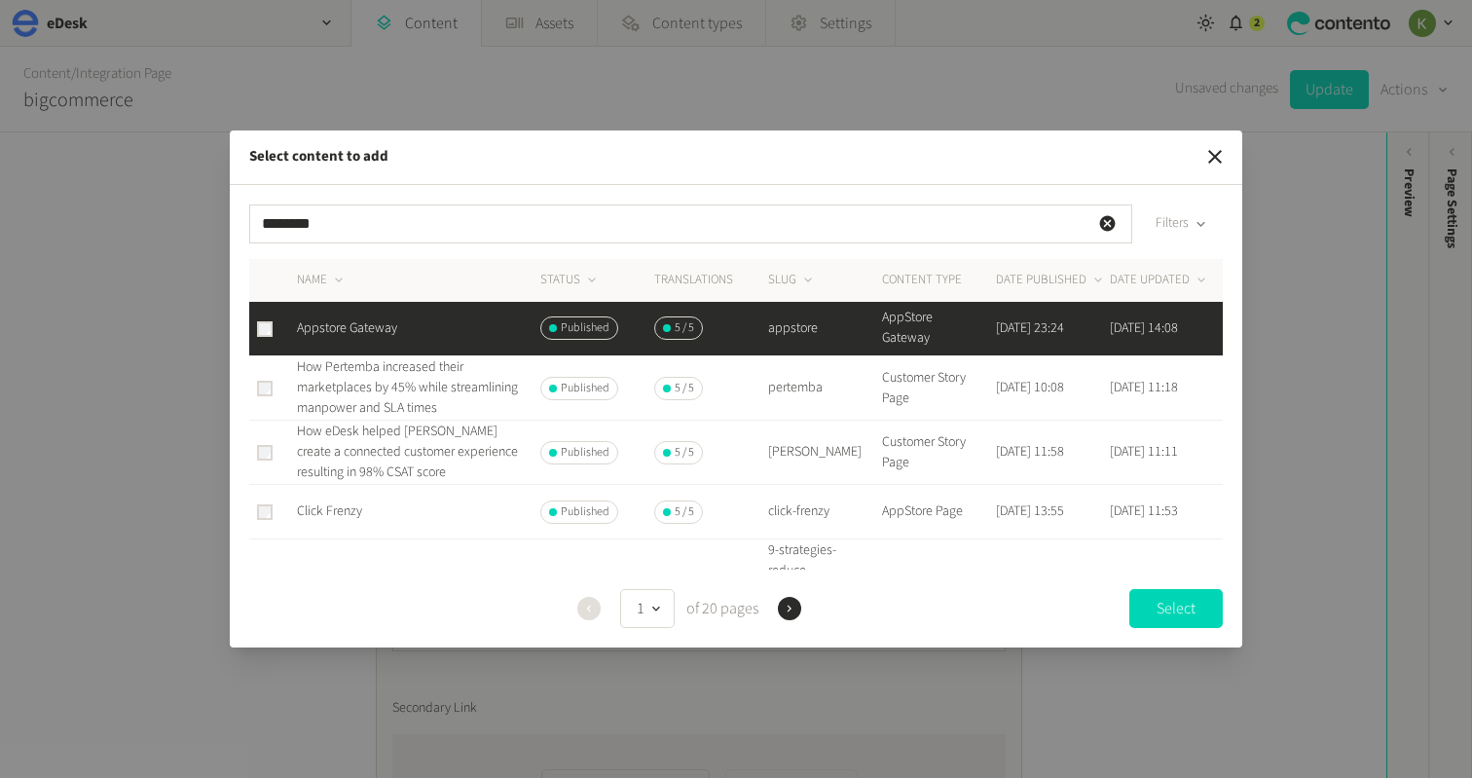
click at [1162, 610] on button "Select" at bounding box center [1175, 608] width 93 height 39
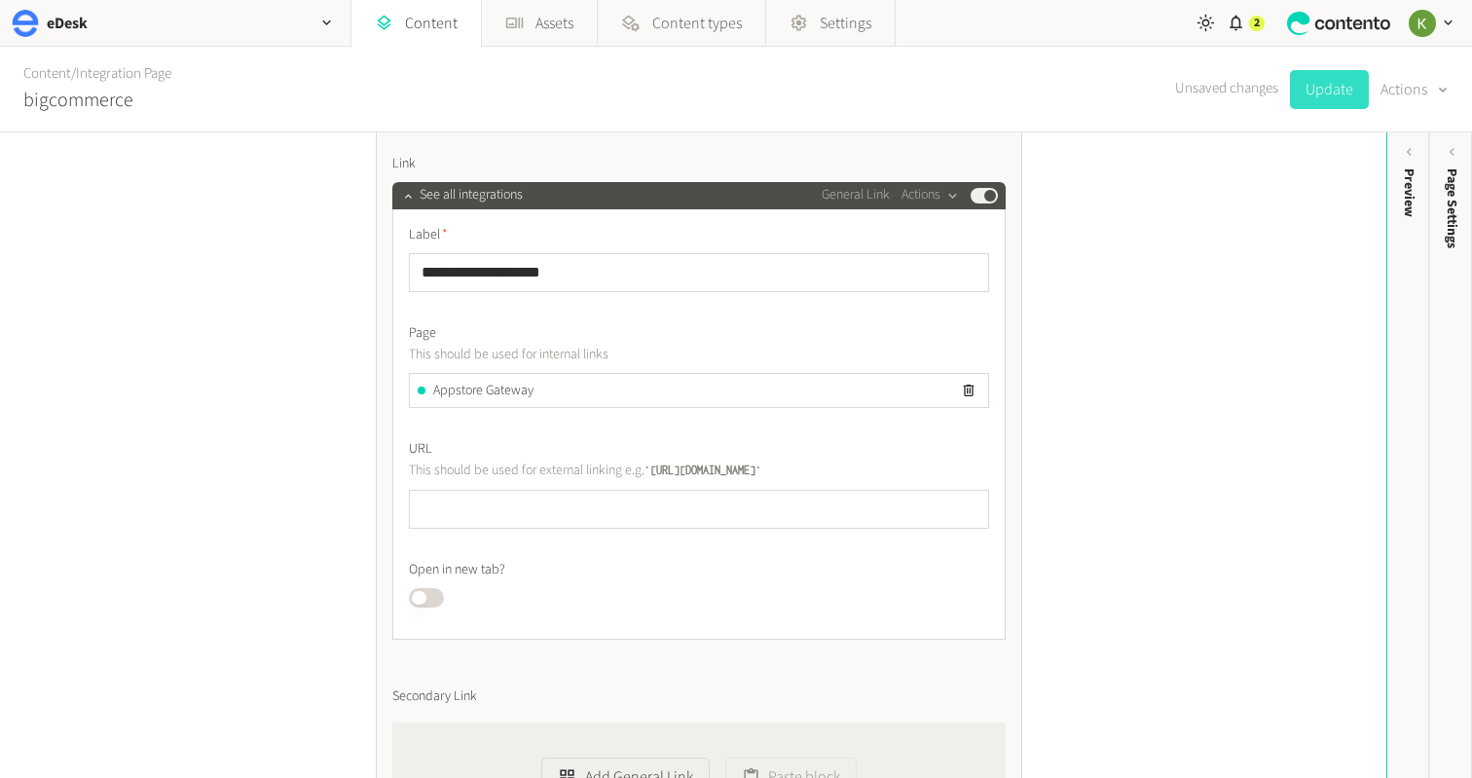
click at [1323, 92] on button "Update" at bounding box center [1329, 89] width 79 height 39
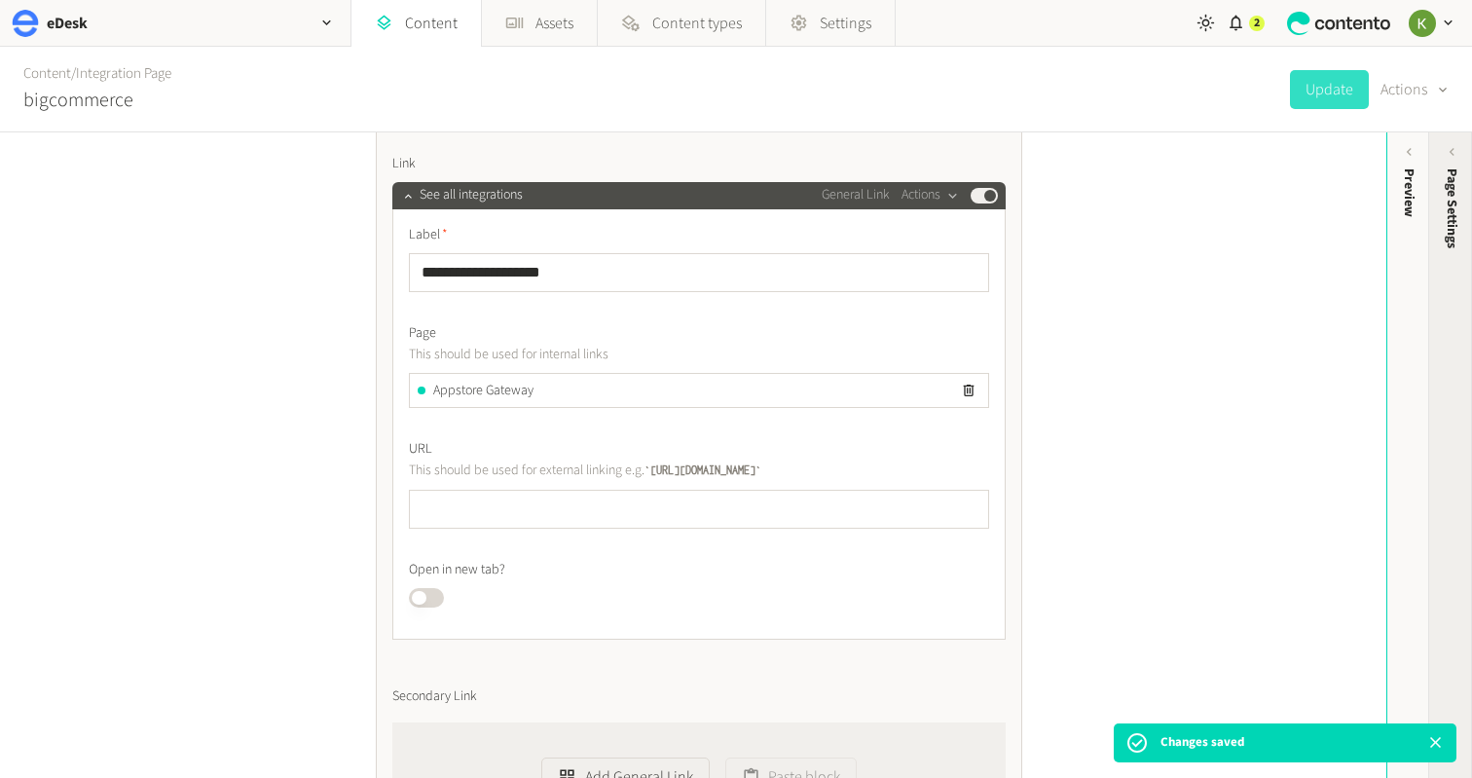
click at [1456, 234] on span "Page Settings" at bounding box center [1452, 208] width 20 height 80
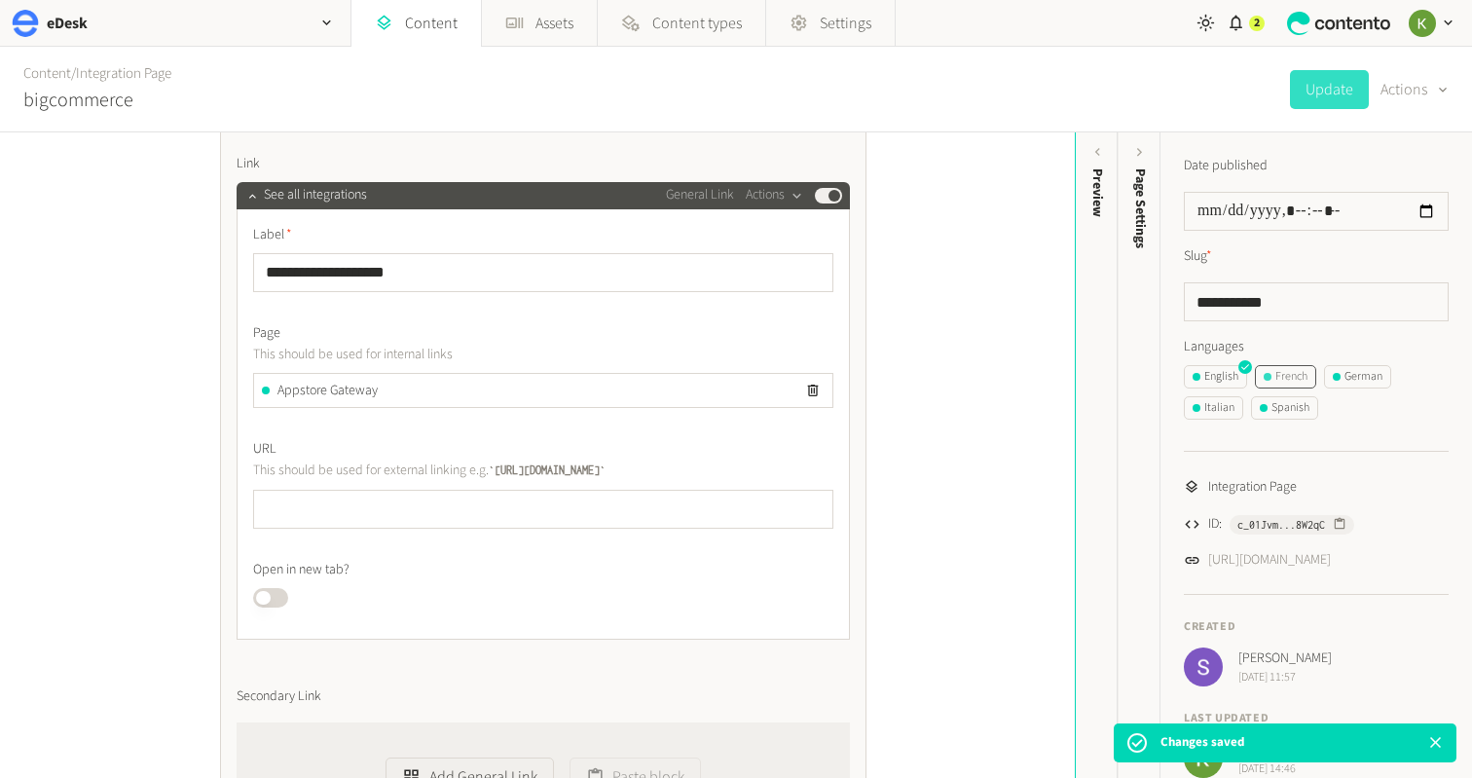
click at [1299, 373] on div "French" at bounding box center [1286, 377] width 44 height 18
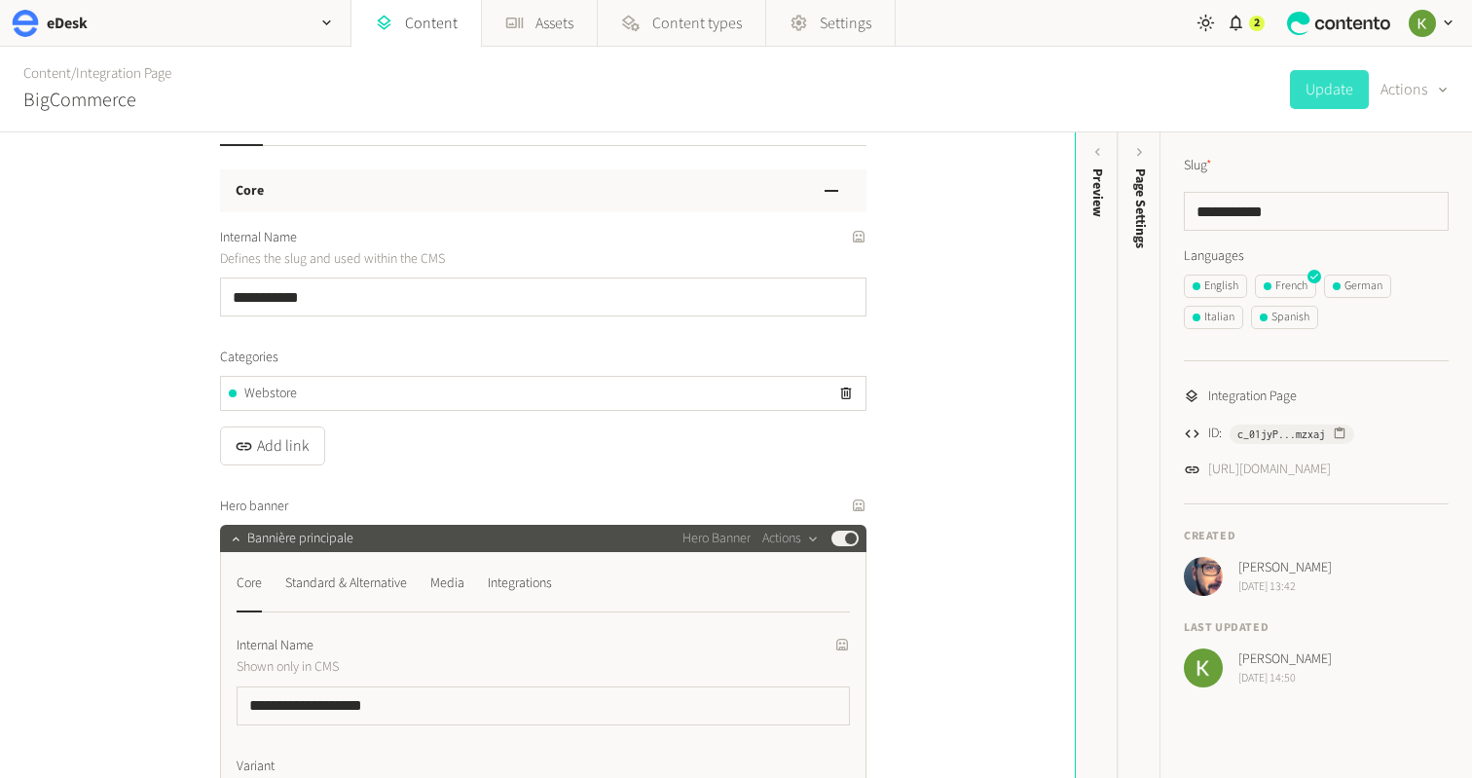
scroll to position [37, 0]
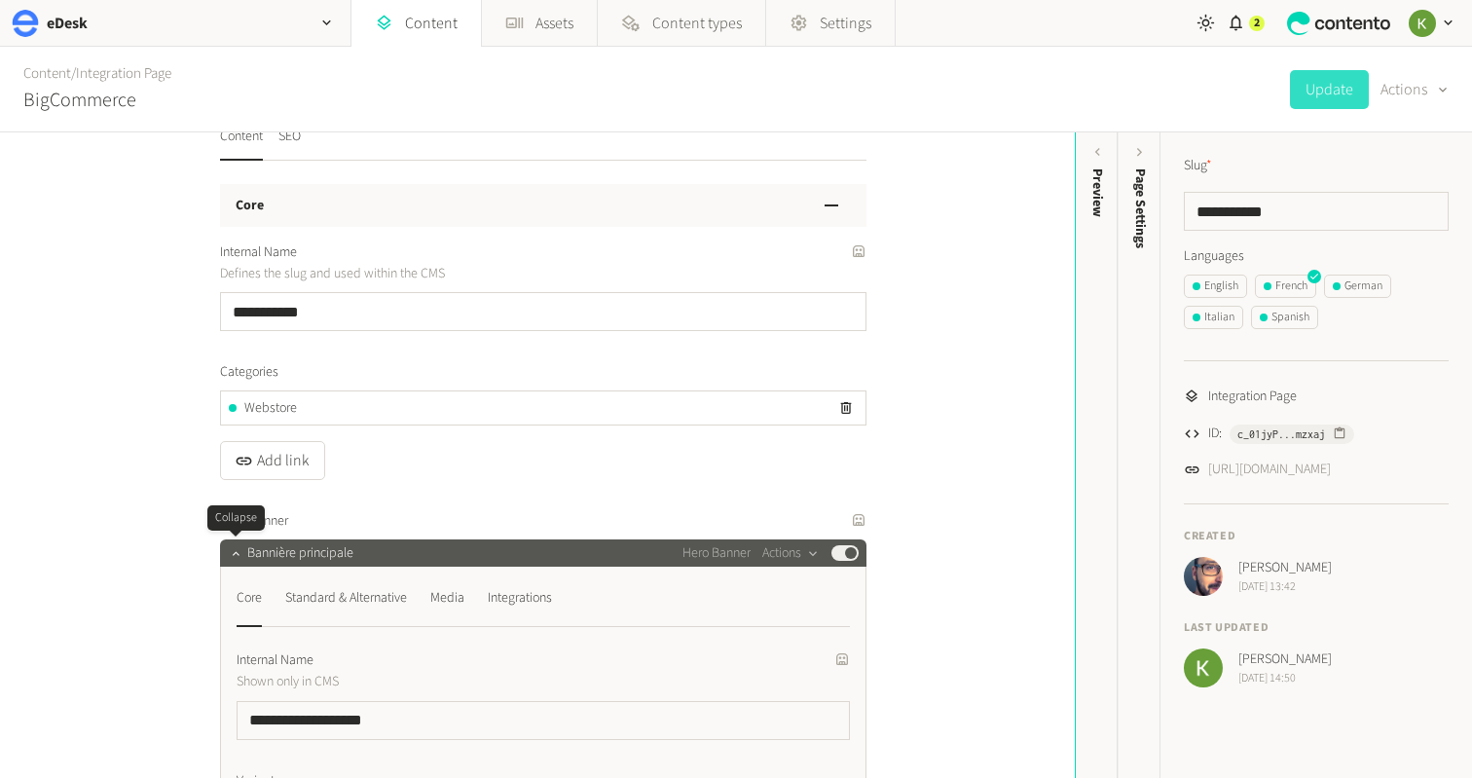
click at [233, 545] on button "button" at bounding box center [235, 550] width 23 height 23
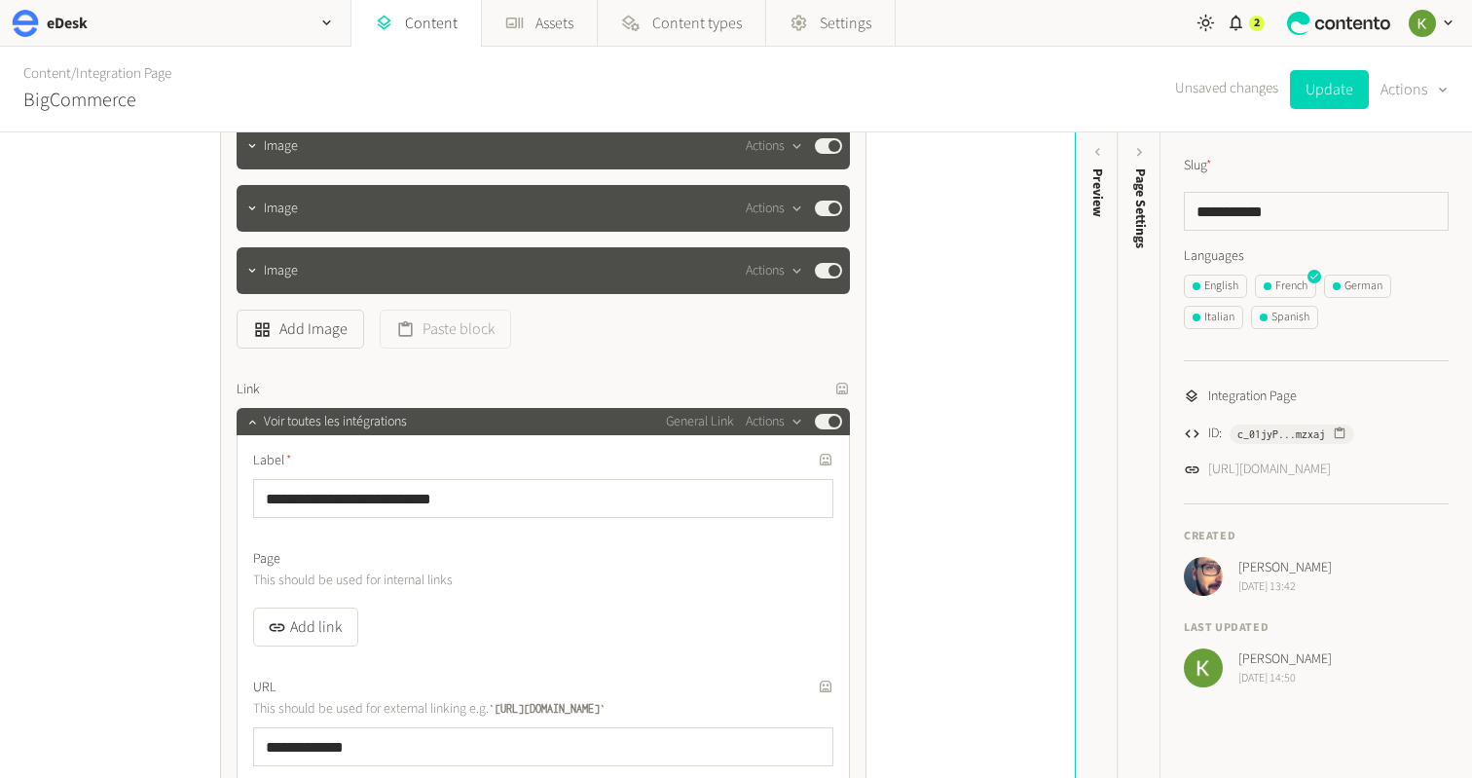
scroll to position [5663, 0]
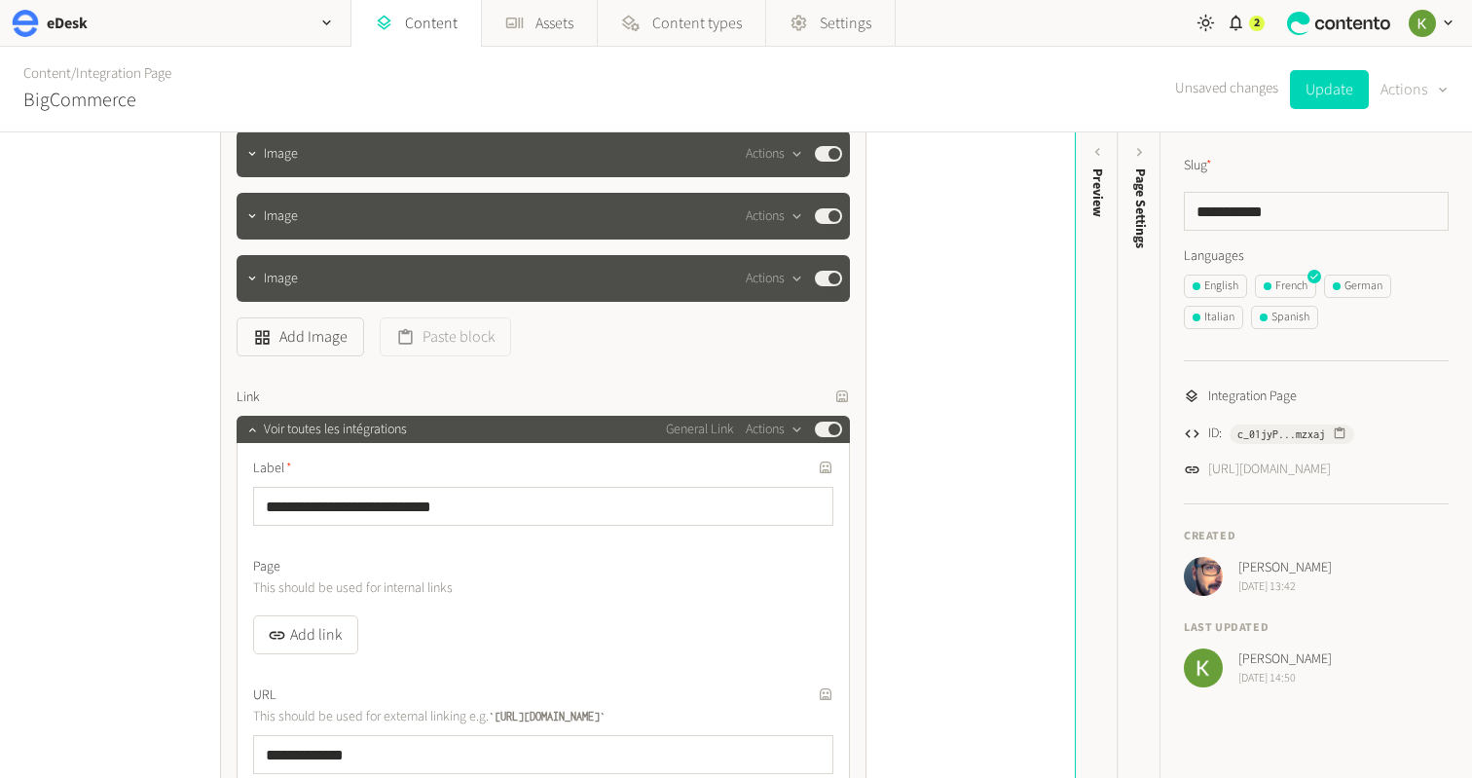
click at [1397, 89] on button "Actions" at bounding box center [1415, 89] width 68 height 39
click at [1389, 209] on button "Translate" at bounding box center [1401, 212] width 92 height 36
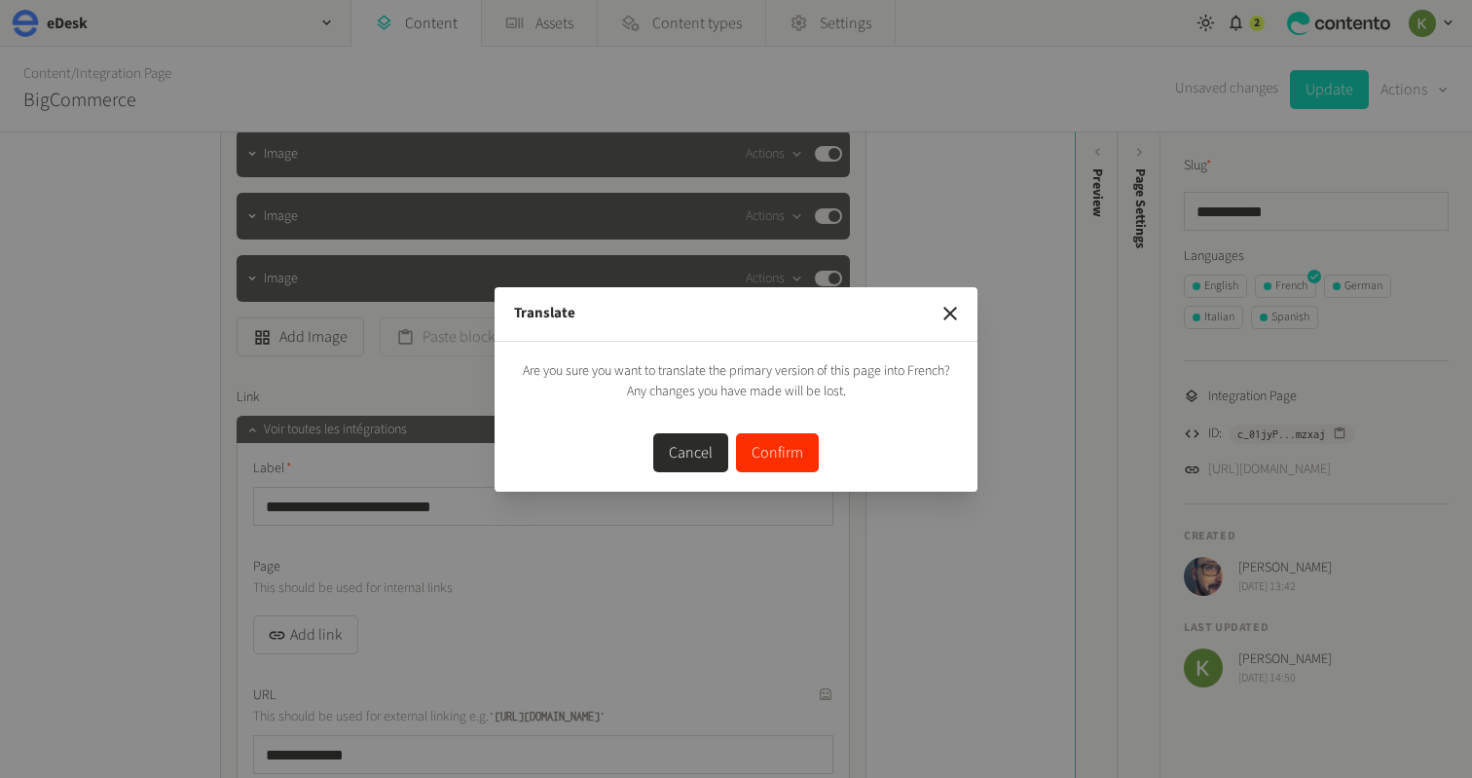
drag, startPoint x: 792, startPoint y: 458, endPoint x: 848, endPoint y: 431, distance: 62.3
click at [792, 458] on button "Confirm" at bounding box center [777, 452] width 83 height 39
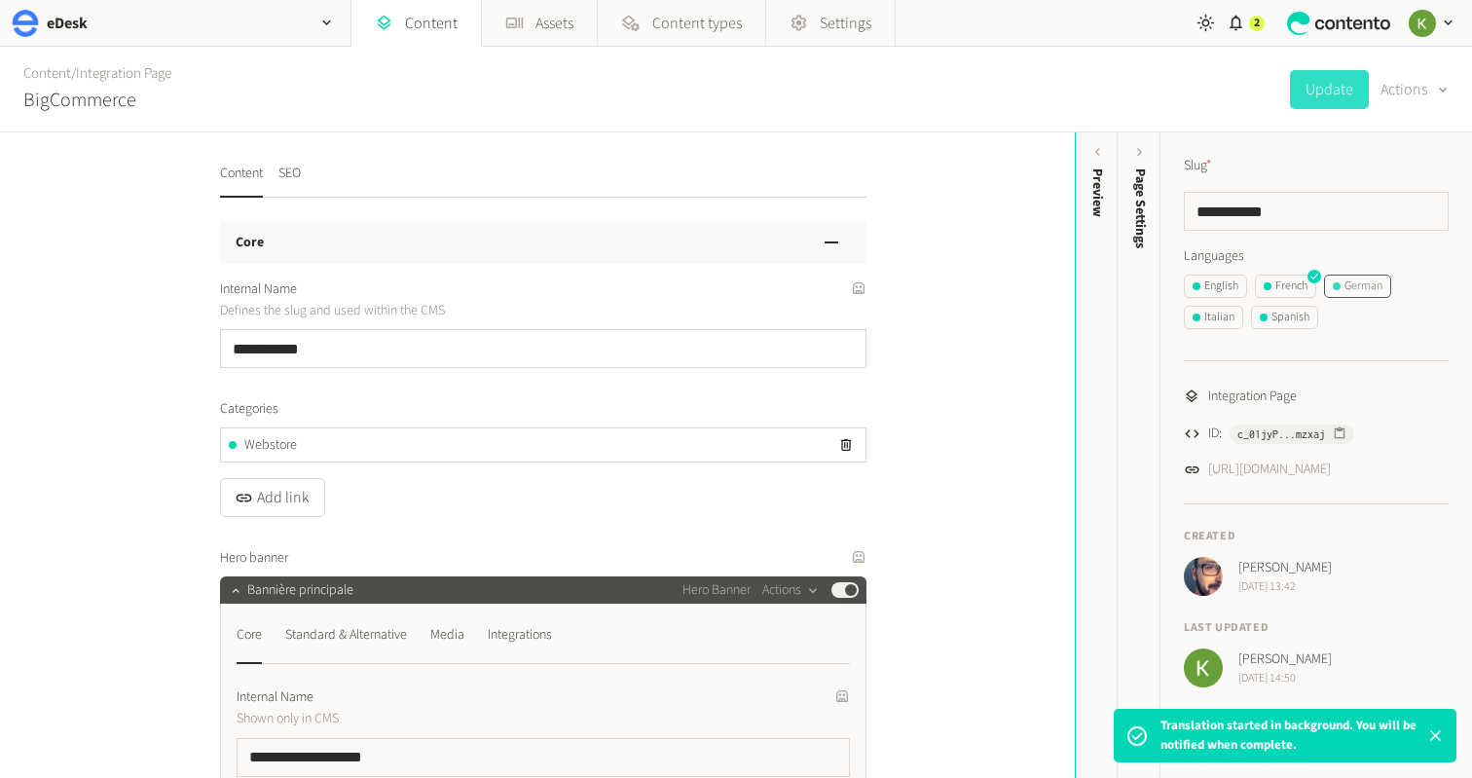
click at [1349, 277] on div "German" at bounding box center [1358, 286] width 50 height 18
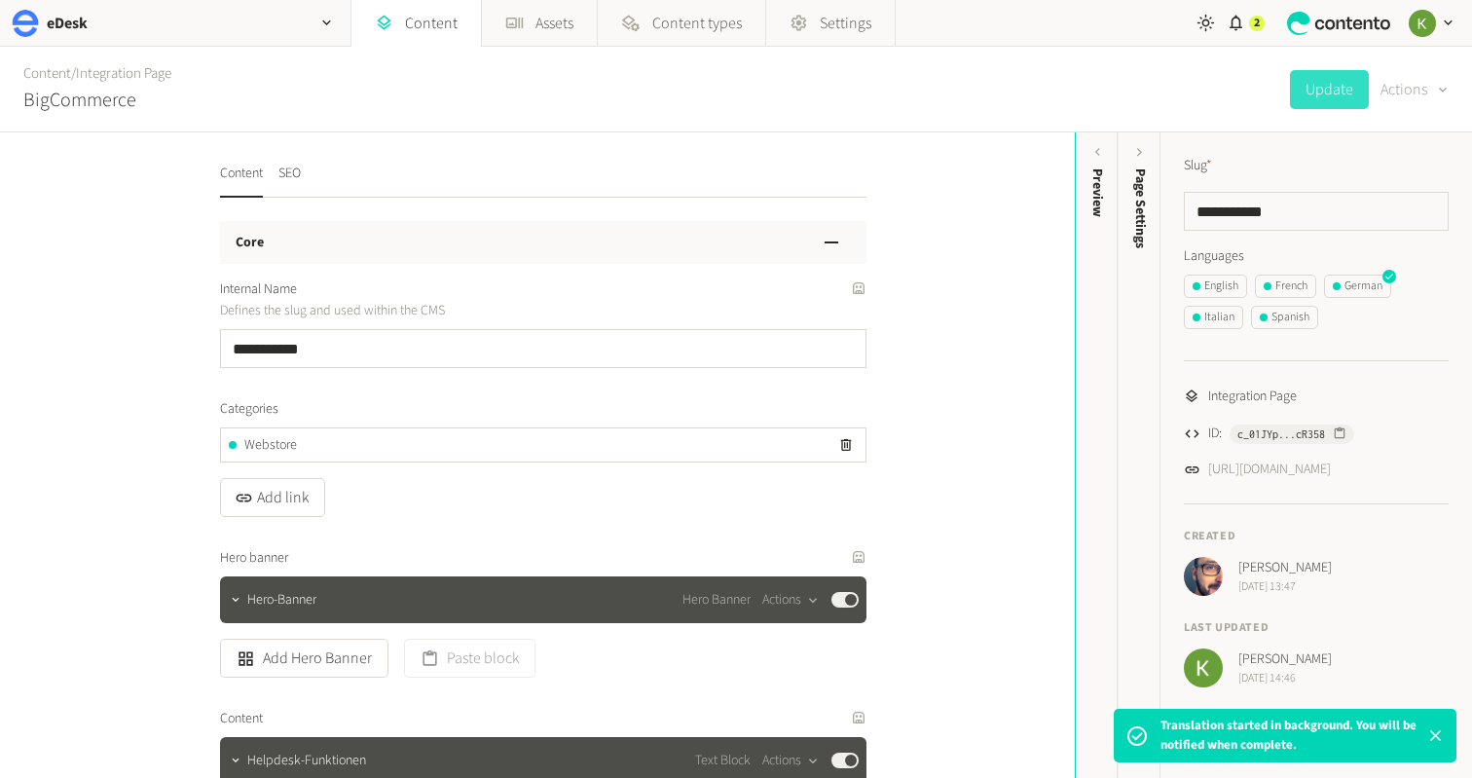
click at [1412, 102] on button "Actions" at bounding box center [1415, 89] width 68 height 39
click at [1400, 195] on button "Translate" at bounding box center [1401, 212] width 92 height 36
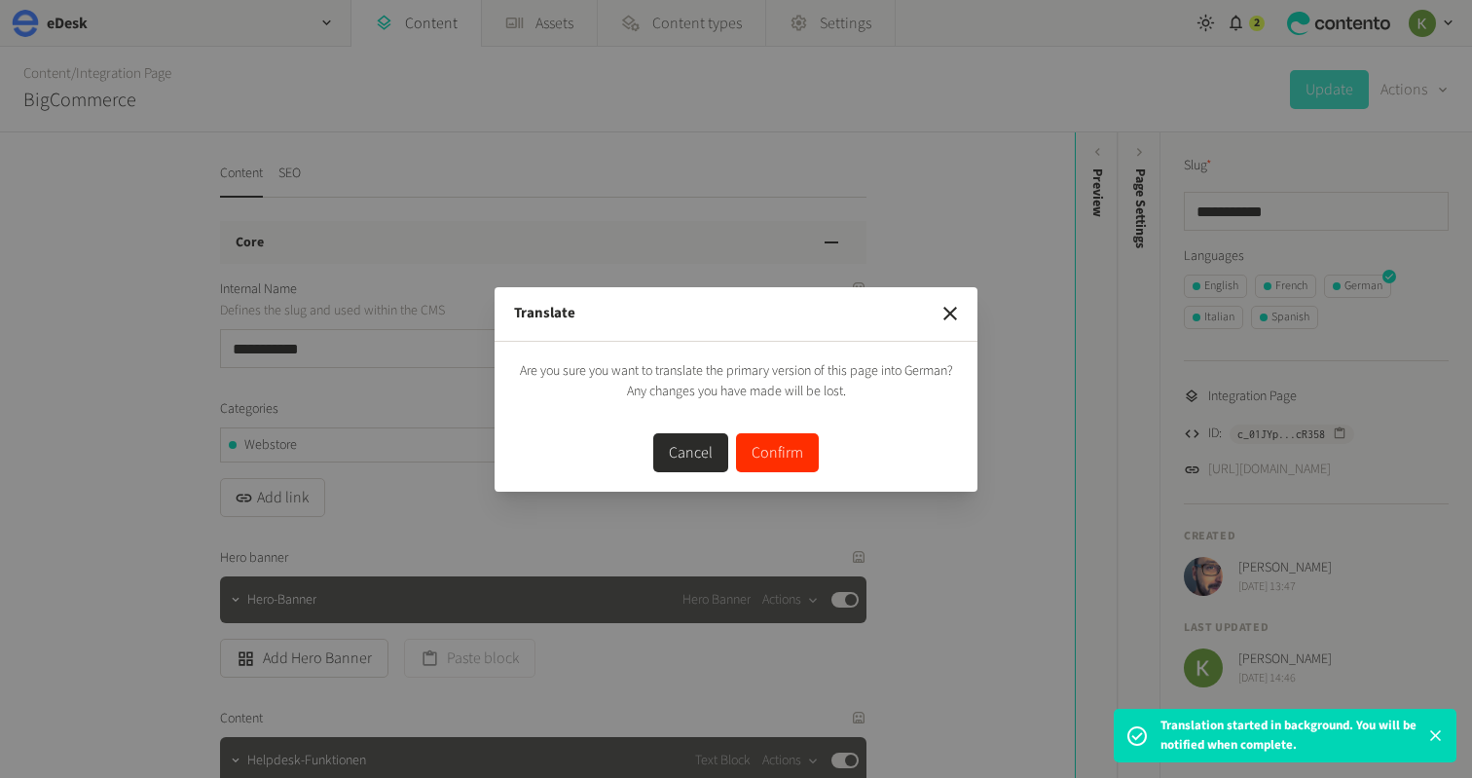
click at [783, 441] on button "Confirm" at bounding box center [777, 452] width 83 height 39
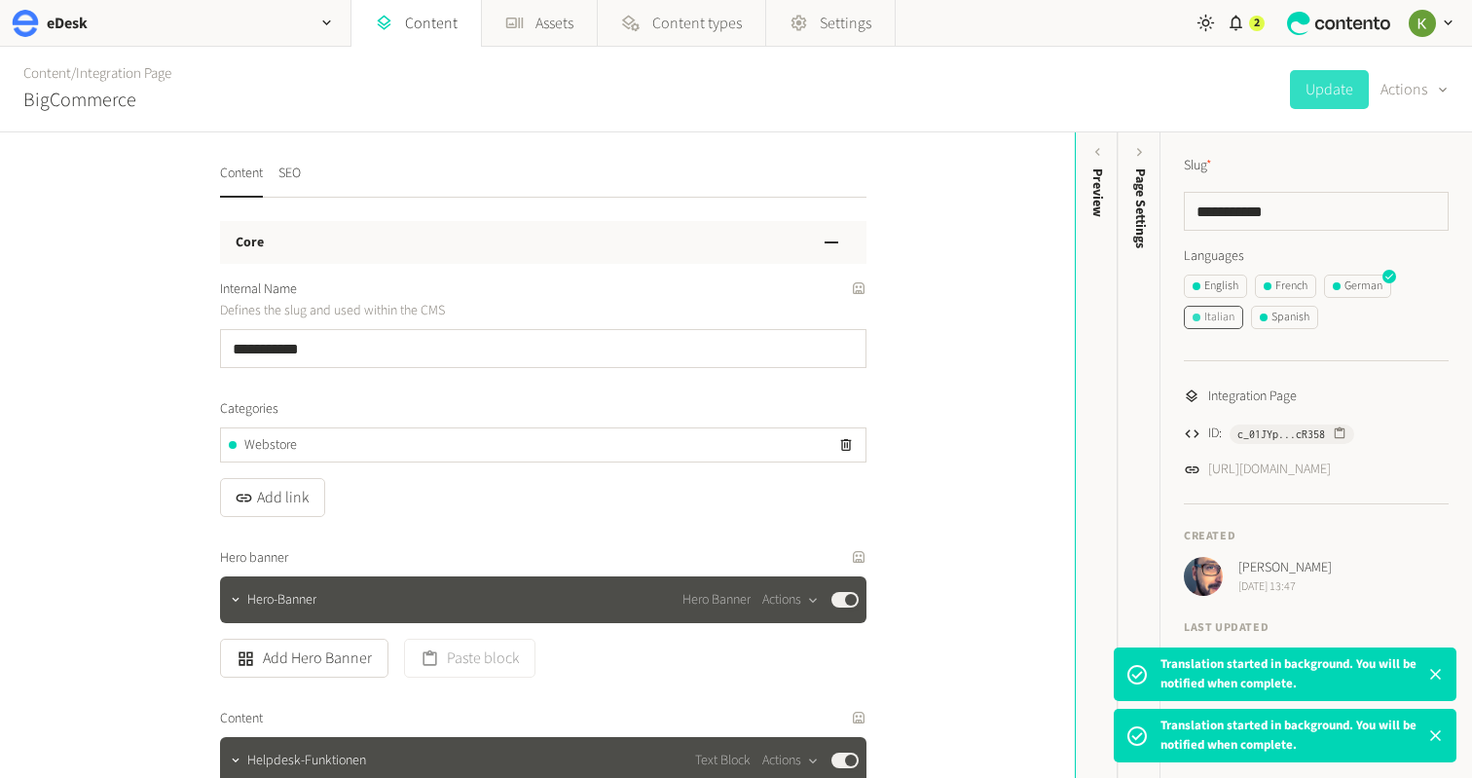
click at [1216, 318] on div "Italian" at bounding box center [1214, 318] width 42 height 18
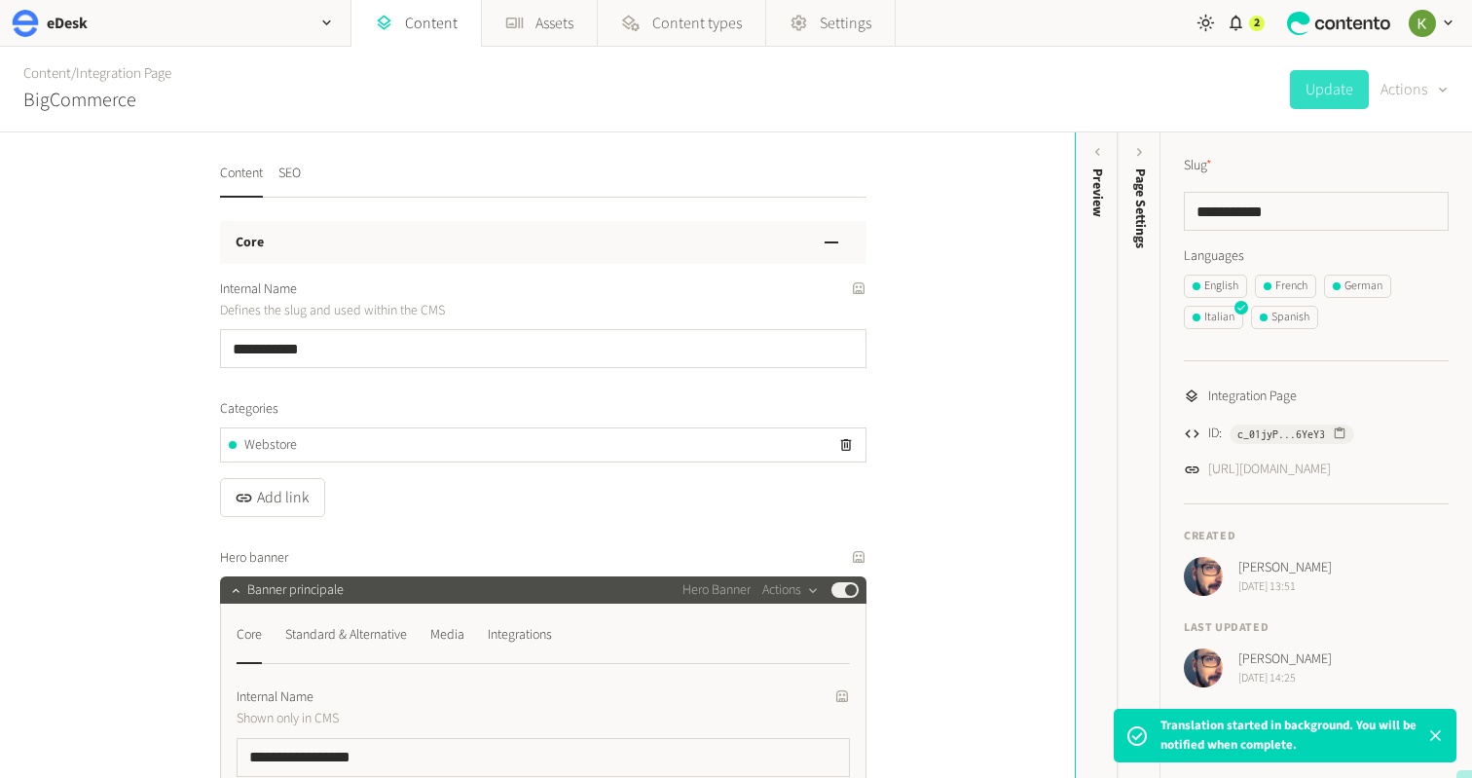
click at [1423, 93] on button "Actions" at bounding box center [1415, 89] width 68 height 39
click at [1391, 208] on button "Translate" at bounding box center [1401, 212] width 92 height 36
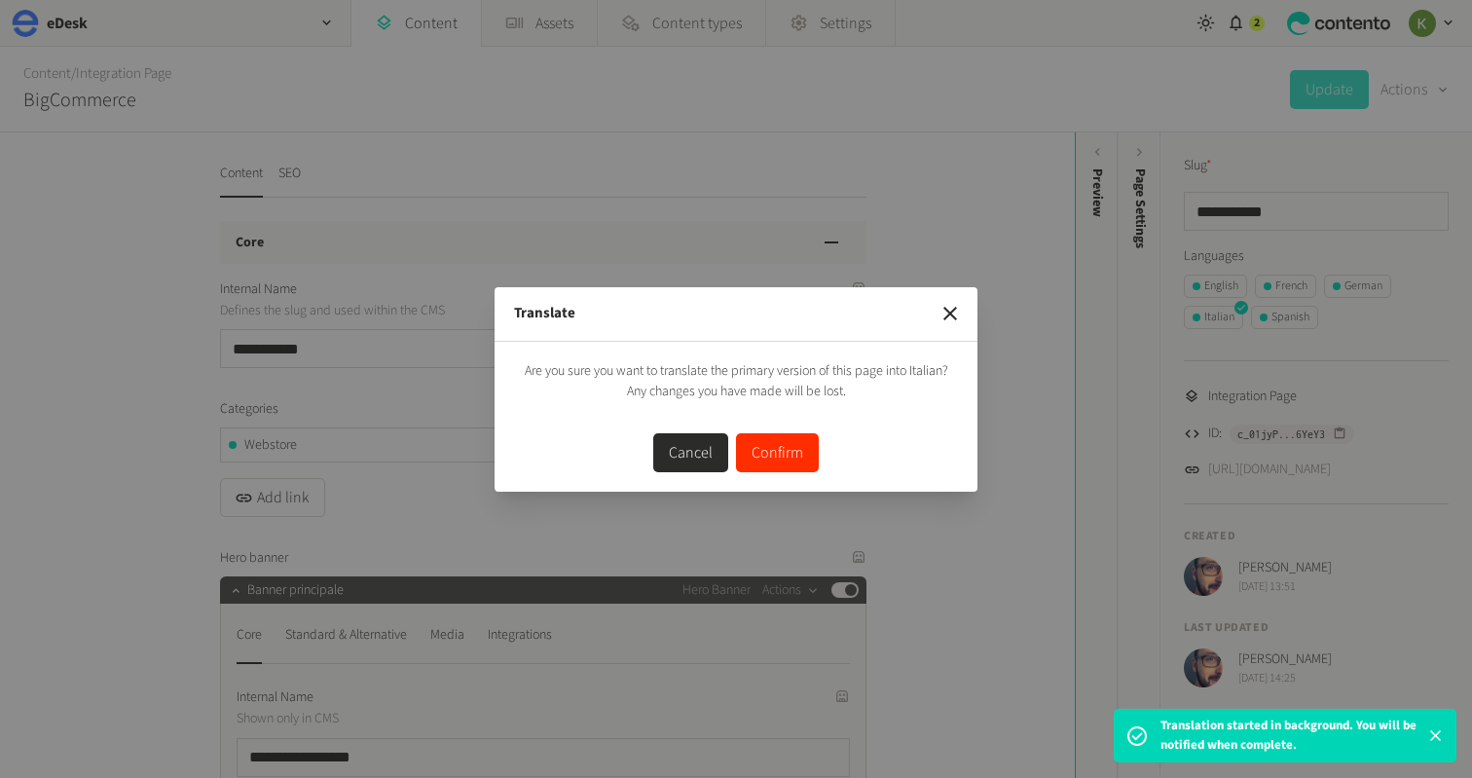
drag, startPoint x: 783, startPoint y: 451, endPoint x: 877, endPoint y: 383, distance: 116.5
click at [784, 449] on button "Confirm" at bounding box center [777, 452] width 83 height 39
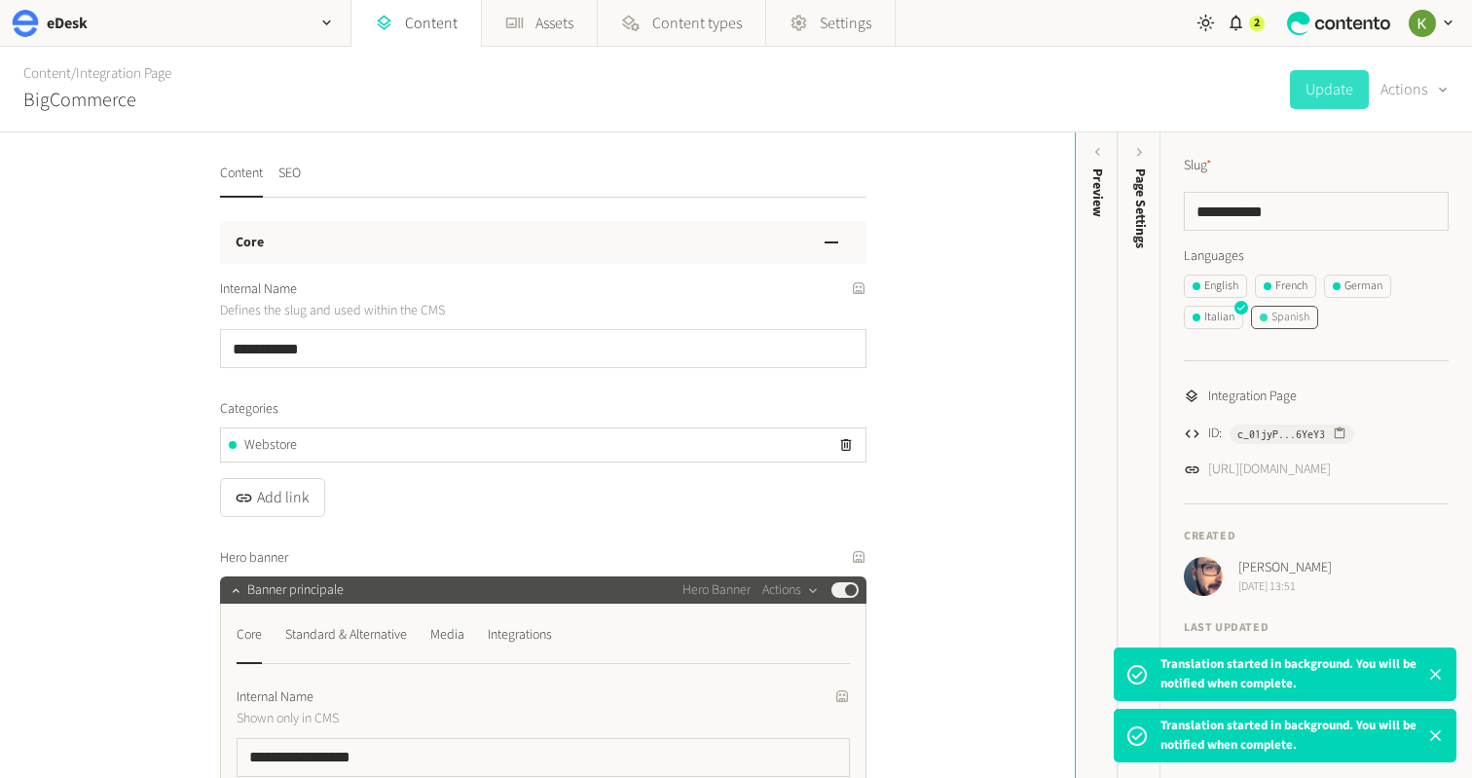
click at [1282, 321] on div "Spanish" at bounding box center [1285, 318] width 50 height 18
click at [1395, 92] on button "Actions" at bounding box center [1415, 89] width 68 height 39
click at [1375, 205] on button "Translate" at bounding box center [1401, 212] width 92 height 36
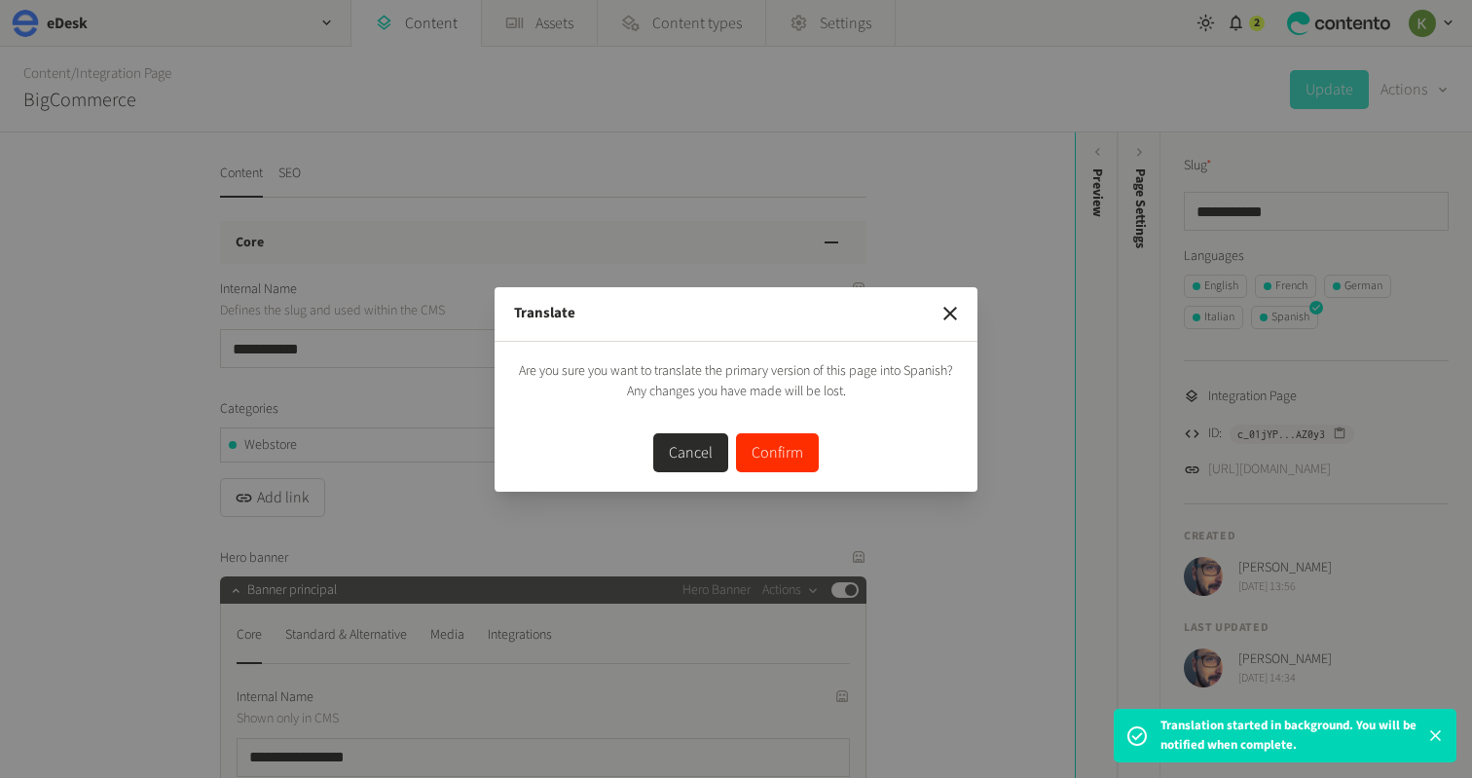
drag, startPoint x: 780, startPoint y: 464, endPoint x: 823, endPoint y: 406, distance: 72.4
click at [782, 460] on button "Confirm" at bounding box center [777, 452] width 83 height 39
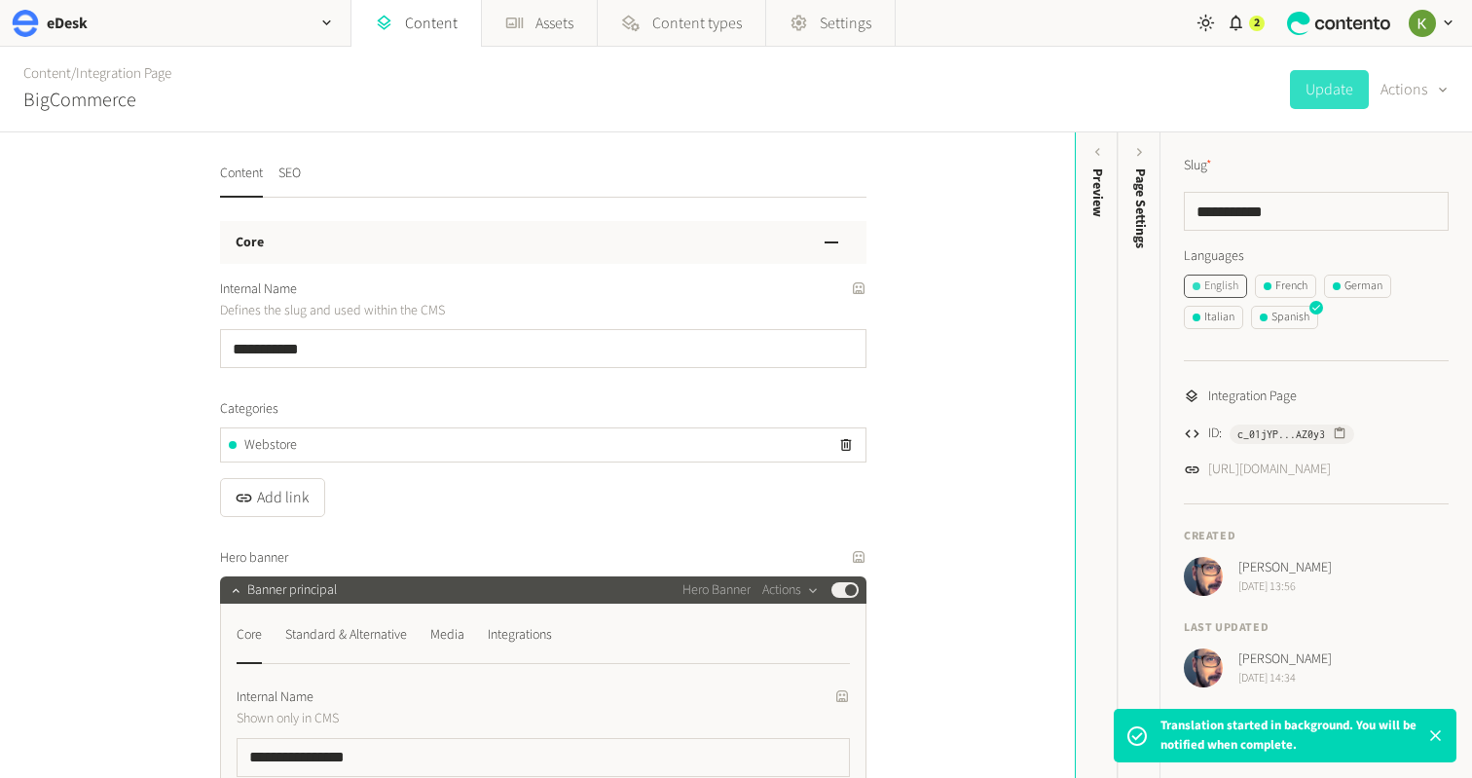
click at [1223, 284] on div "English" at bounding box center [1216, 286] width 46 height 18
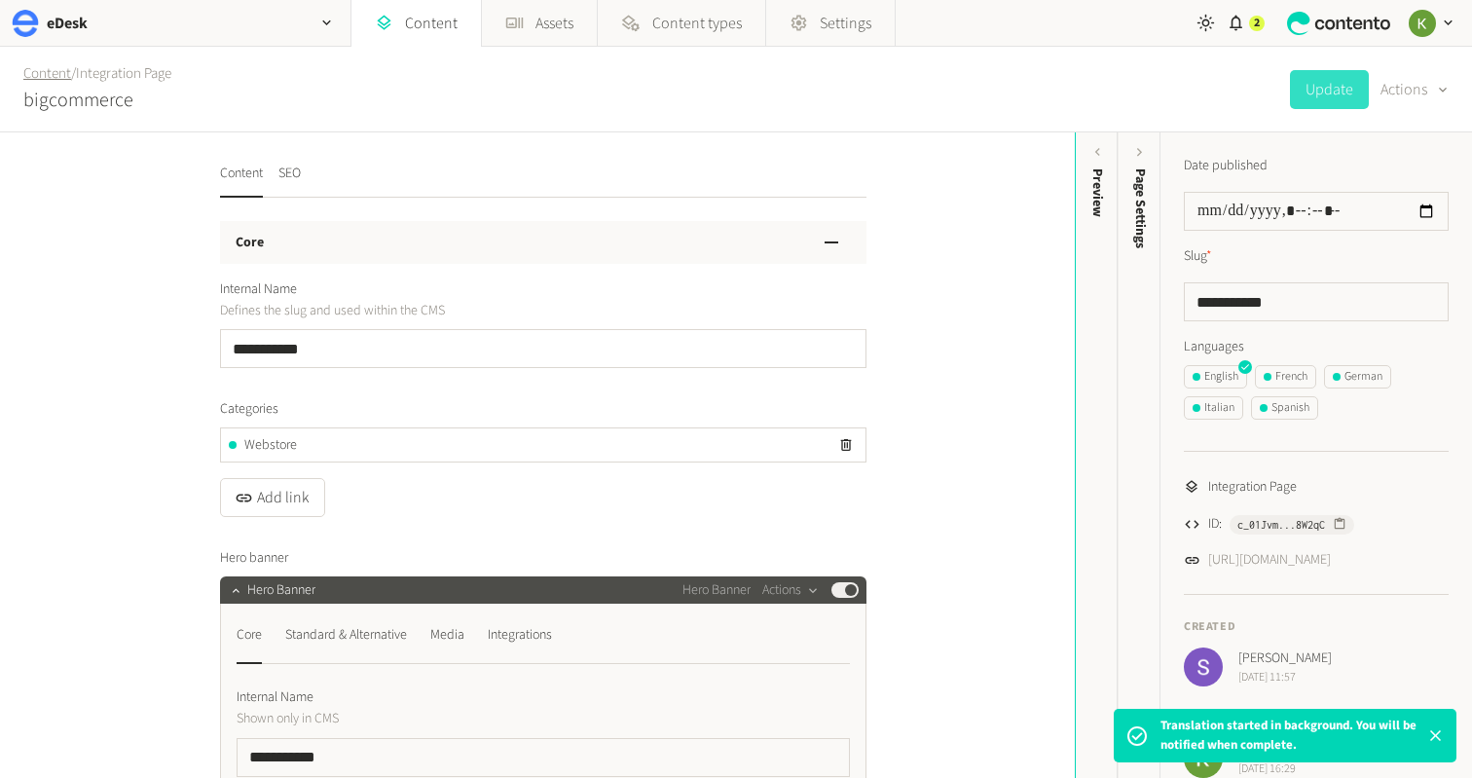
click at [54, 77] on link "Content" at bounding box center [47, 73] width 48 height 20
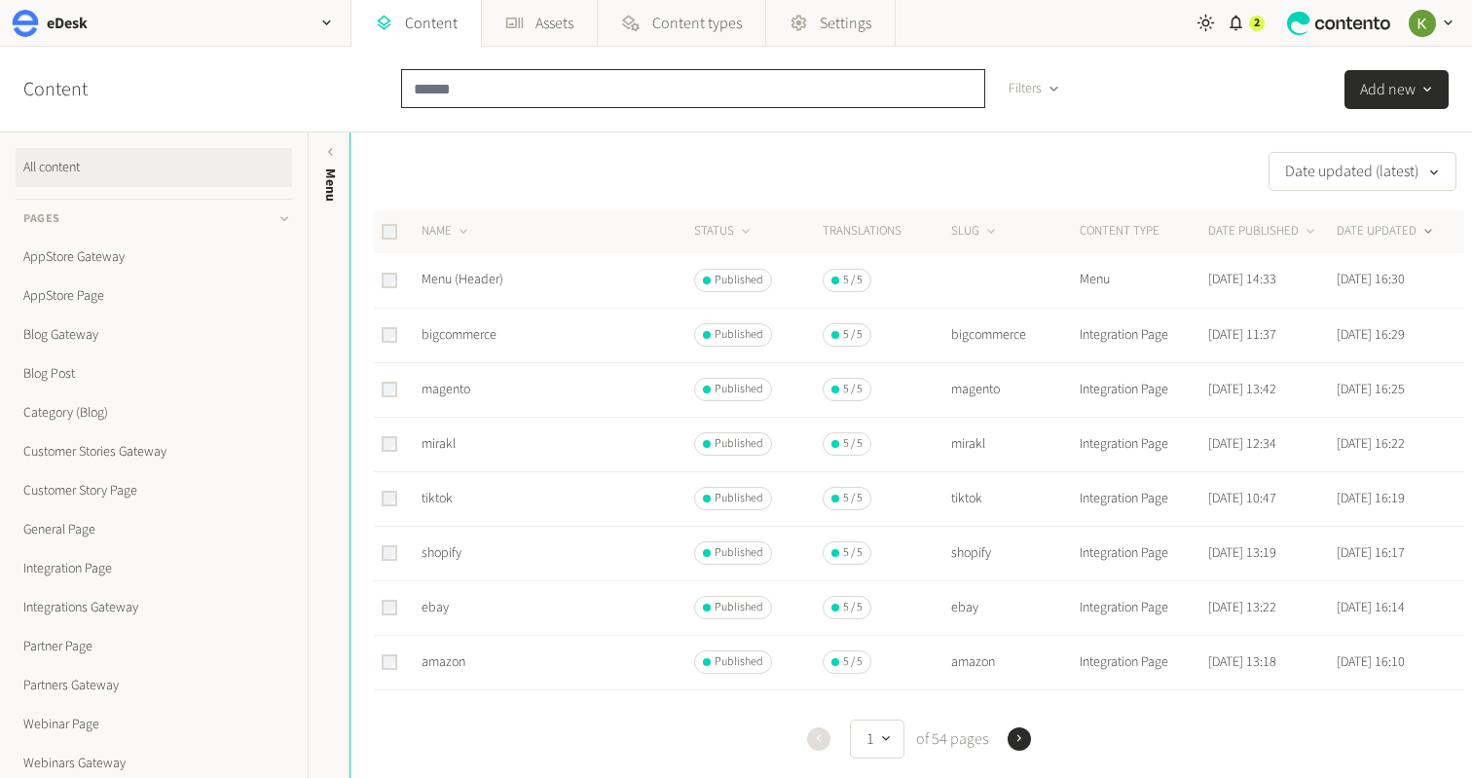
click at [528, 86] on input "text" at bounding box center [693, 88] width 584 height 39
paste input "**********"
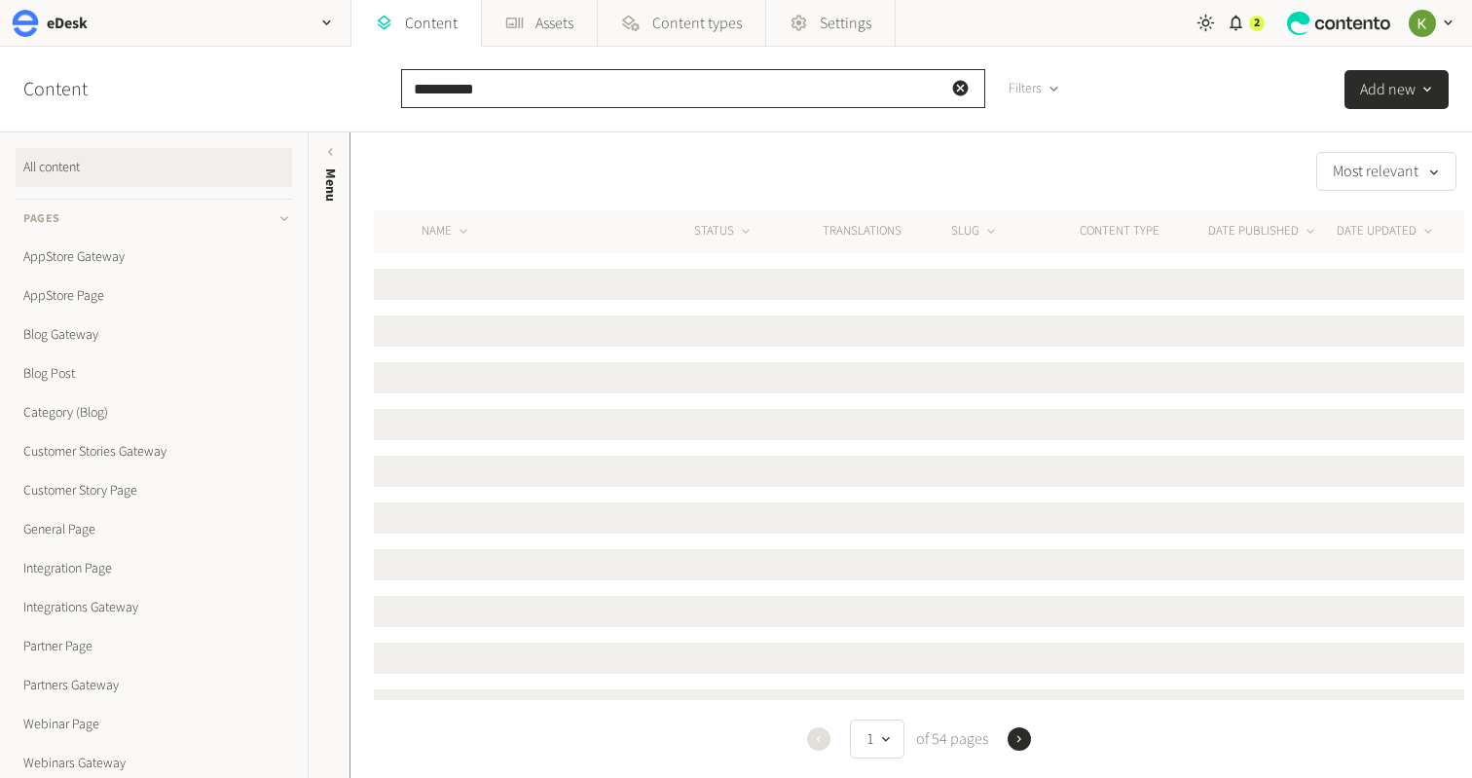
type input "**********"
click at [1261, 25] on div "2" at bounding box center [1257, 24] width 16 height 16
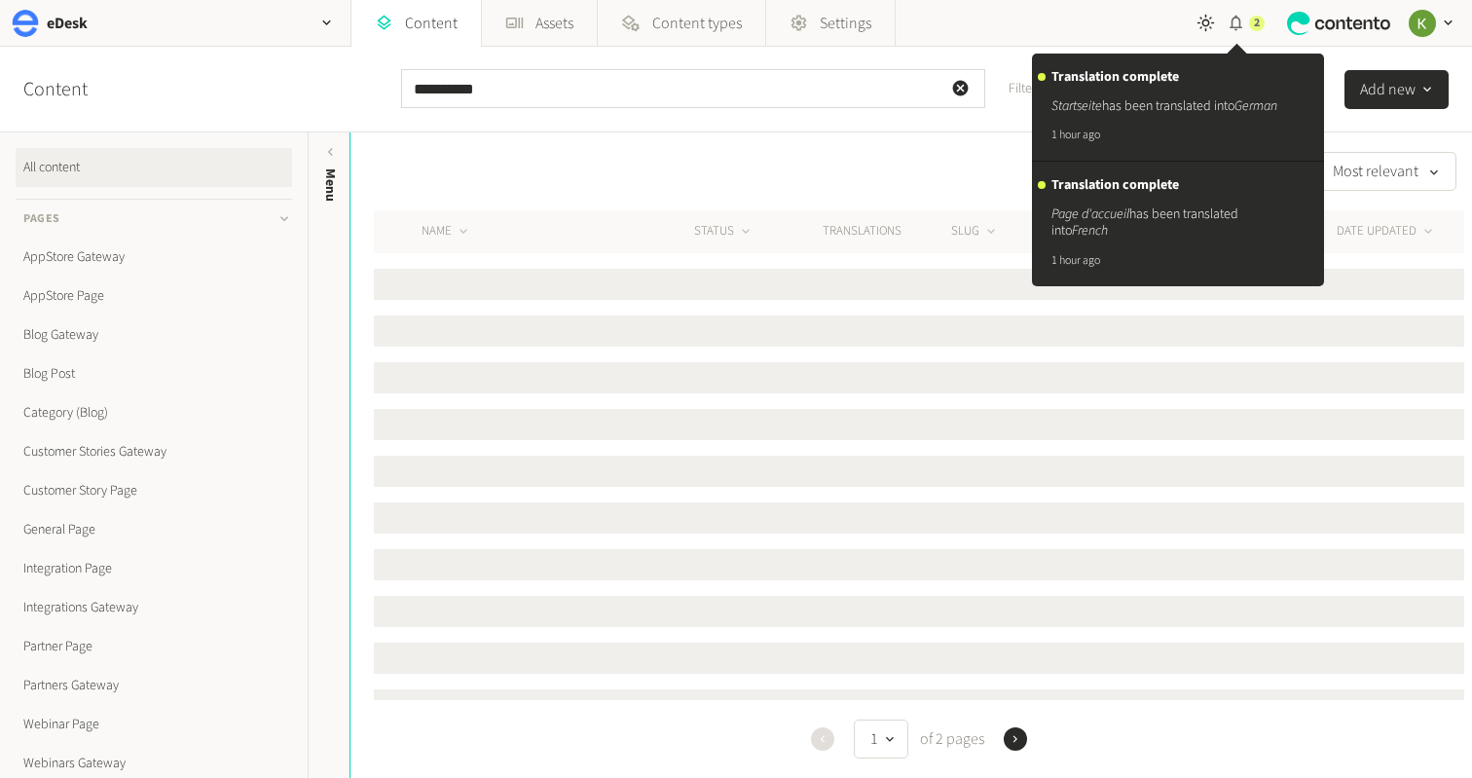
click at [1261, 25] on div "2" at bounding box center [1257, 24] width 16 height 16
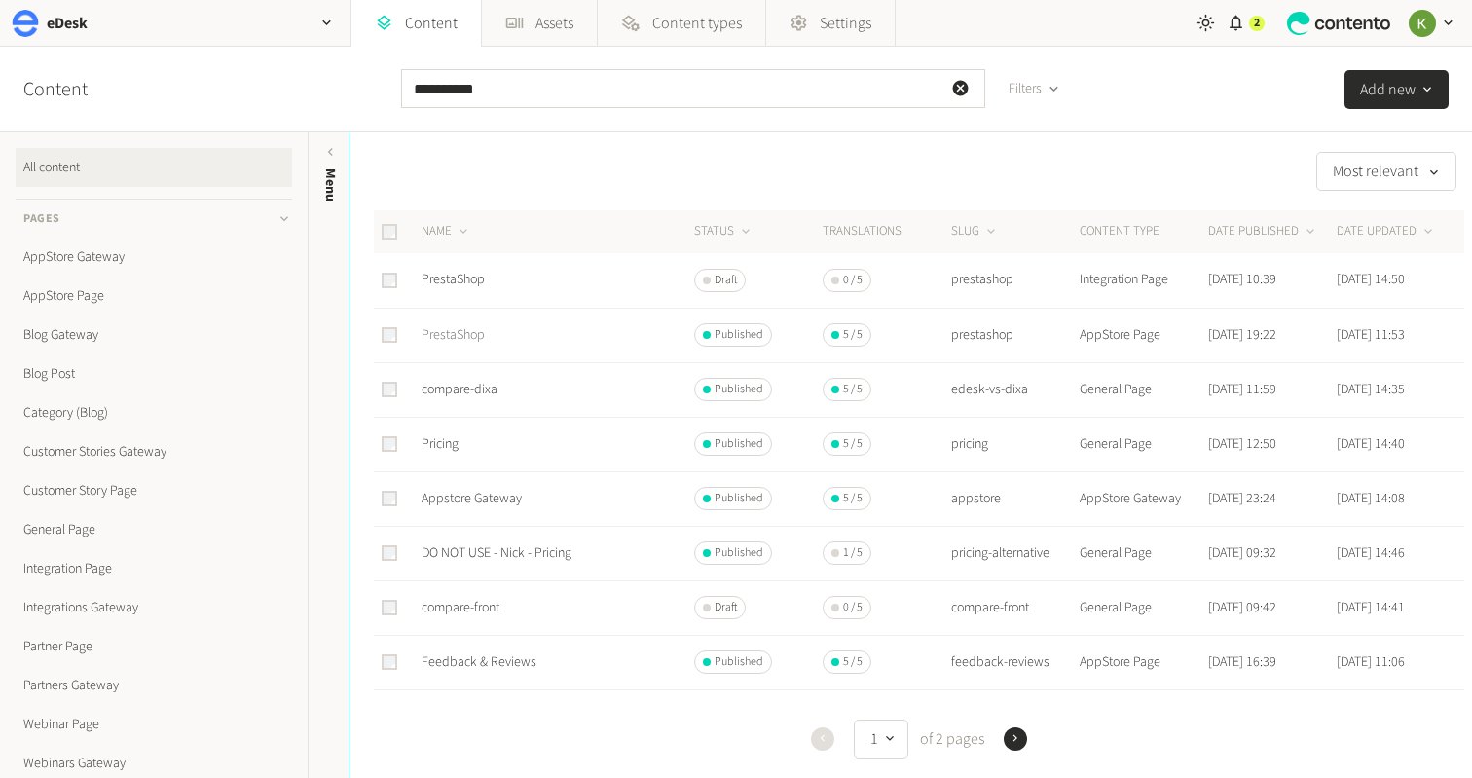
click at [453, 332] on link "PrestaShop" at bounding box center [453, 334] width 63 height 19
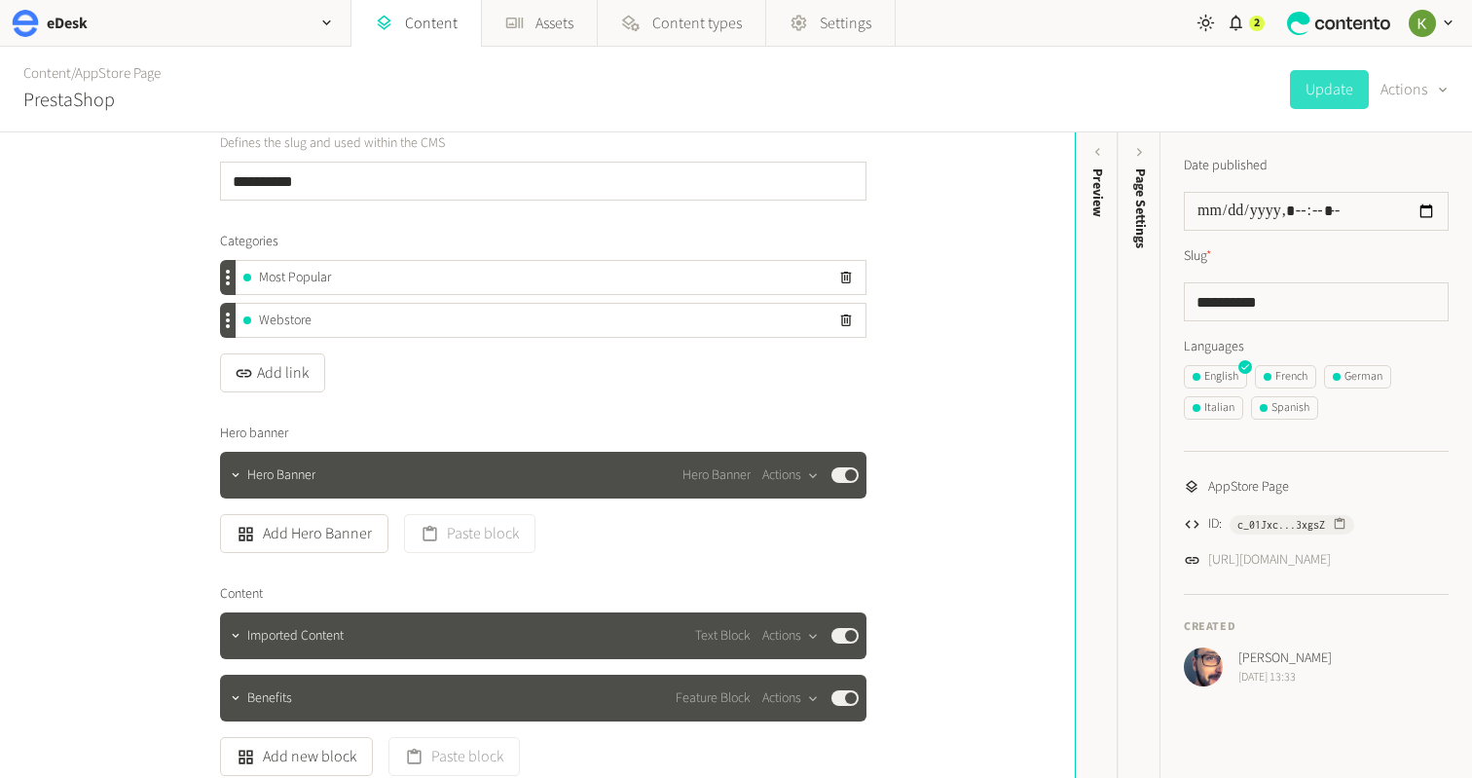
scroll to position [255, 0]
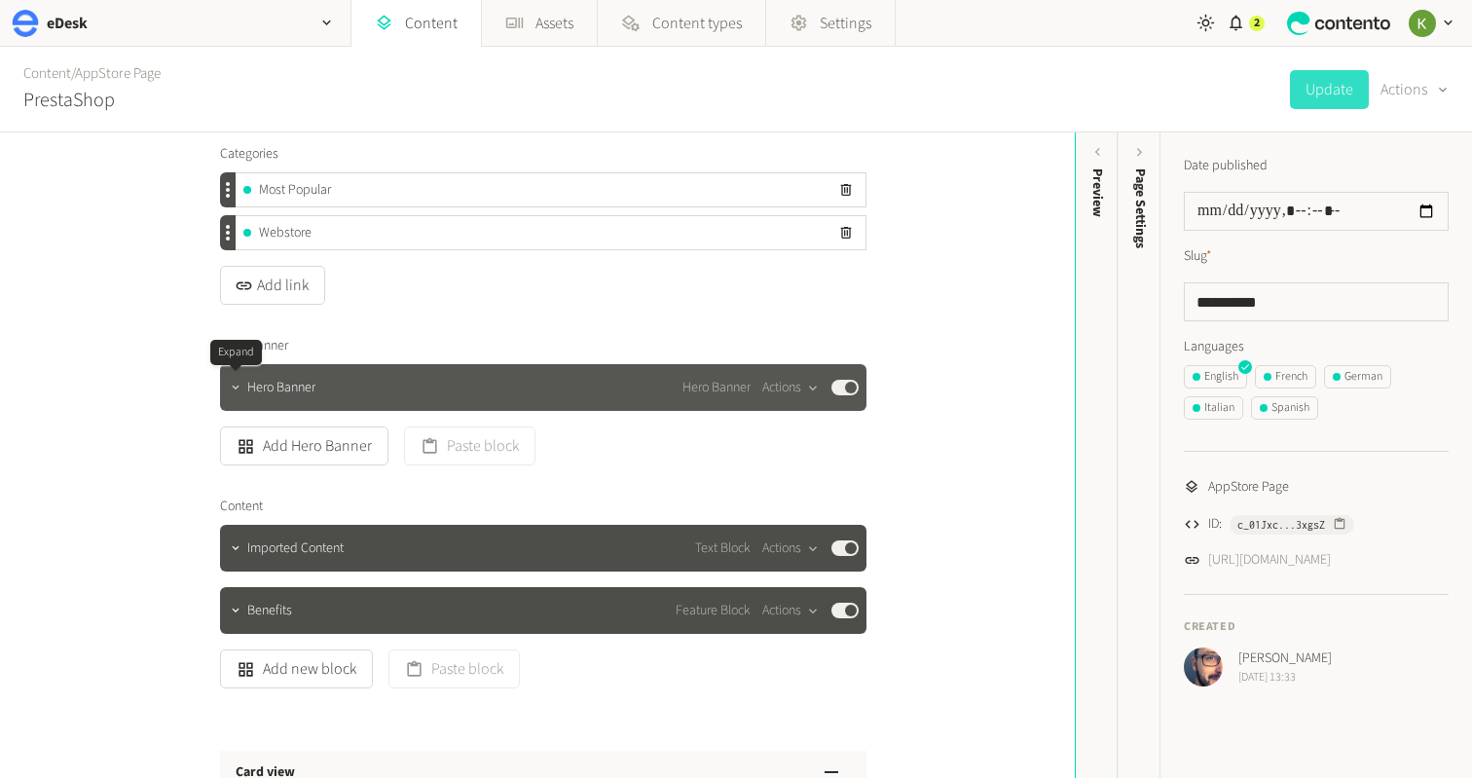
click at [239, 380] on button "button" at bounding box center [235, 385] width 23 height 23
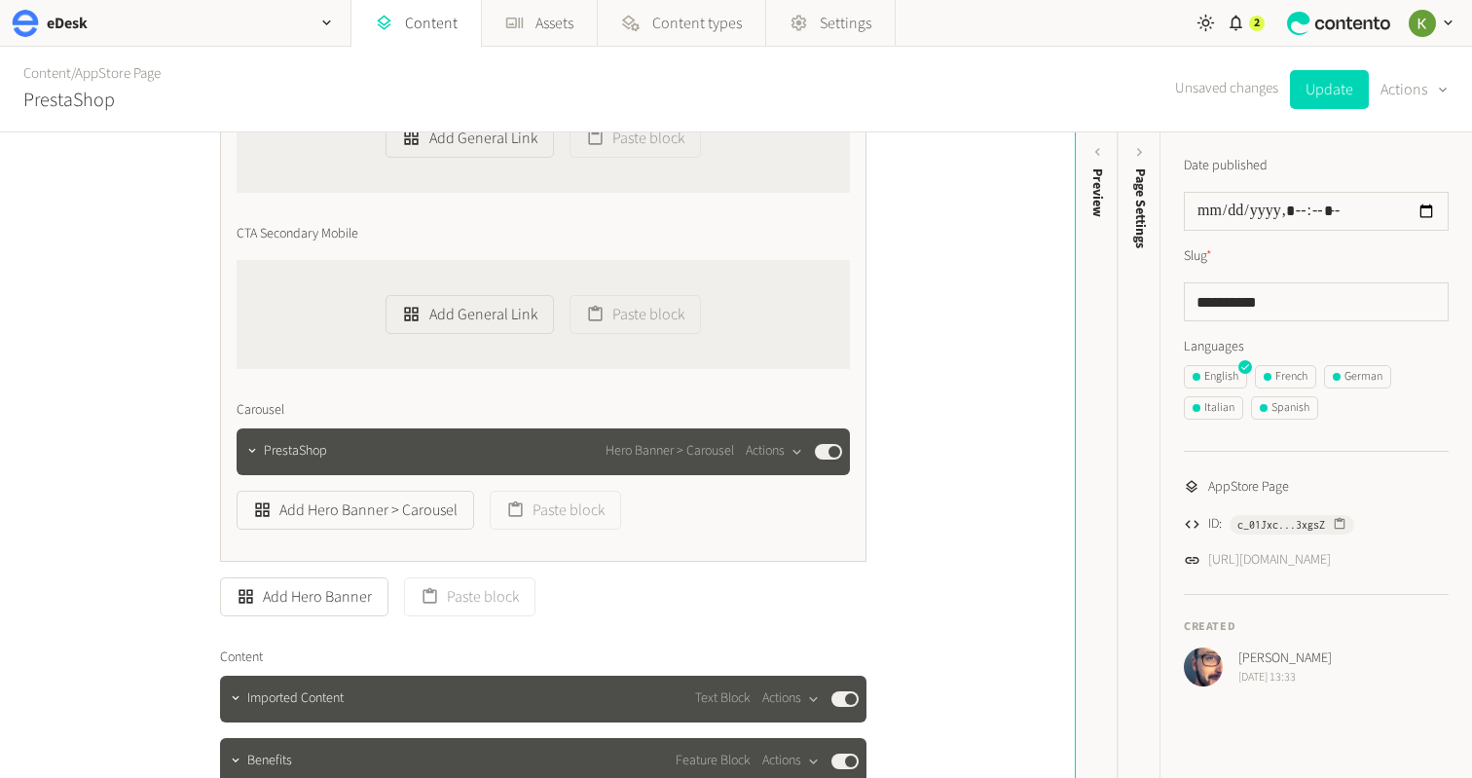
scroll to position [1406, 0]
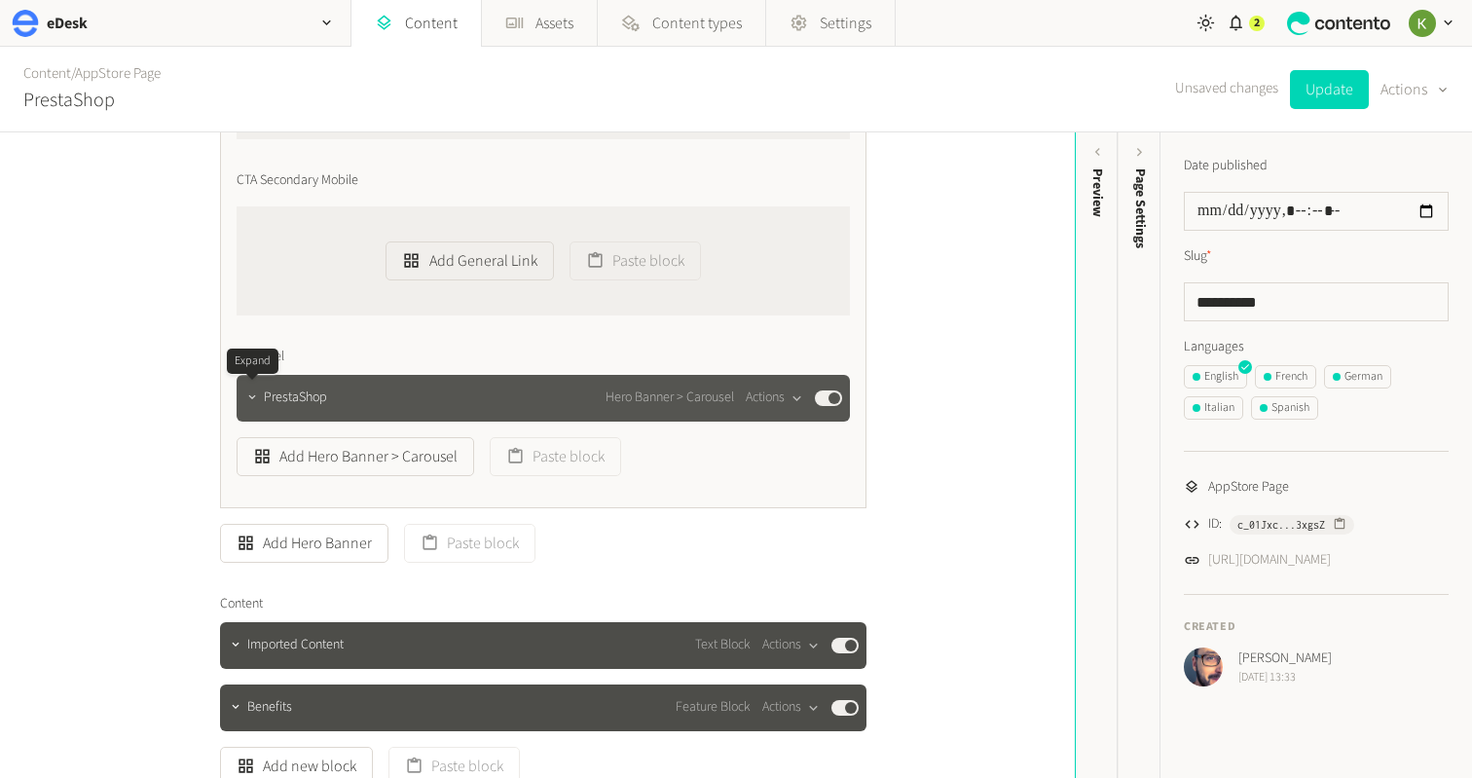
click at [255, 396] on icon "button" at bounding box center [252, 397] width 14 height 14
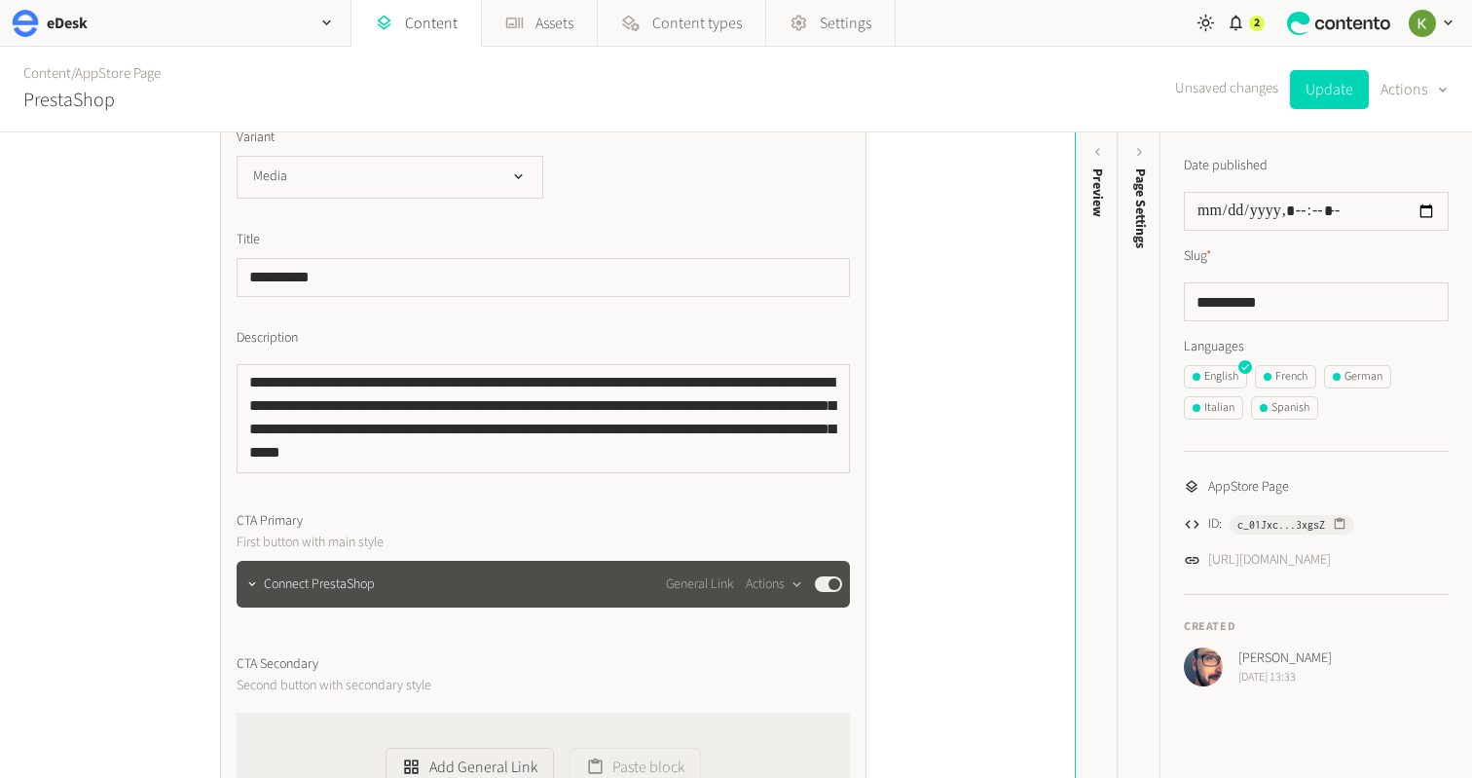
scroll to position [866, 0]
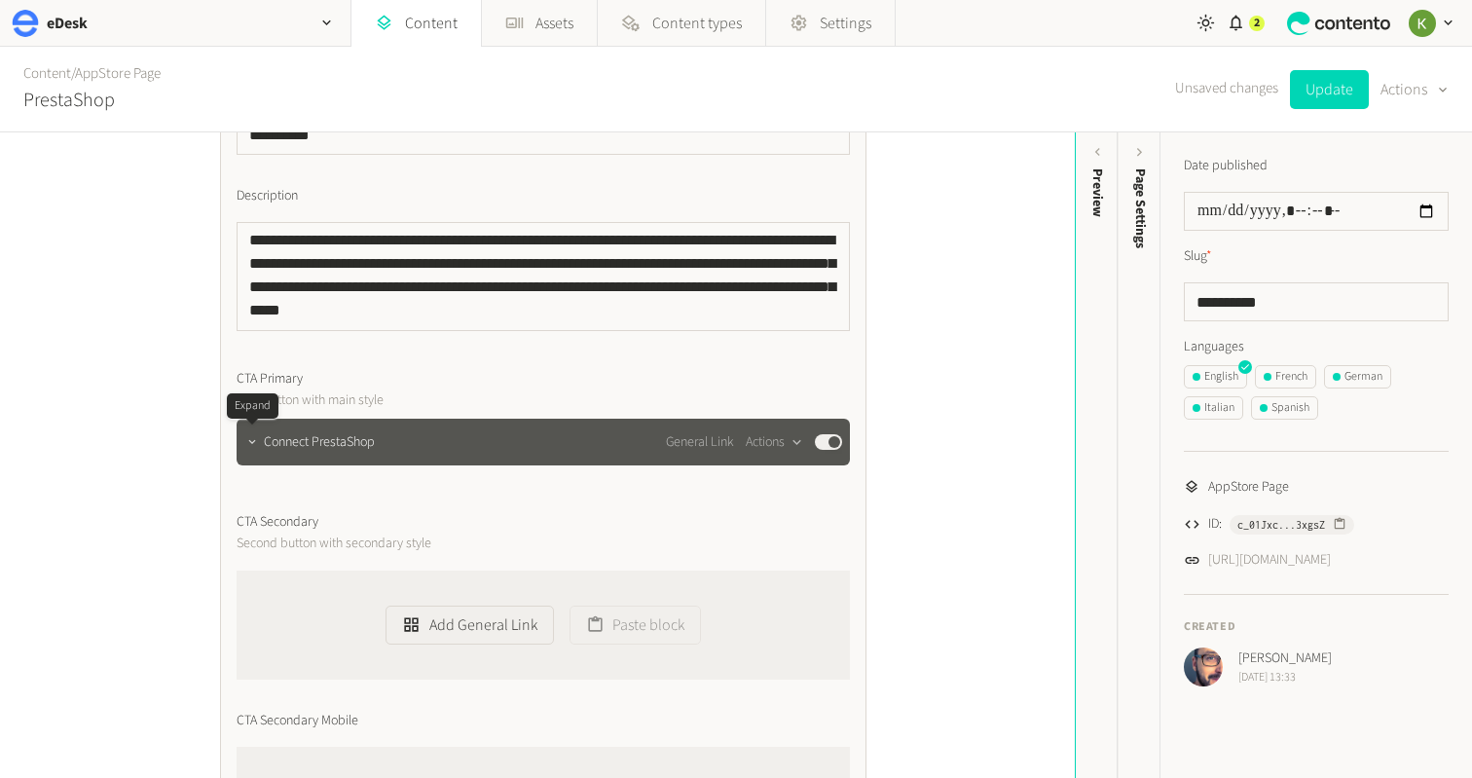
click at [258, 440] on icon "button" at bounding box center [252, 442] width 14 height 14
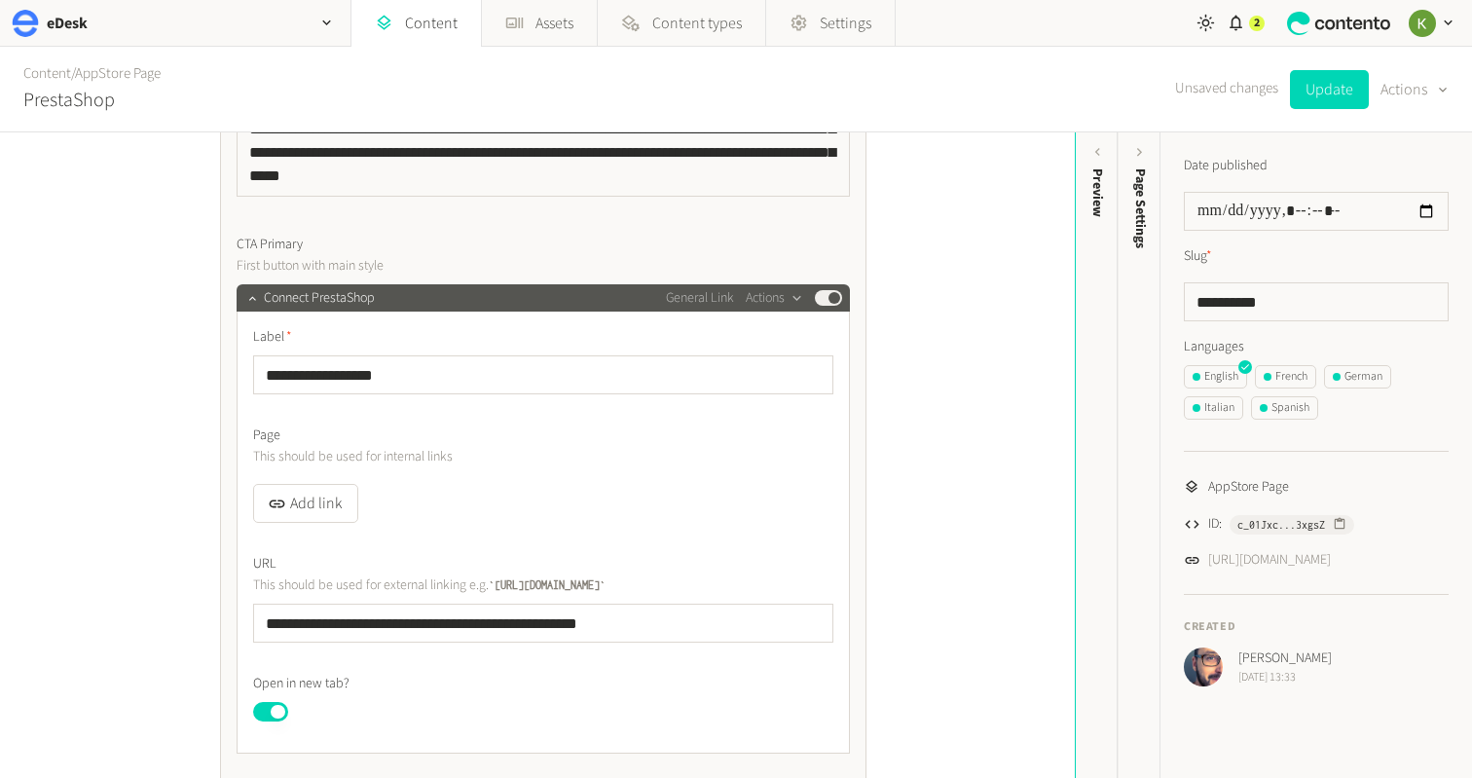
scroll to position [951, 0]
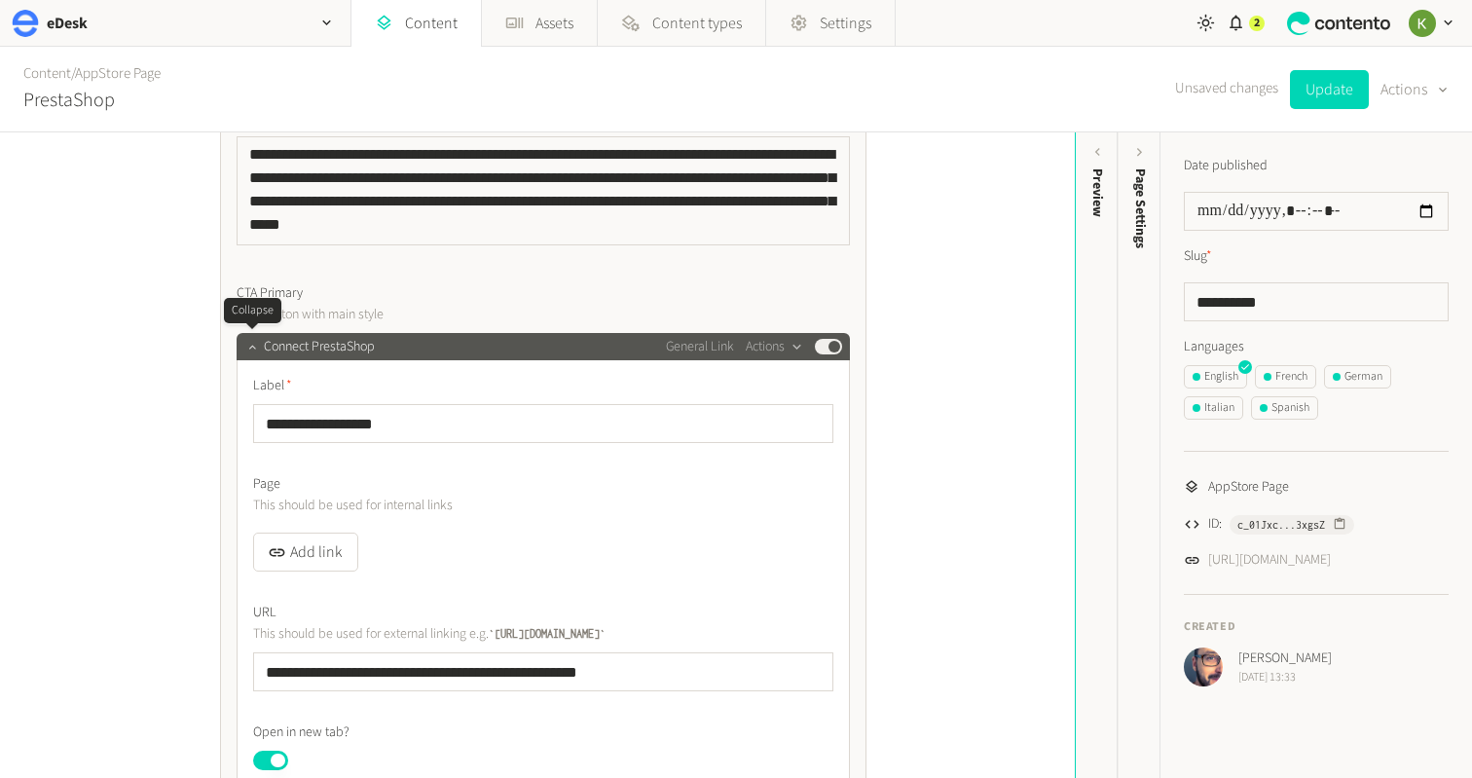
click at [253, 342] on icon "button" at bounding box center [252, 347] width 14 height 14
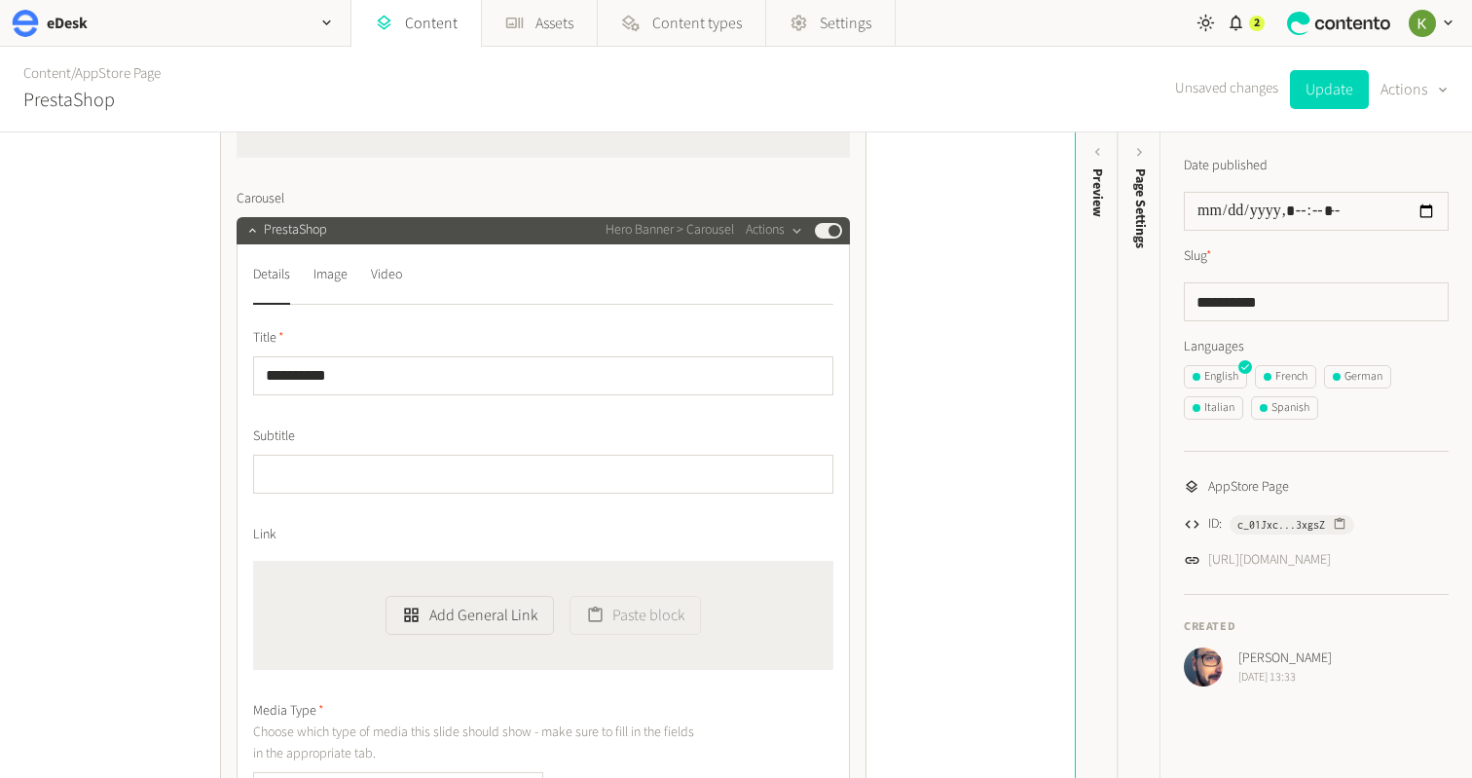
scroll to position [1513, 0]
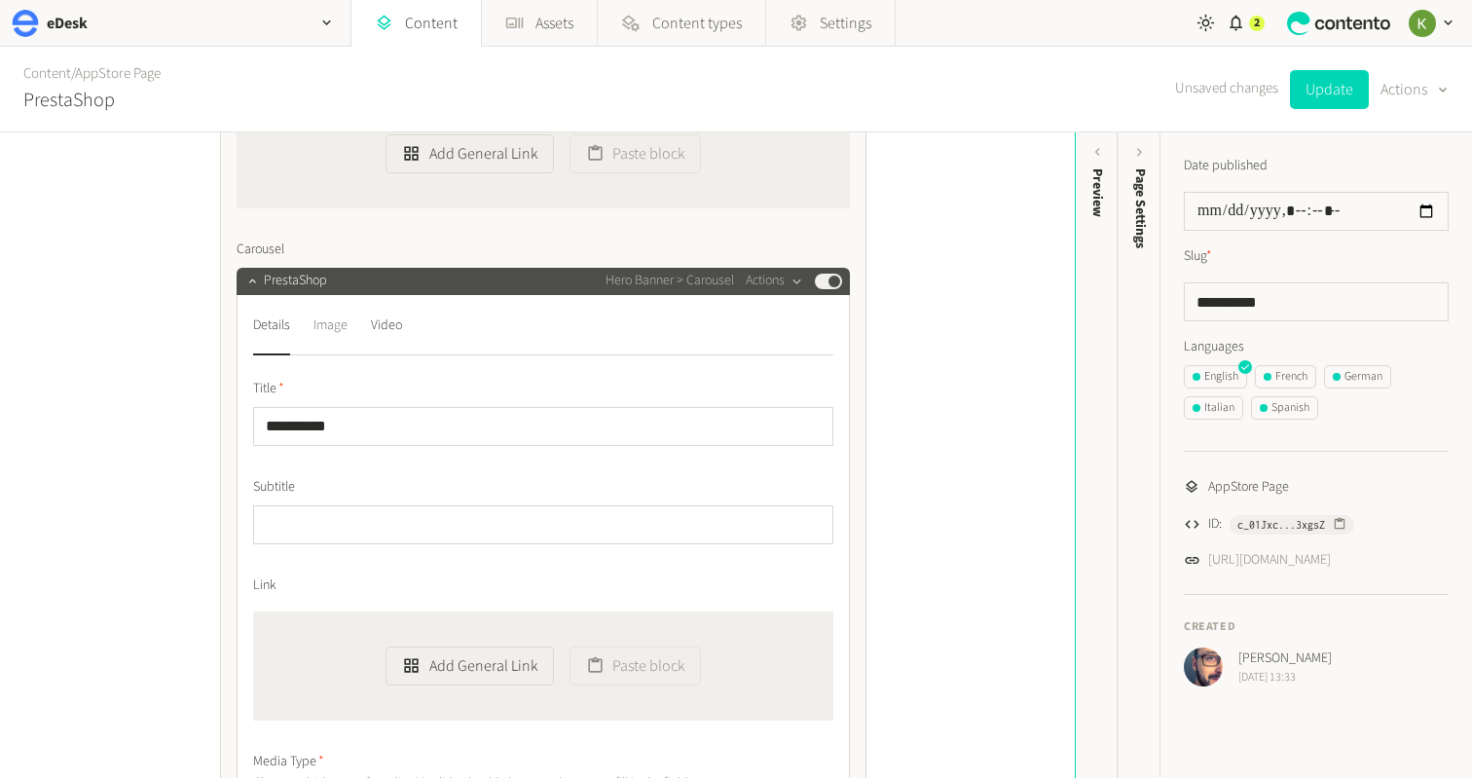
click at [341, 326] on div "Image" at bounding box center [331, 326] width 34 height 31
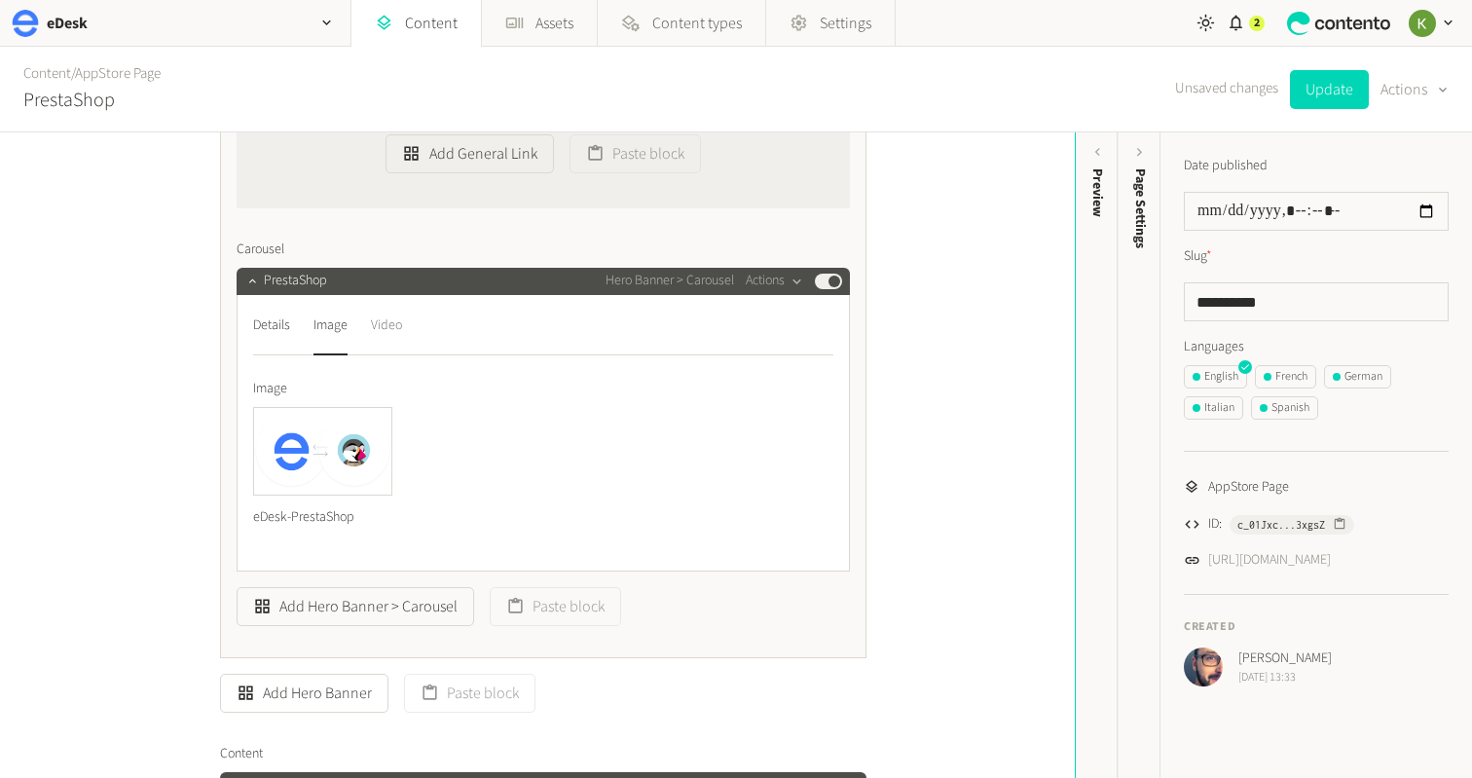
click at [390, 330] on div "Video" at bounding box center [386, 326] width 31 height 31
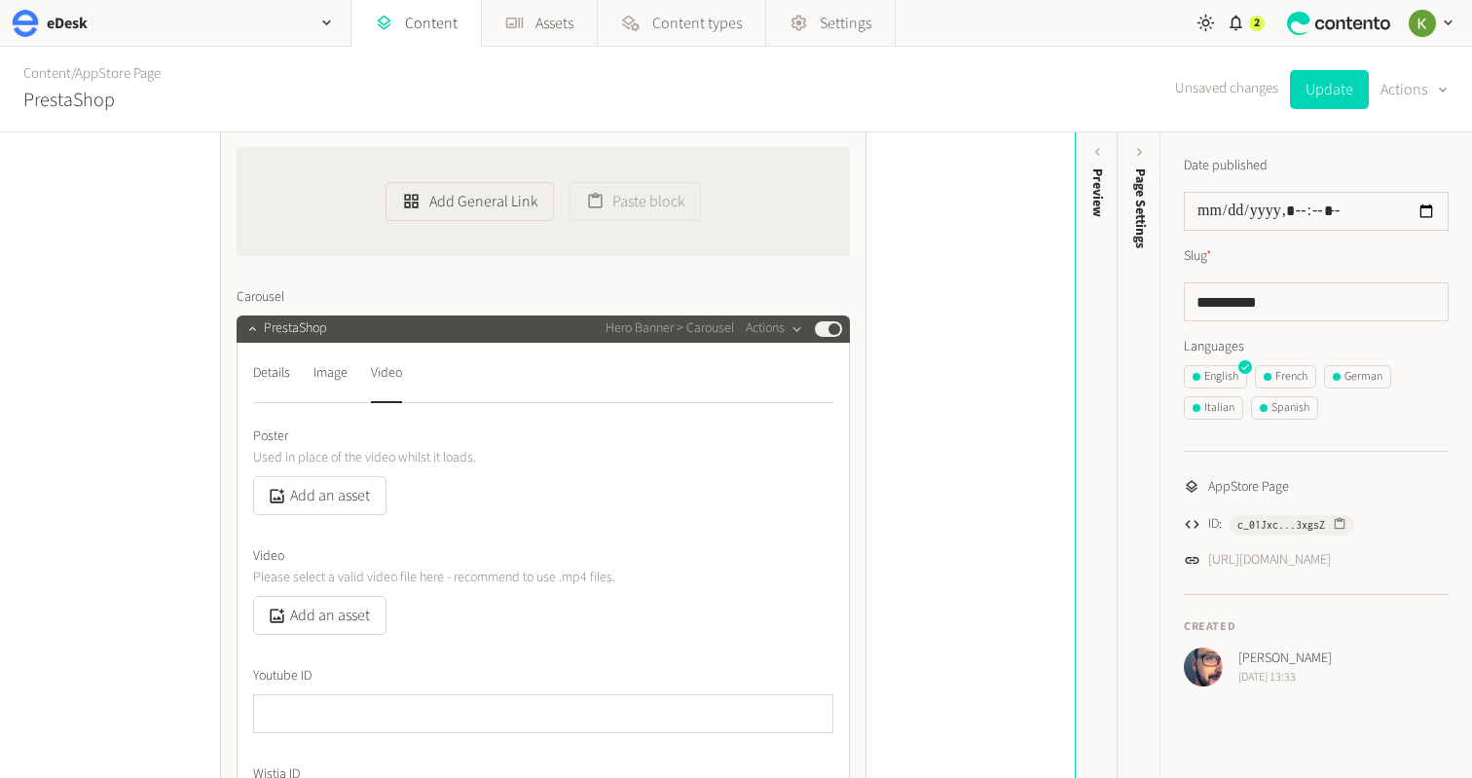
scroll to position [1406, 0]
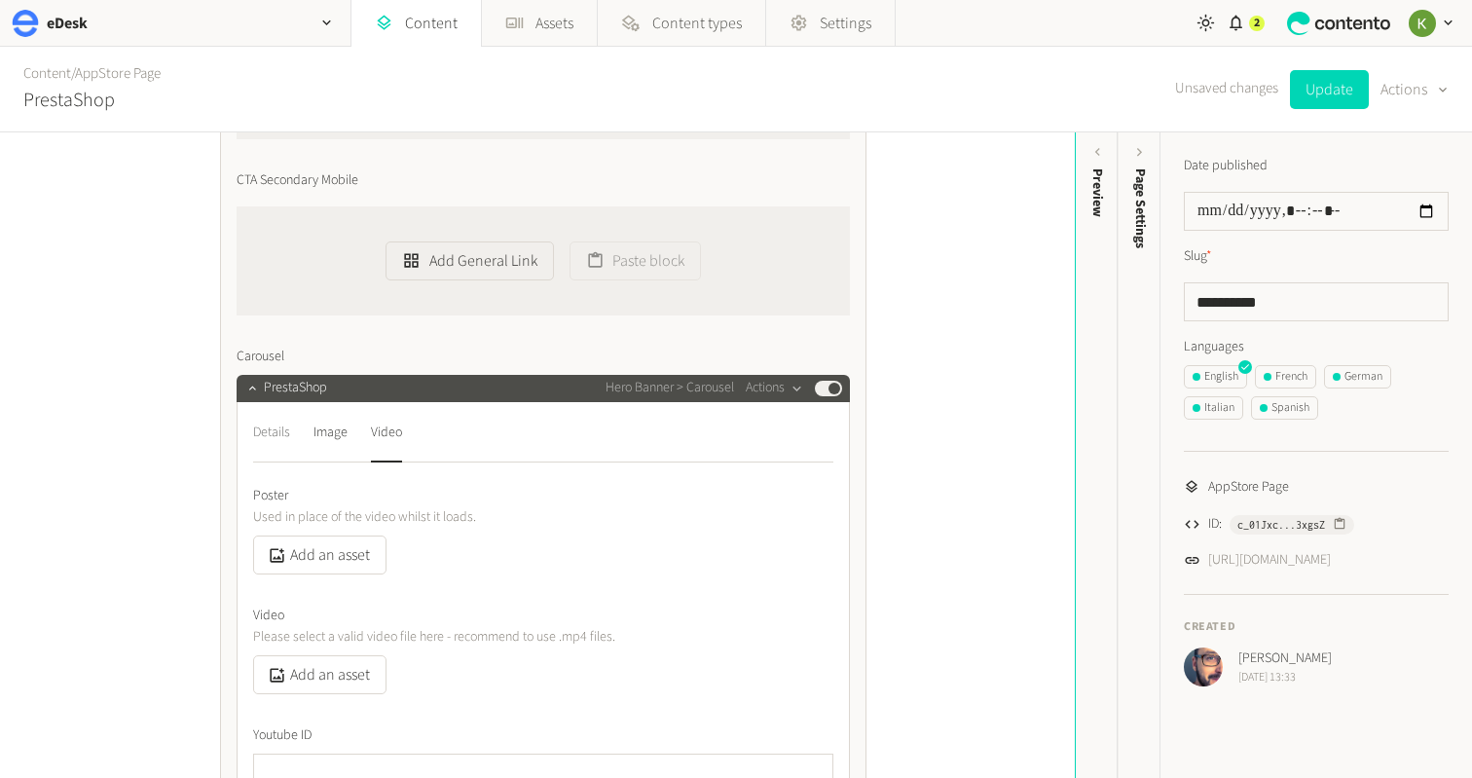
click at [277, 419] on div "Details" at bounding box center [271, 433] width 37 height 31
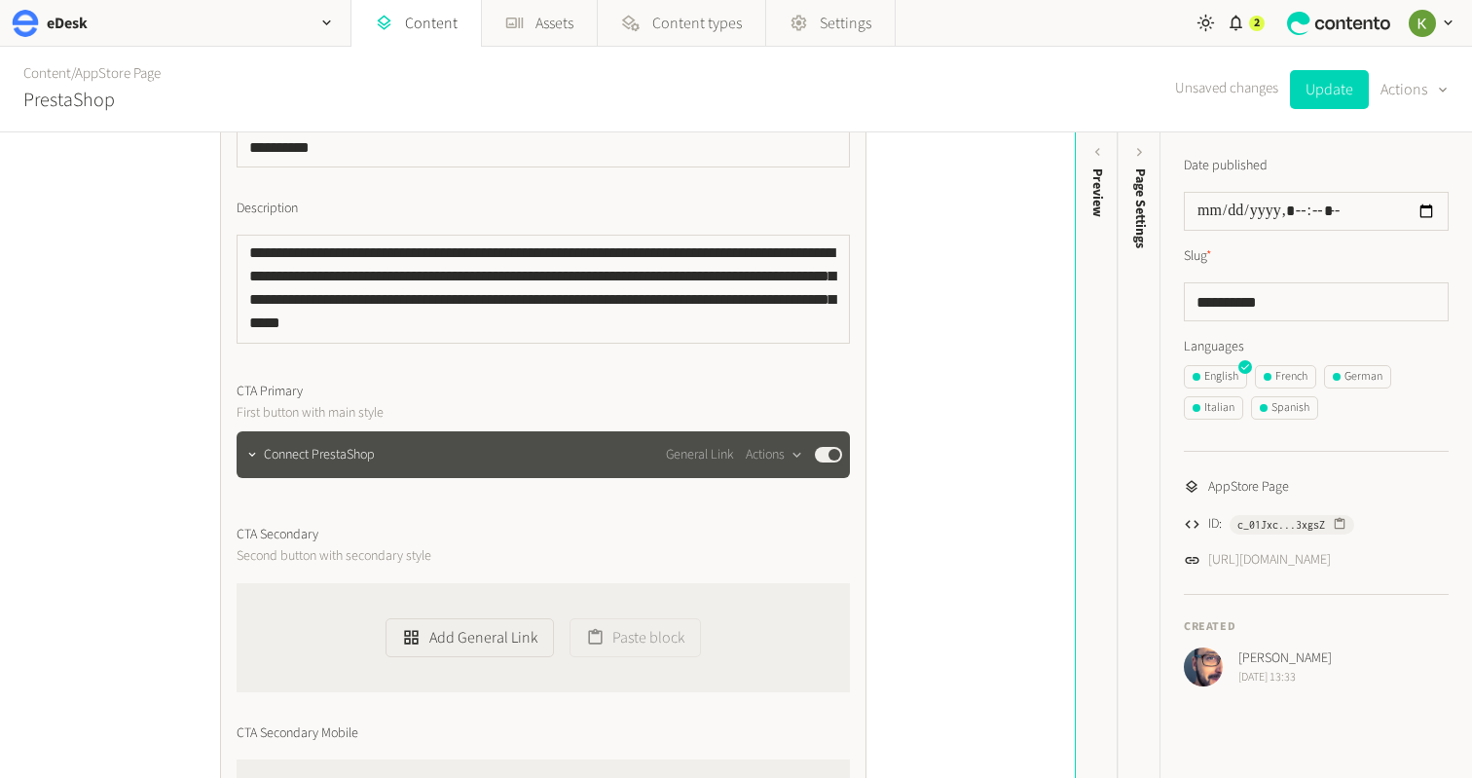
scroll to position [805, 0]
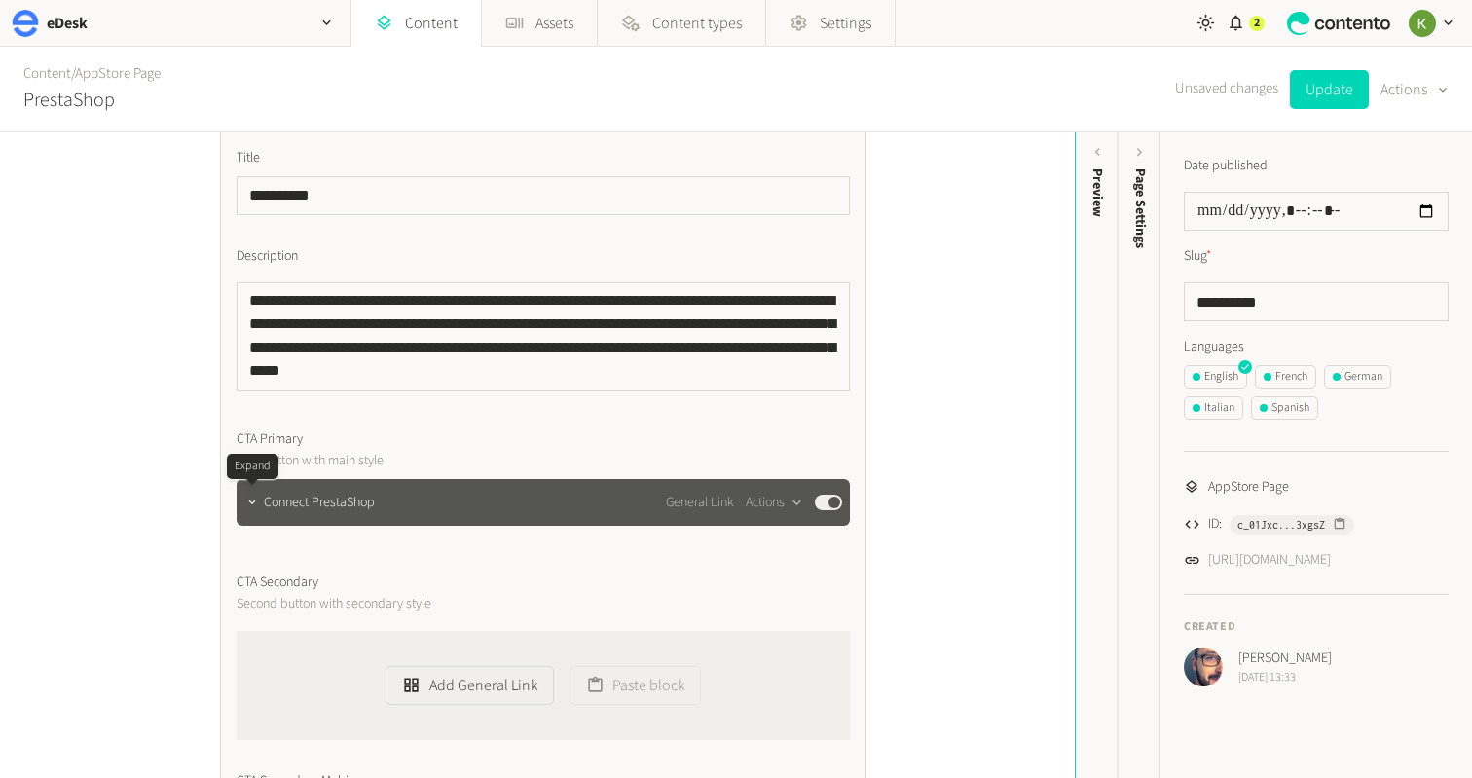
drag, startPoint x: 247, startPoint y: 494, endPoint x: 274, endPoint y: 489, distance: 26.7
click at [248, 493] on button "button" at bounding box center [251, 500] width 23 height 23
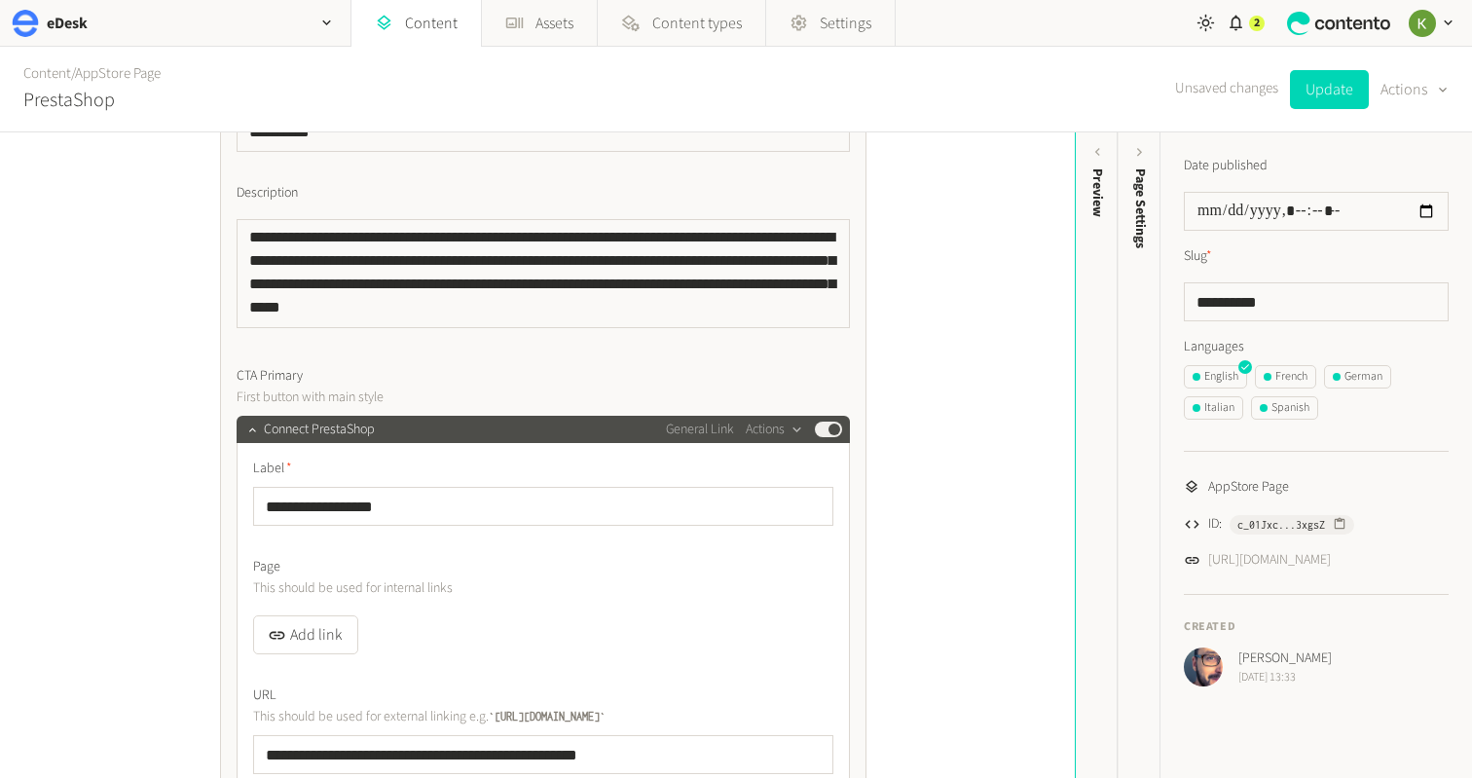
scroll to position [809, 0]
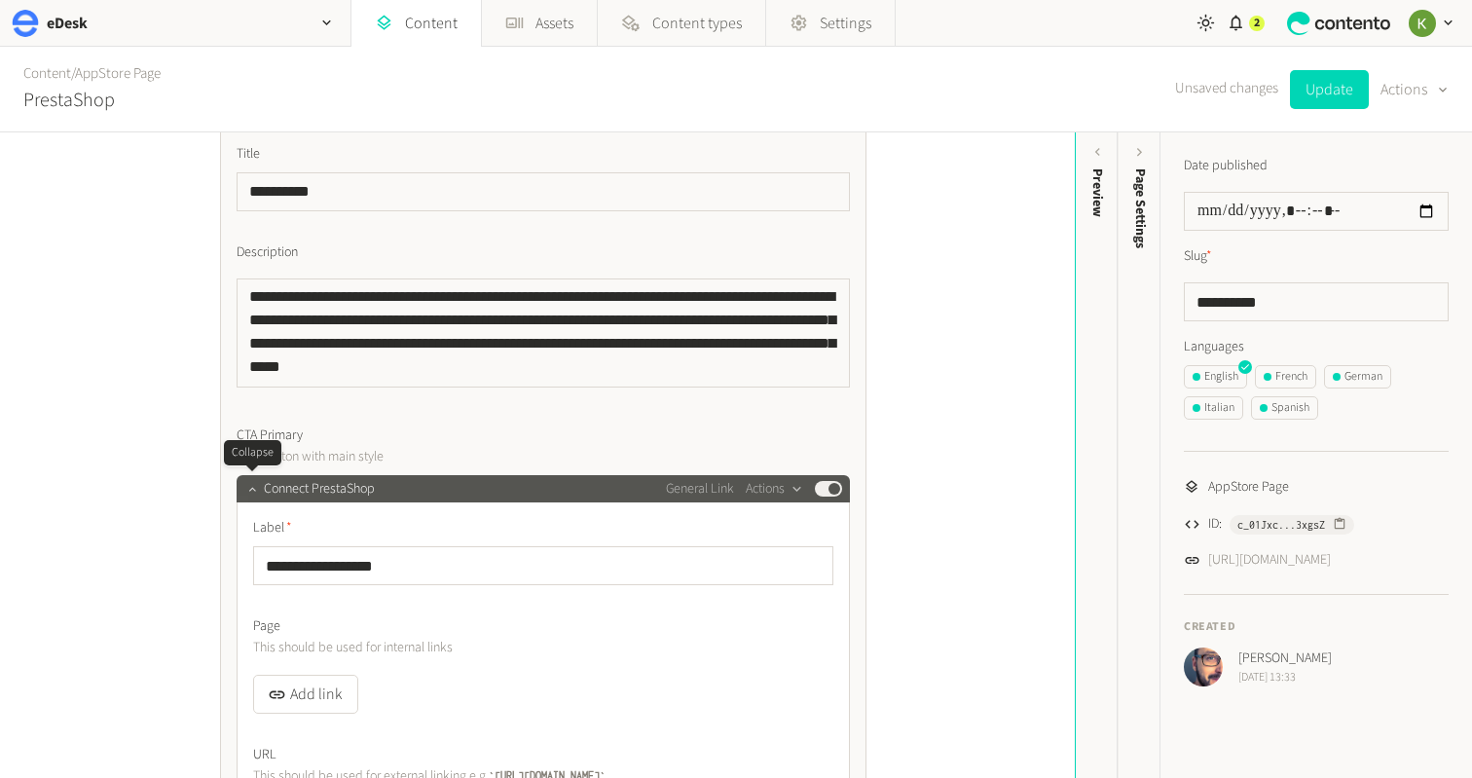
click at [251, 484] on icon "button" at bounding box center [252, 489] width 14 height 14
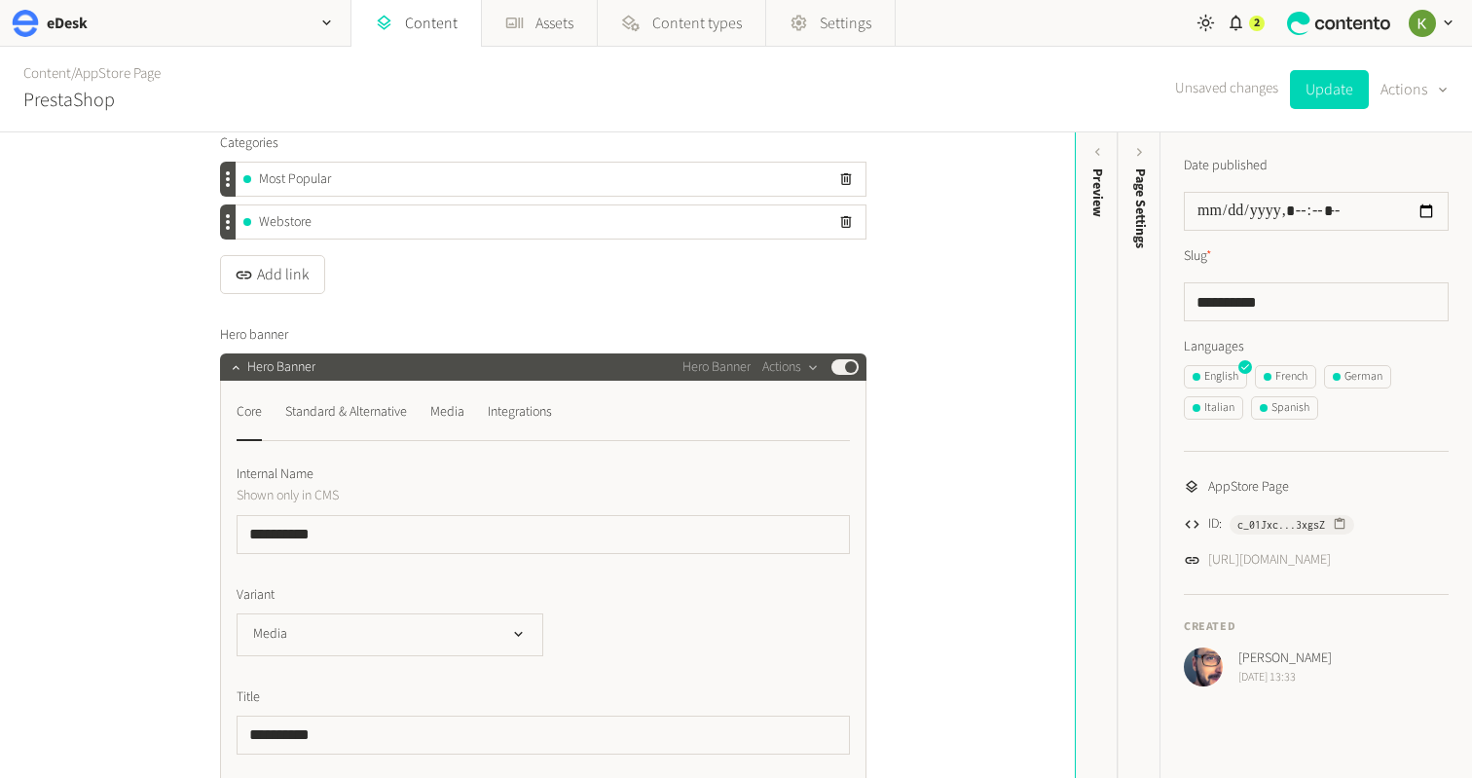
scroll to position [316, 0]
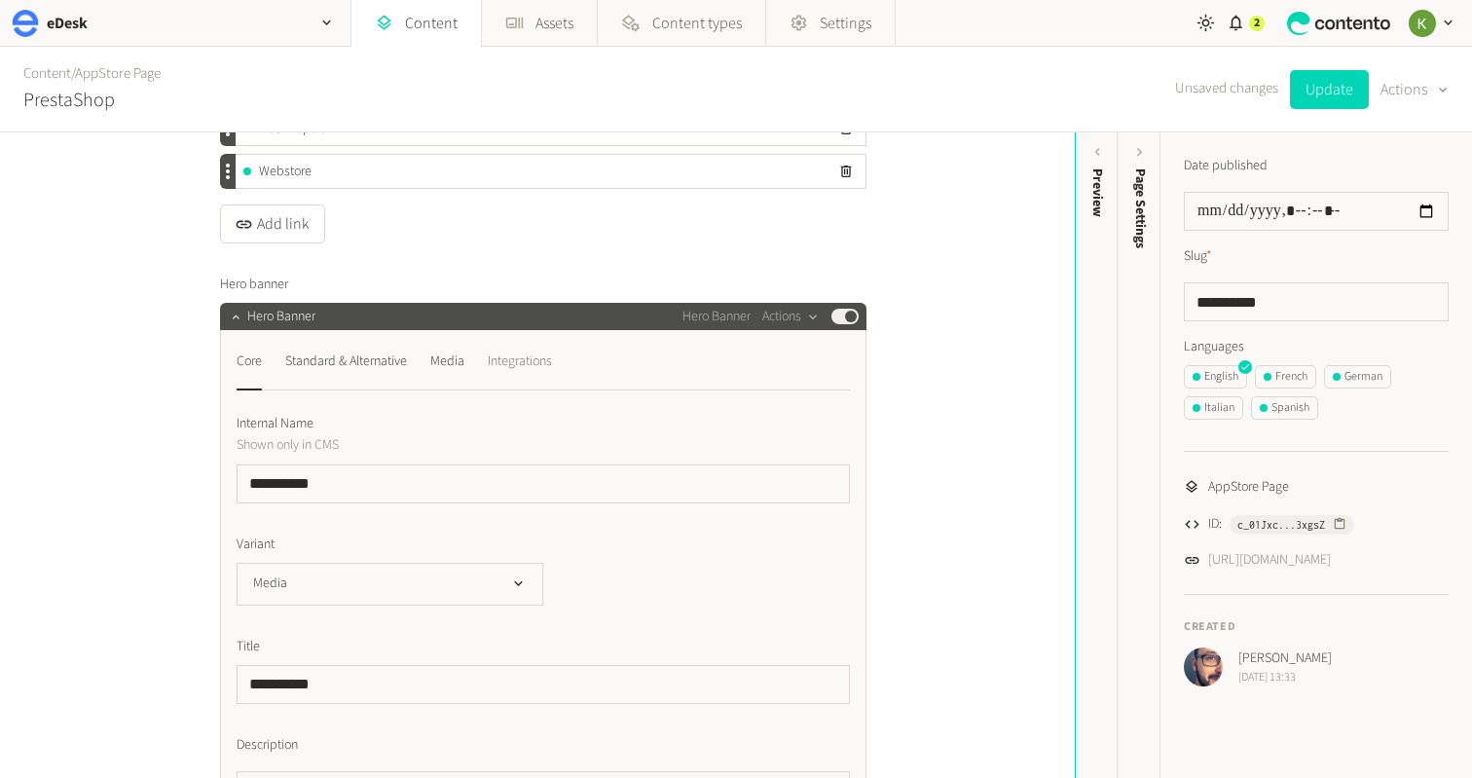
click at [532, 365] on div "Integrations" at bounding box center [520, 361] width 64 height 31
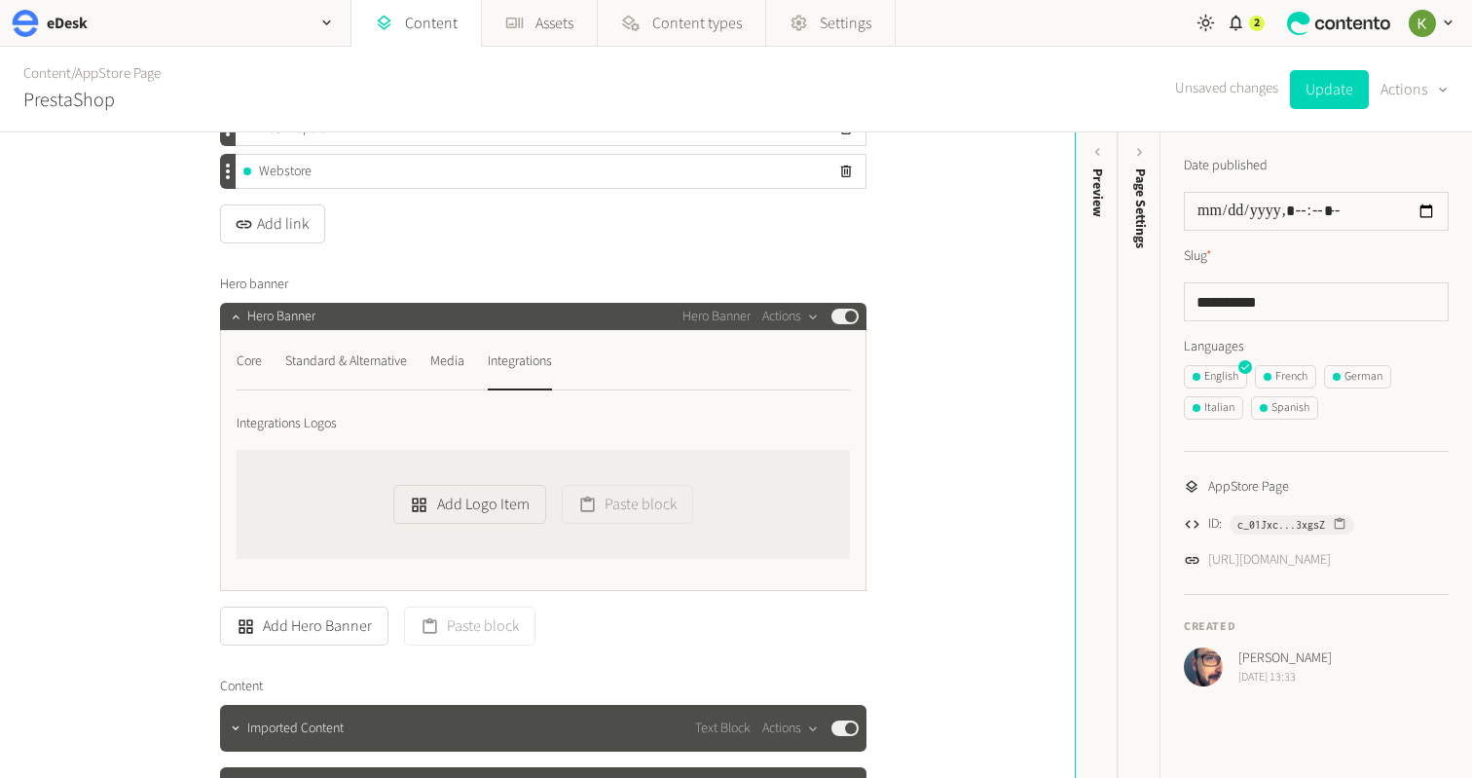
click at [432, 364] on nav "Core Standard & Alternative Media Integrations" at bounding box center [543, 368] width 613 height 45
click at [445, 361] on div "Media" at bounding box center [447, 361] width 34 height 31
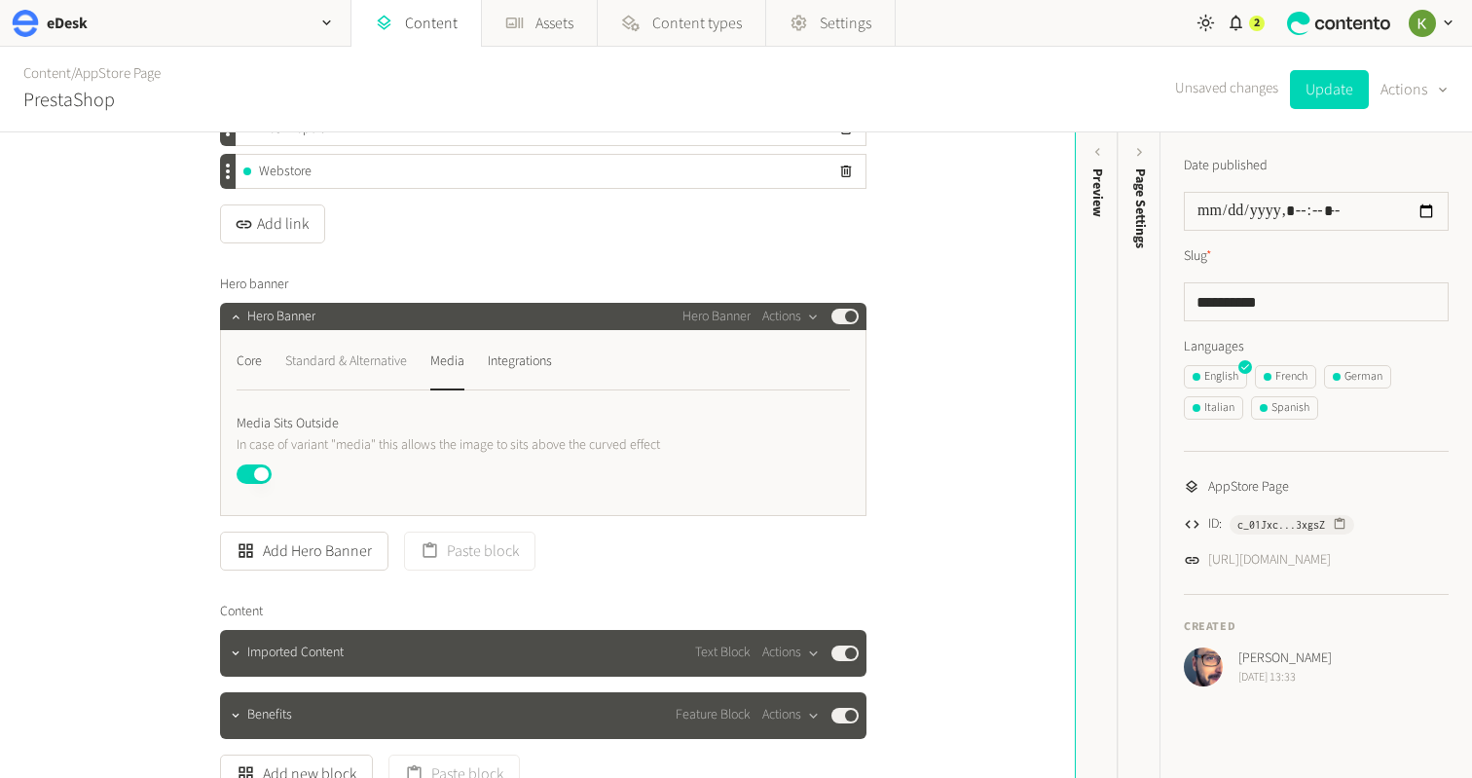
click at [363, 351] on div "Standard & Alternative" at bounding box center [346, 361] width 122 height 31
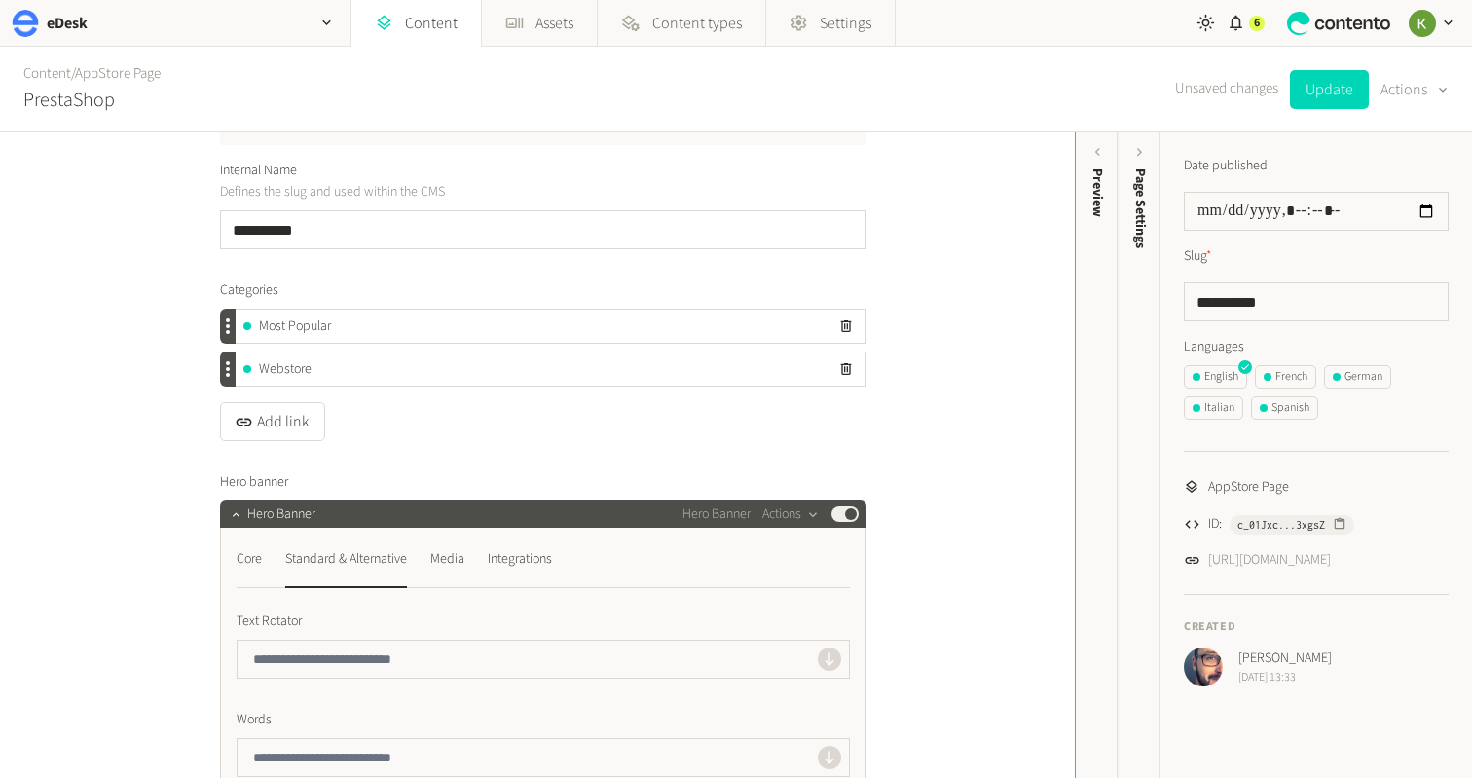
scroll to position [0, 0]
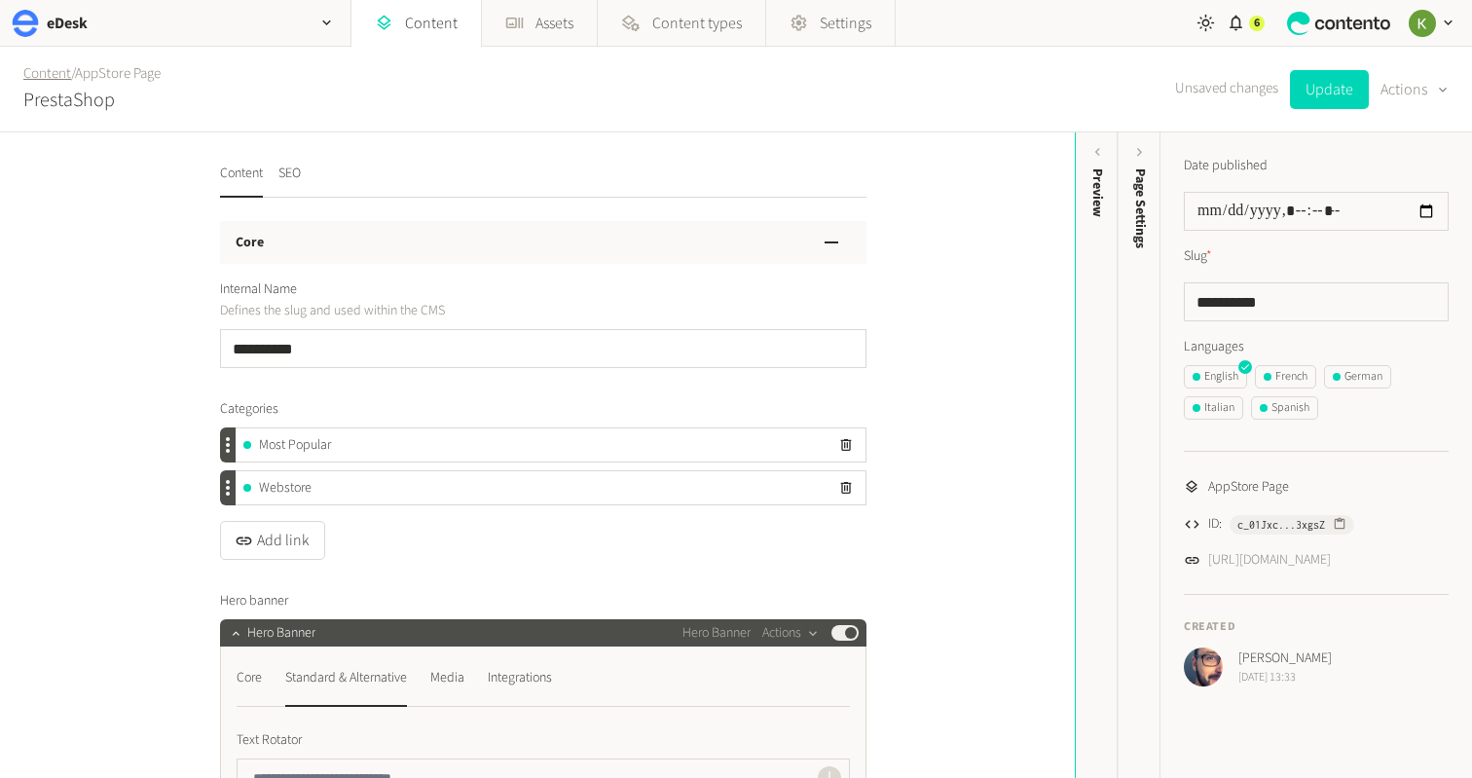
click at [47, 74] on link "Content" at bounding box center [47, 73] width 48 height 20
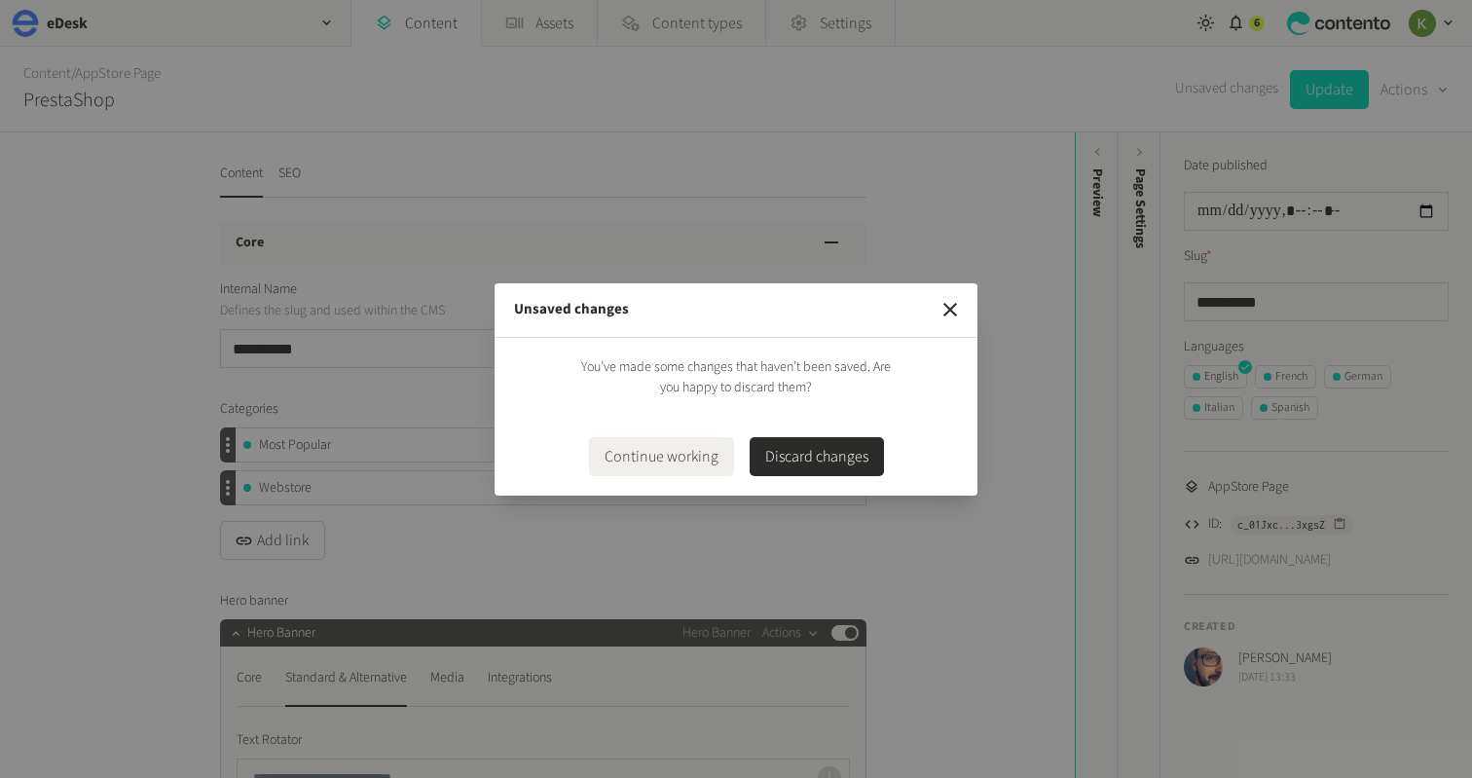
click at [950, 310] on icon "button" at bounding box center [950, 310] width 14 height 14
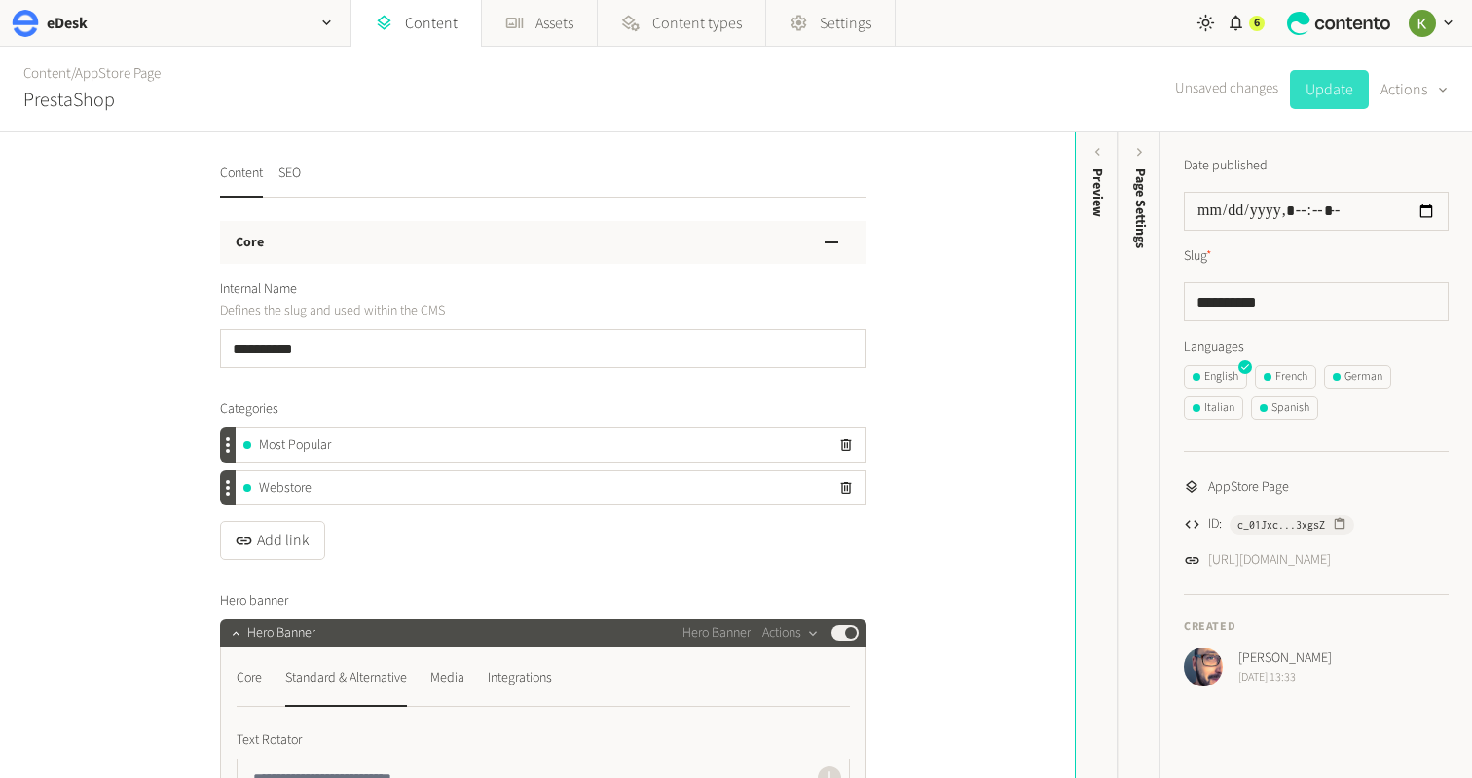
drag, startPoint x: 1320, startPoint y: 98, endPoint x: 1310, endPoint y: 96, distance: 10.9
click at [1318, 98] on button "Update" at bounding box center [1329, 89] width 79 height 39
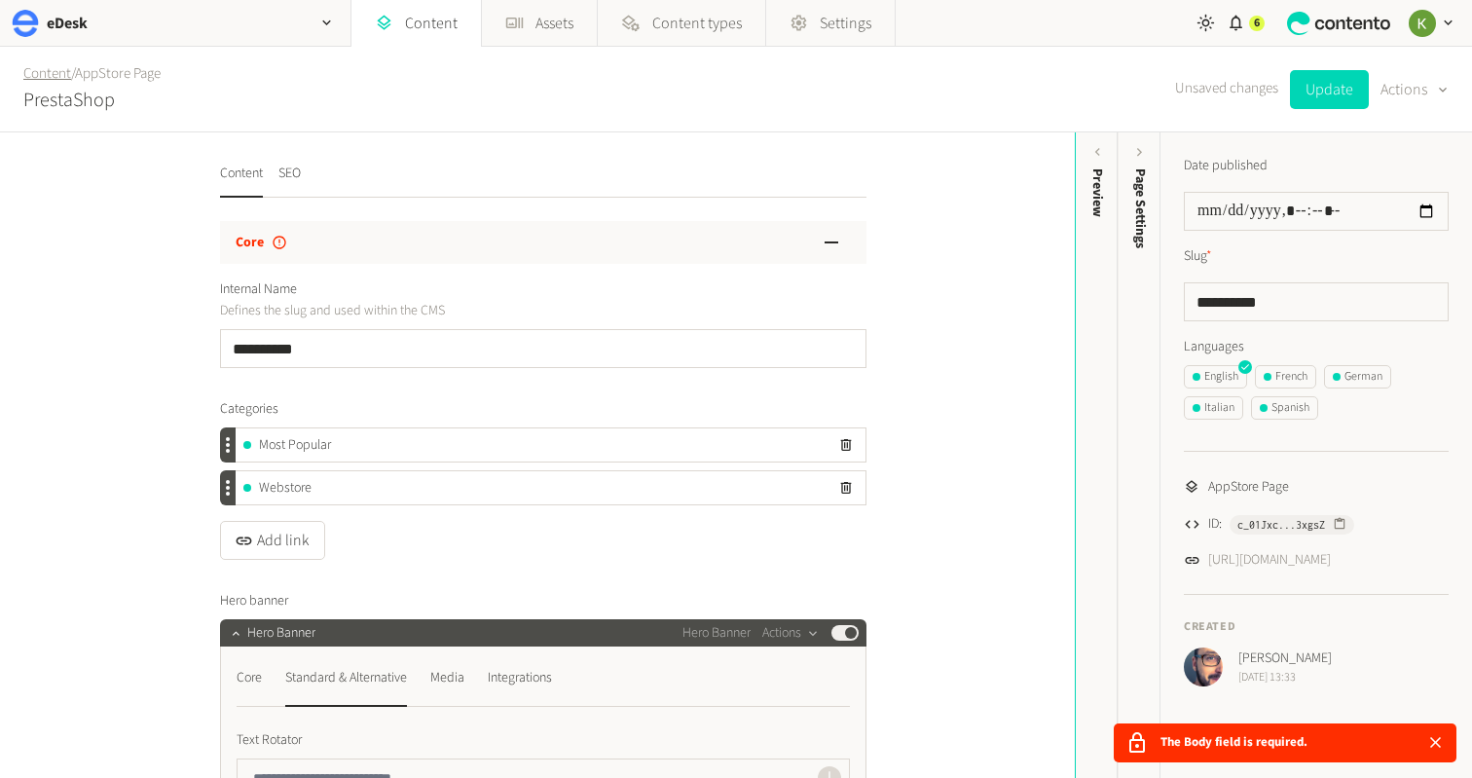
click at [46, 71] on link "Content" at bounding box center [47, 73] width 48 height 20
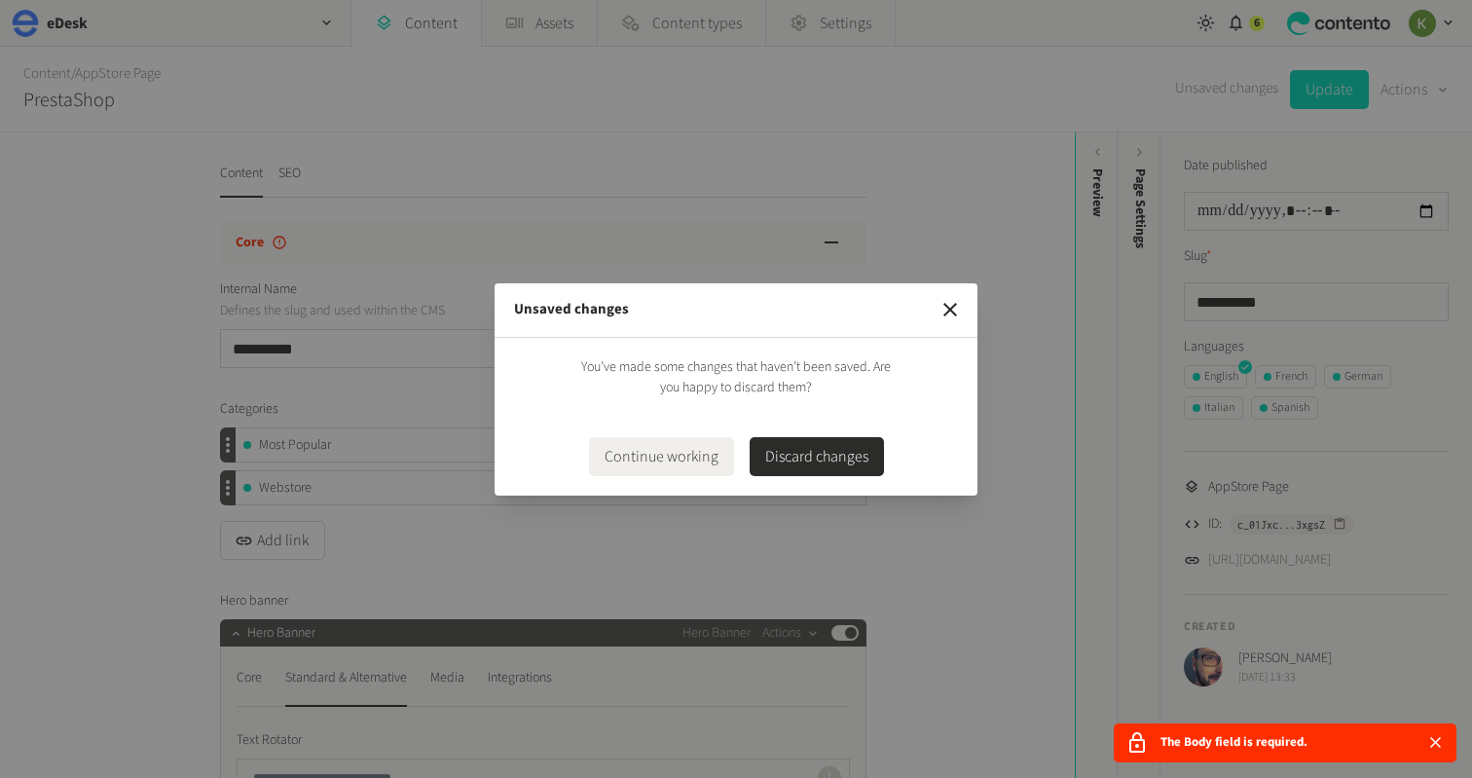
drag, startPoint x: 851, startPoint y: 459, endPoint x: 822, endPoint y: 454, distance: 29.6
click at [847, 459] on button "Discard changes" at bounding box center [817, 456] width 134 height 39
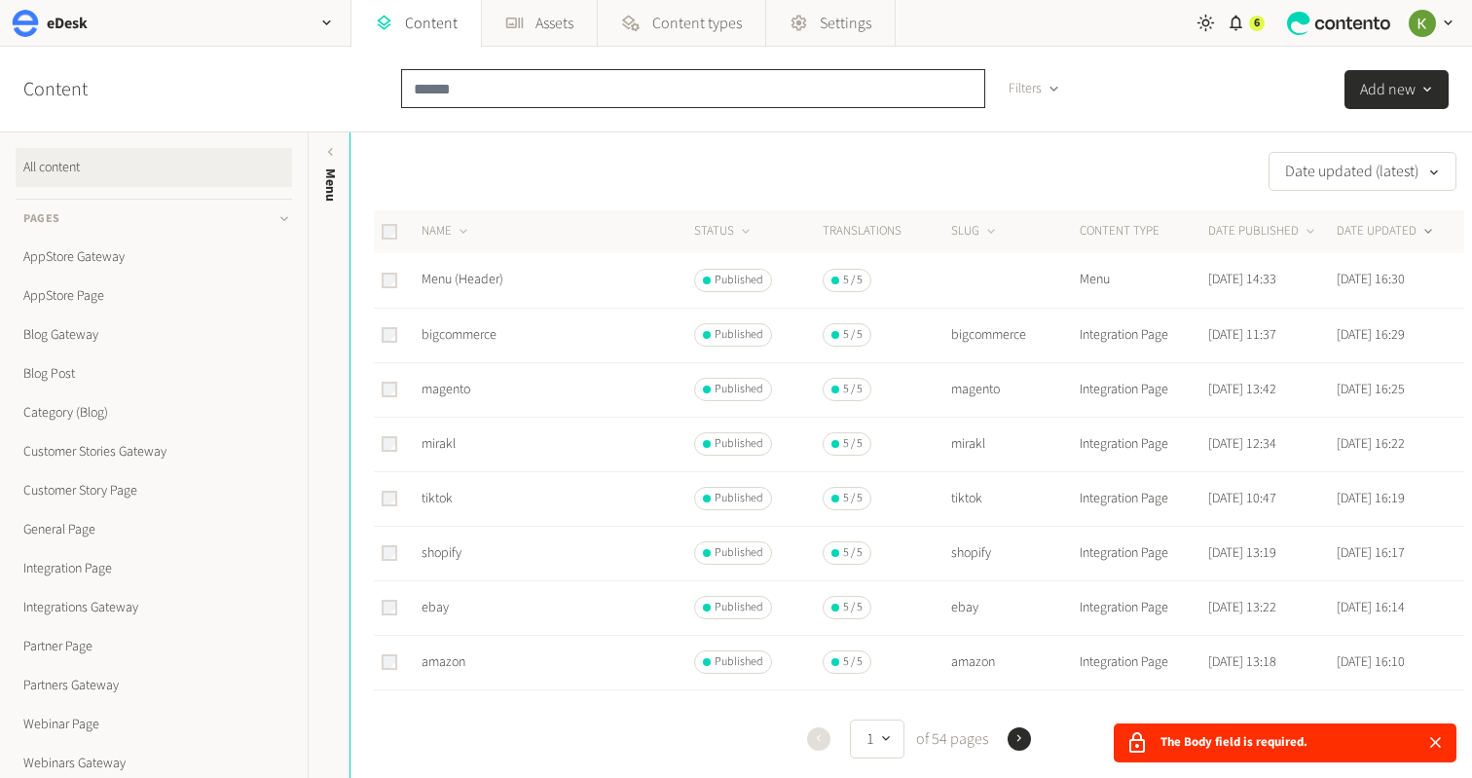
click at [453, 83] on input "text" at bounding box center [693, 88] width 584 height 39
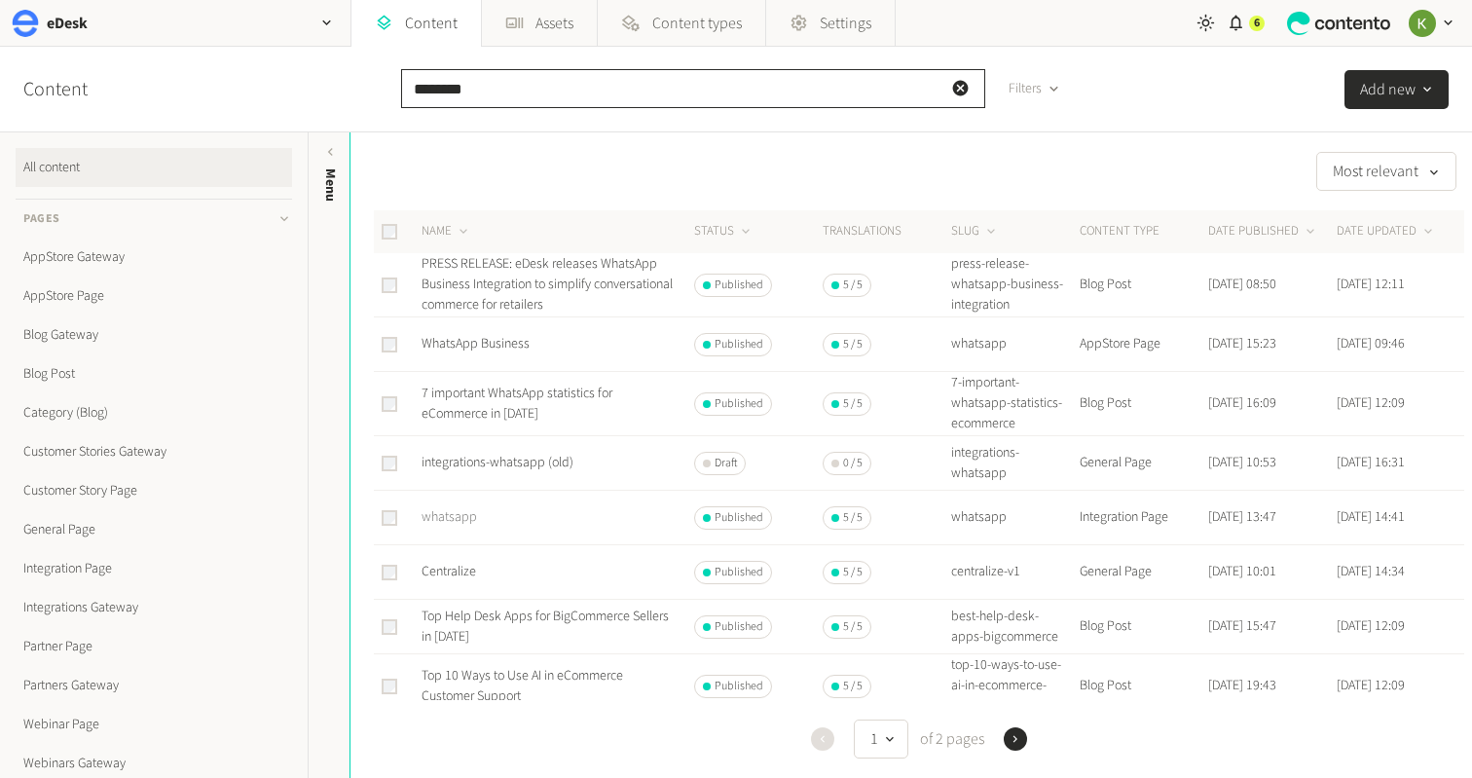
type input "********"
click at [446, 527] on link "whatsapp" at bounding box center [449, 516] width 55 height 19
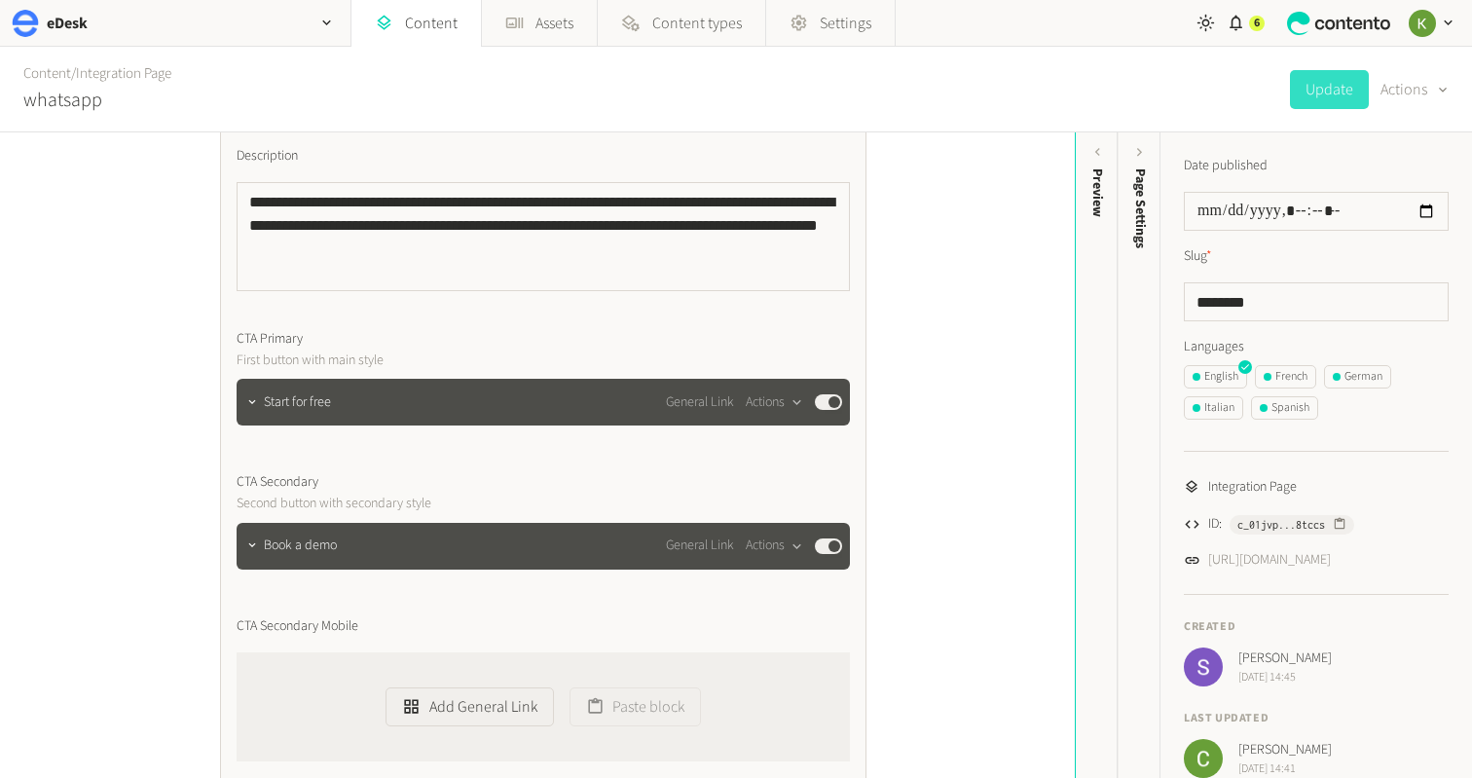
scroll to position [1030, 0]
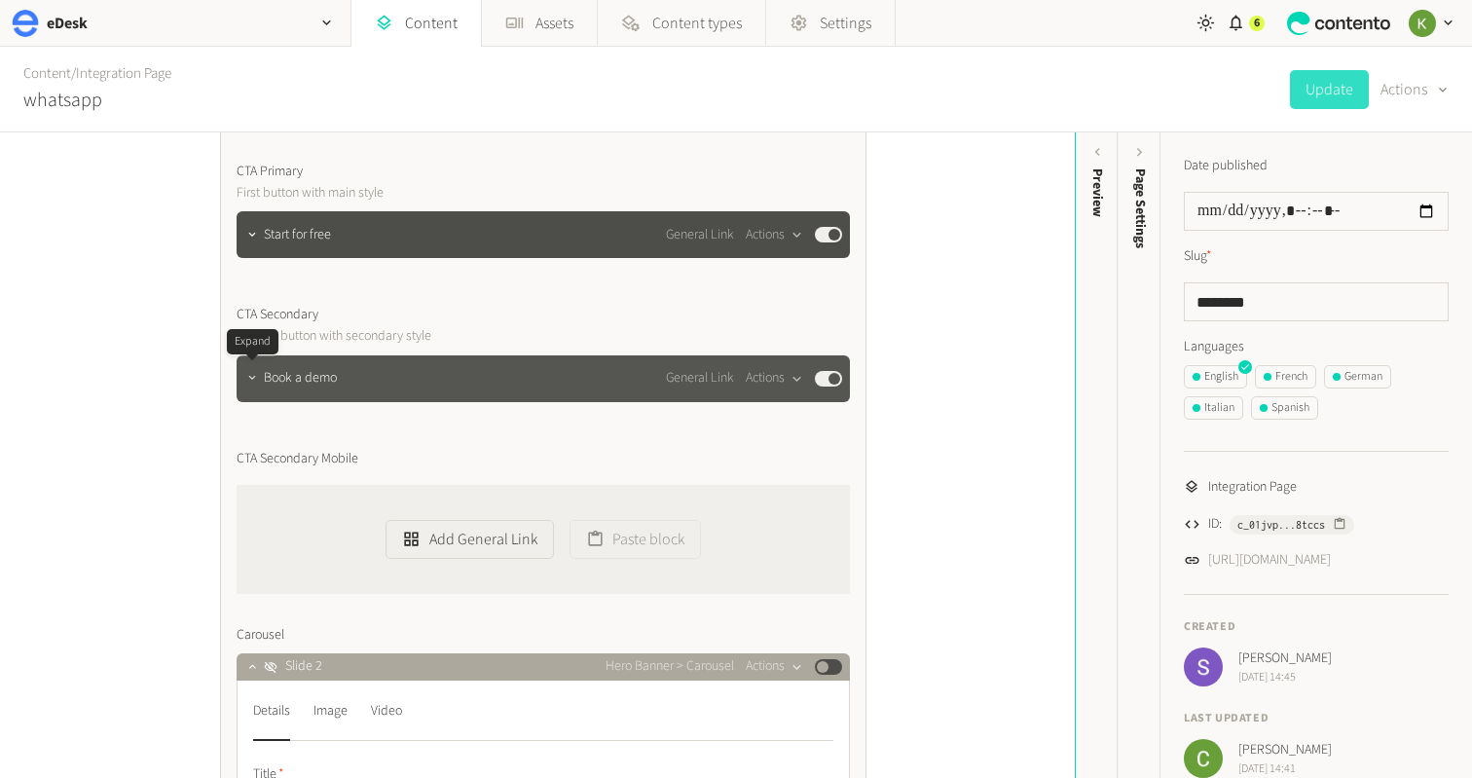
click at [251, 379] on icon "button" at bounding box center [252, 378] width 14 height 14
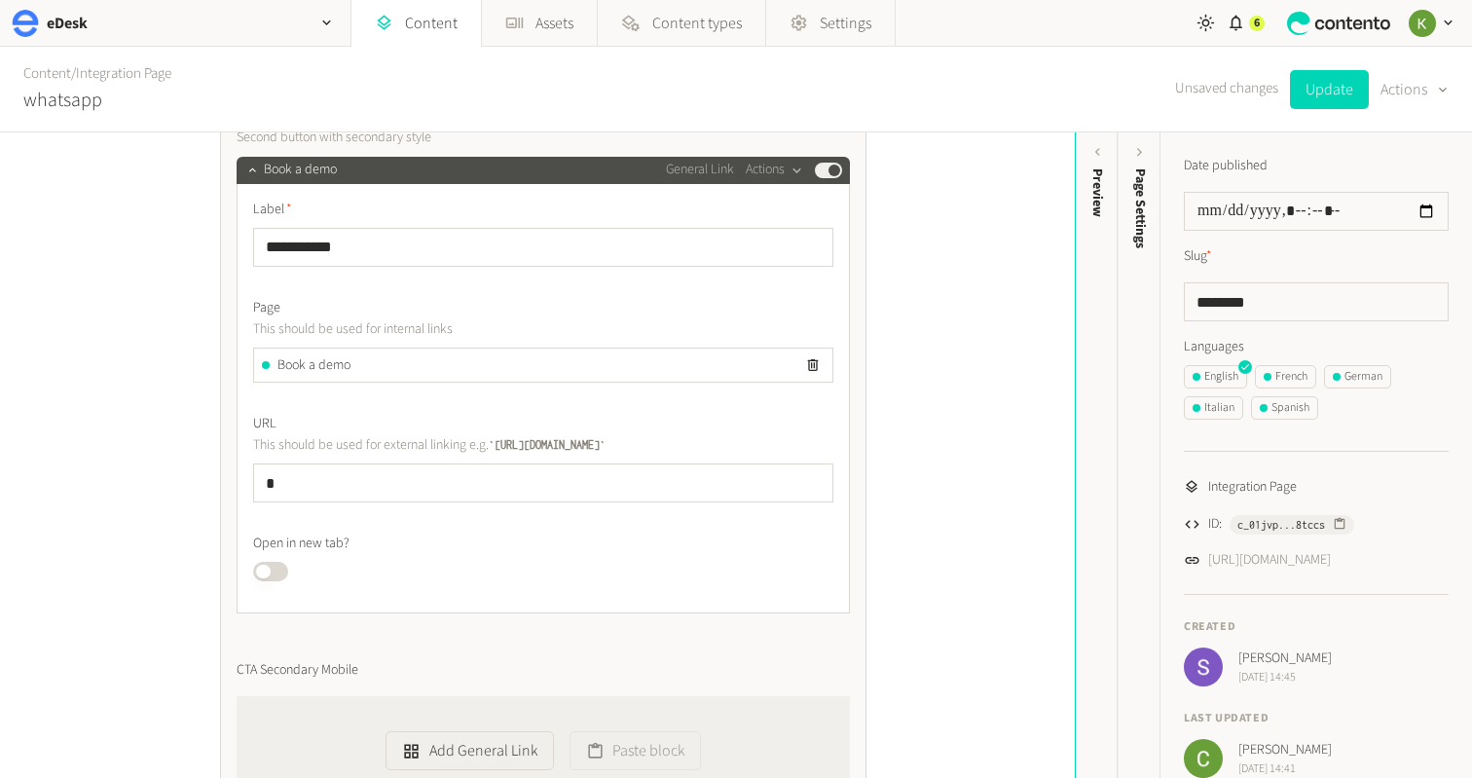
scroll to position [1236, 0]
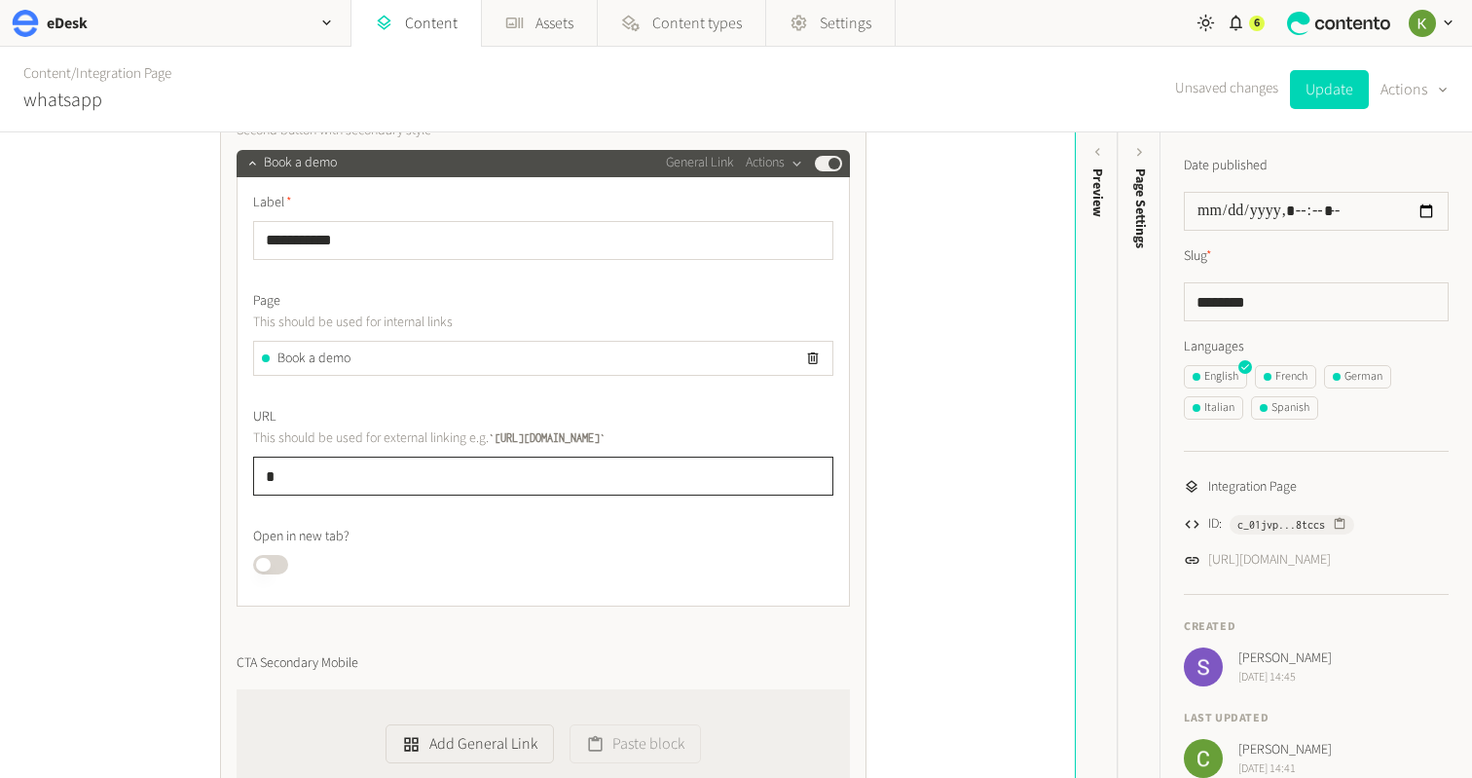
click at [286, 480] on input "*" at bounding box center [543, 476] width 580 height 39
click at [1321, 92] on button "Update" at bounding box center [1329, 89] width 79 height 39
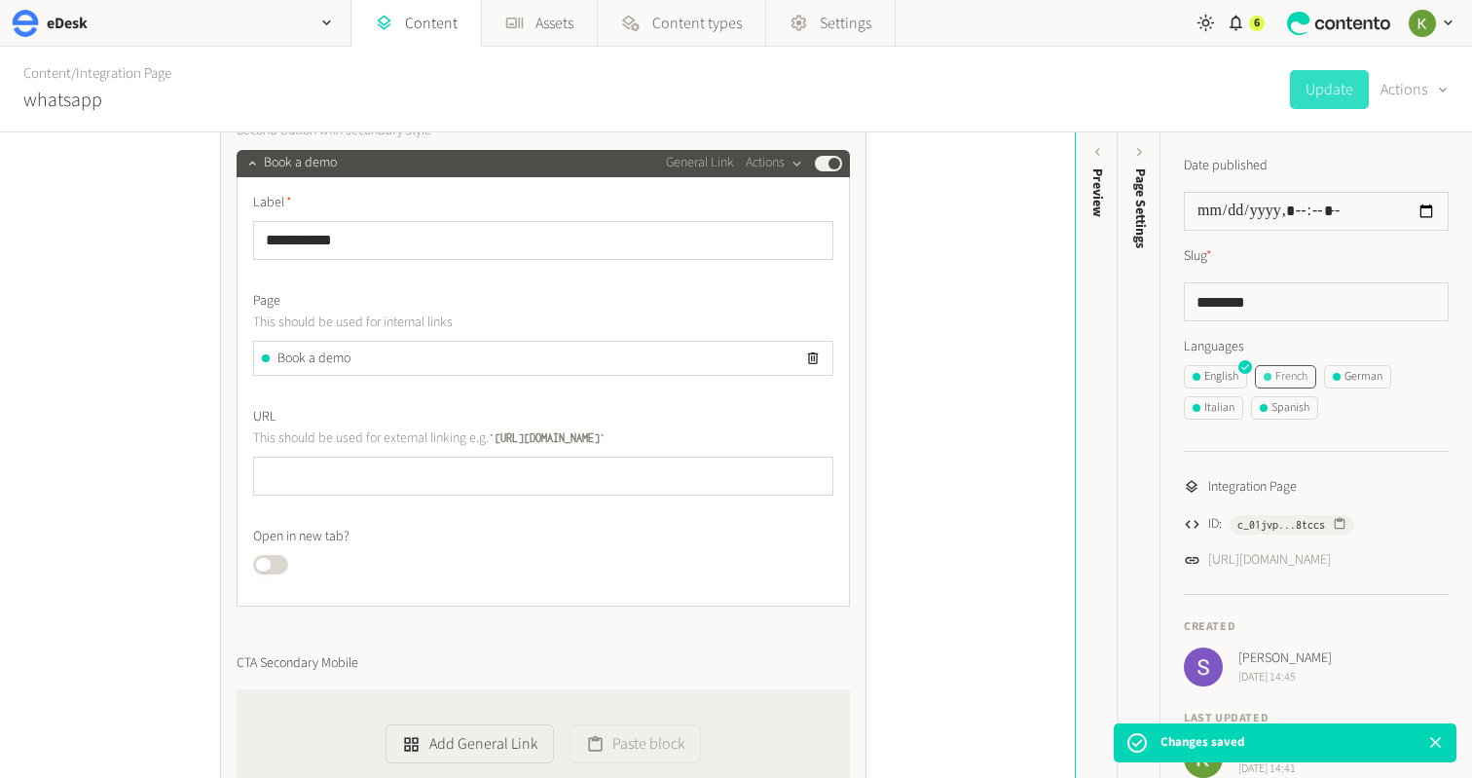
click at [1307, 374] on div "French" at bounding box center [1286, 377] width 44 height 18
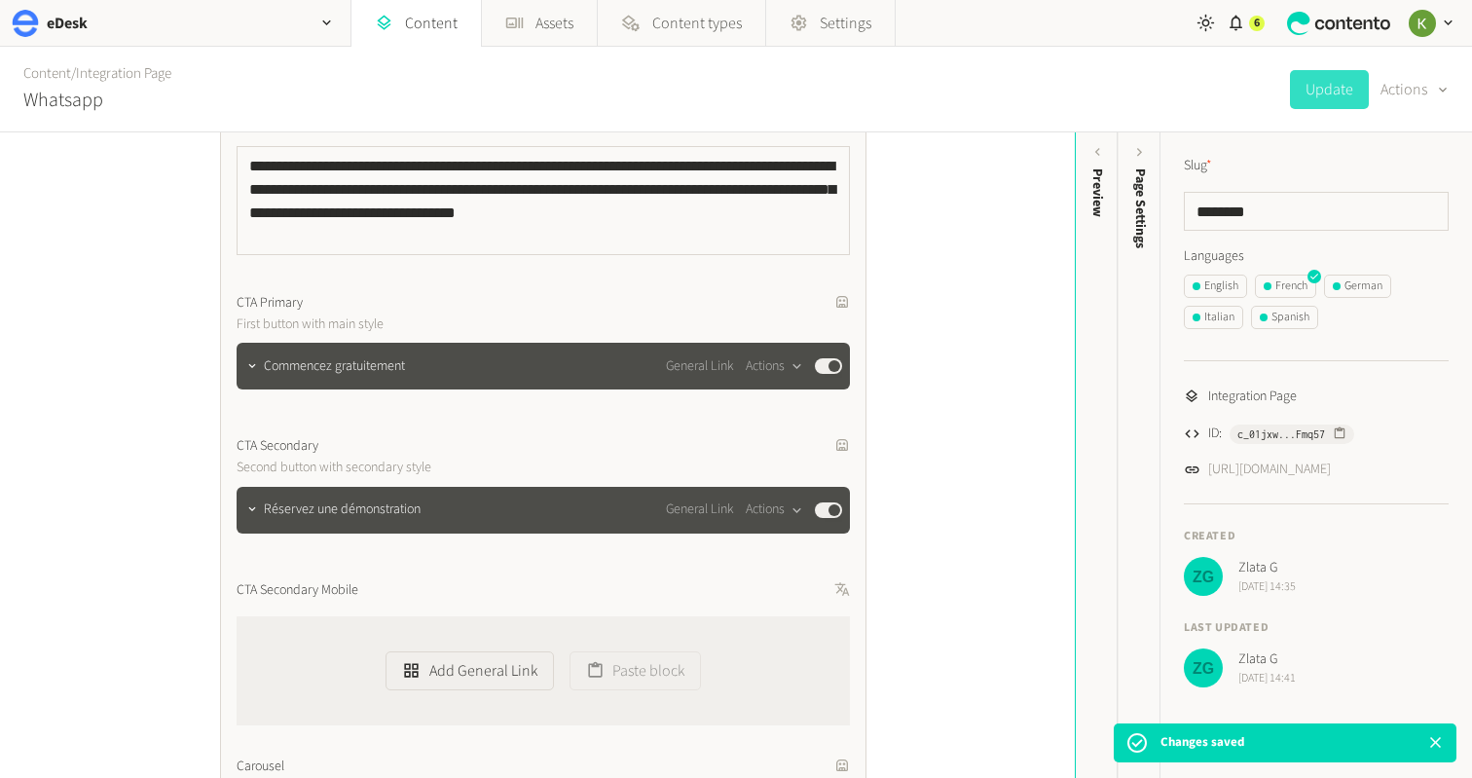
scroll to position [860, 0]
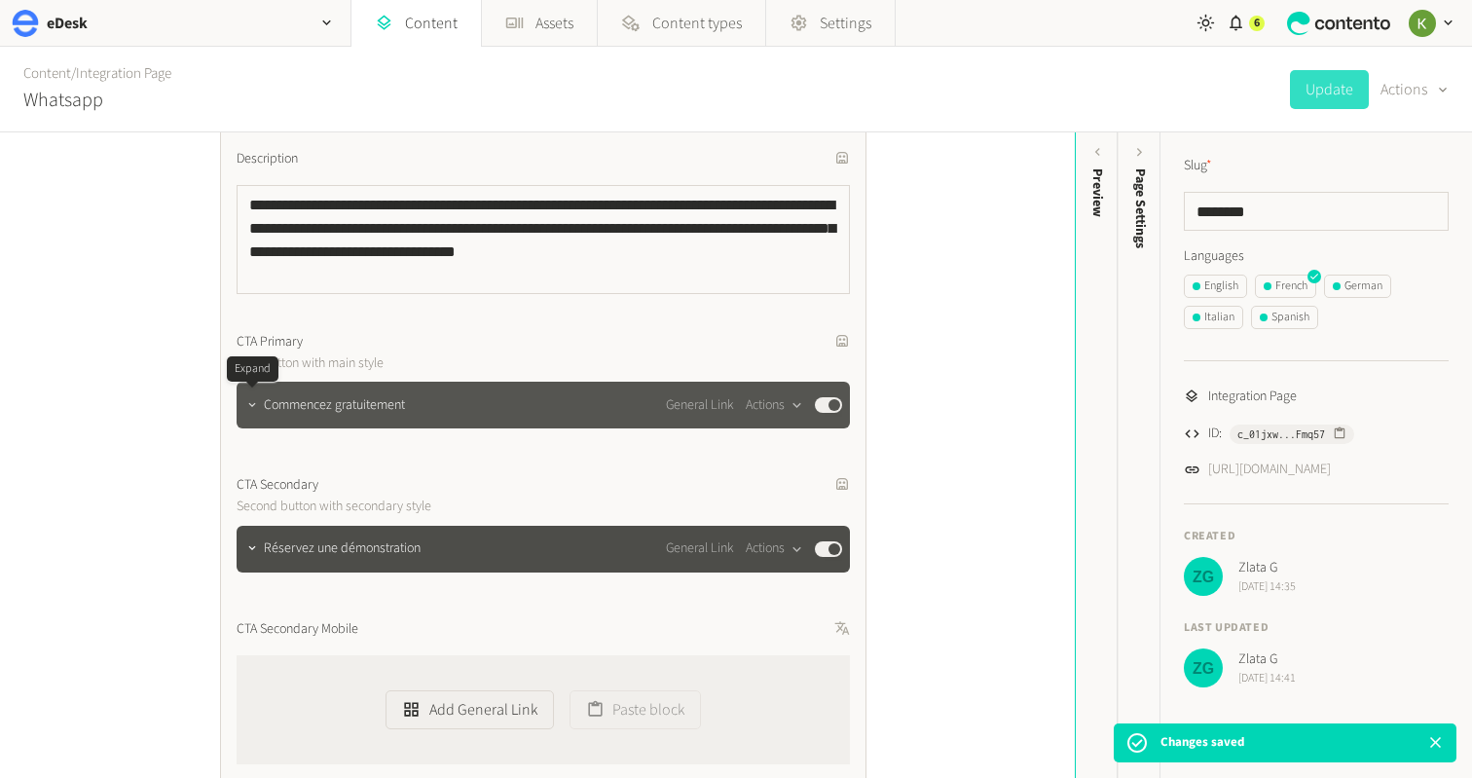
click at [257, 409] on icon "button" at bounding box center [252, 405] width 14 height 14
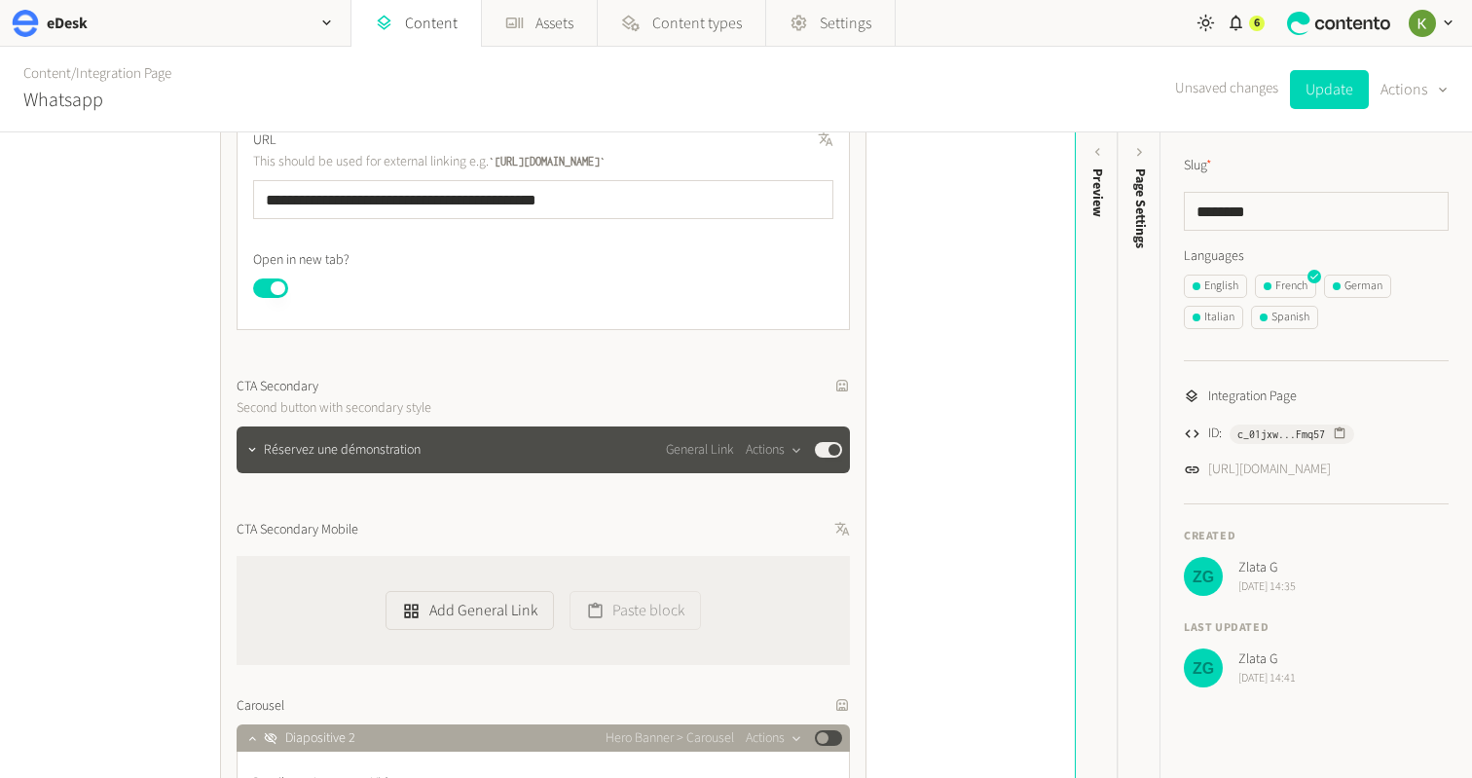
scroll to position [1505, 0]
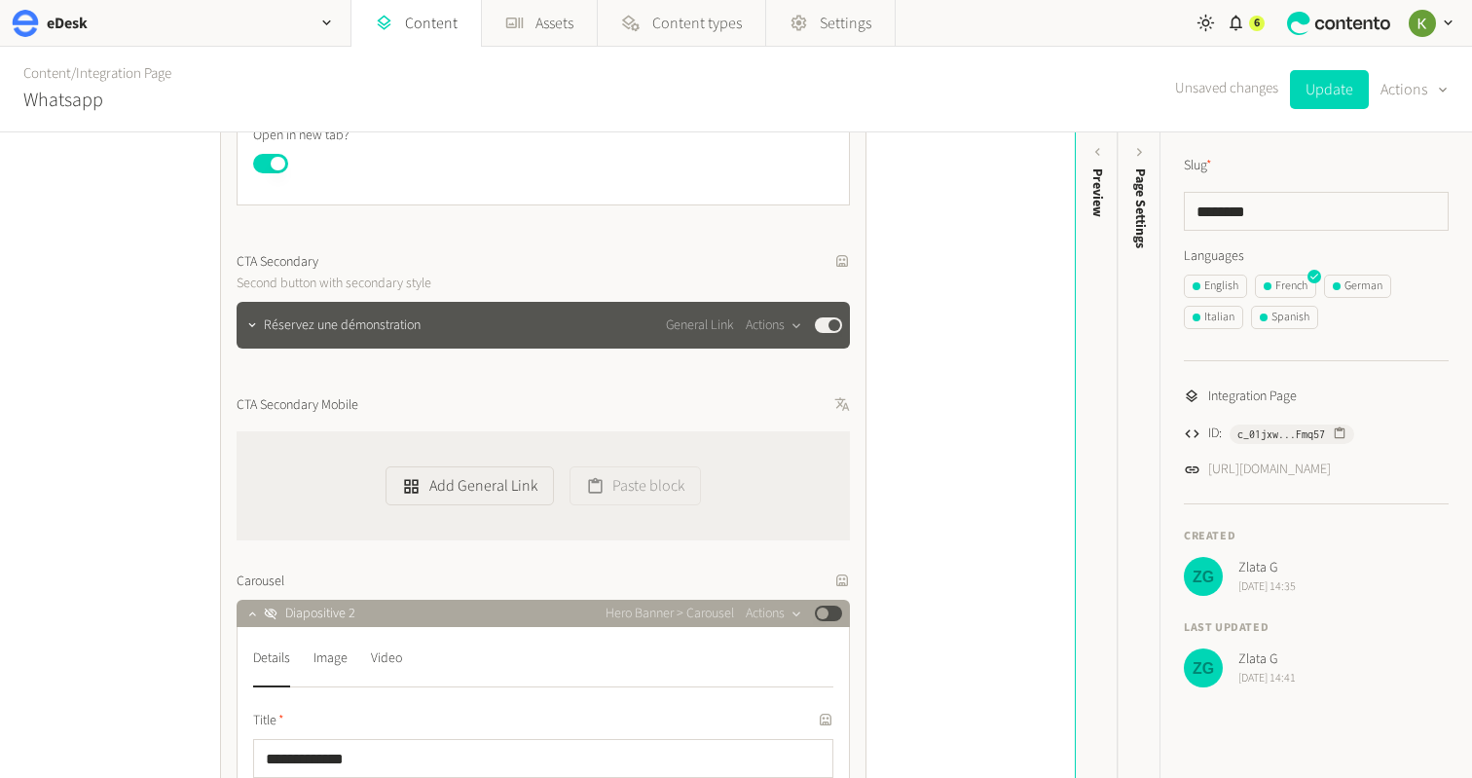
click at [257, 340] on div at bounding box center [251, 325] width 23 height 47
click at [251, 329] on icon "button" at bounding box center [252, 325] width 14 height 14
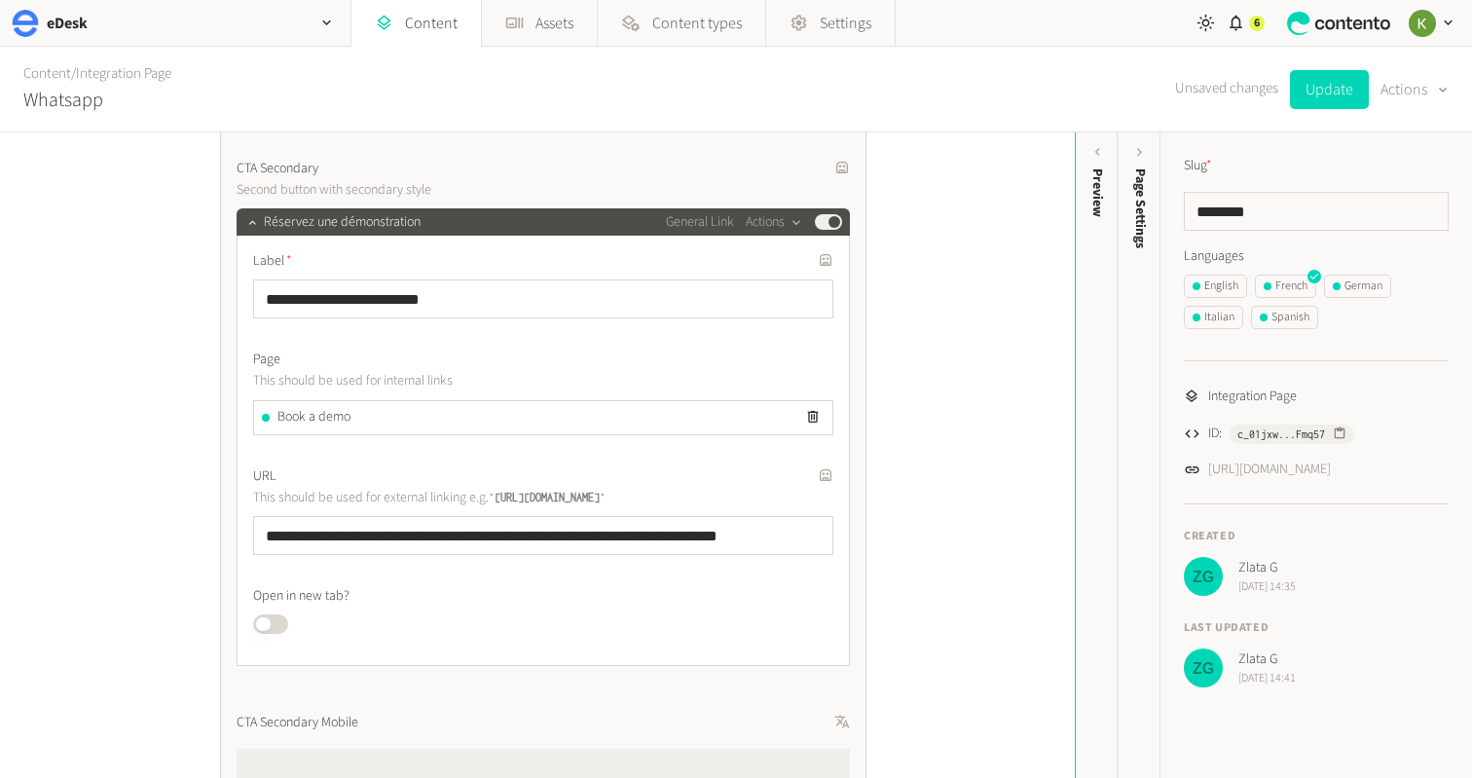
scroll to position [1618, 0]
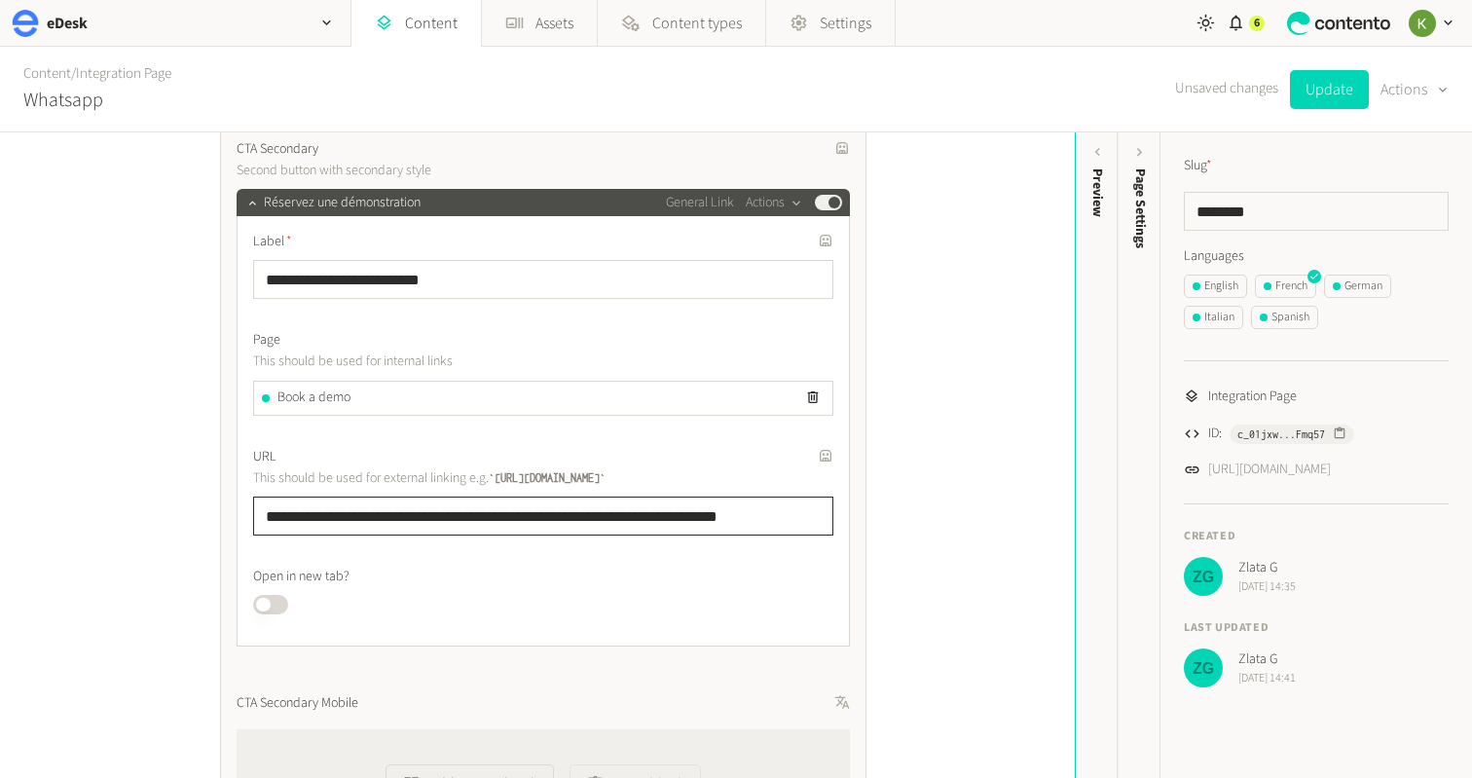
drag, startPoint x: 720, startPoint y: 525, endPoint x: 754, endPoint y: 514, distance: 35.7
click at [721, 524] on input "**********" at bounding box center [543, 516] width 580 height 39
drag, startPoint x: 754, startPoint y: 514, endPoint x: 437, endPoint y: 452, distance: 322.5
click at [195, 508] on div "**********" at bounding box center [537, 455] width 1075 height 646
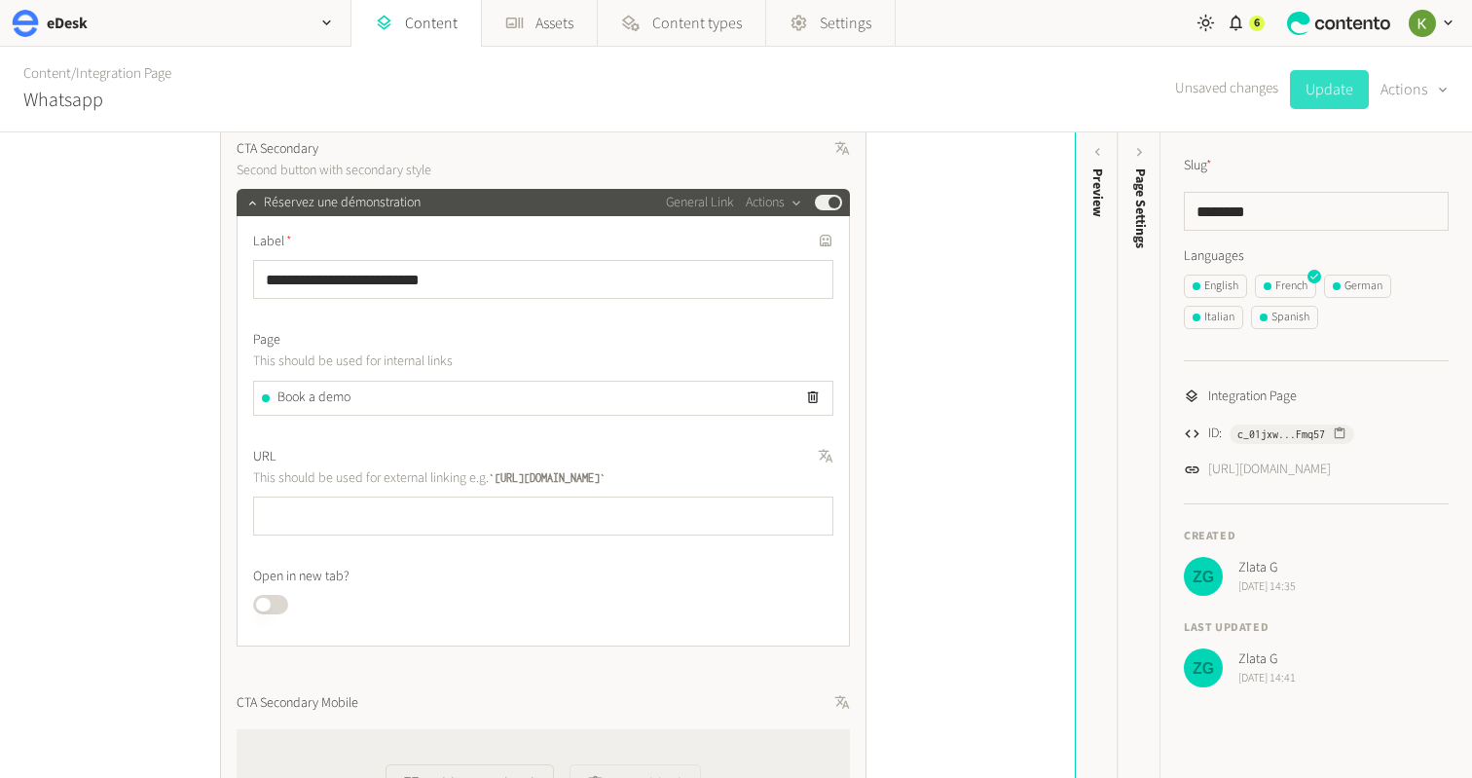
click at [1326, 92] on button "Update" at bounding box center [1329, 89] width 79 height 39
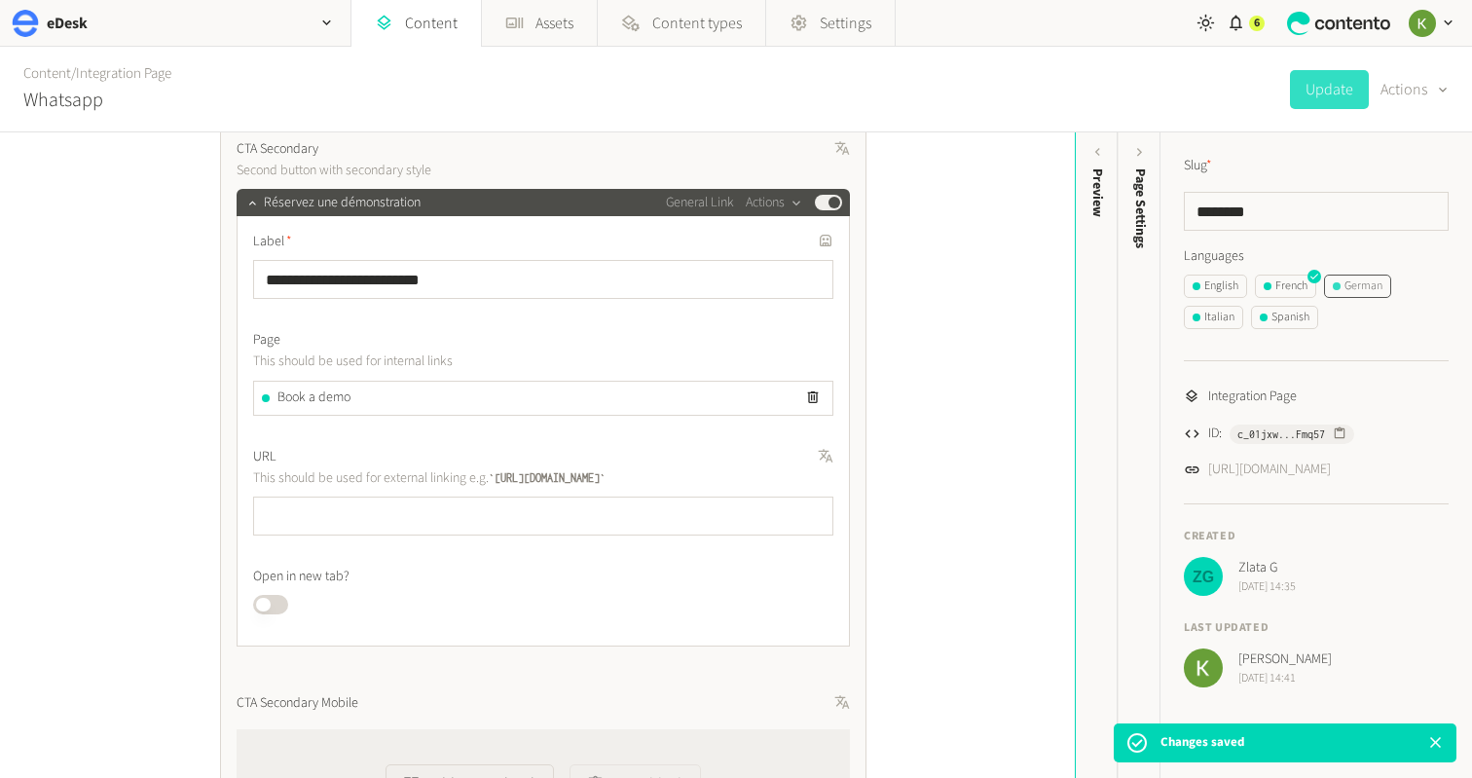
click at [1369, 290] on div "German" at bounding box center [1358, 286] width 50 height 18
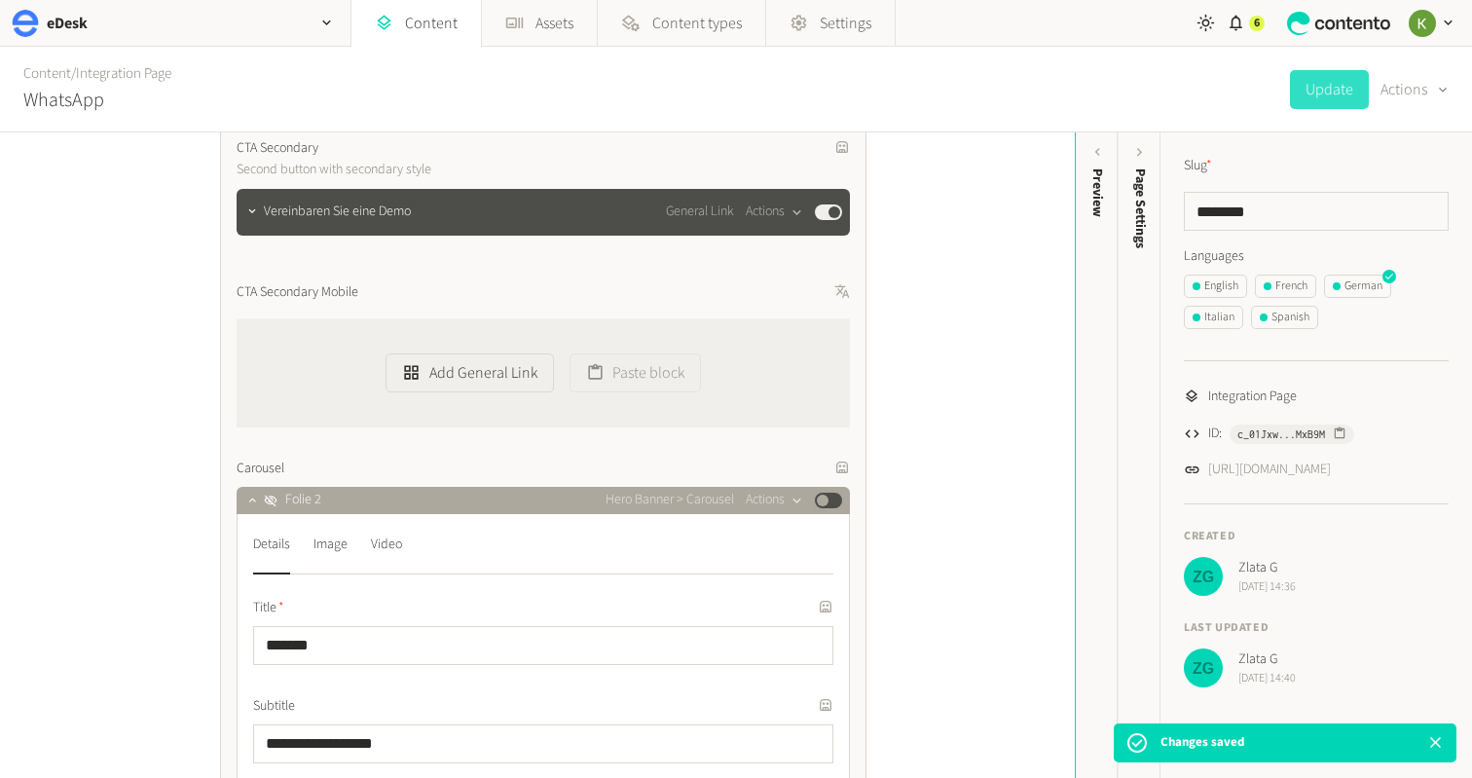
scroll to position [1210, 0]
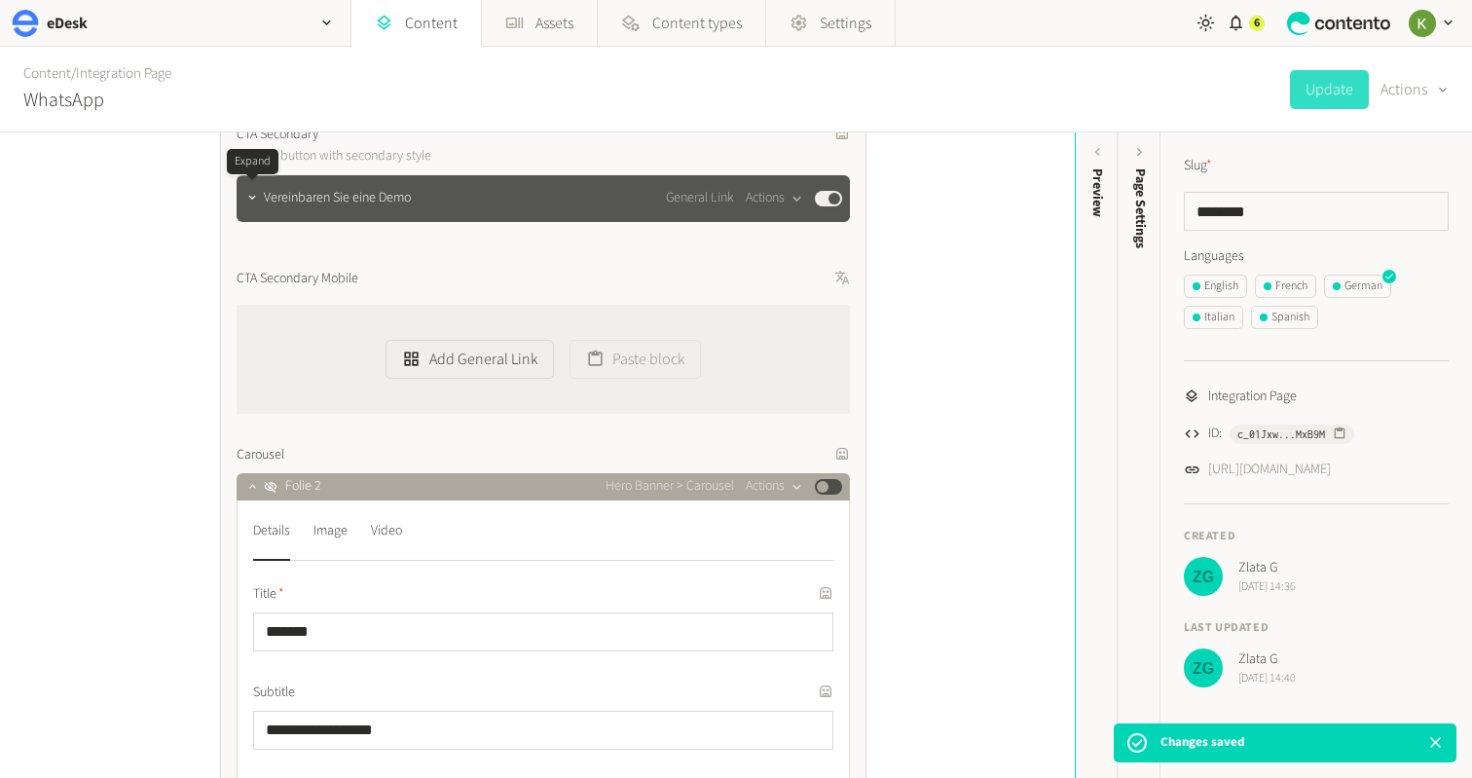
click at [261, 206] on div at bounding box center [251, 198] width 23 height 27
click at [253, 204] on button "button" at bounding box center [251, 196] width 23 height 23
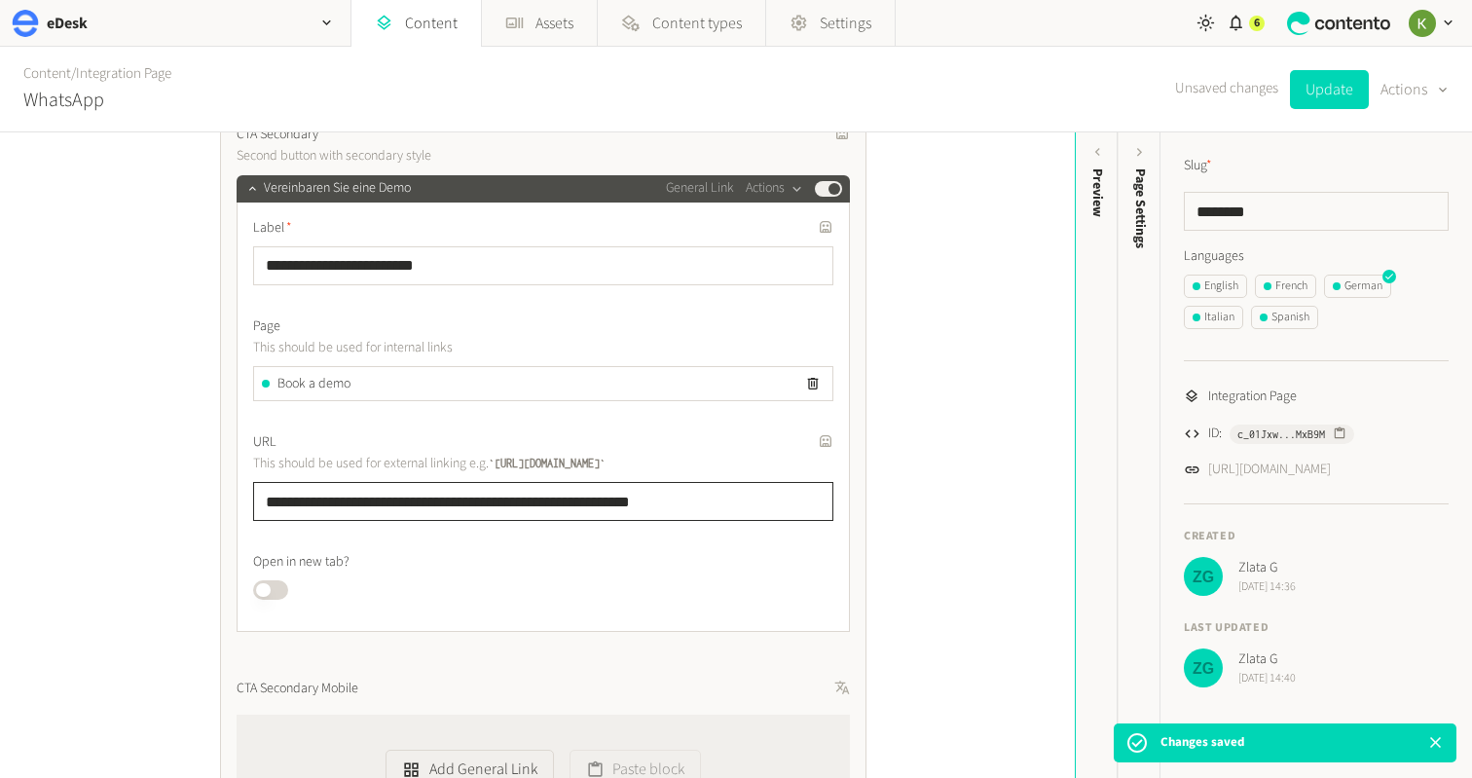
drag, startPoint x: 349, startPoint y: 482, endPoint x: 366, endPoint y: 454, distance: 33.2
click at [85, 461] on div "**********" at bounding box center [537, 455] width 1075 height 646
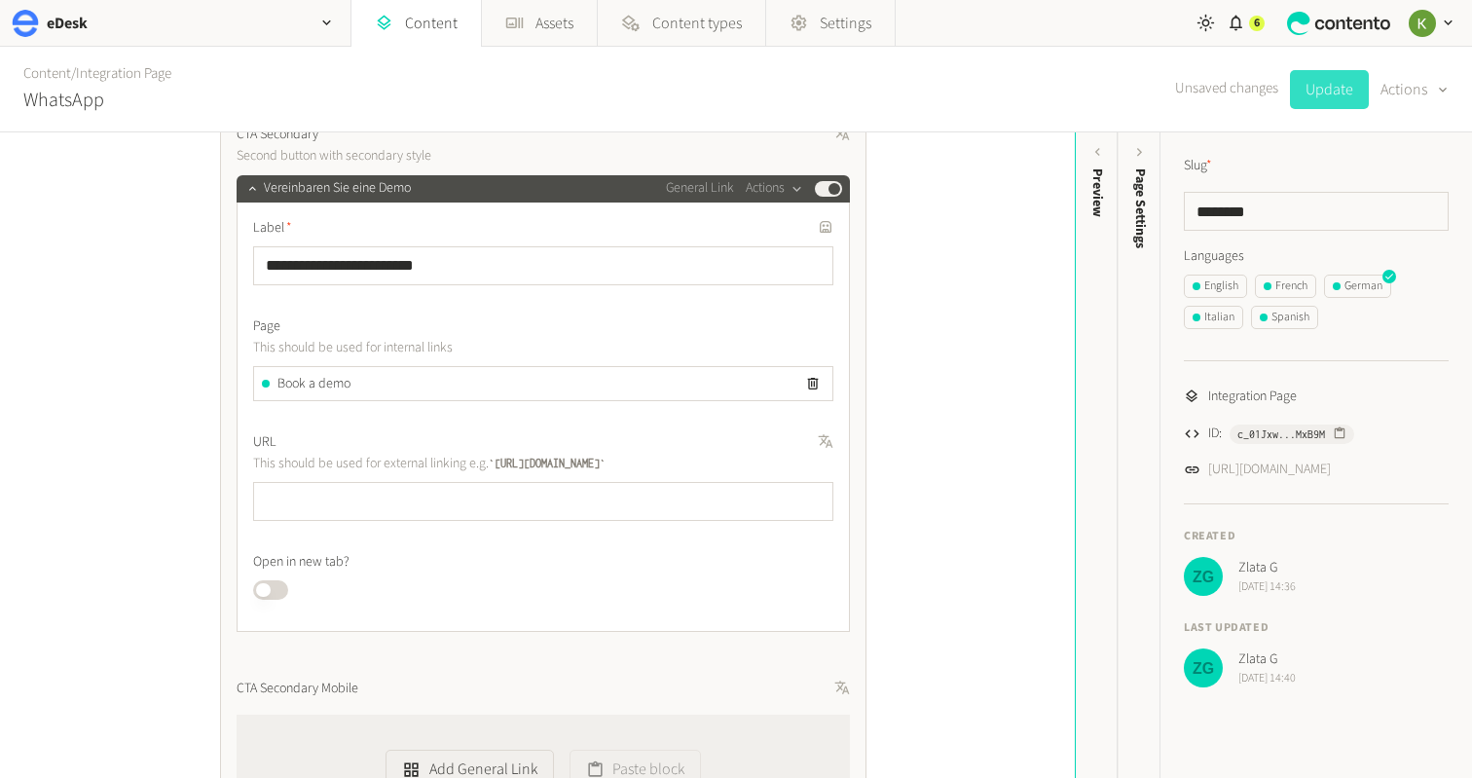
click at [1319, 92] on button "Update" at bounding box center [1329, 89] width 79 height 39
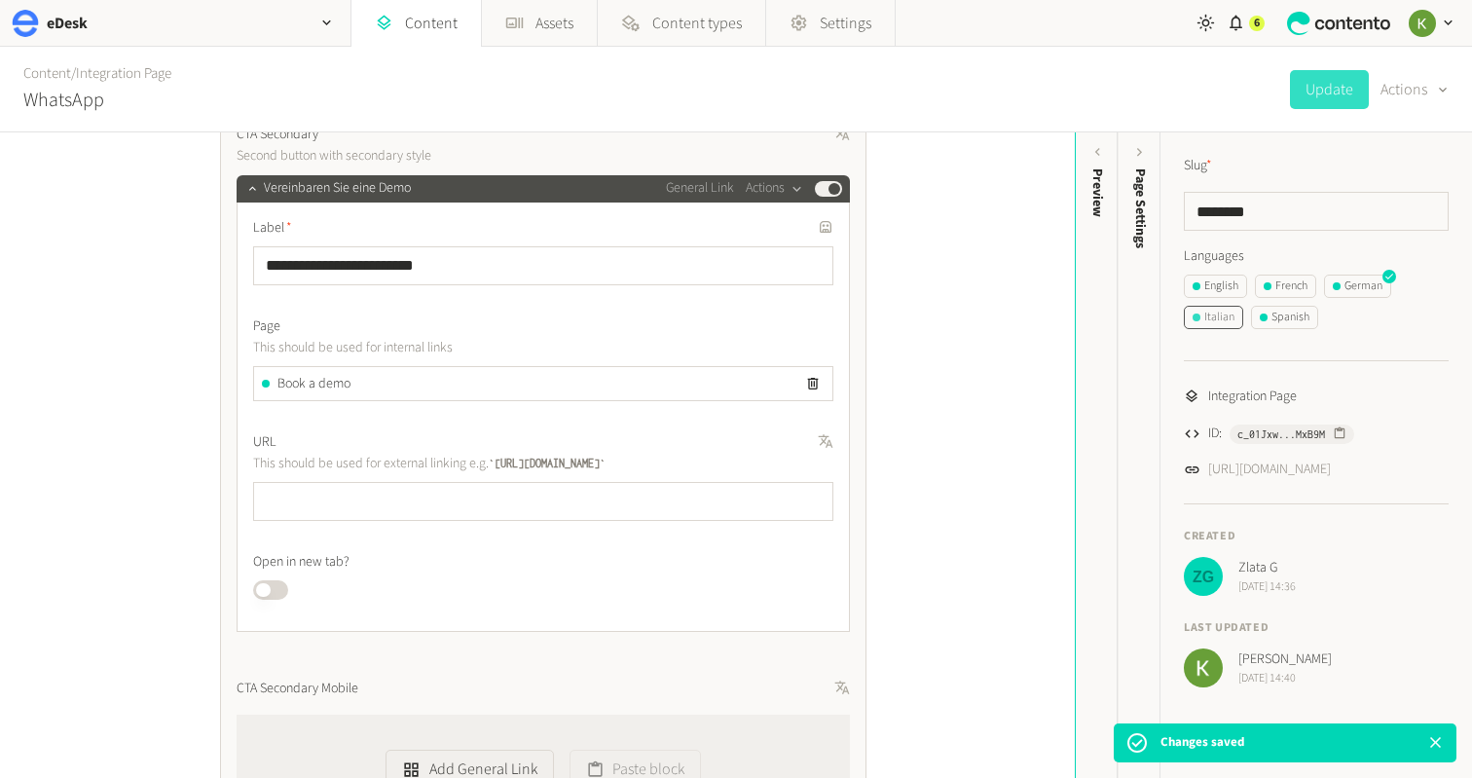
click at [1226, 316] on div "Italian" at bounding box center [1214, 318] width 42 height 18
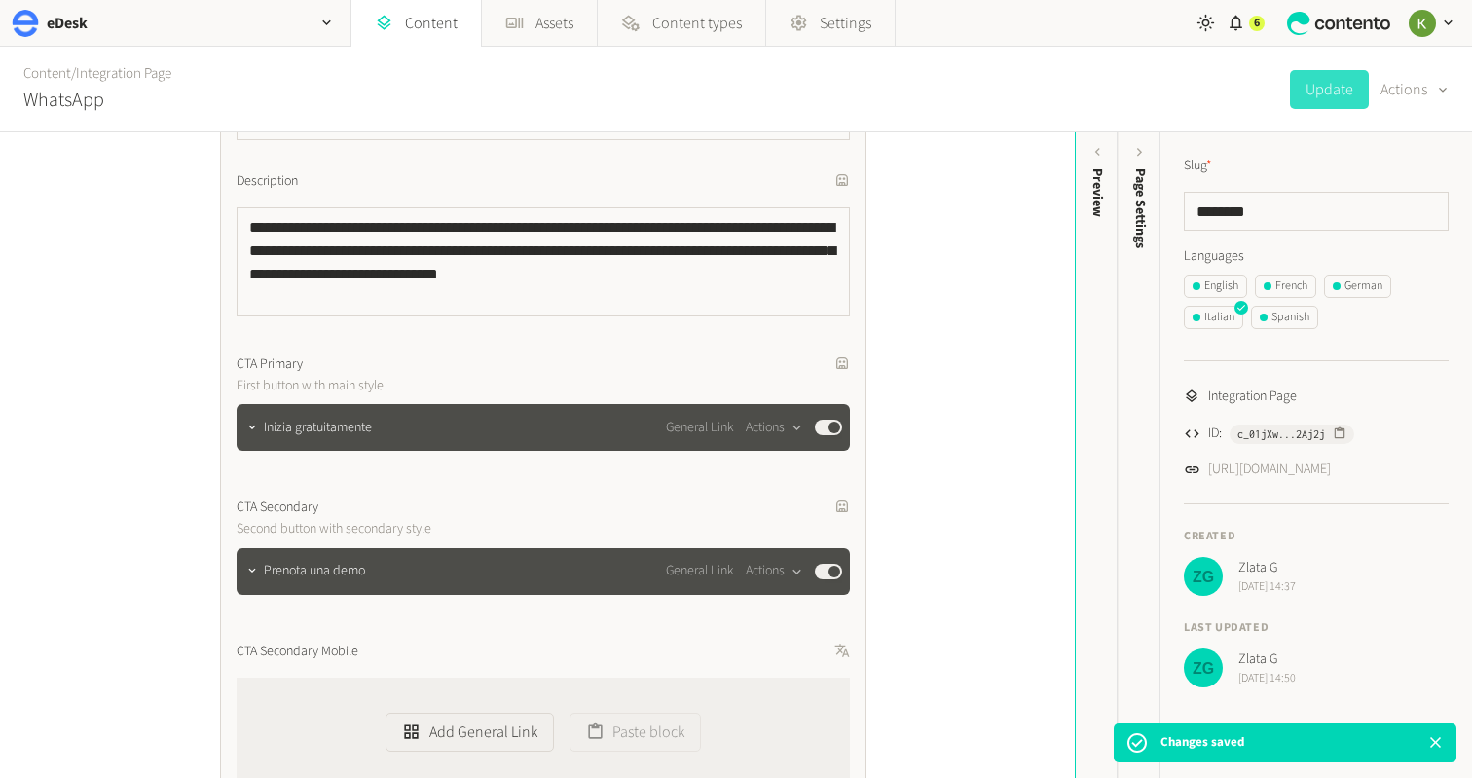
scroll to position [918, 0]
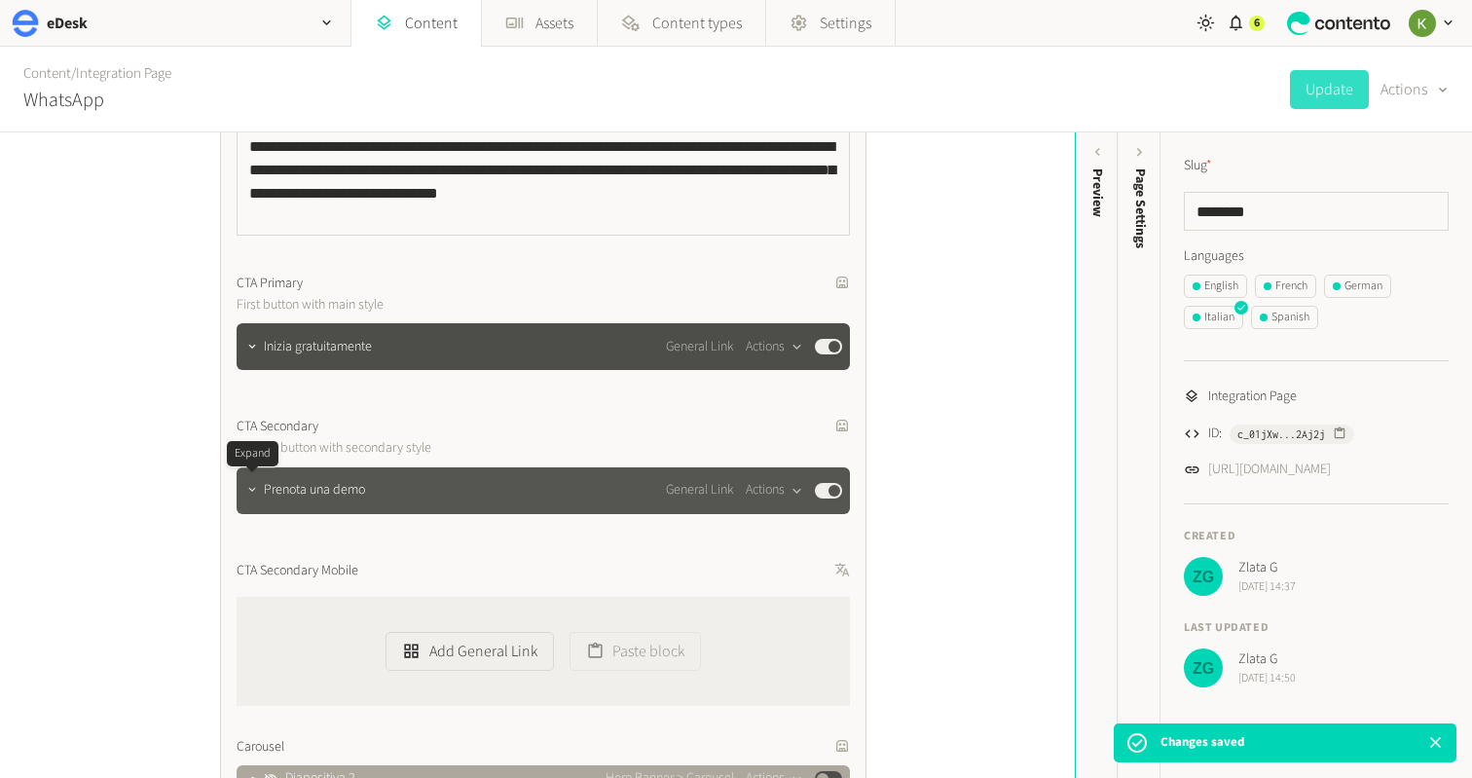
drag, startPoint x: 246, startPoint y: 483, endPoint x: 259, endPoint y: 476, distance: 14.4
click at [246, 483] on icon "button" at bounding box center [252, 490] width 14 height 14
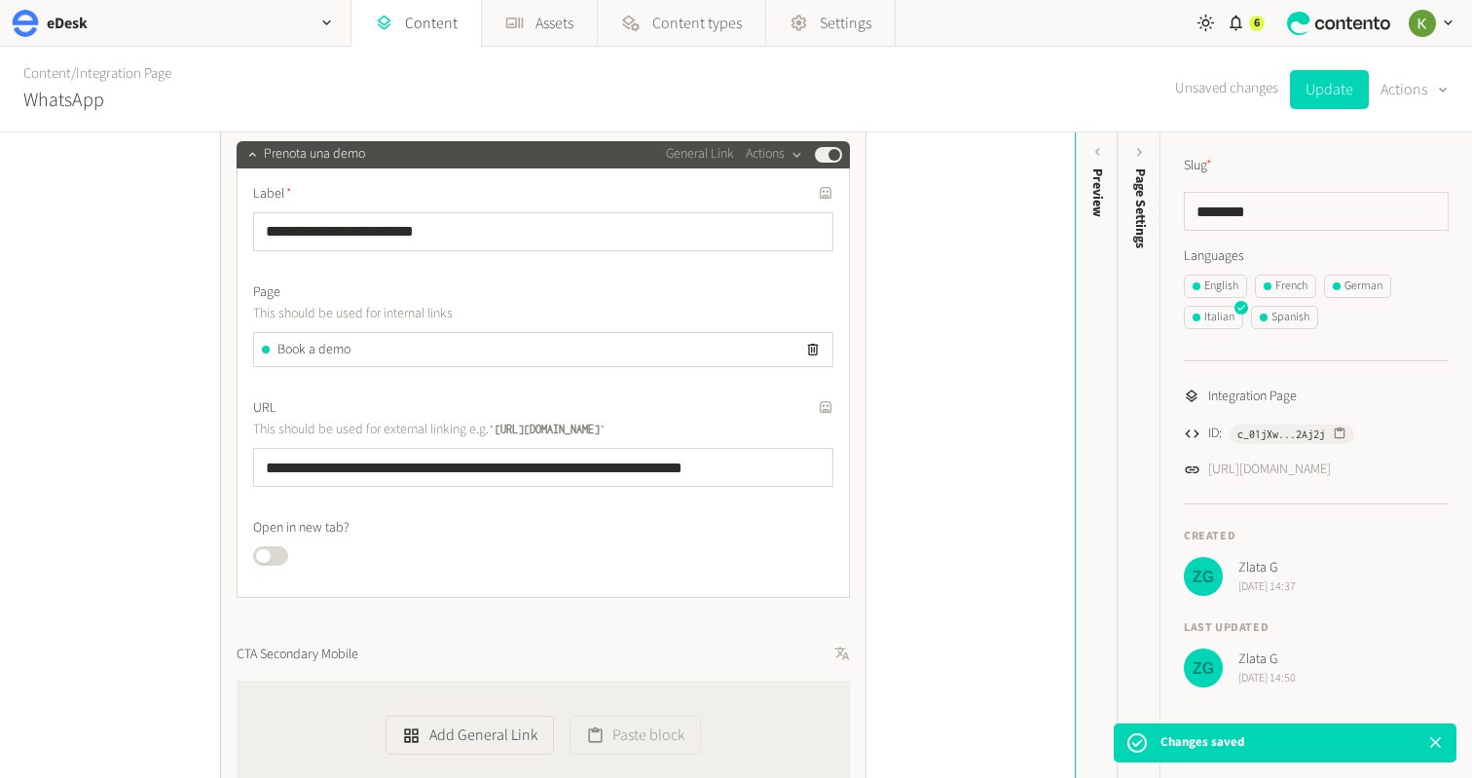
scroll to position [1375, 0]
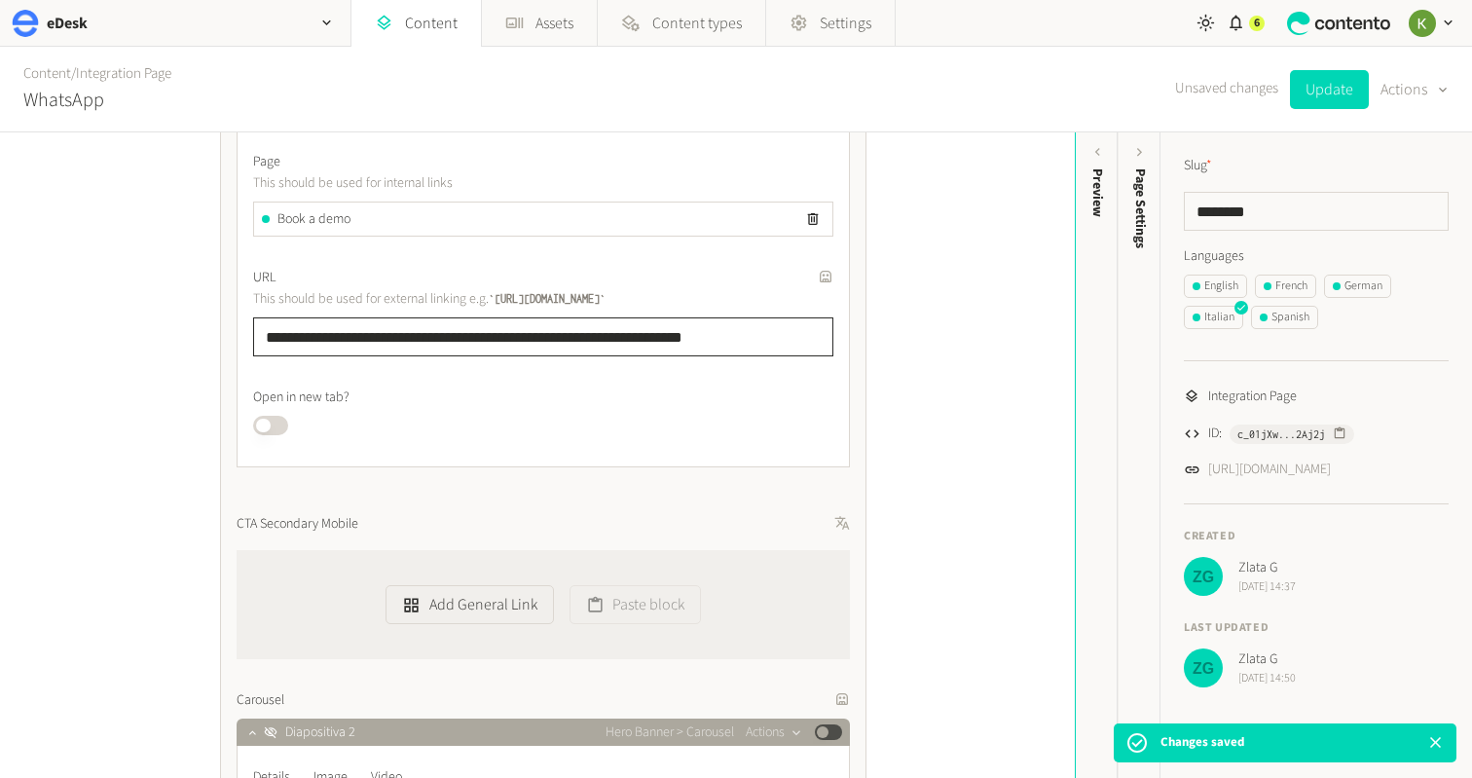
drag, startPoint x: 504, startPoint y: 333, endPoint x: 216, endPoint y: 322, distance: 288.4
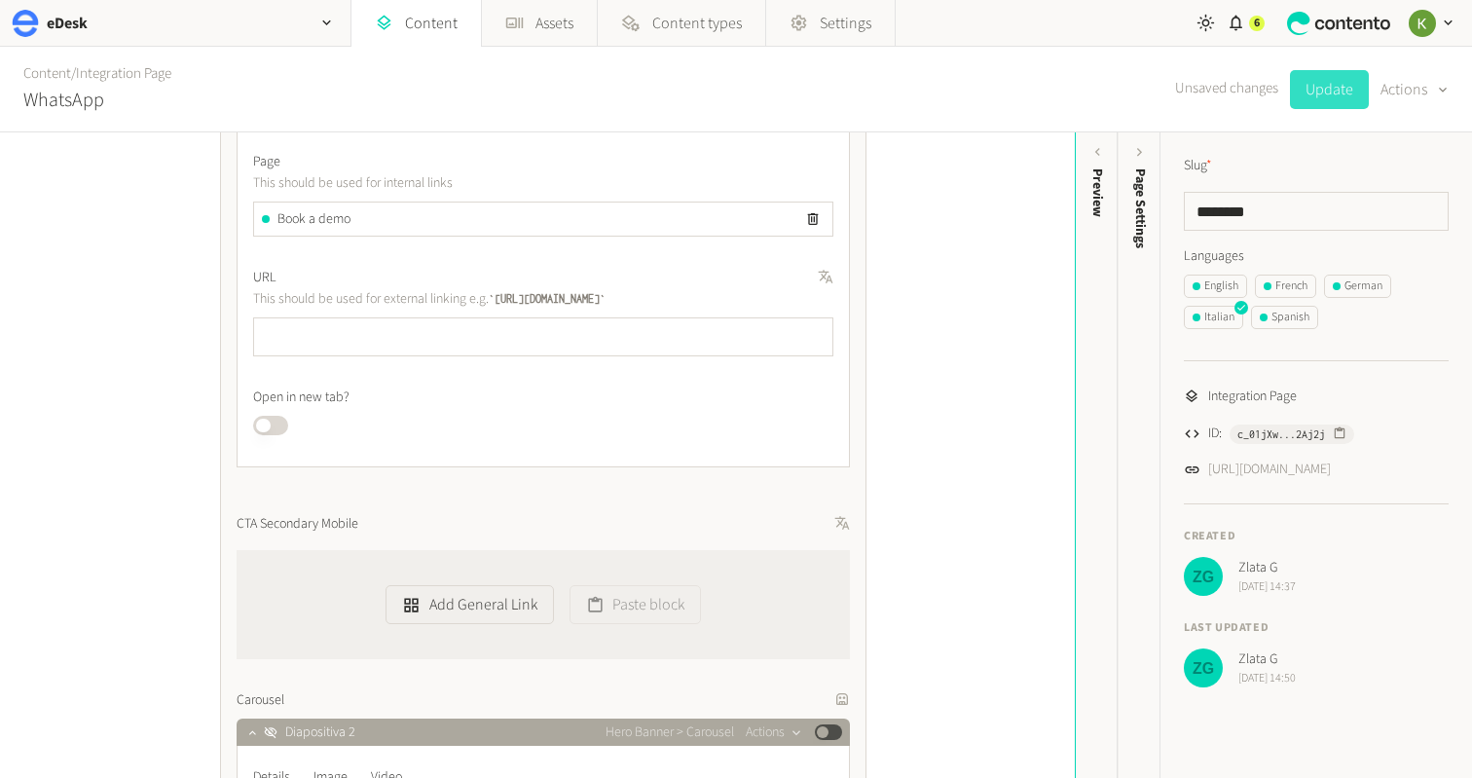
click at [1332, 96] on button "Update" at bounding box center [1329, 89] width 79 height 39
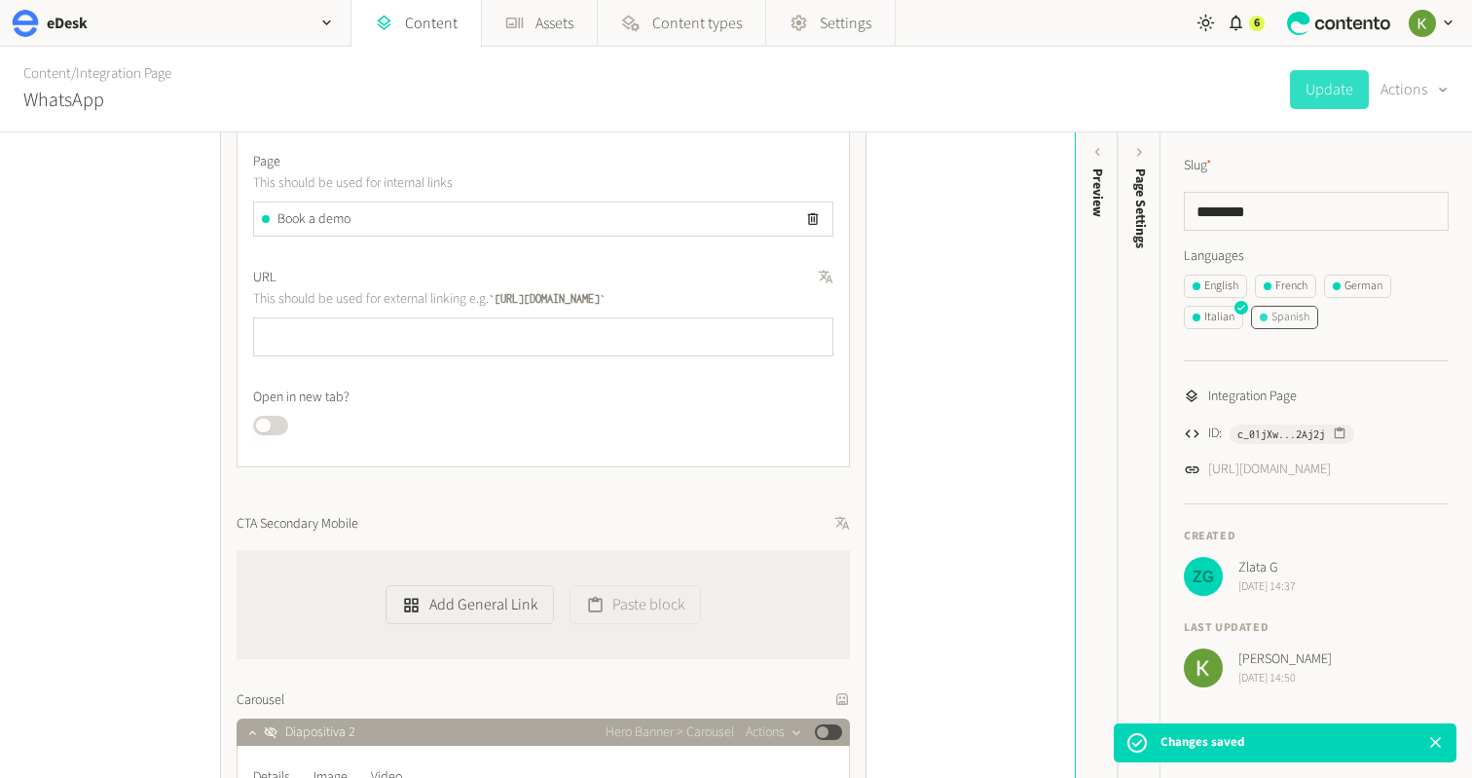
click at [1280, 318] on div "Spanish" at bounding box center [1285, 318] width 50 height 18
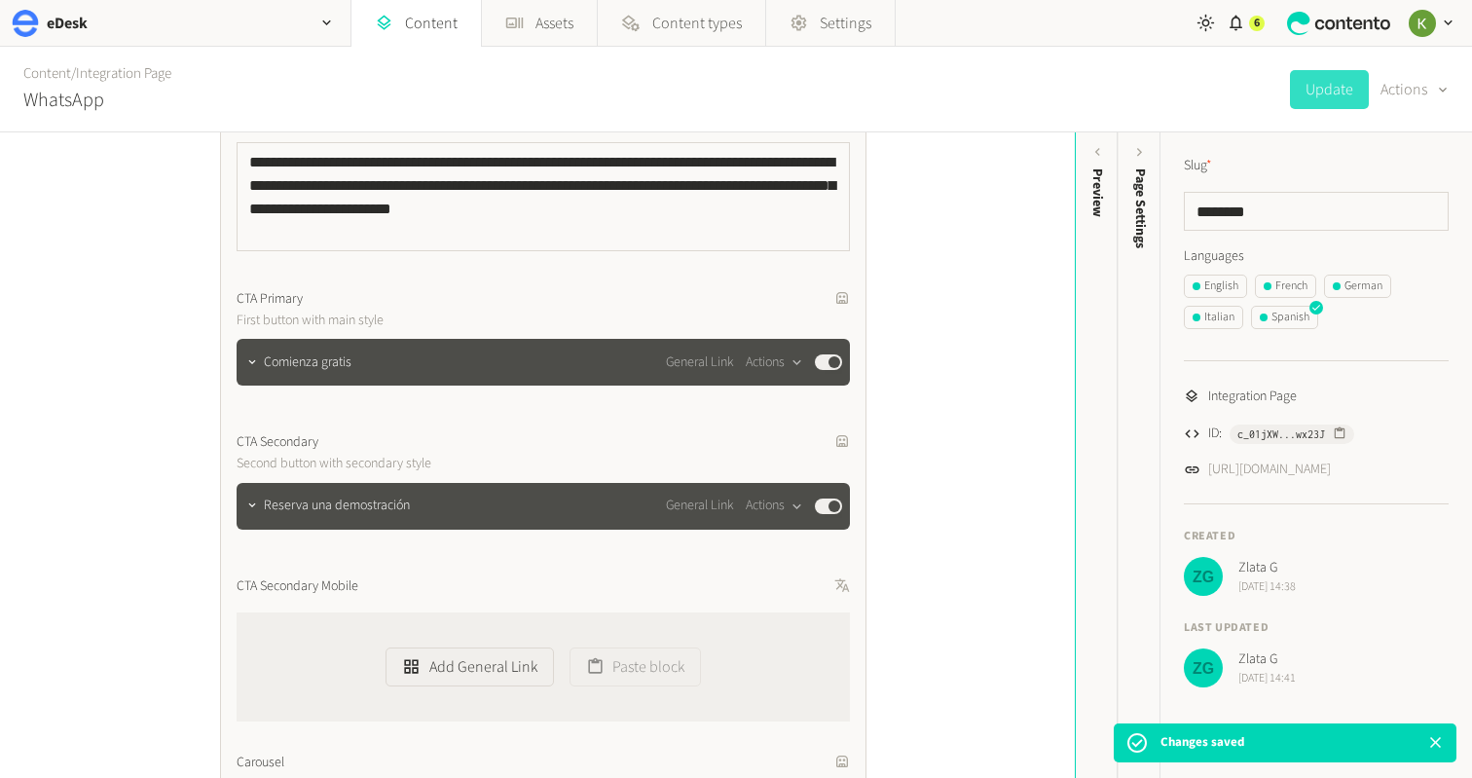
scroll to position [1023, 0]
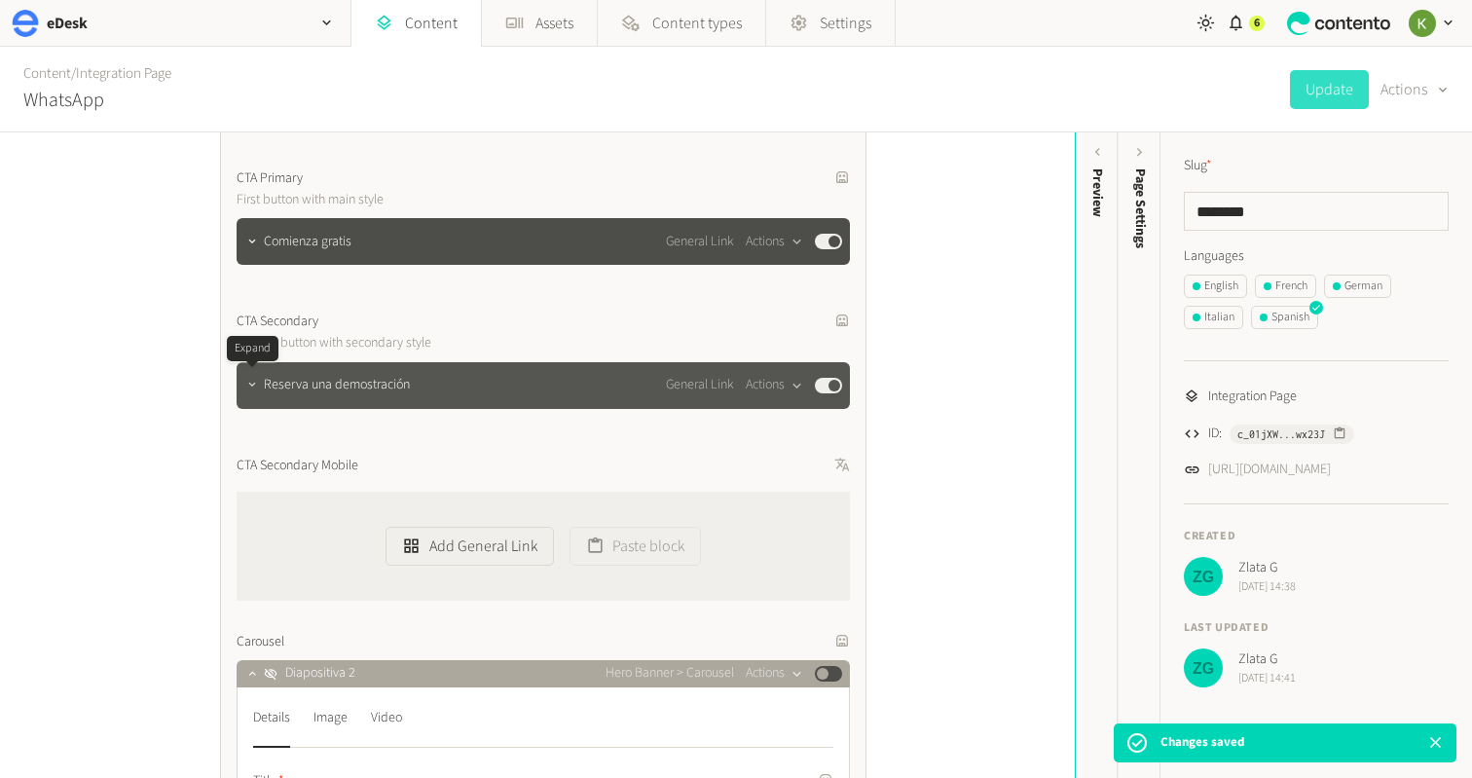
click at [248, 392] on button "button" at bounding box center [251, 383] width 23 height 23
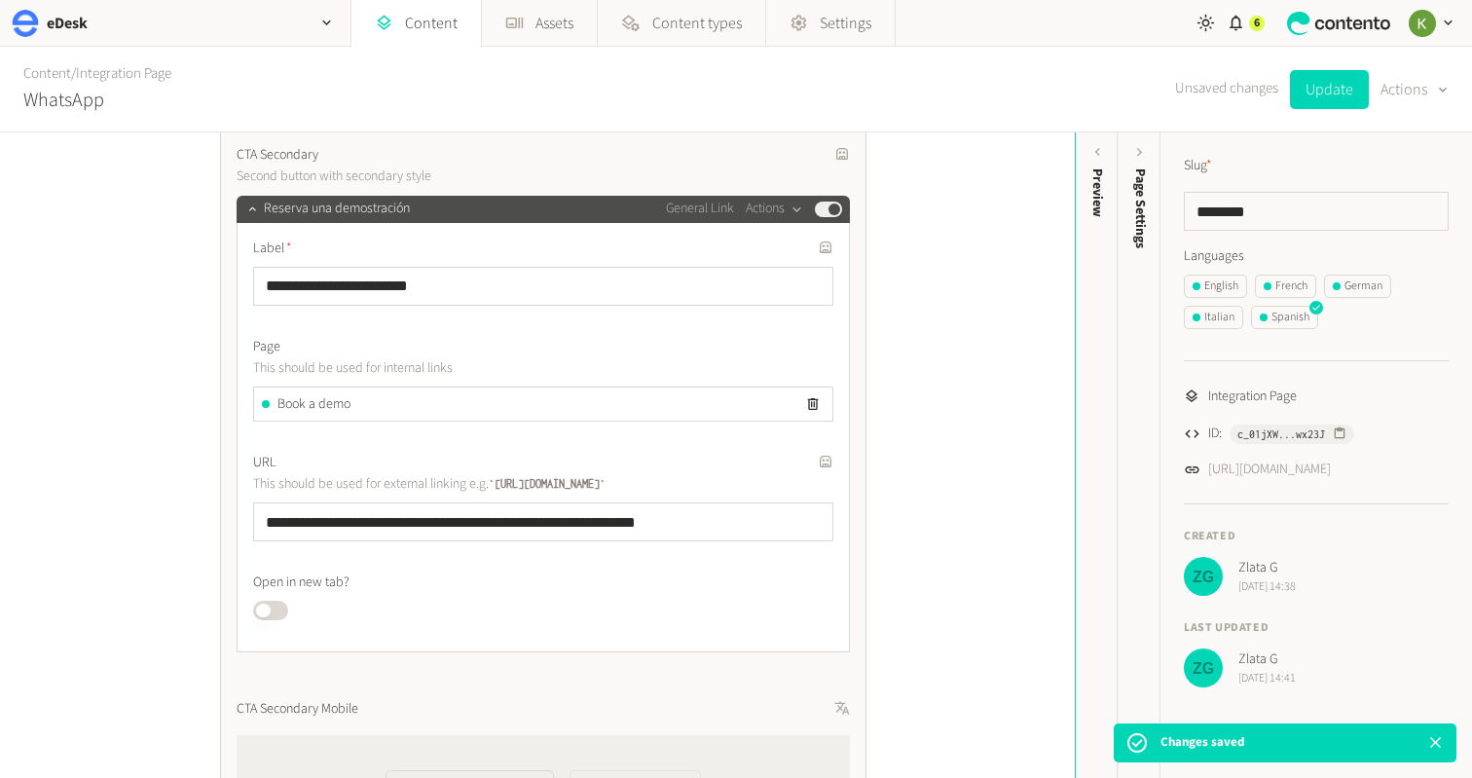
scroll to position [1289, 0]
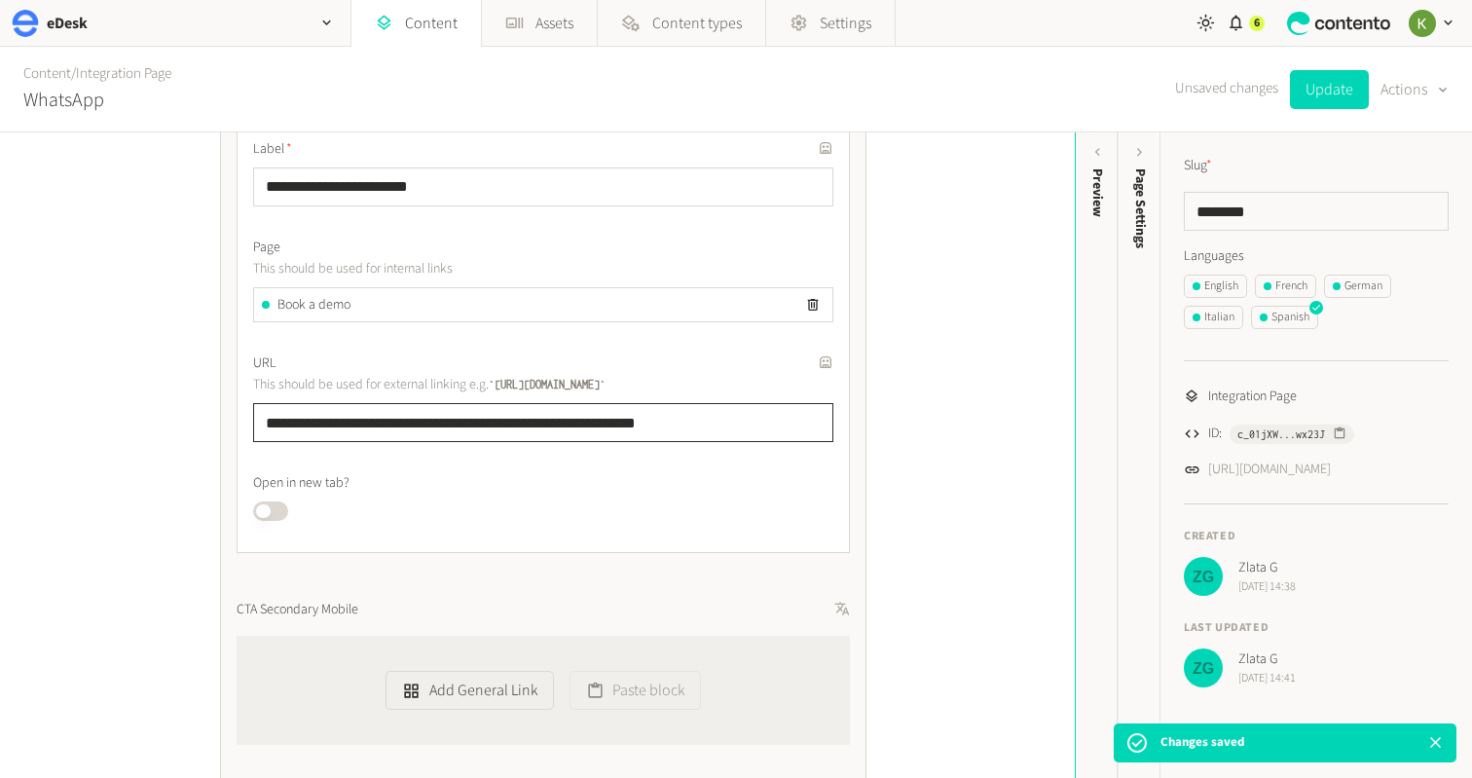
drag, startPoint x: 679, startPoint y: 423, endPoint x: 337, endPoint y: 397, distance: 342.7
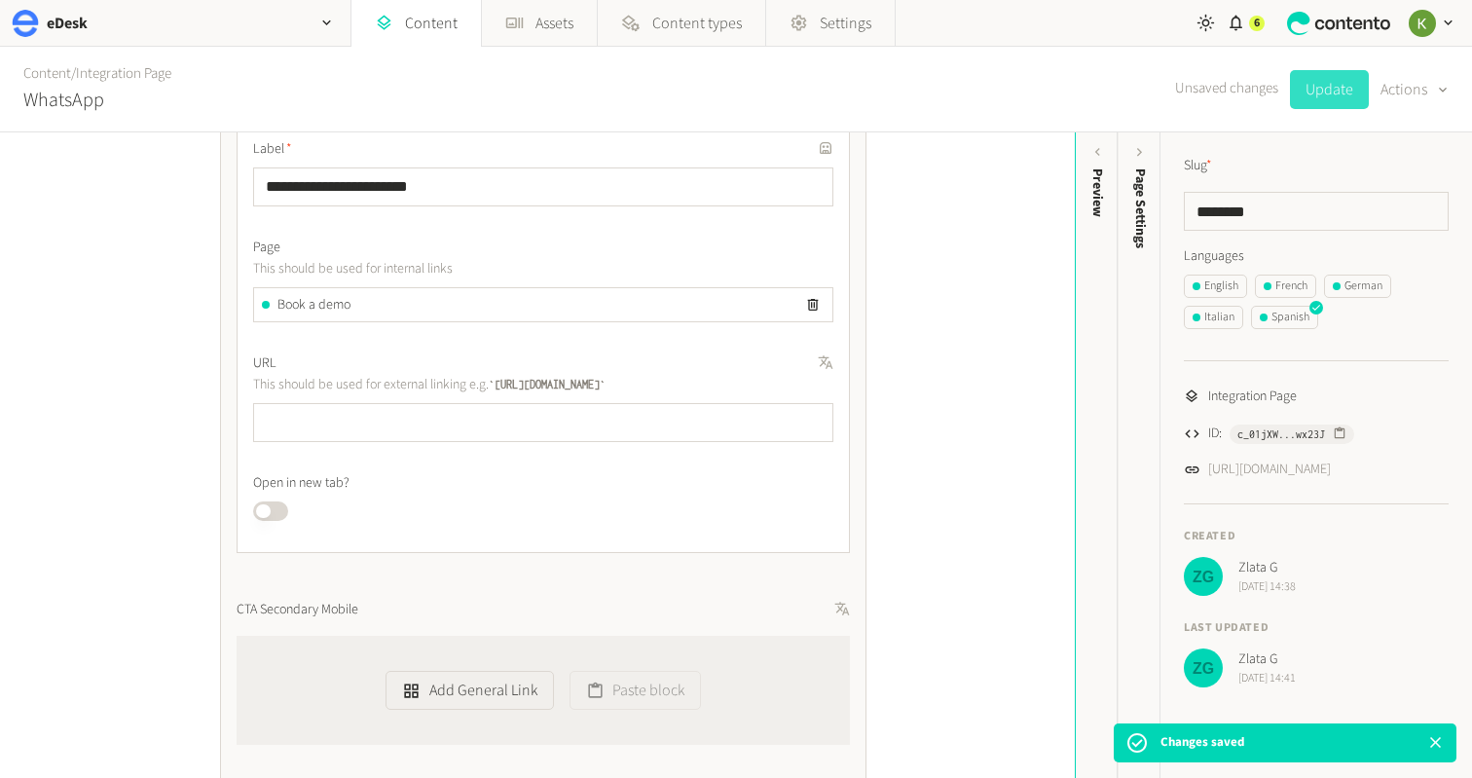
click at [1316, 101] on button "Update" at bounding box center [1329, 89] width 79 height 39
click at [1219, 284] on div "English" at bounding box center [1216, 286] width 46 height 18
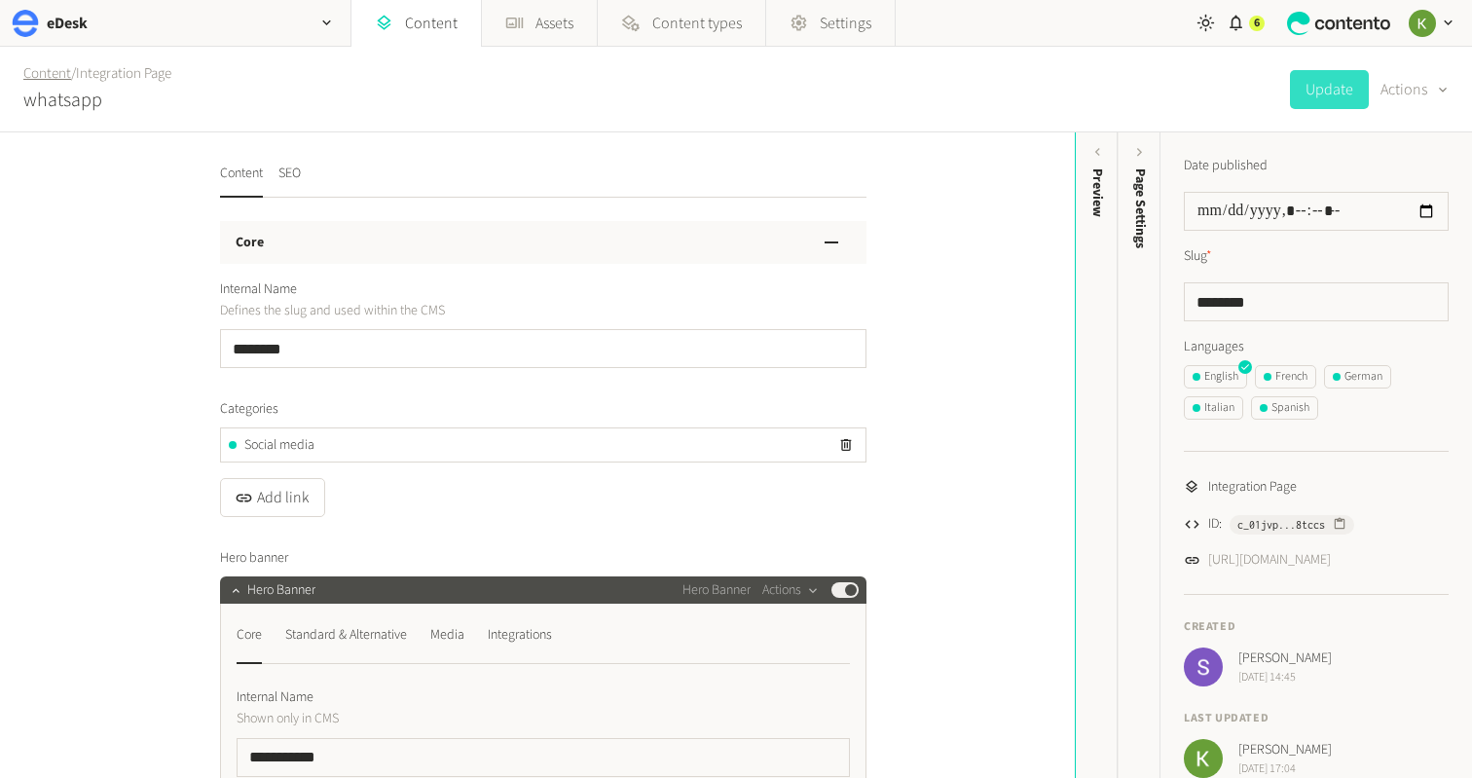
click at [50, 72] on link "Content" at bounding box center [47, 73] width 48 height 20
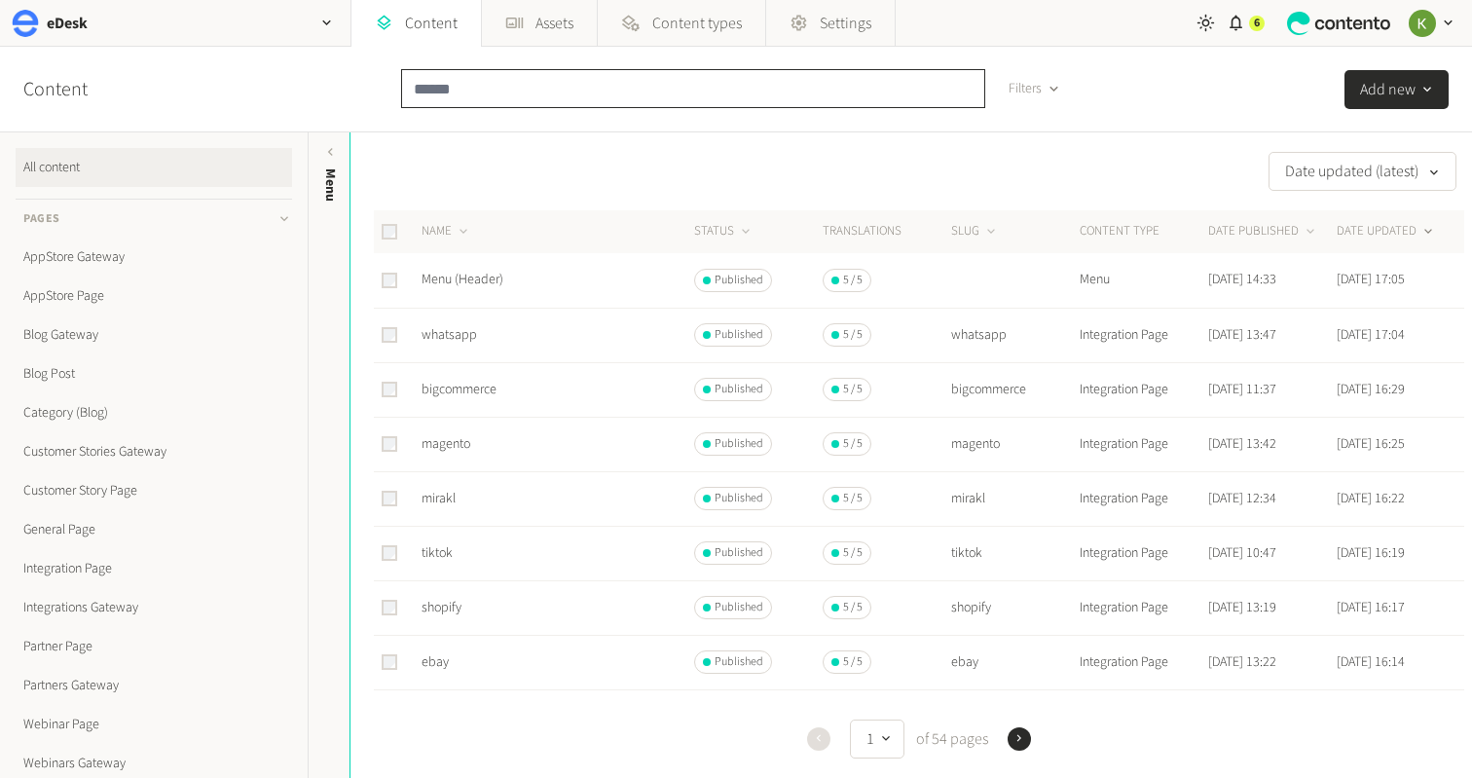
click at [502, 93] on input "text" at bounding box center [693, 88] width 584 height 39
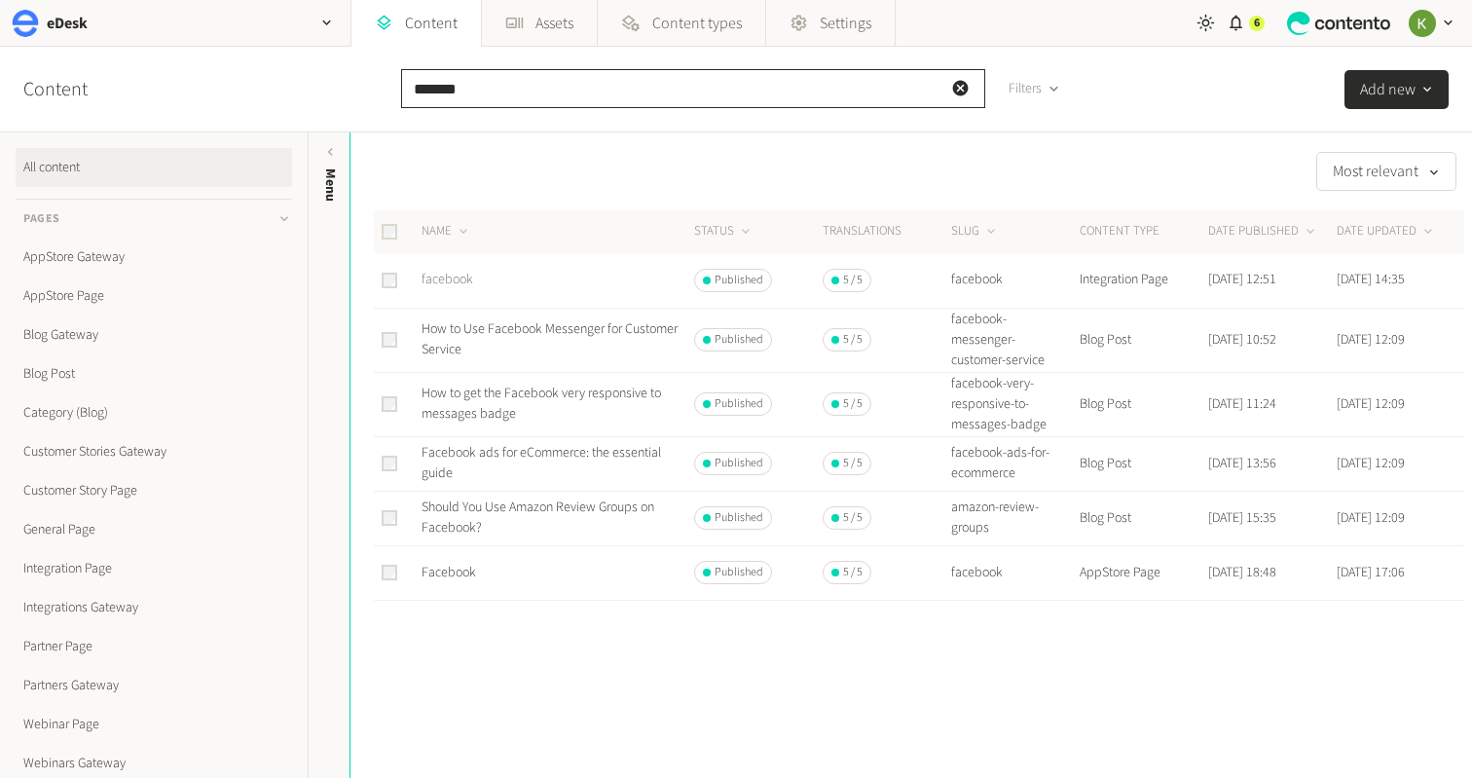
type input "*******"
click at [445, 277] on link "facebook" at bounding box center [448, 279] width 52 height 19
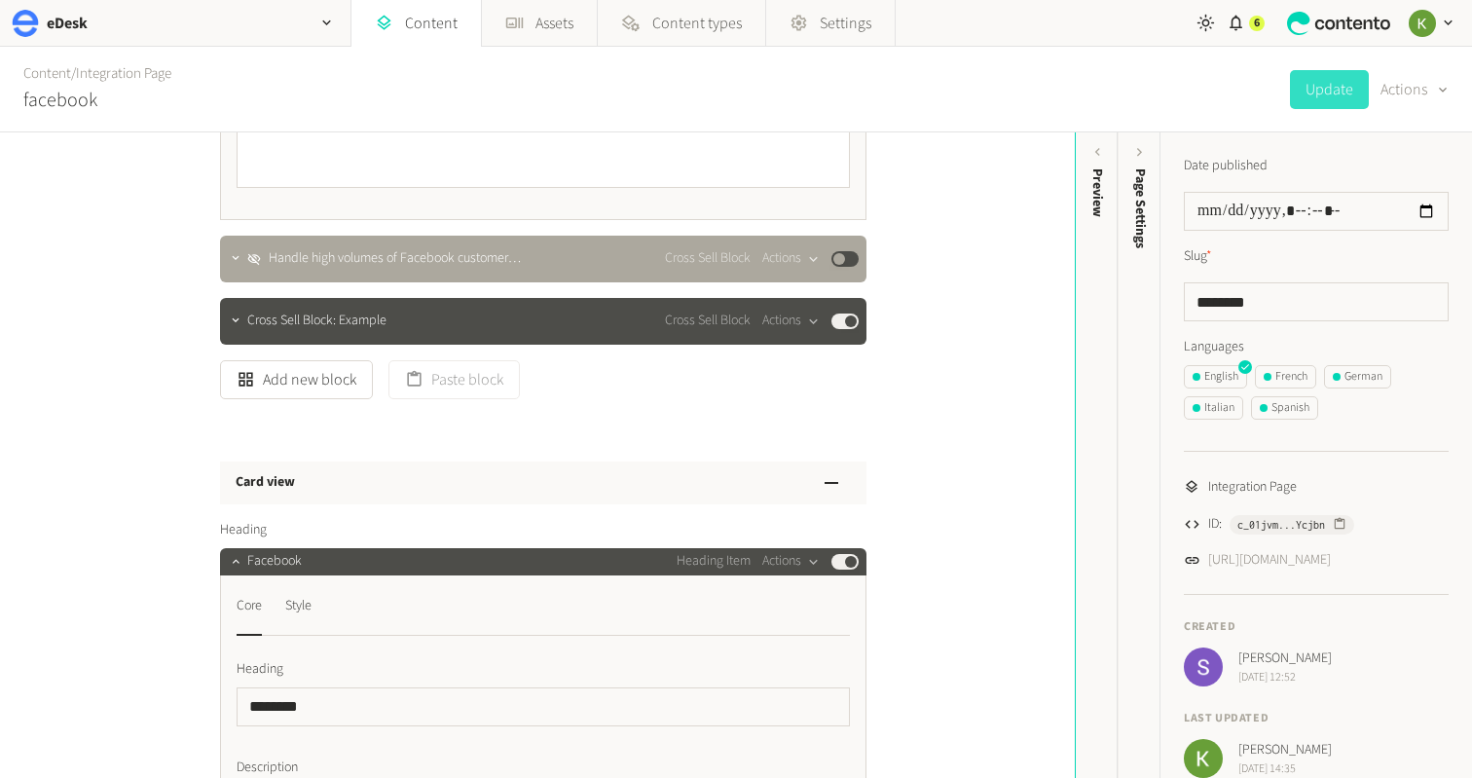
scroll to position [7443, 0]
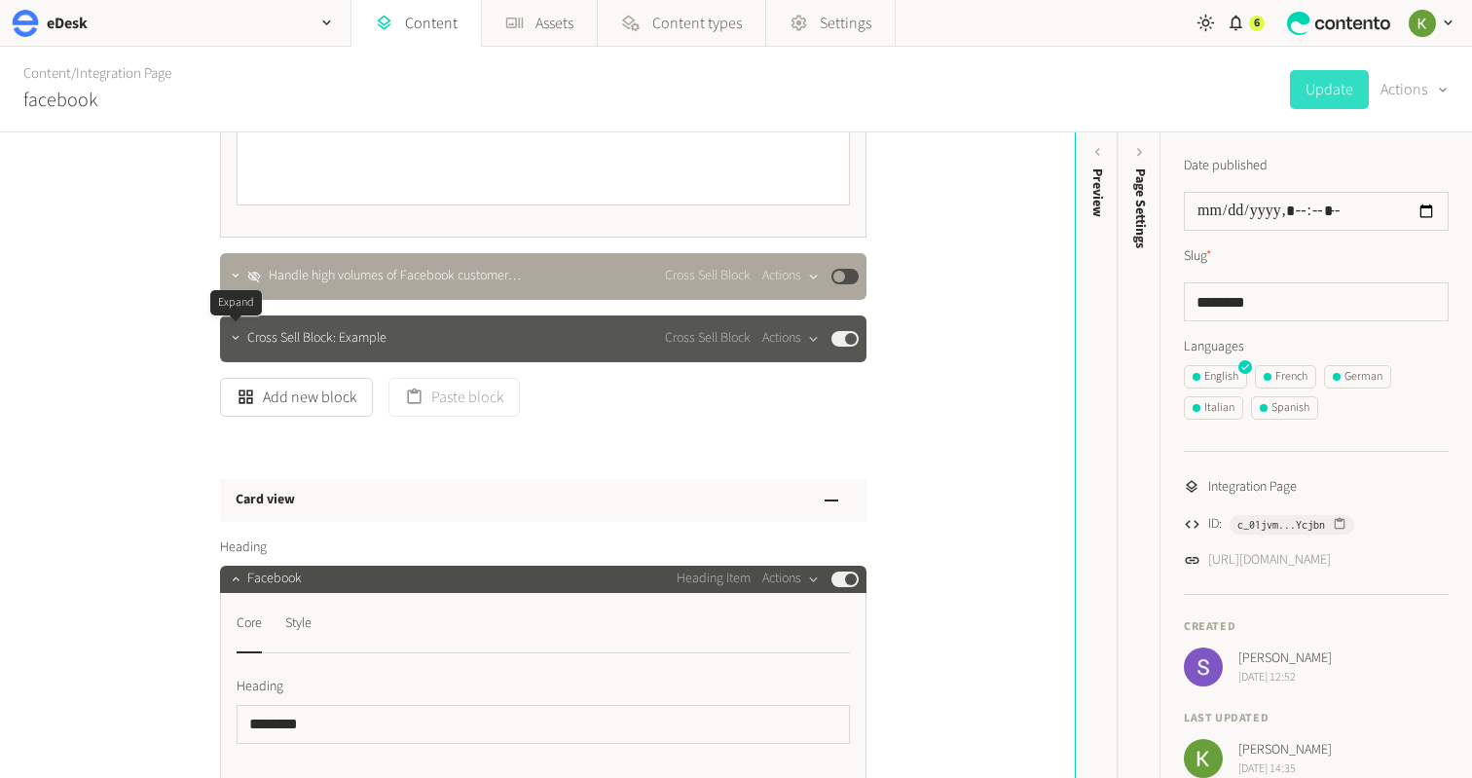
click at [238, 340] on icon "button" at bounding box center [236, 338] width 14 height 14
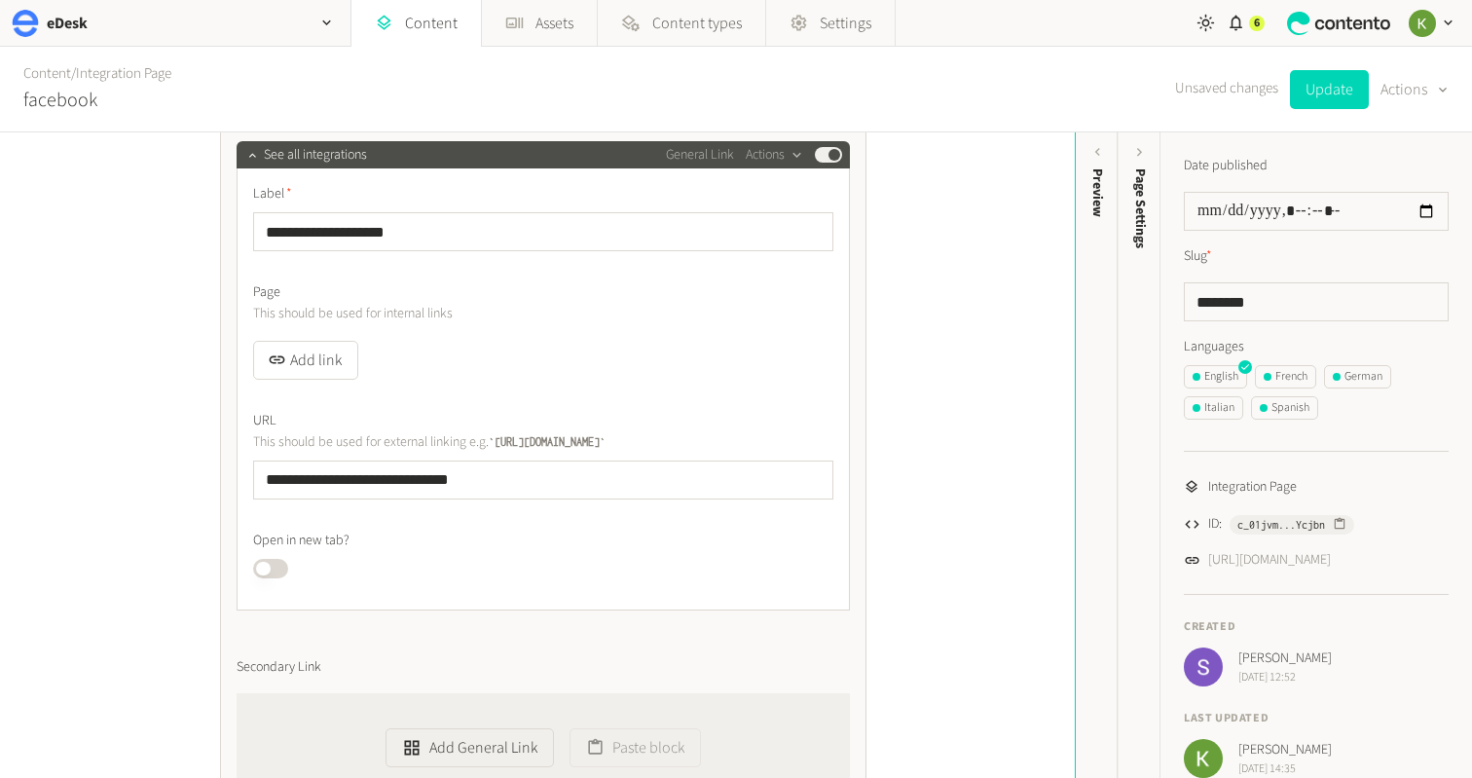
scroll to position [10358, 0]
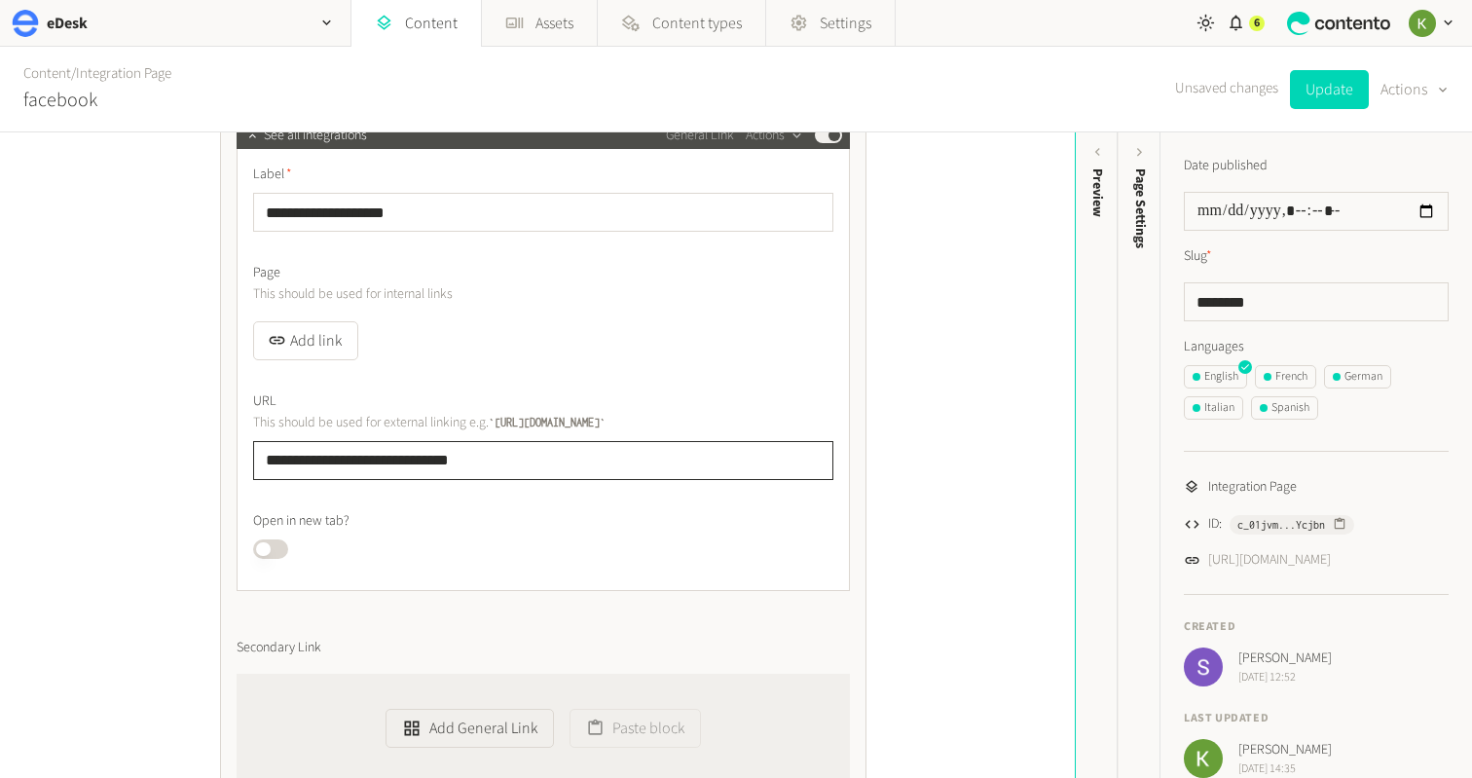
drag, startPoint x: 476, startPoint y: 458, endPoint x: 269, endPoint y: 444, distance: 207.8
click at [266, 447] on input "**********" at bounding box center [543, 460] width 580 height 39
click at [326, 340] on button "Add link" at bounding box center [305, 340] width 105 height 39
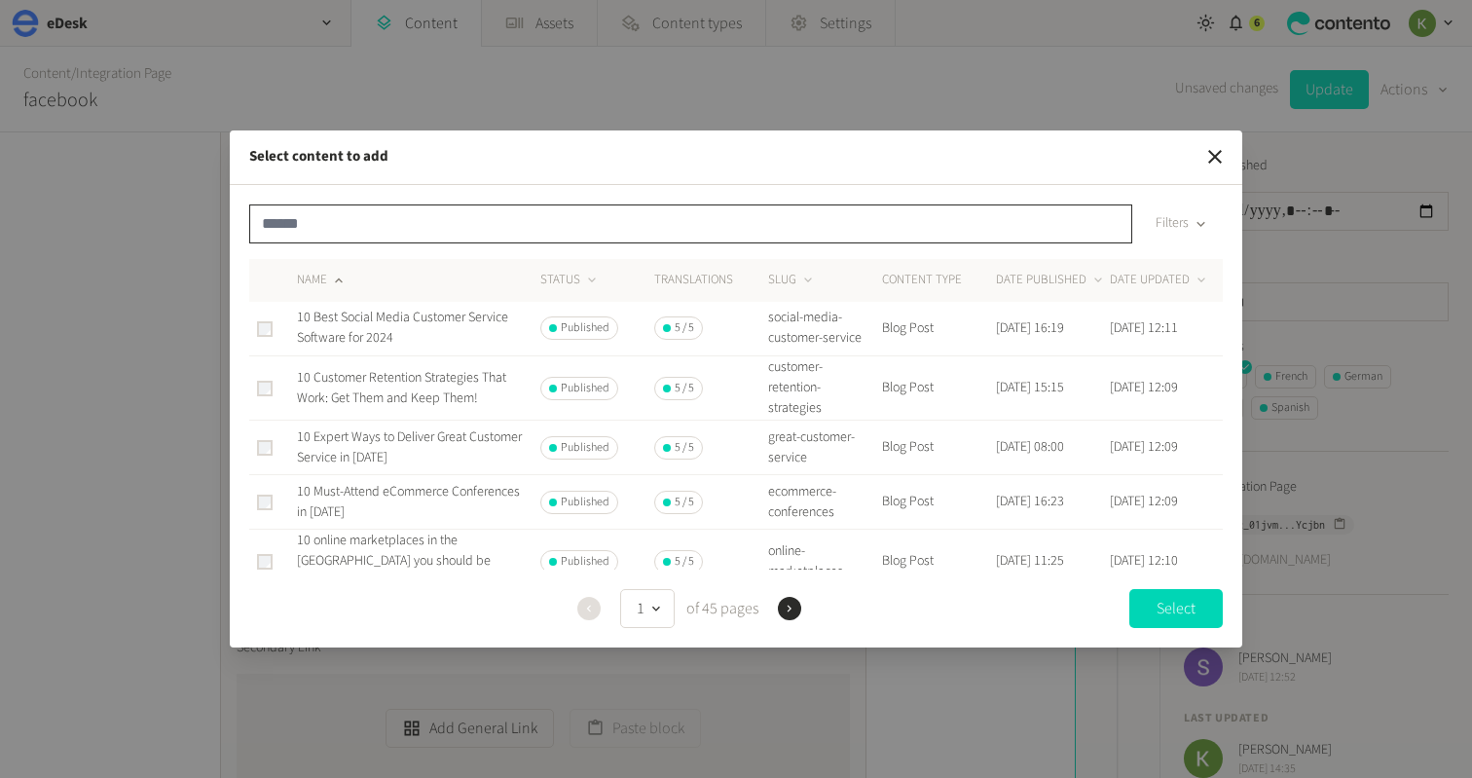
click at [429, 247] on div "Filters" at bounding box center [736, 231] width 974 height 55
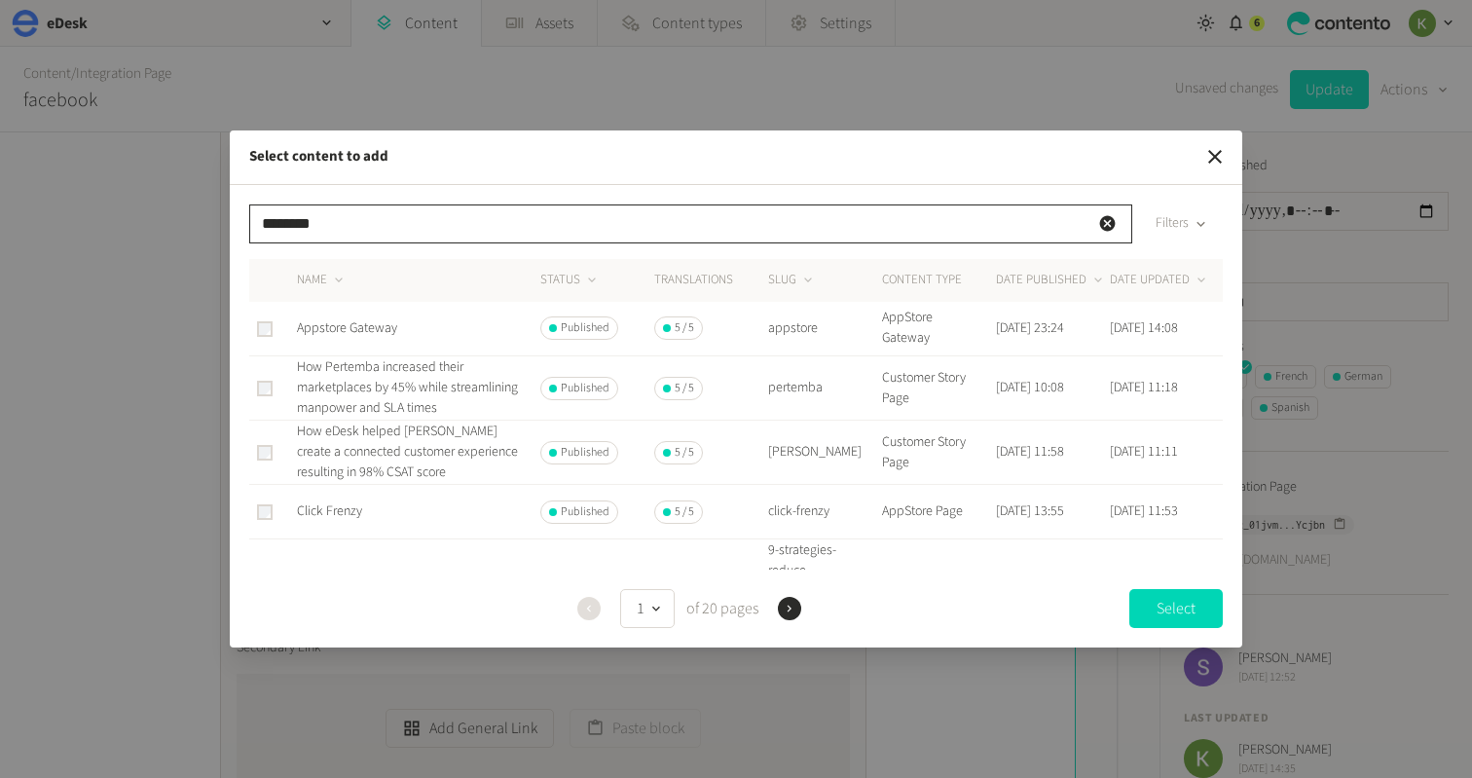
type input "********"
click at [370, 326] on span "Appstore Gateway" at bounding box center [347, 327] width 100 height 19
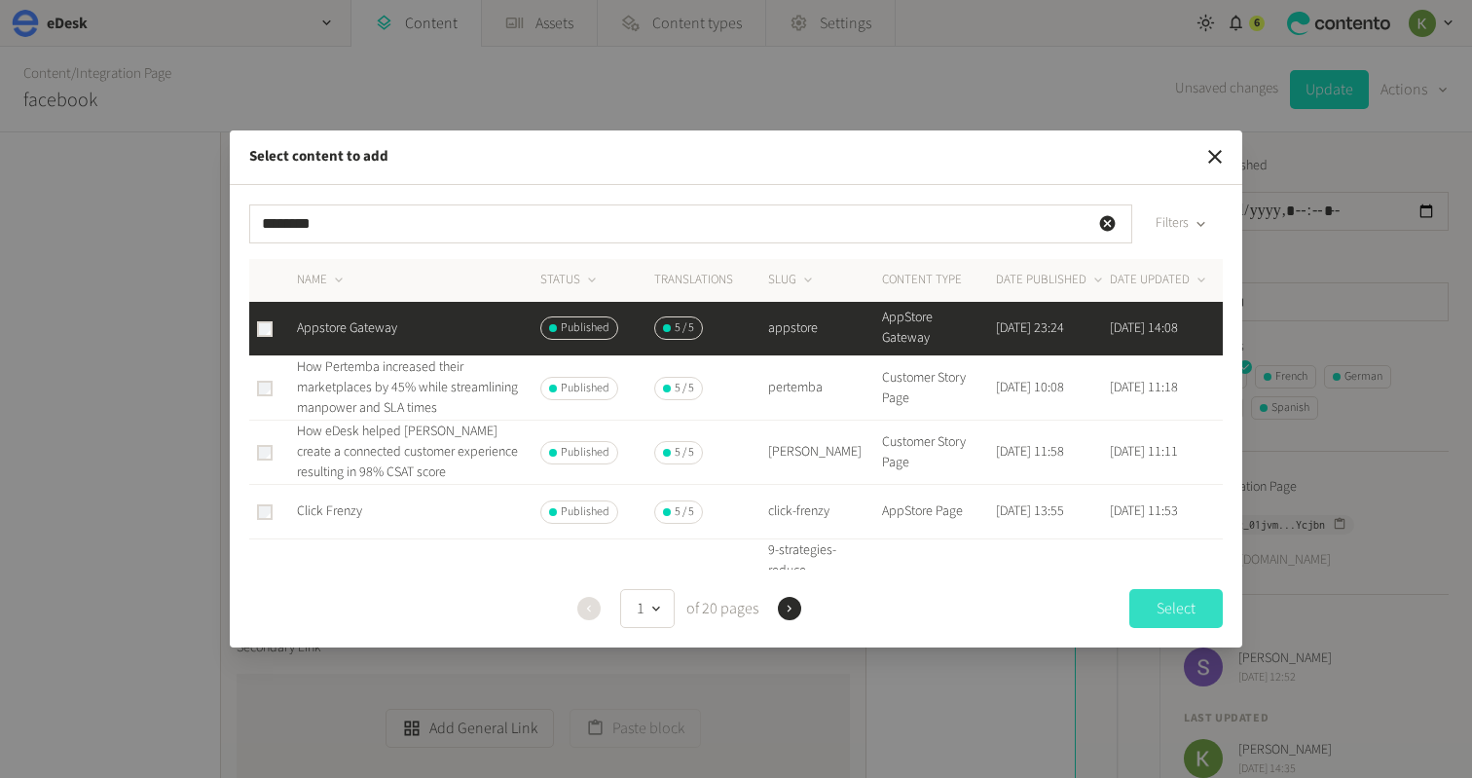
click at [1145, 607] on button "Select" at bounding box center [1175, 608] width 93 height 39
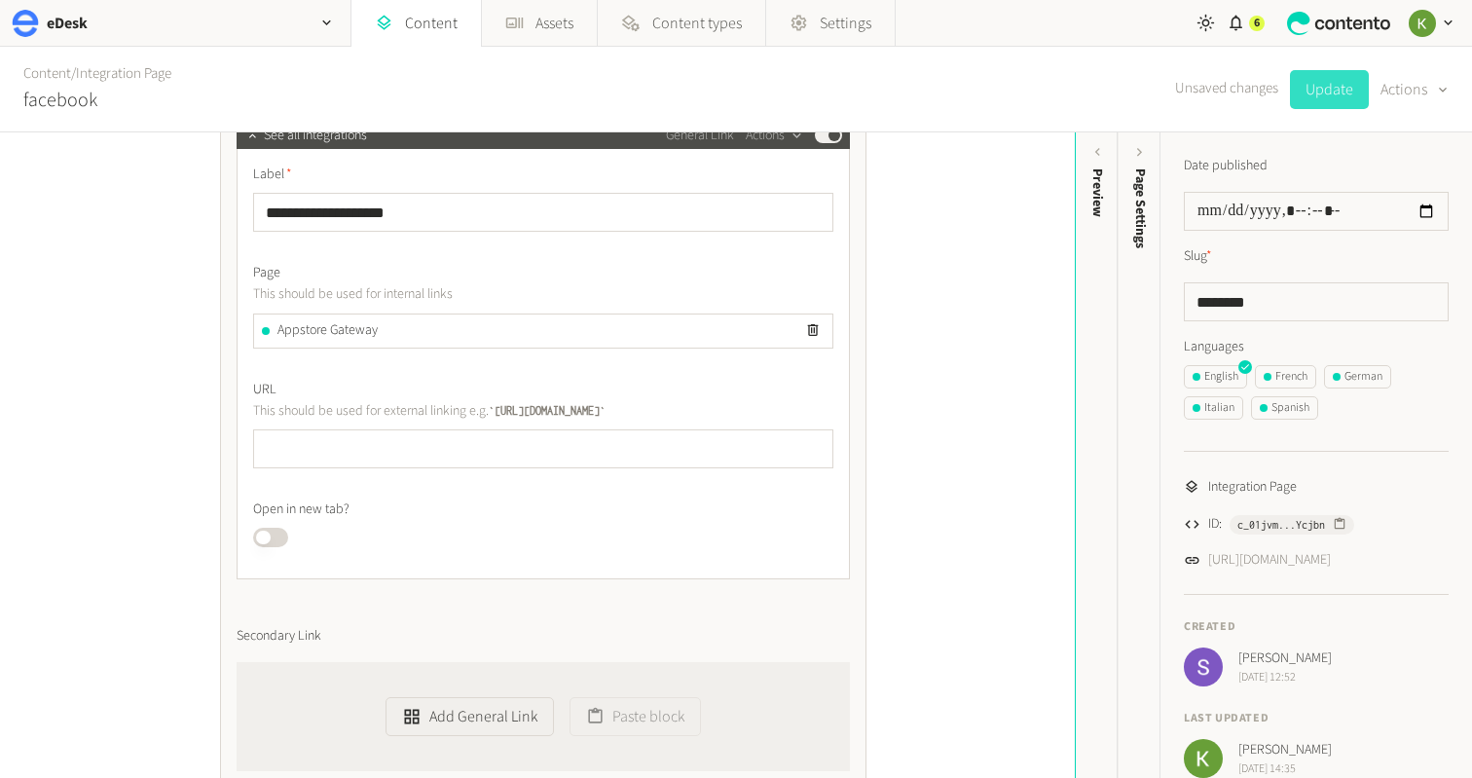
click at [1322, 96] on button "Update" at bounding box center [1329, 89] width 79 height 39
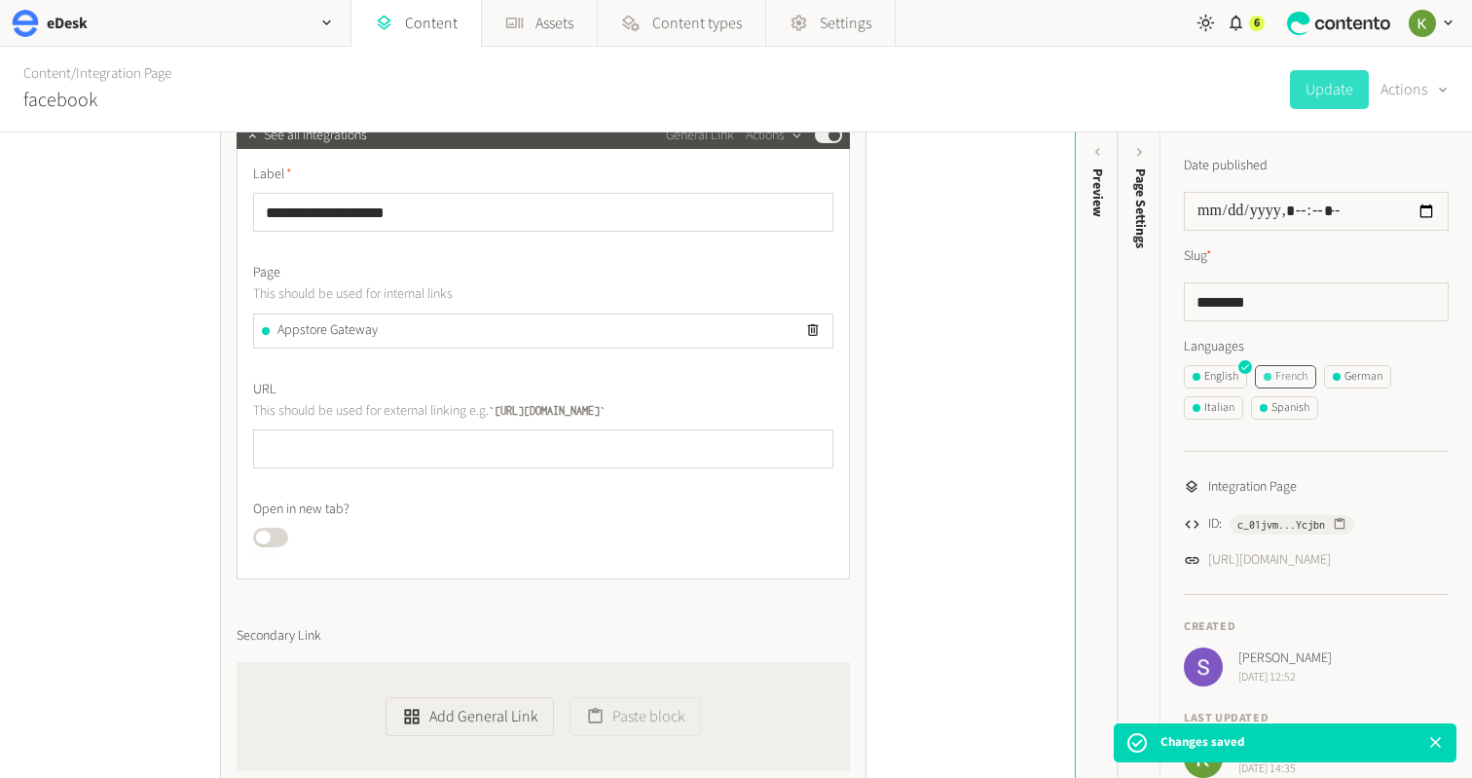
click at [1297, 378] on div "French" at bounding box center [1286, 377] width 44 height 18
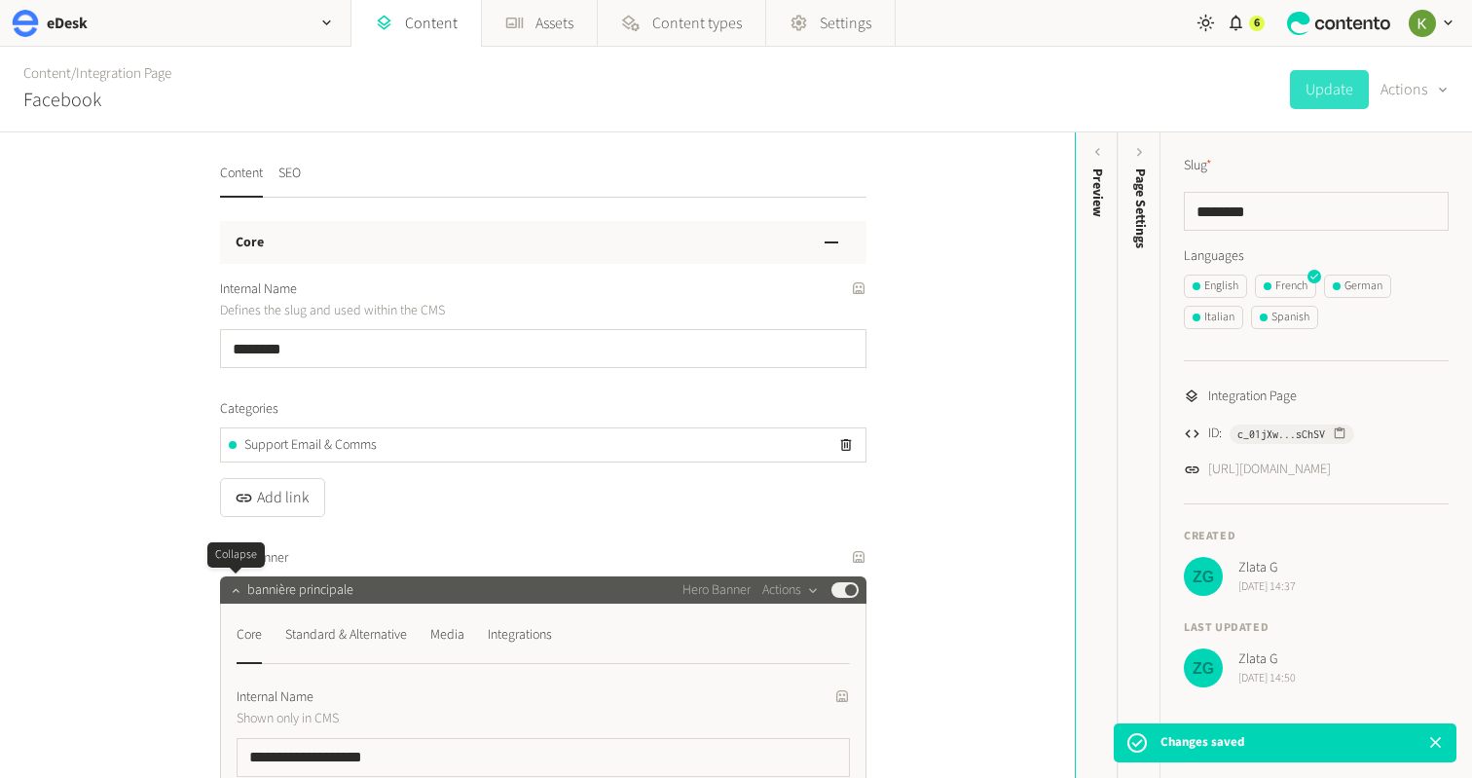
click at [230, 577] on button "button" at bounding box center [235, 587] width 23 height 23
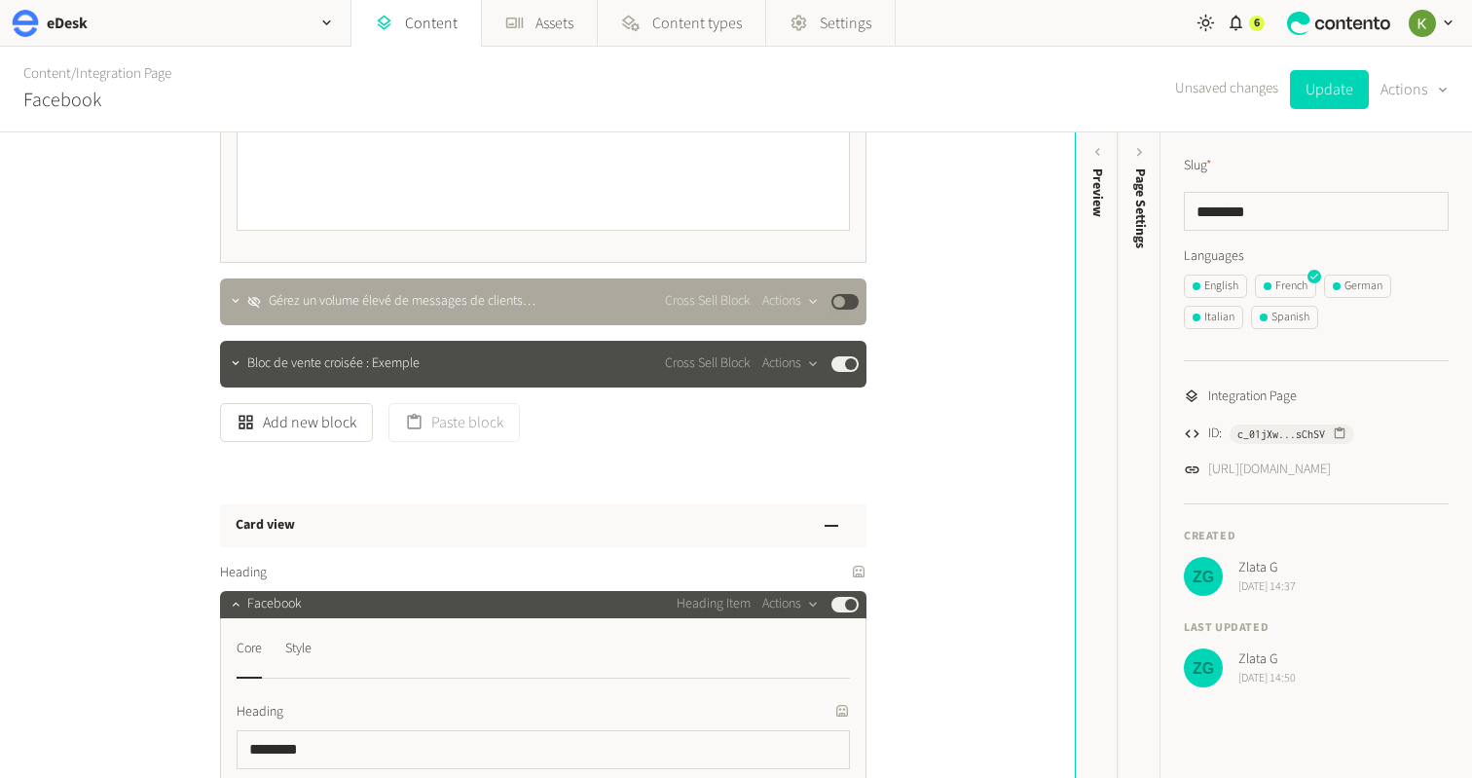
scroll to position [6349, 0]
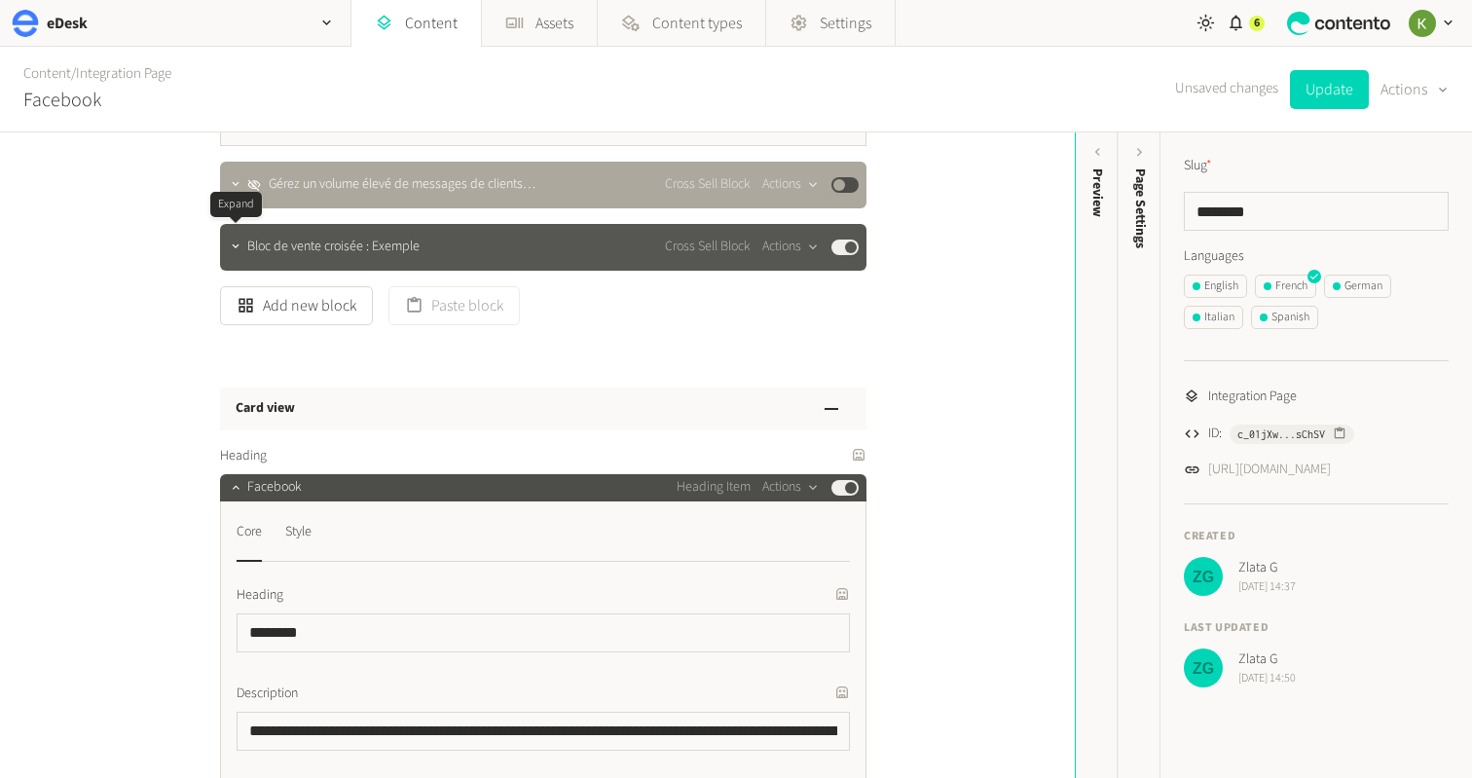
click at [243, 245] on div at bounding box center [235, 246] width 23 height 27
click at [243, 243] on button "button" at bounding box center [235, 244] width 23 height 23
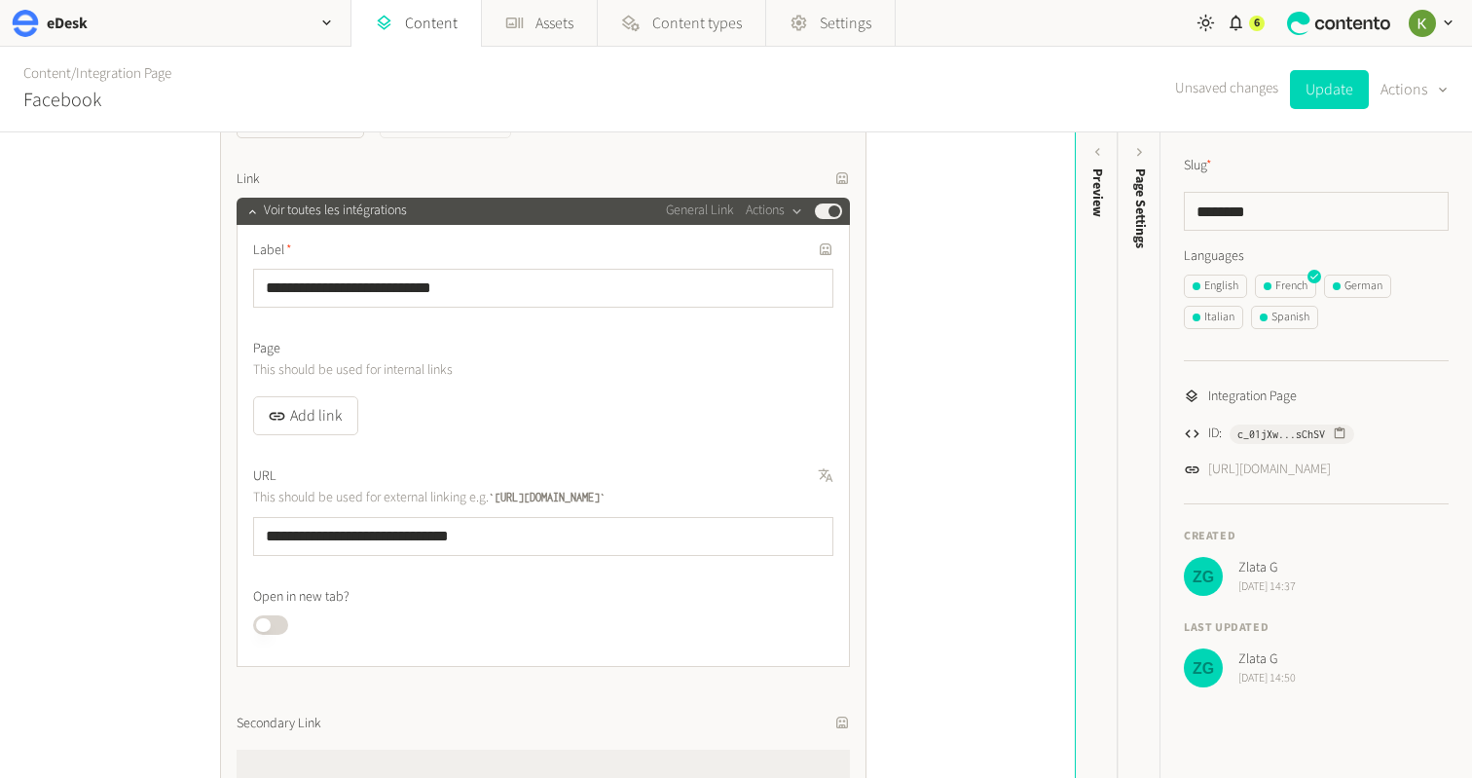
scroll to position [9096, 0]
click at [773, 474] on label "URL" at bounding box center [543, 477] width 580 height 20
click at [799, 470] on icon "button" at bounding box center [804, 475] width 12 height 12
drag, startPoint x: 738, startPoint y: 366, endPoint x: 361, endPoint y: 337, distance: 377.9
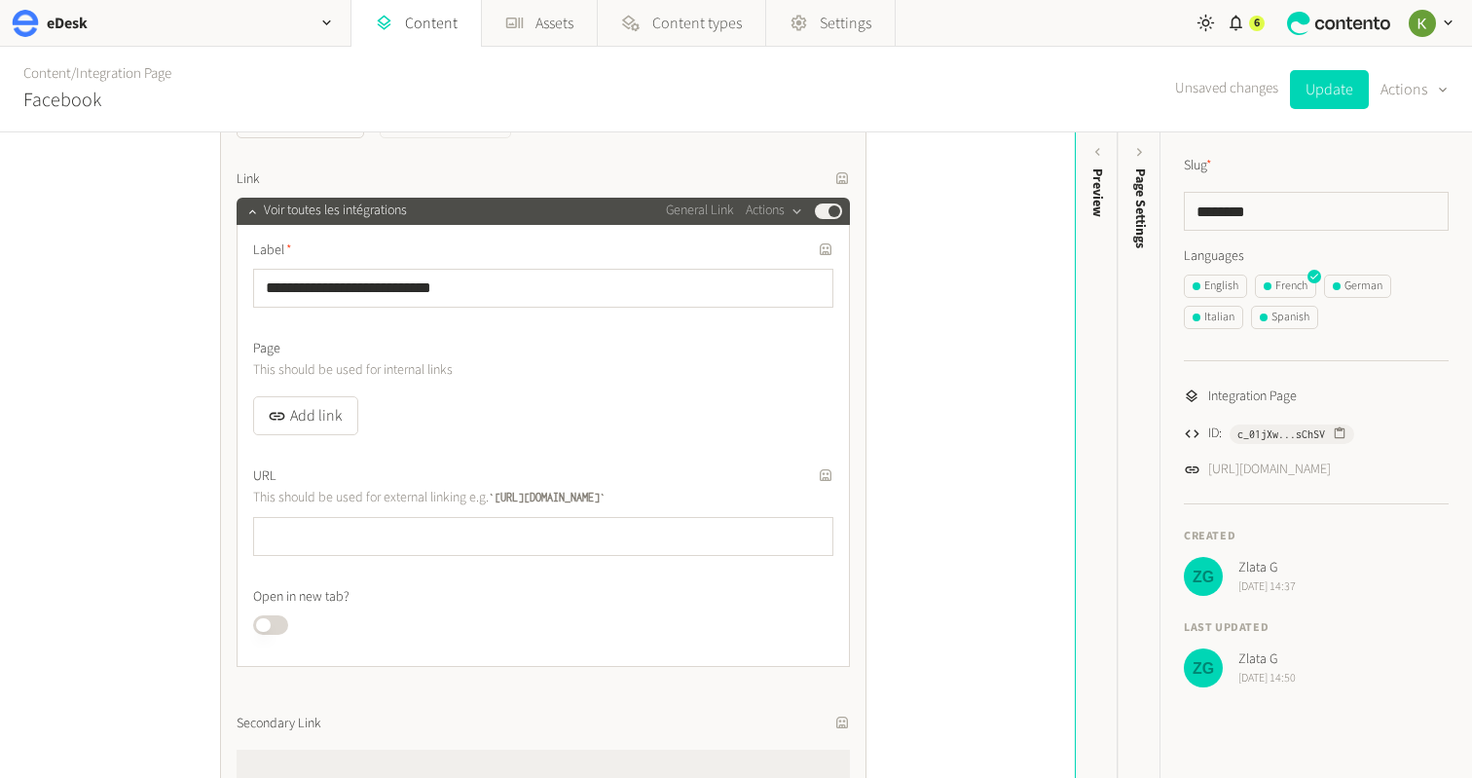
click at [725, 361] on div "Page This should be used for internal links" at bounding box center [543, 360] width 580 height 42
click at [803, 242] on icon "button" at bounding box center [804, 248] width 12 height 12
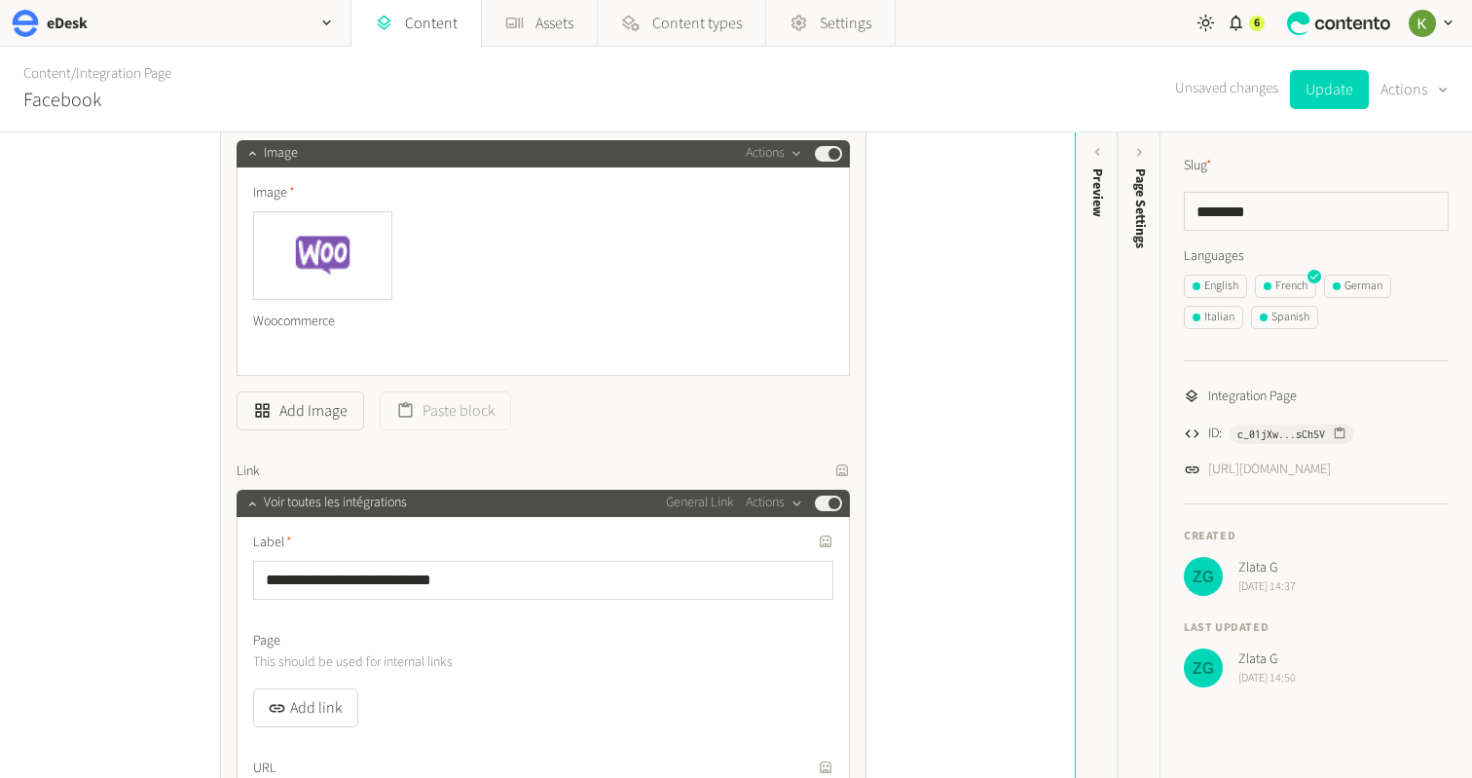
scroll to position [8867, 0]
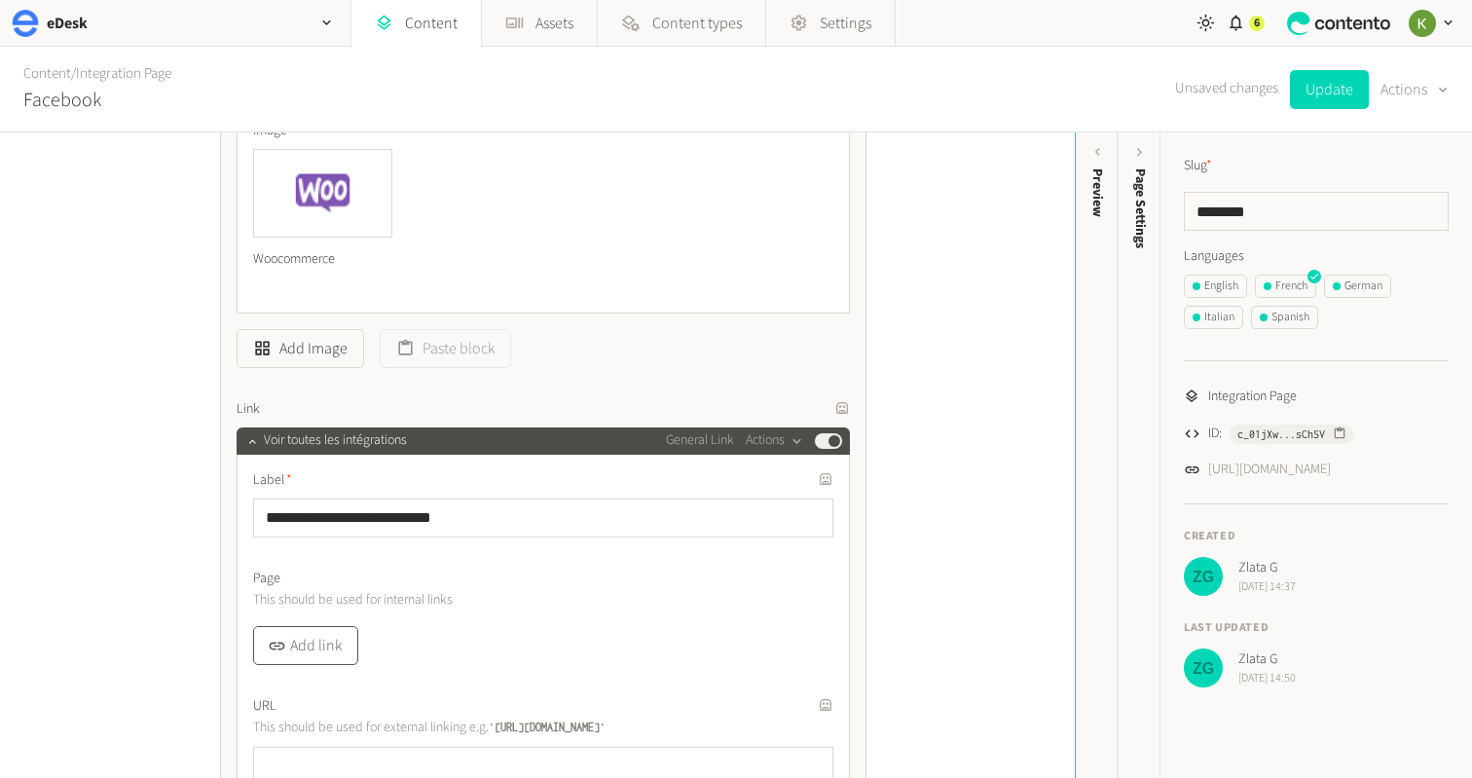
click at [313, 631] on button "Add link" at bounding box center [305, 645] width 105 height 39
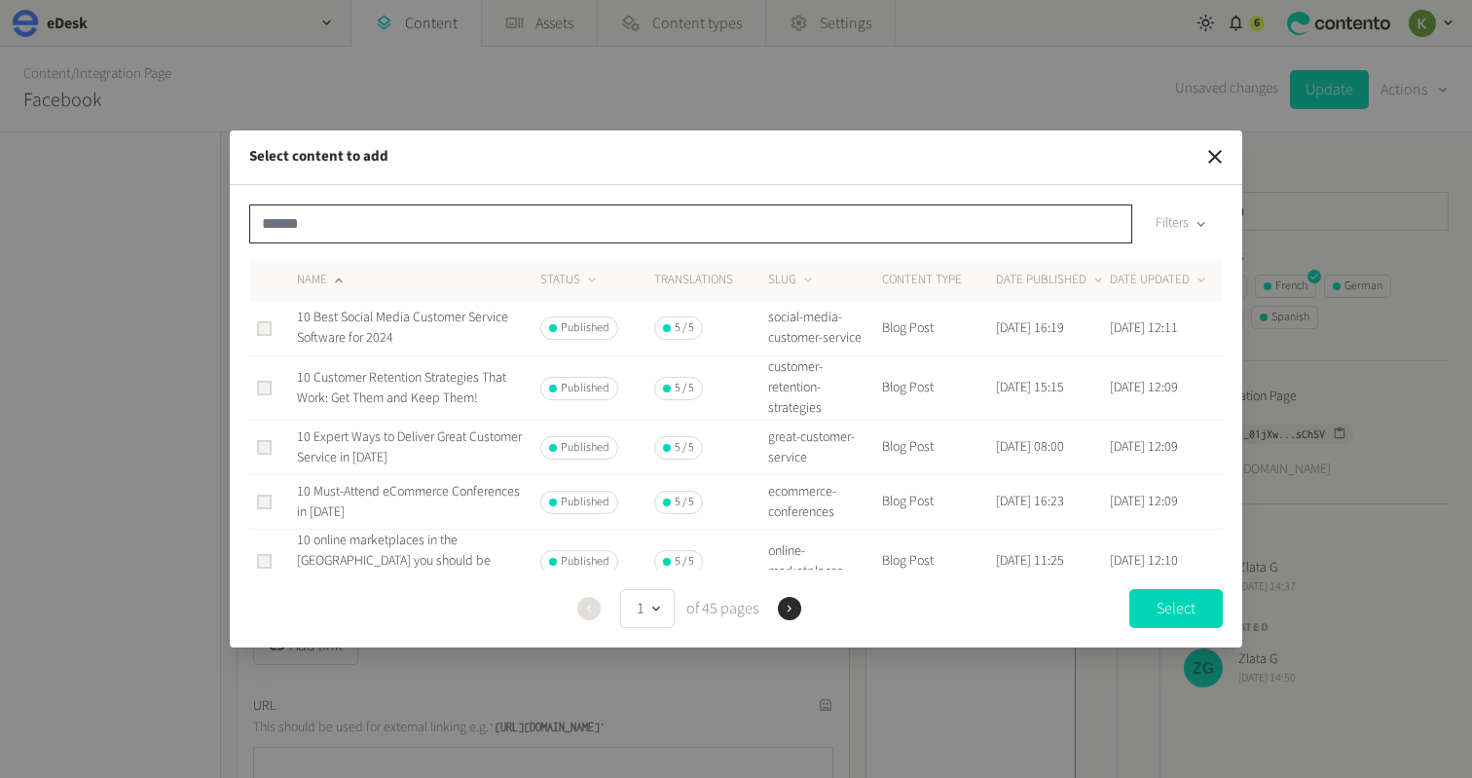
click at [373, 221] on input "text" at bounding box center [690, 223] width 883 height 39
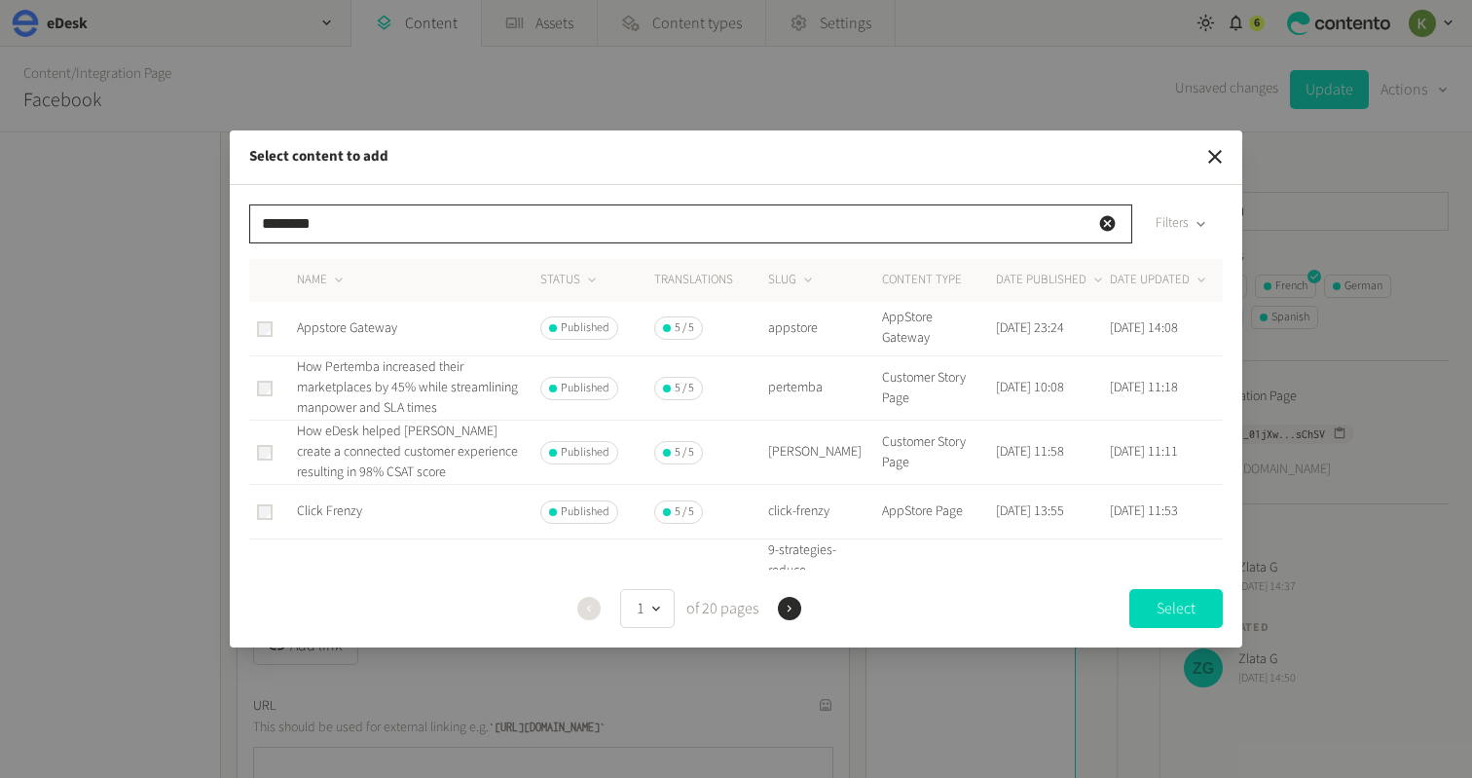
type input "********"
click at [356, 323] on span "Appstore Gateway" at bounding box center [347, 327] width 100 height 19
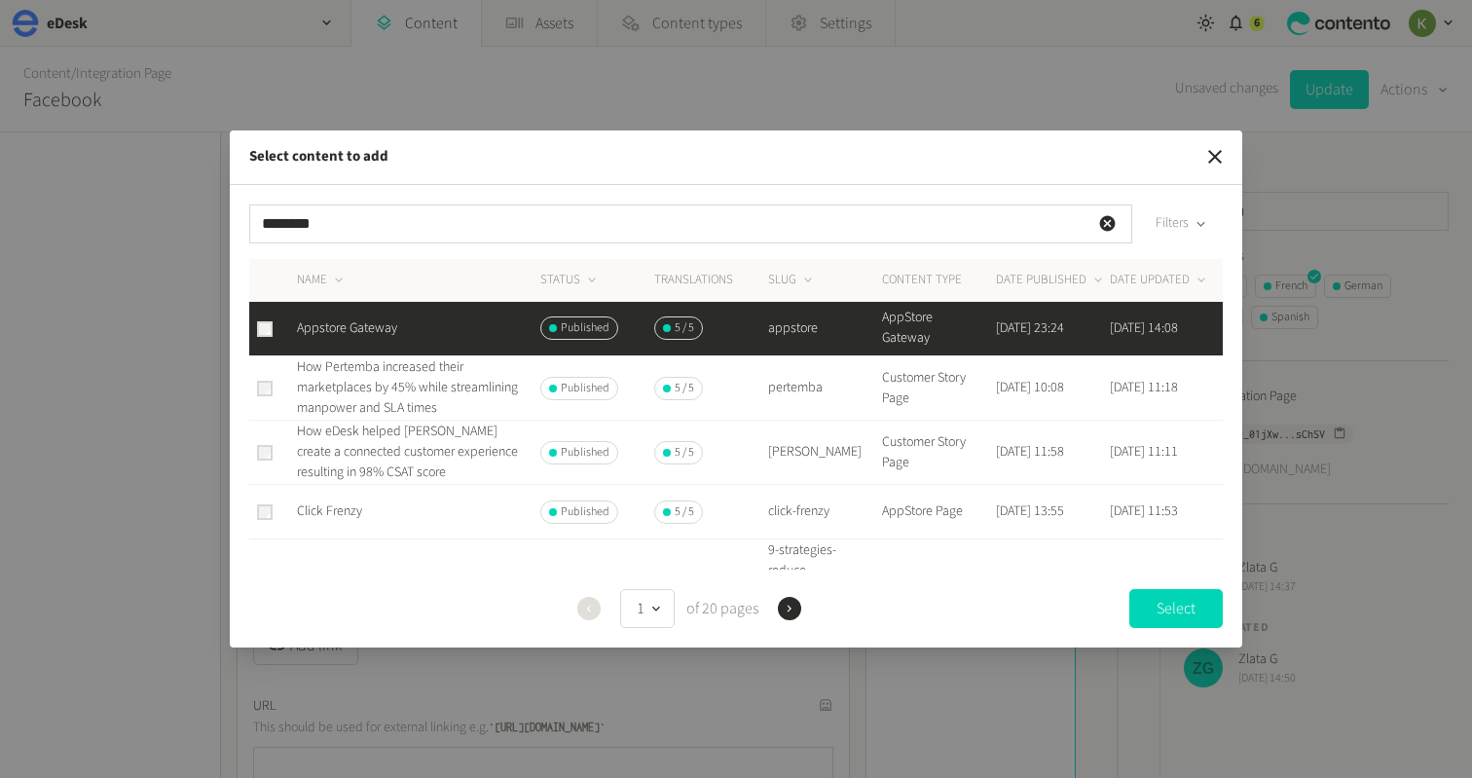
drag, startPoint x: 1137, startPoint y: 596, endPoint x: 1018, endPoint y: 532, distance: 135.1
click at [1137, 596] on button "Select" at bounding box center [1175, 608] width 93 height 39
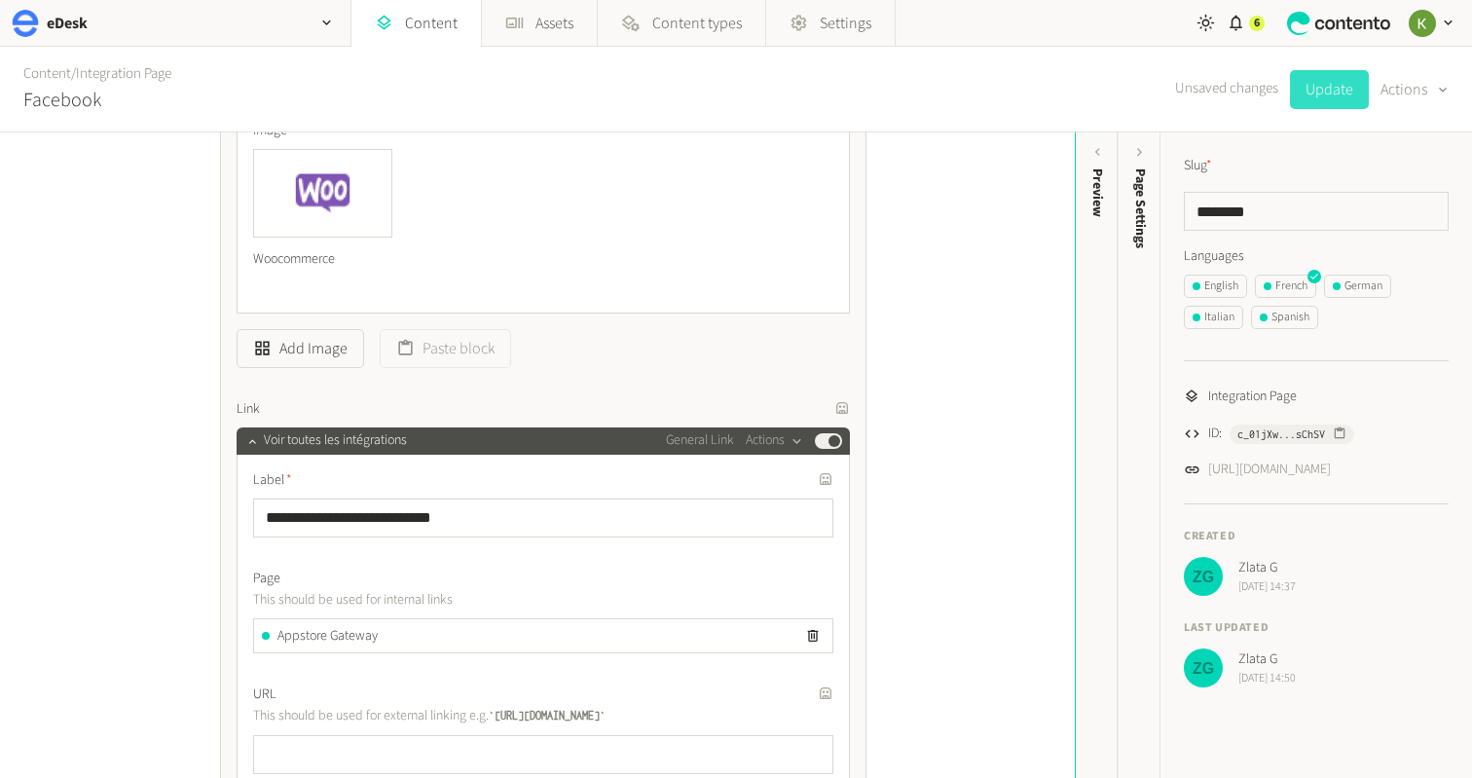
click at [1324, 92] on button "Update" at bounding box center [1329, 89] width 79 height 39
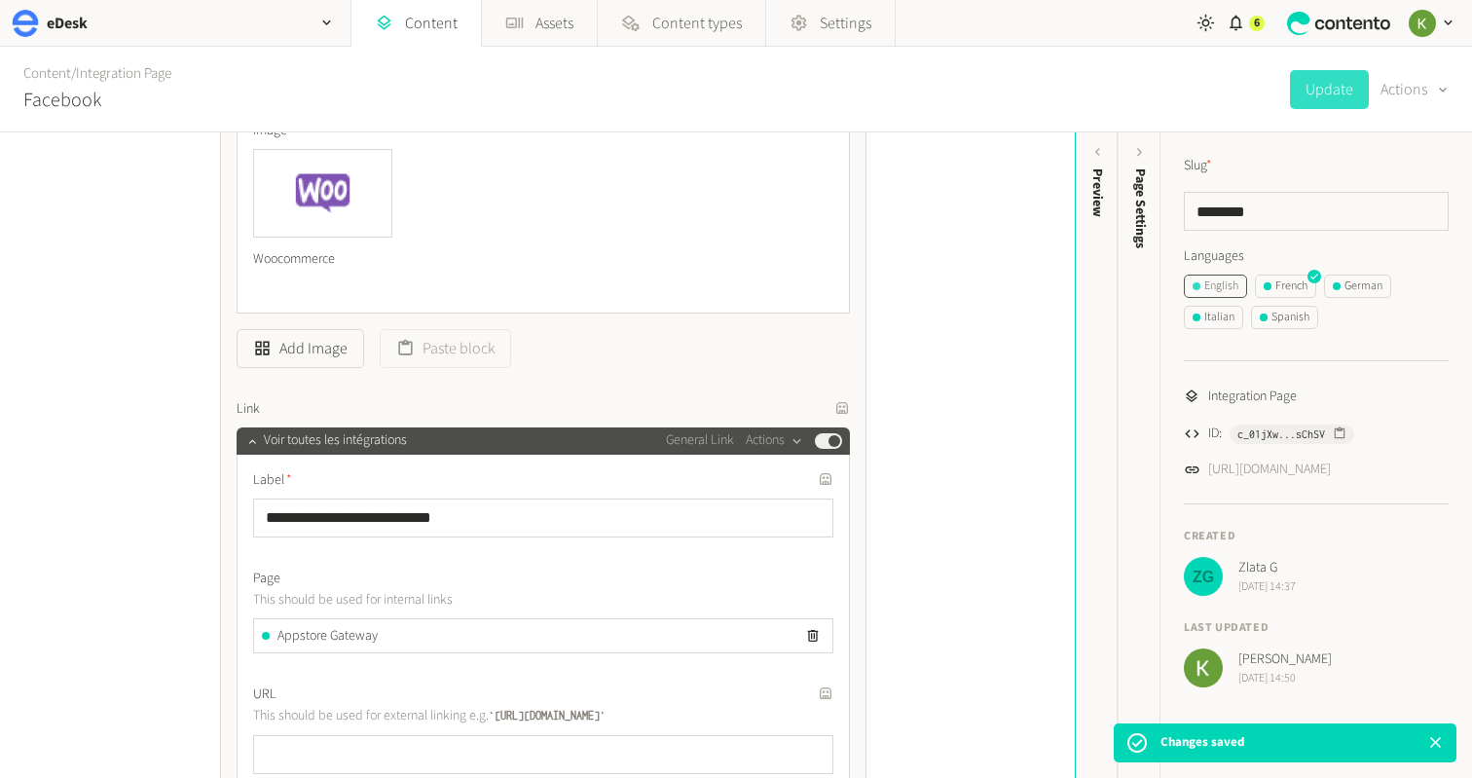
click at [1211, 288] on div "English" at bounding box center [1216, 286] width 46 height 18
